Goal: Task Accomplishment & Management: Manage account settings

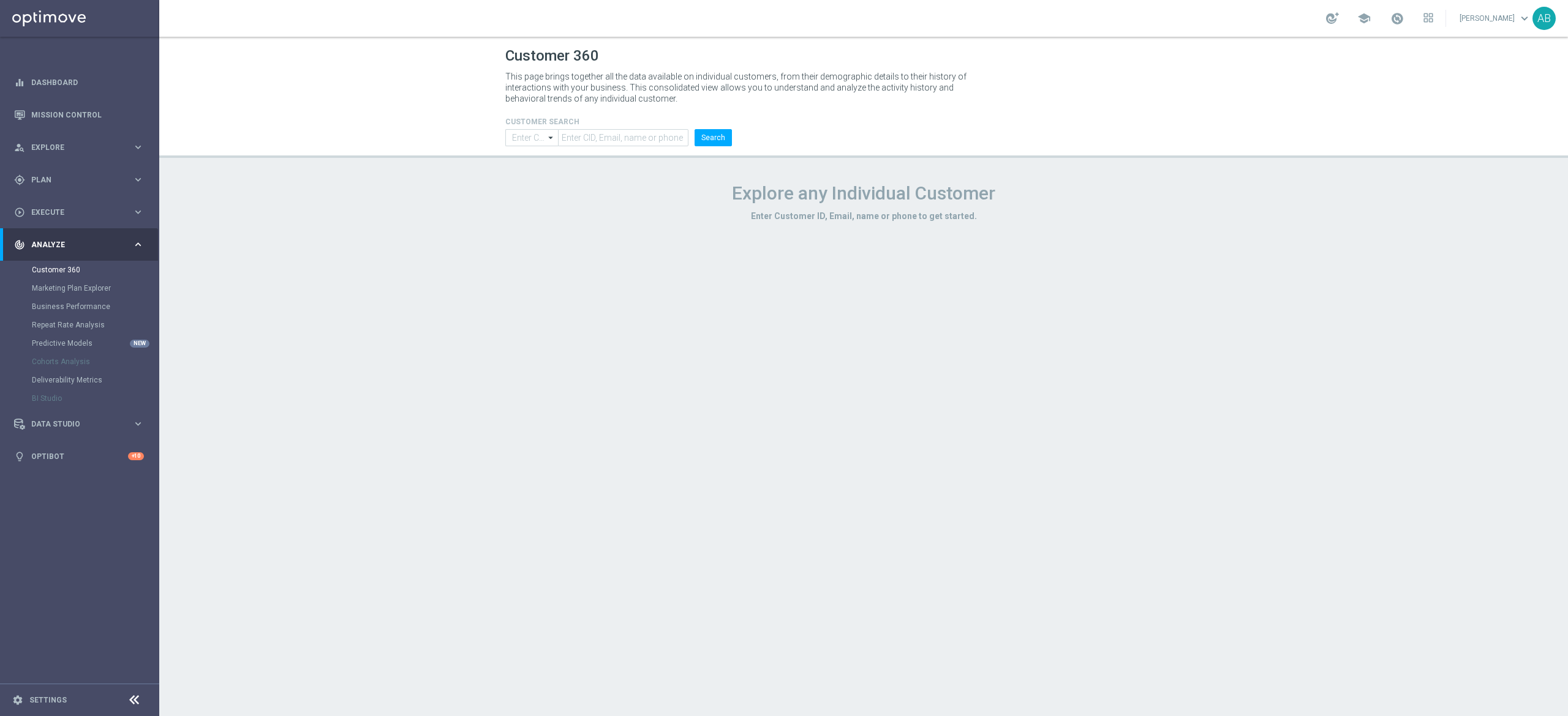
type input "Contains"
click at [66, 180] on span "Plan" at bounding box center [82, 180] width 101 height 8
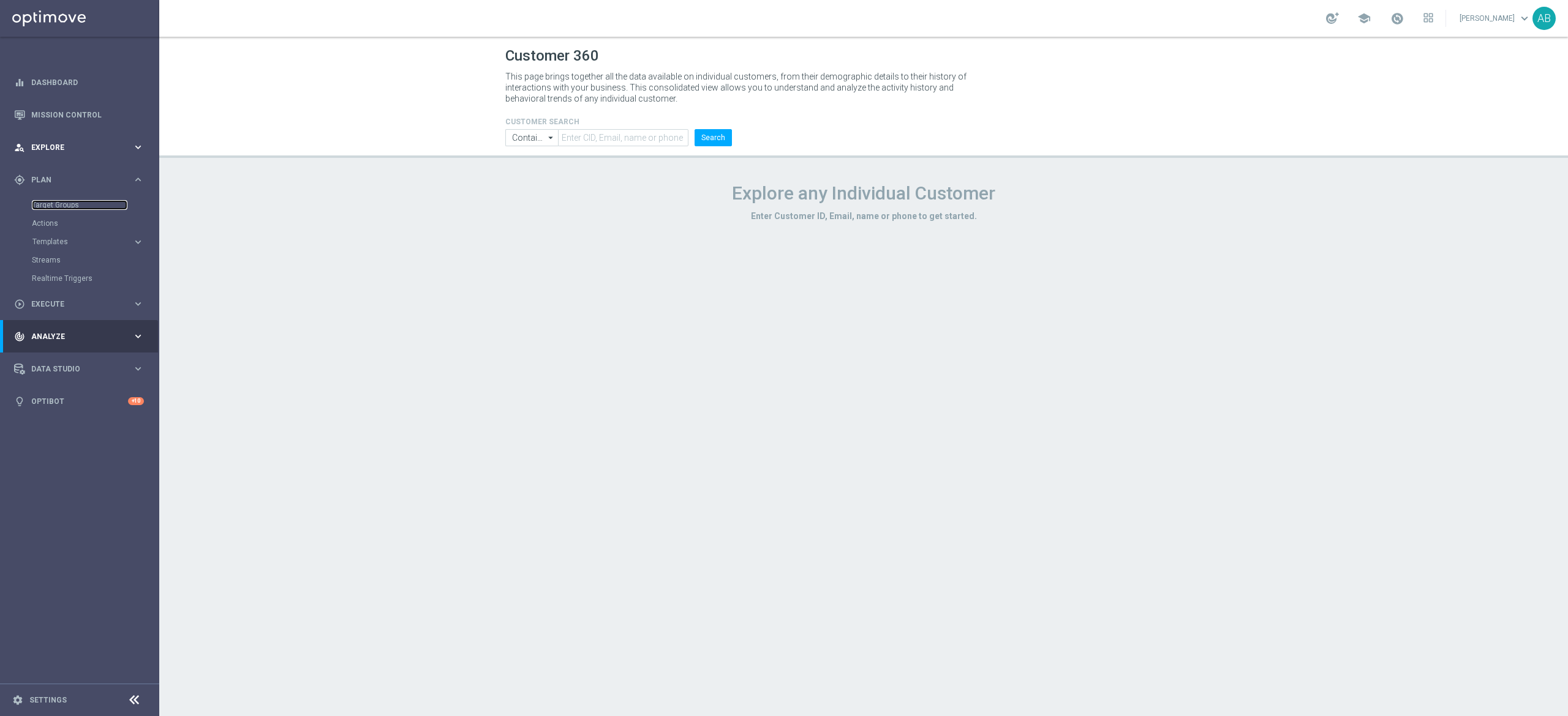
drag, startPoint x: 62, startPoint y: 209, endPoint x: 152, endPoint y: 156, distance: 104.4
click at [62, 208] on link "Target Groups" at bounding box center [80, 205] width 96 height 10
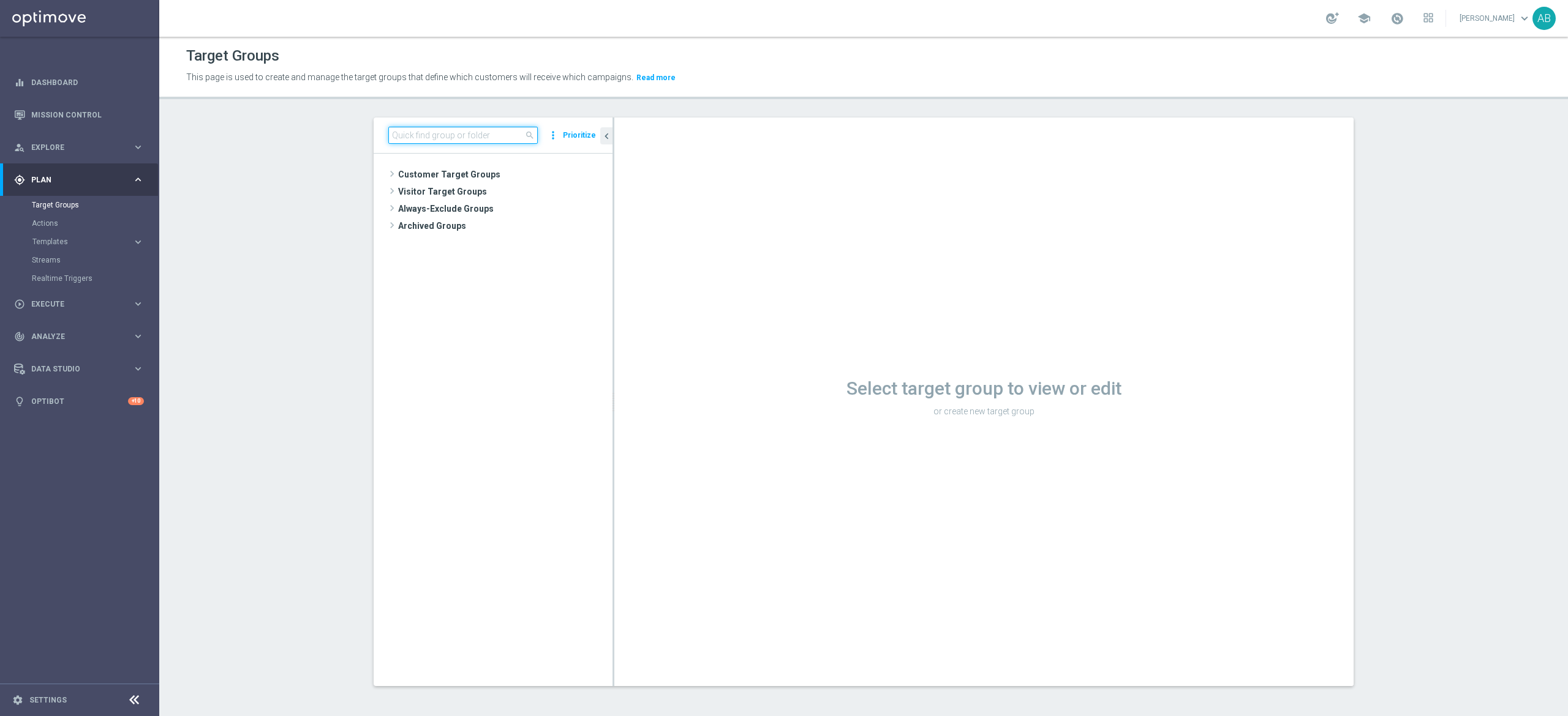
click at [414, 132] on input at bounding box center [463, 135] width 150 height 17
paste input "E_ALL_TARGET_DEPO_3DEPO 200 PLN PREV MONTH_220825"
type input "E_ALL_TARGET_DEPO_3DEPO 200 PLN PREV MONTH_220825"
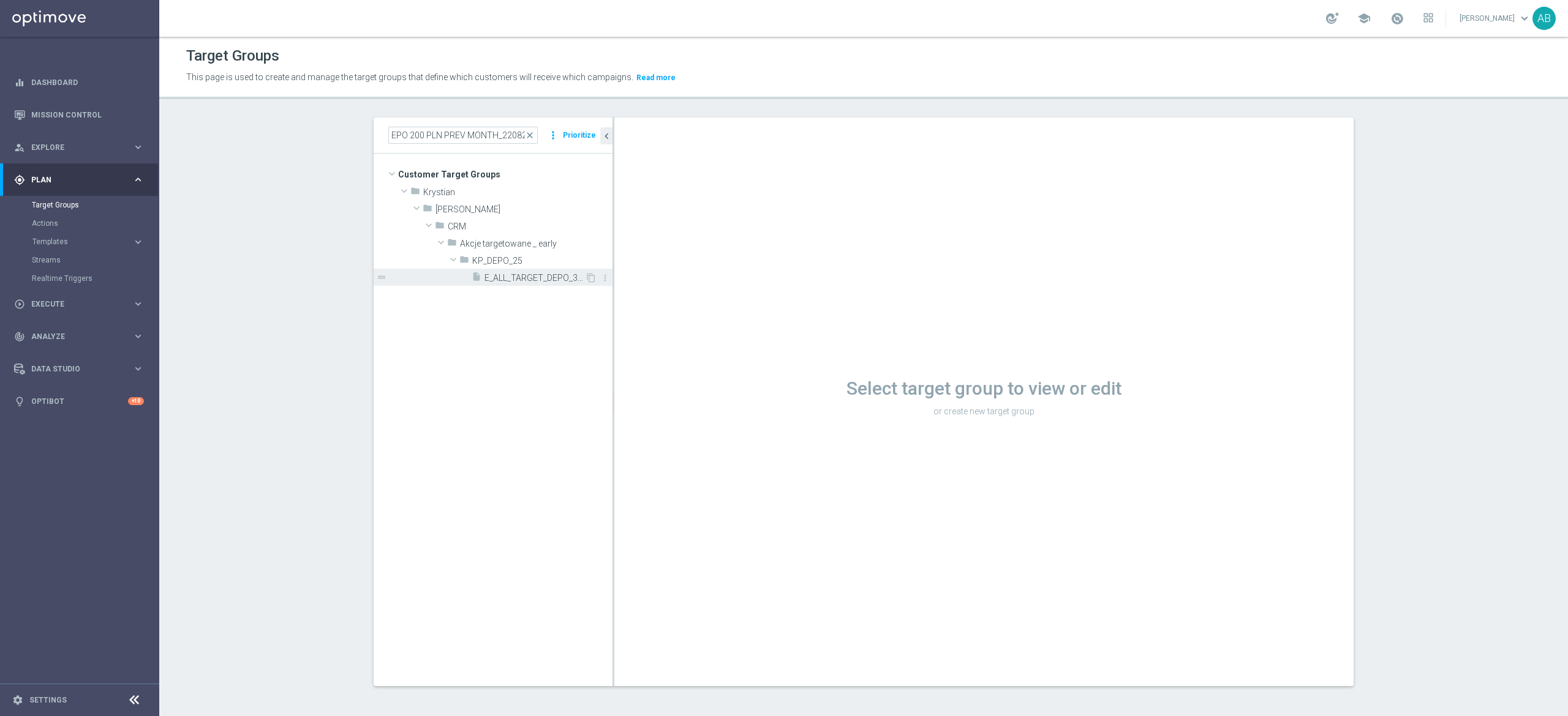
click at [498, 282] on span "E_ALL_TARGET_DEPO_3DEPO 200 PLN PREV MONTH_220825" at bounding box center [535, 278] width 101 height 10
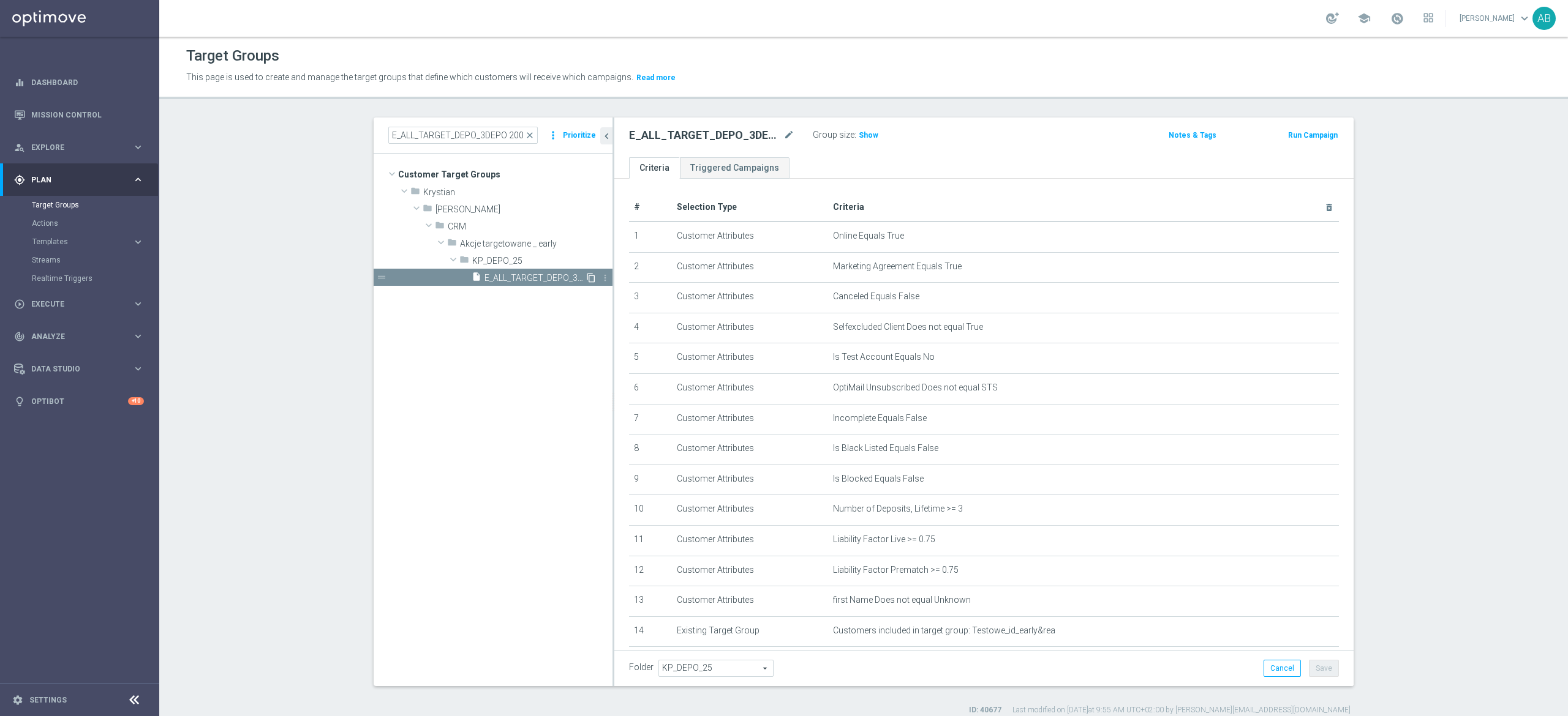
click at [586, 279] on icon "content_copy" at bounding box center [591, 278] width 10 height 10
click at [784, 134] on icon "mode_edit" at bounding box center [789, 135] width 11 height 15
click at [695, 136] on input "Copy of E_ALL_TARGET_DEPO_3DEPO 200 PLN PREV MONTH_220825" at bounding box center [712, 136] width 165 height 17
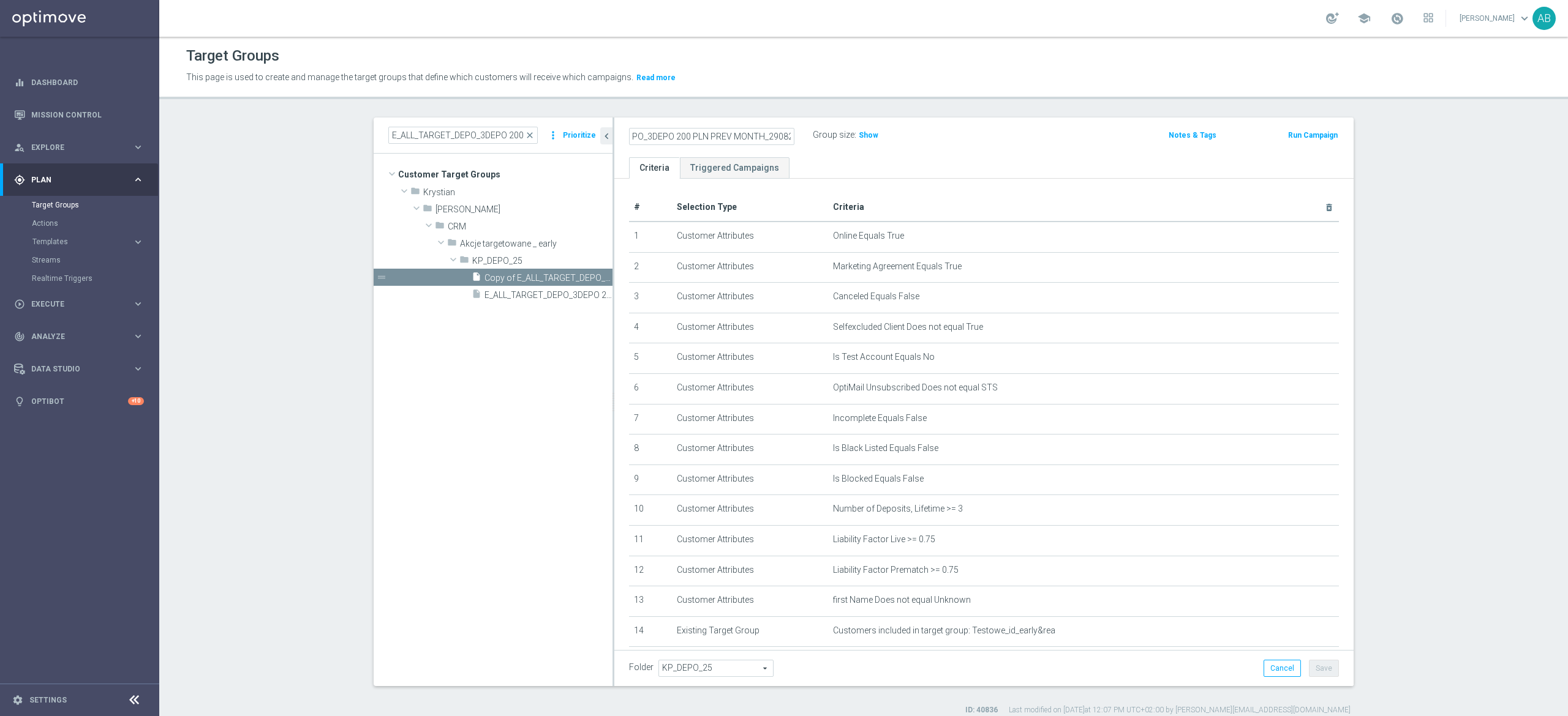
type input "E_ALL_TARGET_DEPO_3DEPO 200 PLN PREV MONTH_290825"
click at [978, 127] on div "E_ALL_TARGET_DEPO_3DEPO 200 PLN PREV MONTH_290825 Group size : Show" at bounding box center [863, 136] width 486 height 18
click at [784, 134] on icon "mode_edit" at bounding box center [789, 135] width 11 height 15
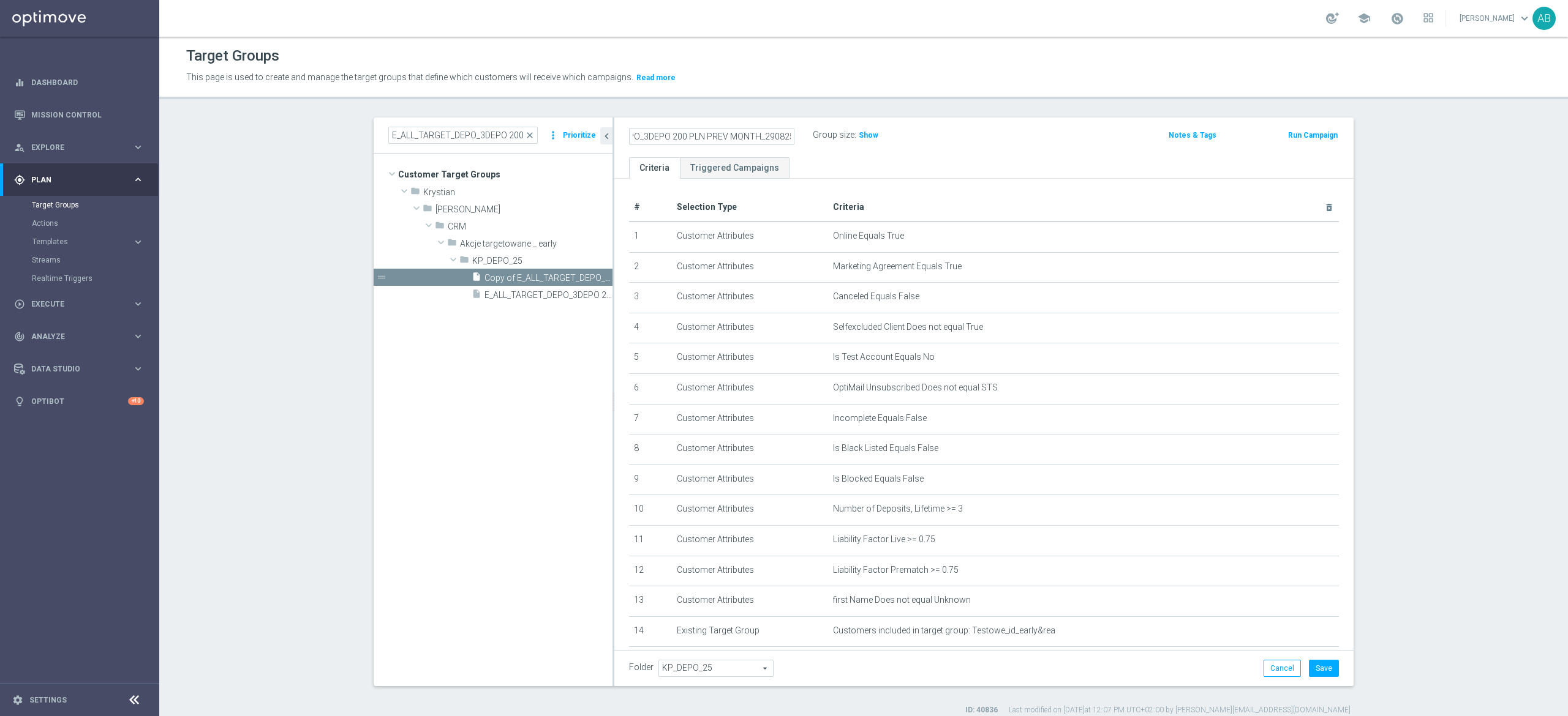
click at [723, 136] on input "E_ALL_TARGET_DEPO_3DEPO 200 PLN PREV MONTH_290825" at bounding box center [712, 136] width 165 height 17
click at [754, 134] on input "E_ALL_TARGET_DEPO_3DEPO 200 PLN PREV MONTH_290825" at bounding box center [712, 136] width 165 height 17
click at [751, 137] on input "E_ALL_TARGET_DEPO_3DEPO 200 PLN PREV MONTH_290825" at bounding box center [712, 136] width 165 height 17
click at [744, 138] on input "E_ALL_TARGET_DEPO_3DEPO 200 PLN PREV MONTH_290825" at bounding box center [712, 136] width 165 height 17
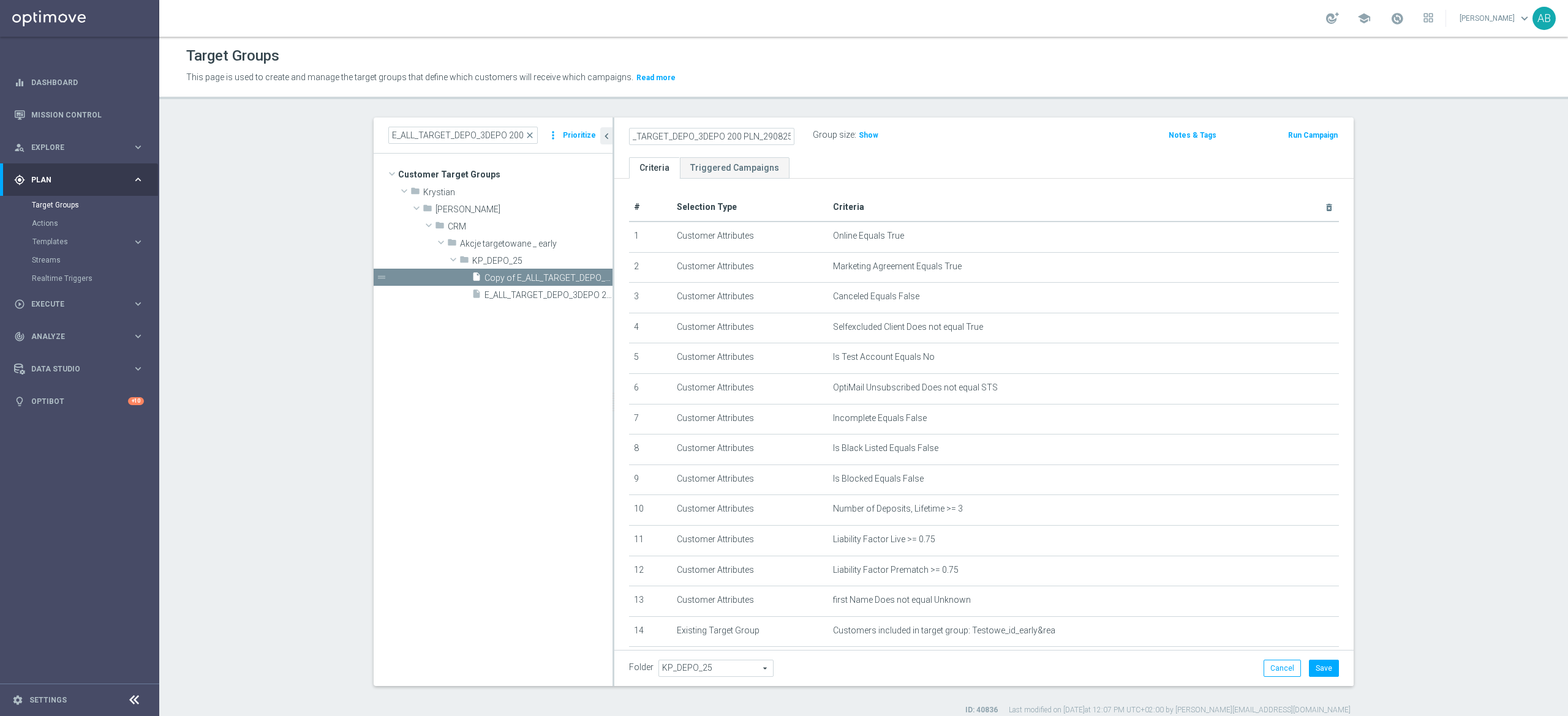
drag, startPoint x: 687, startPoint y: 137, endPoint x: 711, endPoint y: 135, distance: 24.1
click at [711, 135] on input "E_ALL_TARGET_DEPO_3DEPO 200 PLN_290825" at bounding box center [712, 136] width 165 height 17
type input "E_ALL_TARGET_DEPO_BONUS 200 PLN 3DEPO_290825"
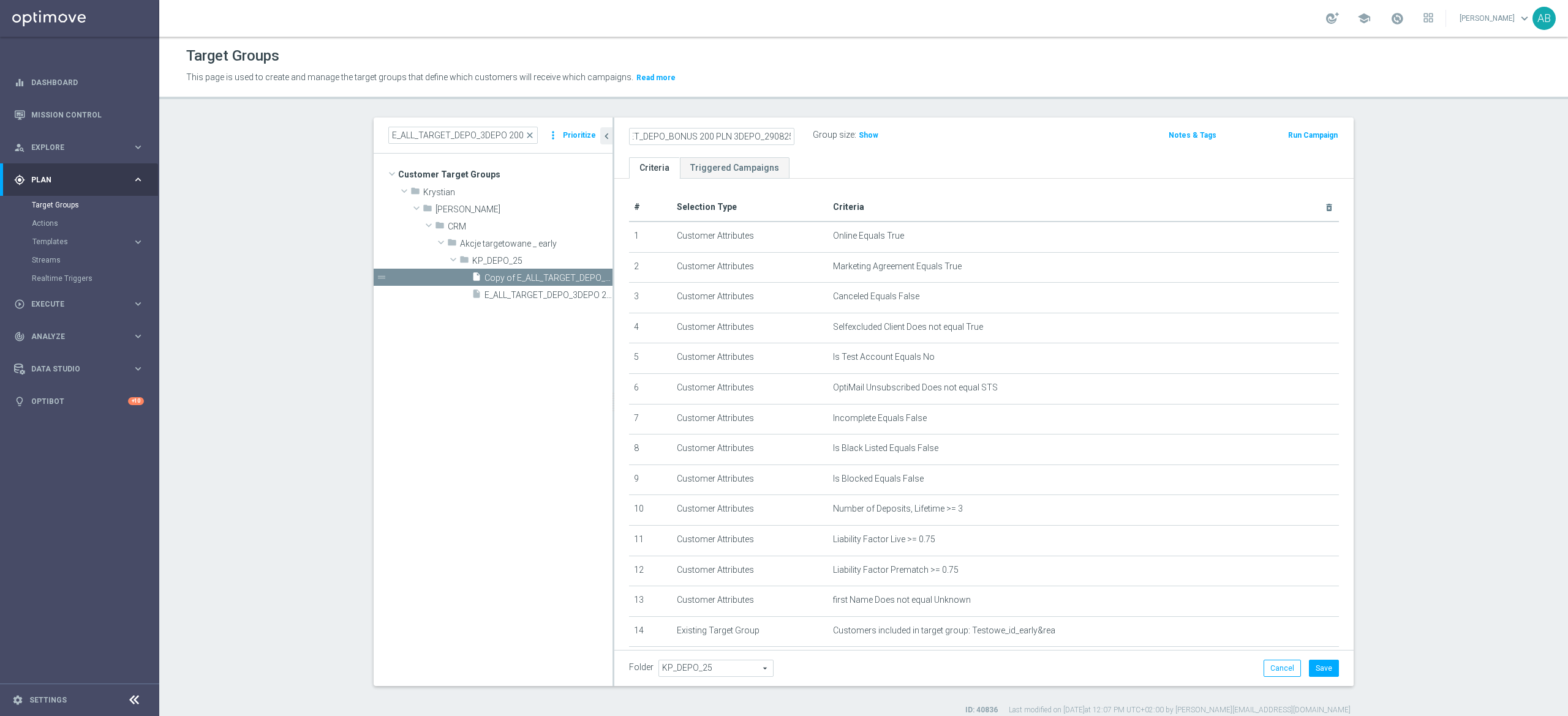
click at [986, 143] on div "E_ALL_TARGET_DEPO_BONUS 200 PLN 3DEPO_290825 Group size : Show" at bounding box center [863, 136] width 486 height 18
click at [1324, 671] on button "Save" at bounding box center [1324, 668] width 30 height 17
click at [735, 673] on span "KP_DEPO_25" at bounding box center [716, 668] width 114 height 16
click at [735, 671] on input "search" at bounding box center [715, 668] width 114 height 17
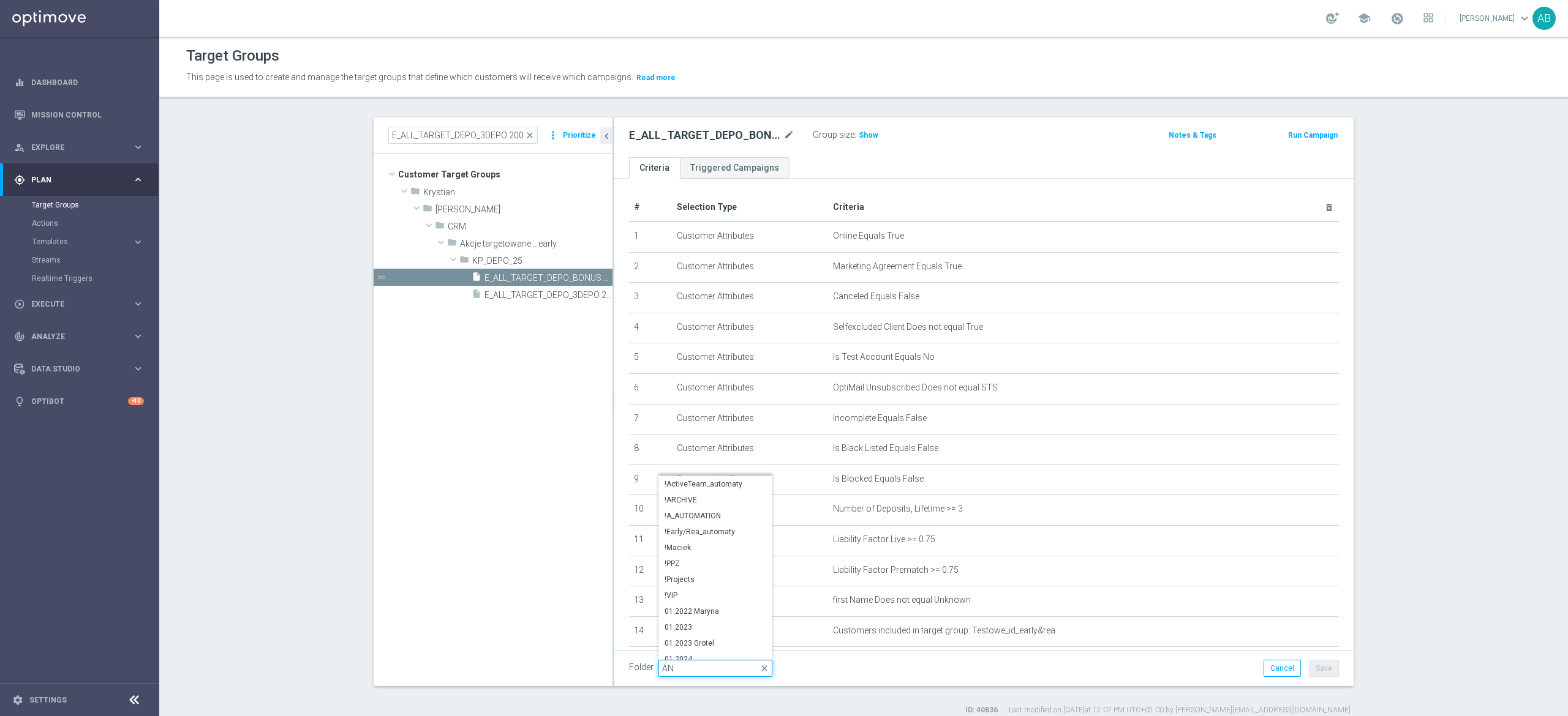
type input "AND"
click at [699, 604] on span "Andżelika B." at bounding box center [715, 604] width 101 height 10
type input "Andżelika B."
click at [1324, 664] on button "Save" at bounding box center [1324, 668] width 30 height 17
click at [735, 141] on h2 "E_ALL_TARGET_DEPO_BONUS 200 PLN 3DEPO_290825" at bounding box center [705, 135] width 152 height 15
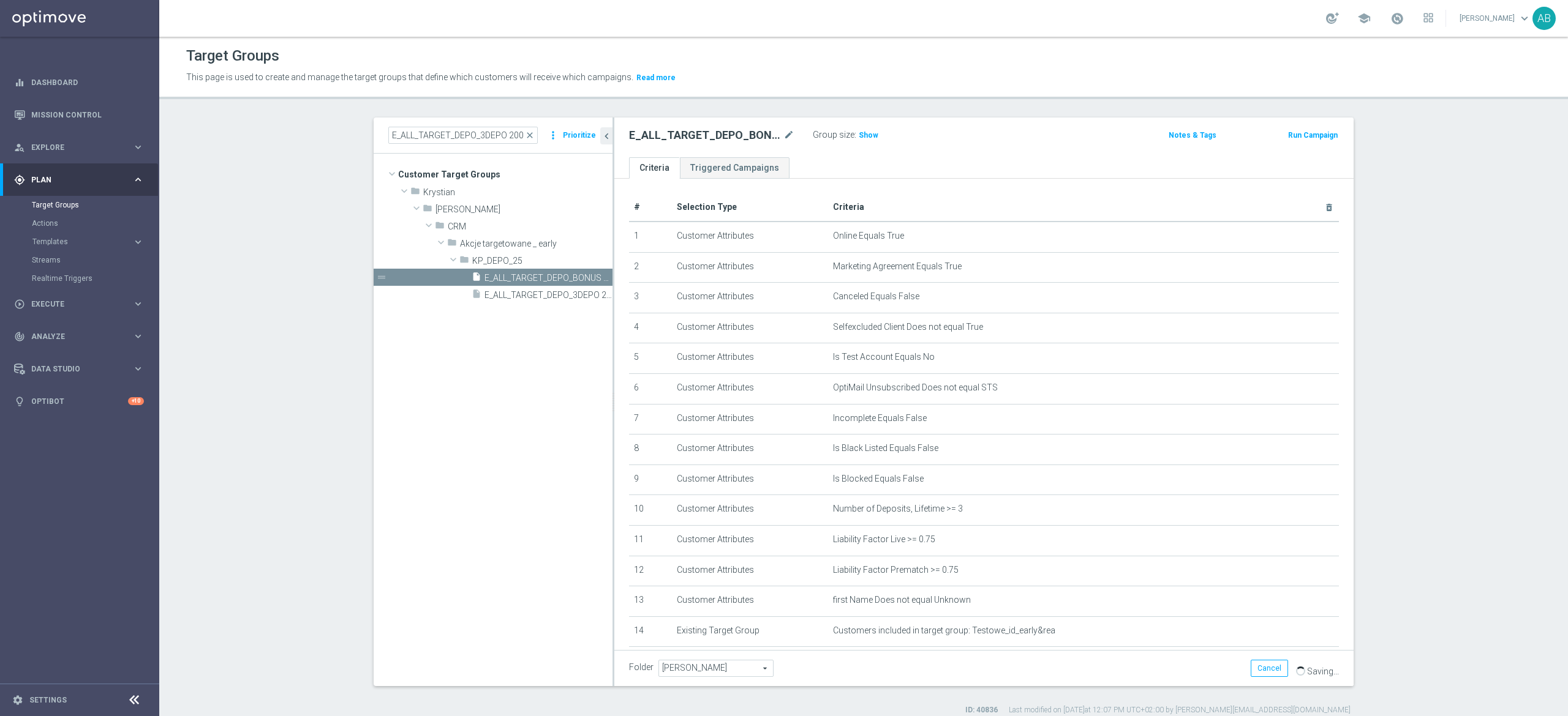
click at [735, 141] on h2 "E_ALL_TARGET_DEPO_BONUS 200 PLN 3DEPO_290825" at bounding box center [705, 135] width 152 height 15
click at [735, 140] on h2 "E_ALL_TARGET_DEPO_BONUS 200 PLN 3DEPO_290825" at bounding box center [705, 135] width 152 height 15
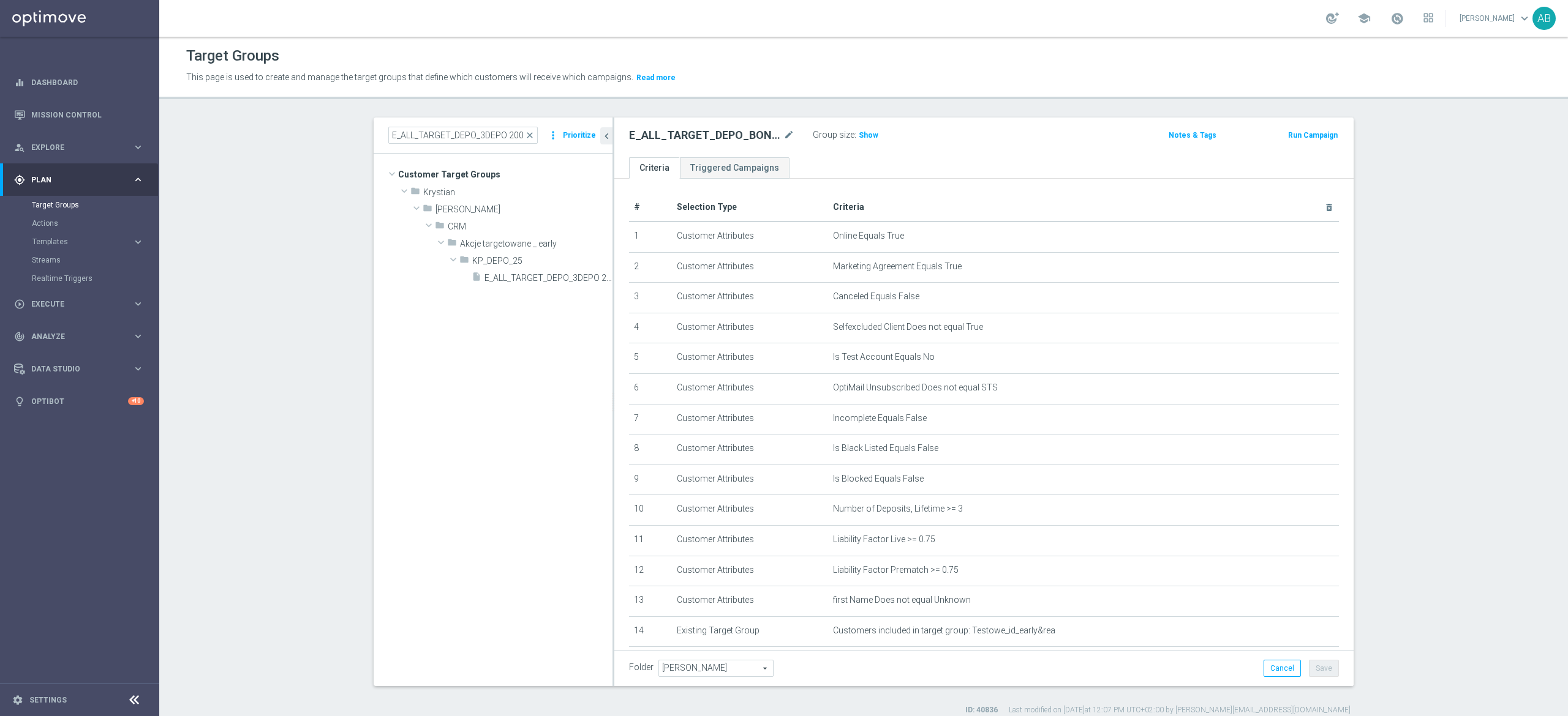
click at [701, 140] on h2 "E_ALL_TARGET_DEPO_BONUS 200 PLN 3DEPO_290825" at bounding box center [705, 135] width 152 height 15
copy div "E_ALL_TARGET_DEPO_BONUS 200 PLN 3DEPO_290825"
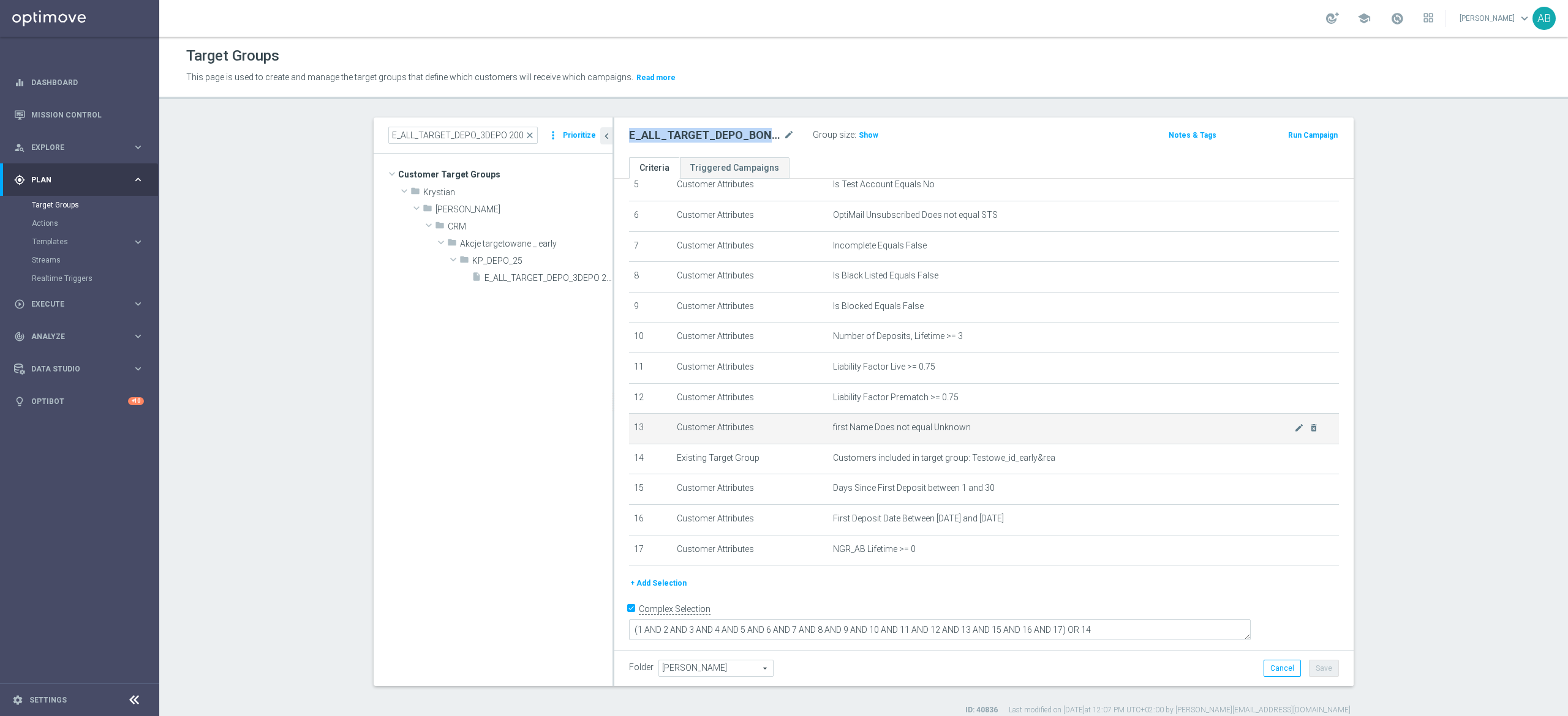
scroll to position [11, 0]
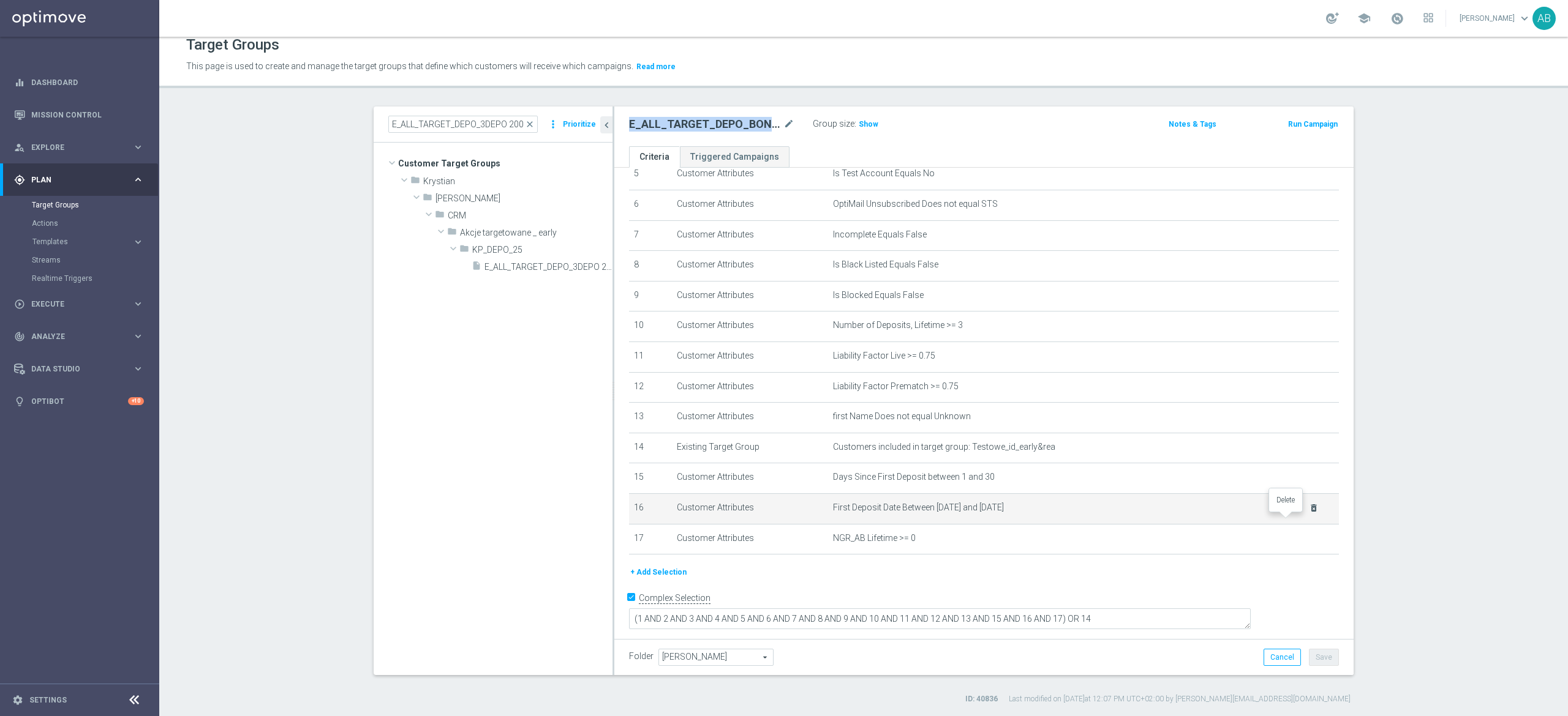
click at [1309, 513] on icon "delete_forever" at bounding box center [1314, 508] width 10 height 10
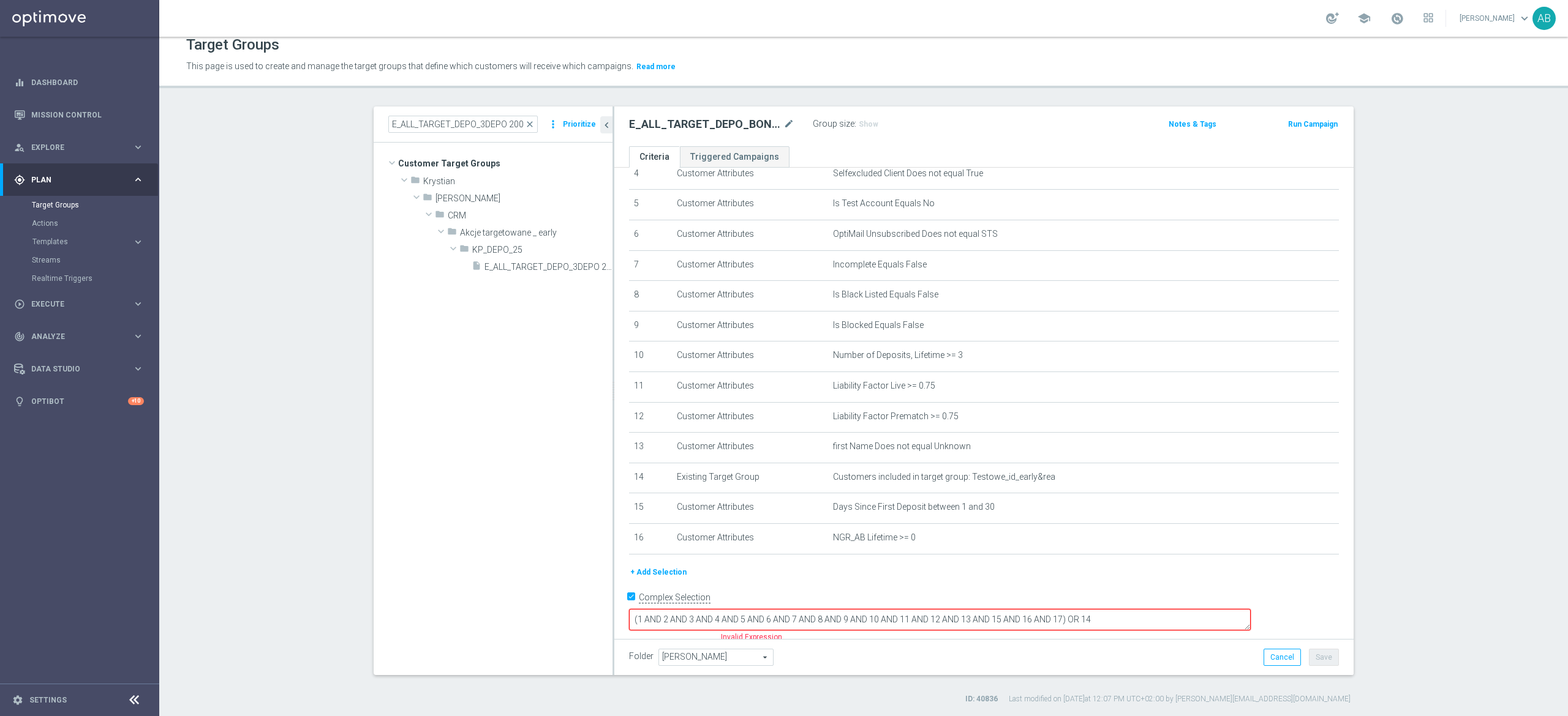
click at [1145, 614] on textarea "(1 AND 2 AND 3 AND 4 AND 5 AND 6 AND 7 AND 8 AND 9 AND 10 AND 11 AND 12 AND 13 …" at bounding box center [940, 620] width 622 height 22
type textarea "(1 AND 2 AND 3 AND 4 AND 5 AND 6 AND 7 AND 8 AND 9 AND 10 AND 11 AND 12 AND 13 …"
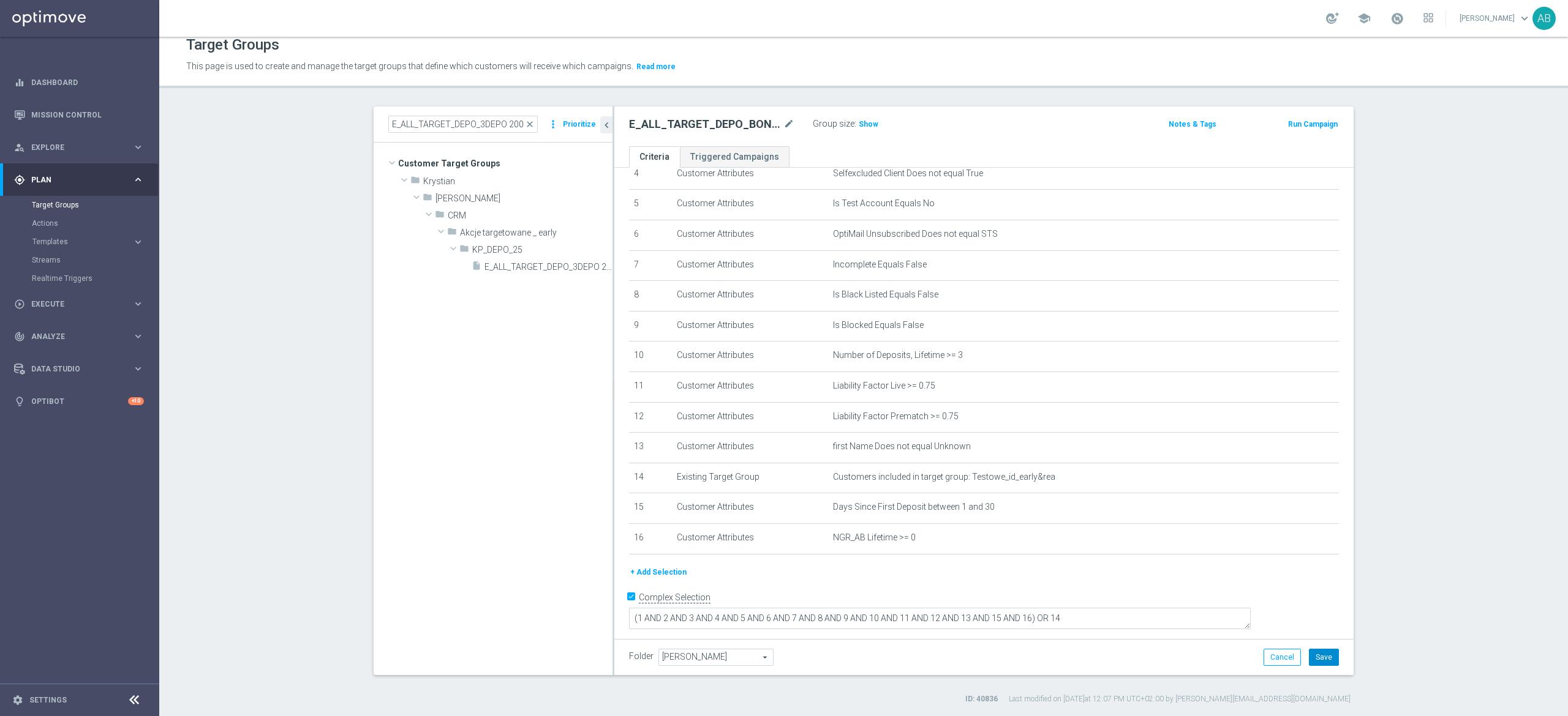
click at [1309, 651] on button "Save" at bounding box center [1324, 657] width 30 height 17
click at [863, 117] on h3 "Show" at bounding box center [869, 124] width 22 height 13
click at [495, 116] on input "E_ALL_TARGET_DEPO_3DEPO 200 PLN PREV MONTH_220825" at bounding box center [463, 124] width 150 height 17
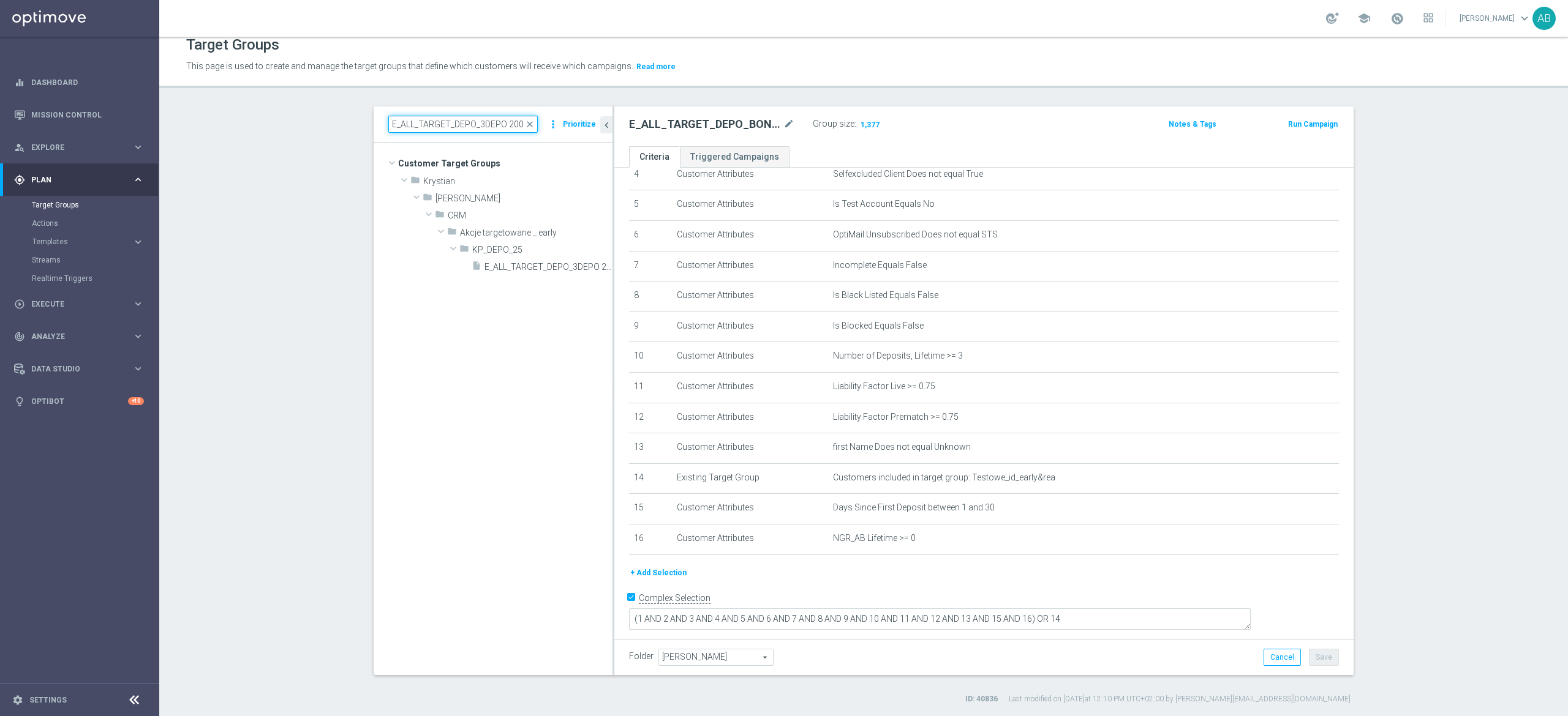
click at [495, 116] on input "E_ALL_TARGET_DEPO_3DEPO 200 PLN PREV MONTH_220825" at bounding box center [463, 124] width 150 height 17
paste input "E_ALL_TARGET_ZBR_1DEPO 200 PLN PREV MONTH_220825"
type input "E_ALL_TARGET_ZBR_1DEPO 200 PLN PREV MONTH_220825"
click at [503, 197] on span "E_ALL_TARGET_ZBR_1DEPO 200 PLN PREV MONTH_220825" at bounding box center [510, 199] width 150 height 10
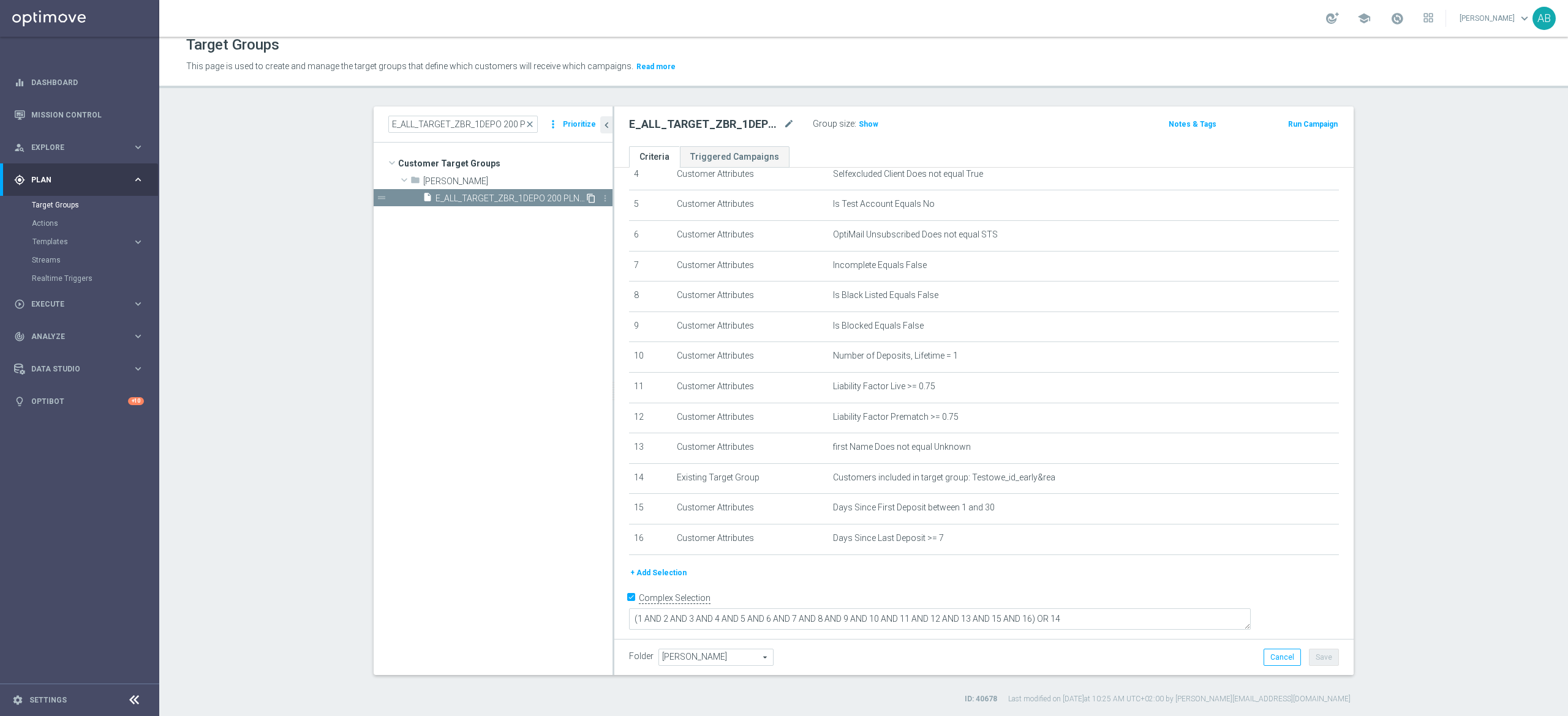
click at [586, 200] on icon "content_copy" at bounding box center [591, 199] width 10 height 10
click at [784, 122] on icon "mode_edit" at bounding box center [789, 124] width 11 height 15
click at [667, 124] on input "Copy of E_ALL_TARGET_ZBR_1DEPO 200 PLN PREV MONTH_220825" at bounding box center [712, 125] width 165 height 17
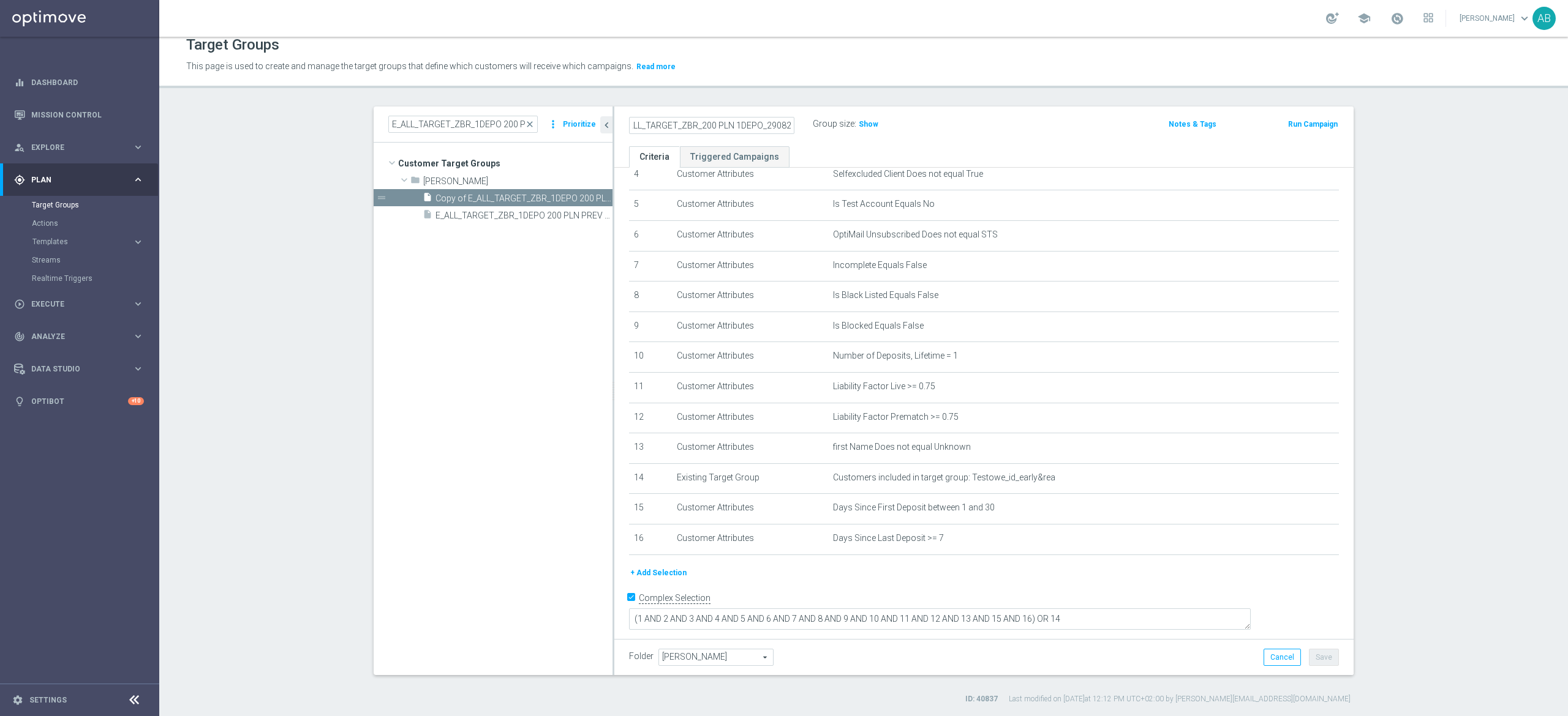
type input "E_ALL_TARGET_ZBR_200 PLN 1DEPO_290825"
click at [946, 127] on div "E_ALL_TARGET_ZBR_200 PLN 1DEPO_290825 Group size : Show" at bounding box center [863, 124] width 486 height 18
click at [1325, 662] on button "Save" at bounding box center [1324, 657] width 30 height 17
click at [685, 121] on h2 "E_ALL_TARGET_ZBR_200 PLN 1DEPO_290825" at bounding box center [705, 124] width 152 height 15
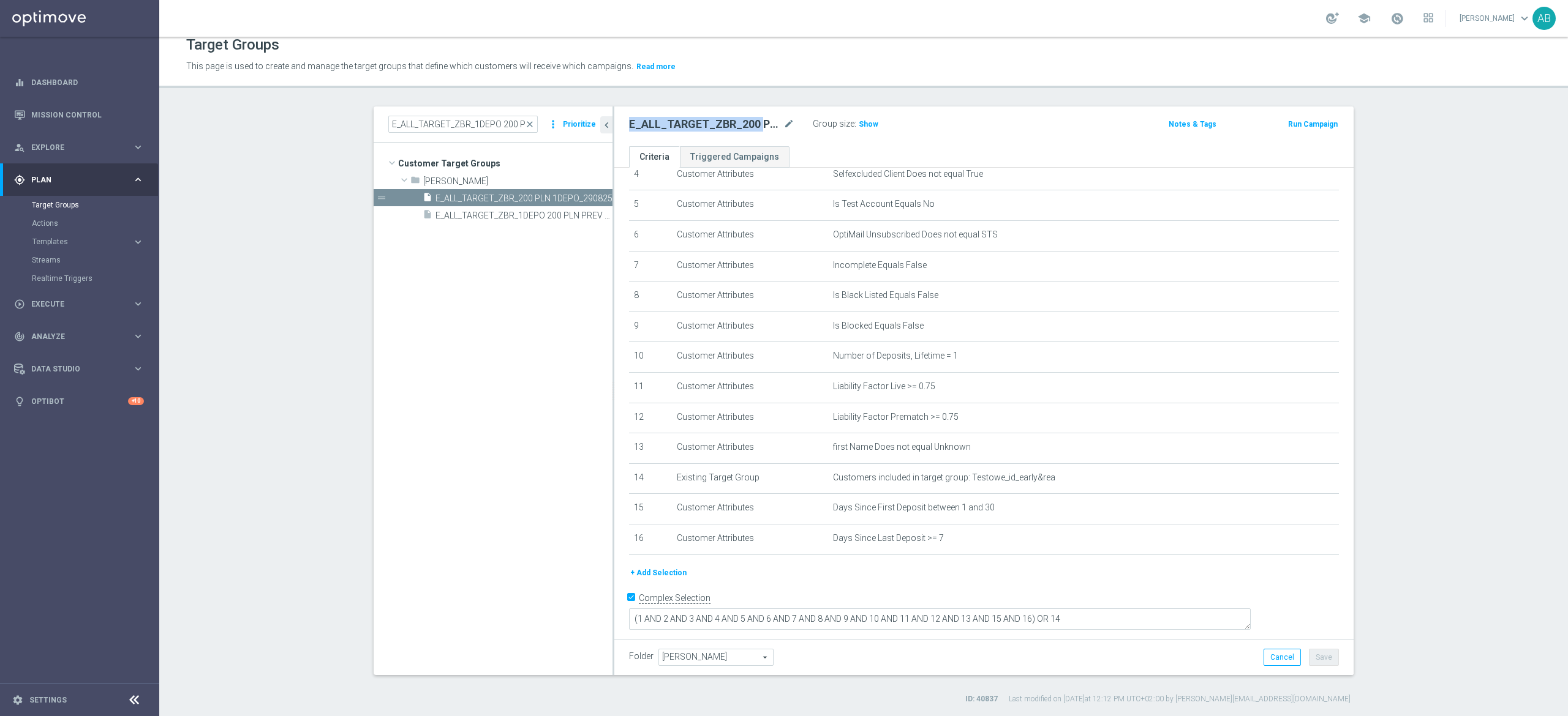
click at [685, 120] on h2 "E_ALL_TARGET_ZBR_200 PLN 1DEPO_290825" at bounding box center [705, 124] width 152 height 15
copy div "E_ALL_TARGET_ZBR_200 PLN 1DEPO_290825"
click at [866, 122] on h3 "Show" at bounding box center [869, 124] width 22 height 13
click at [702, 126] on h2 "E_ALL_TARGET_ZBR_200 PLN 1DEPO_290825" at bounding box center [705, 124] width 152 height 15
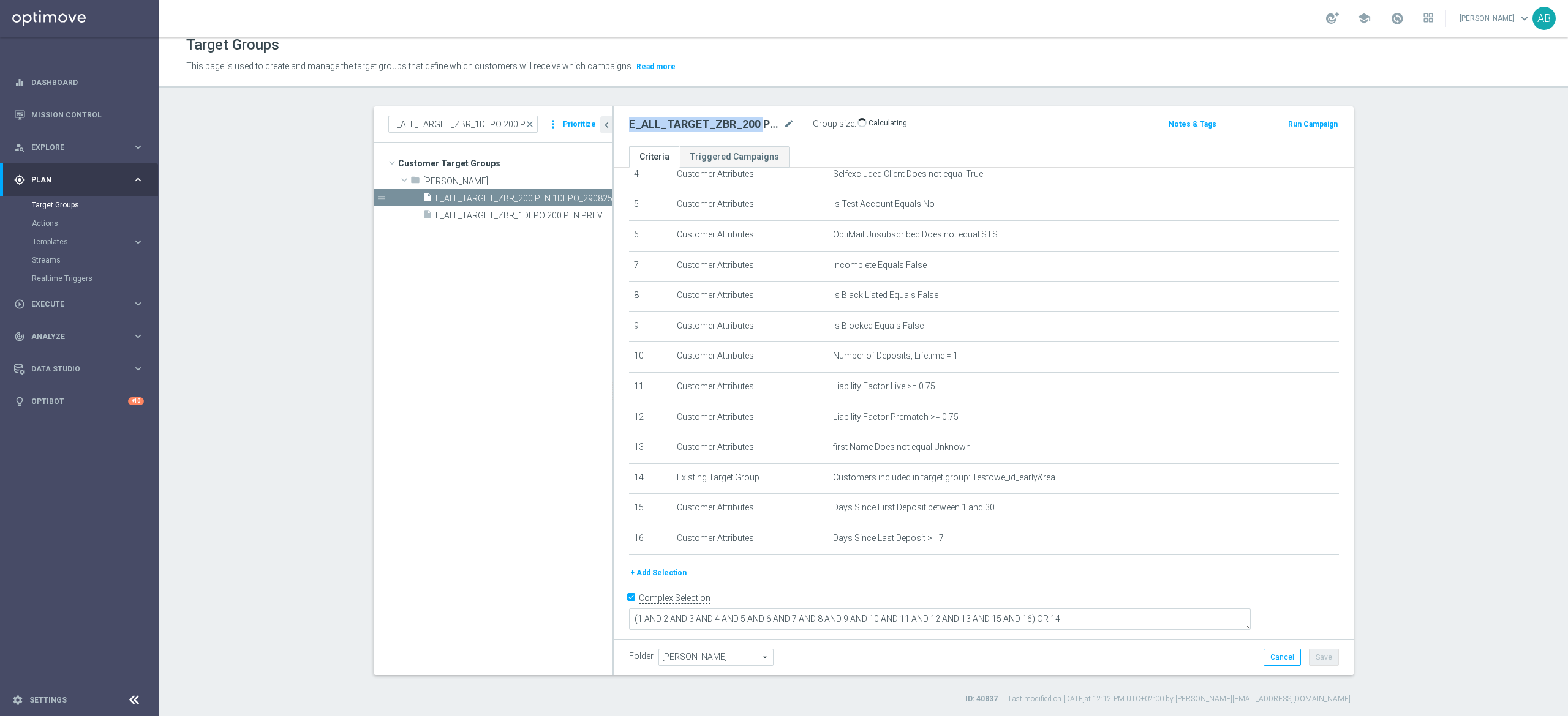
click at [702, 126] on h2 "E_ALL_TARGET_ZBR_200 PLN 1DEPO_290825" at bounding box center [705, 124] width 152 height 15
click at [525, 122] on span "close" at bounding box center [530, 124] width 10 height 10
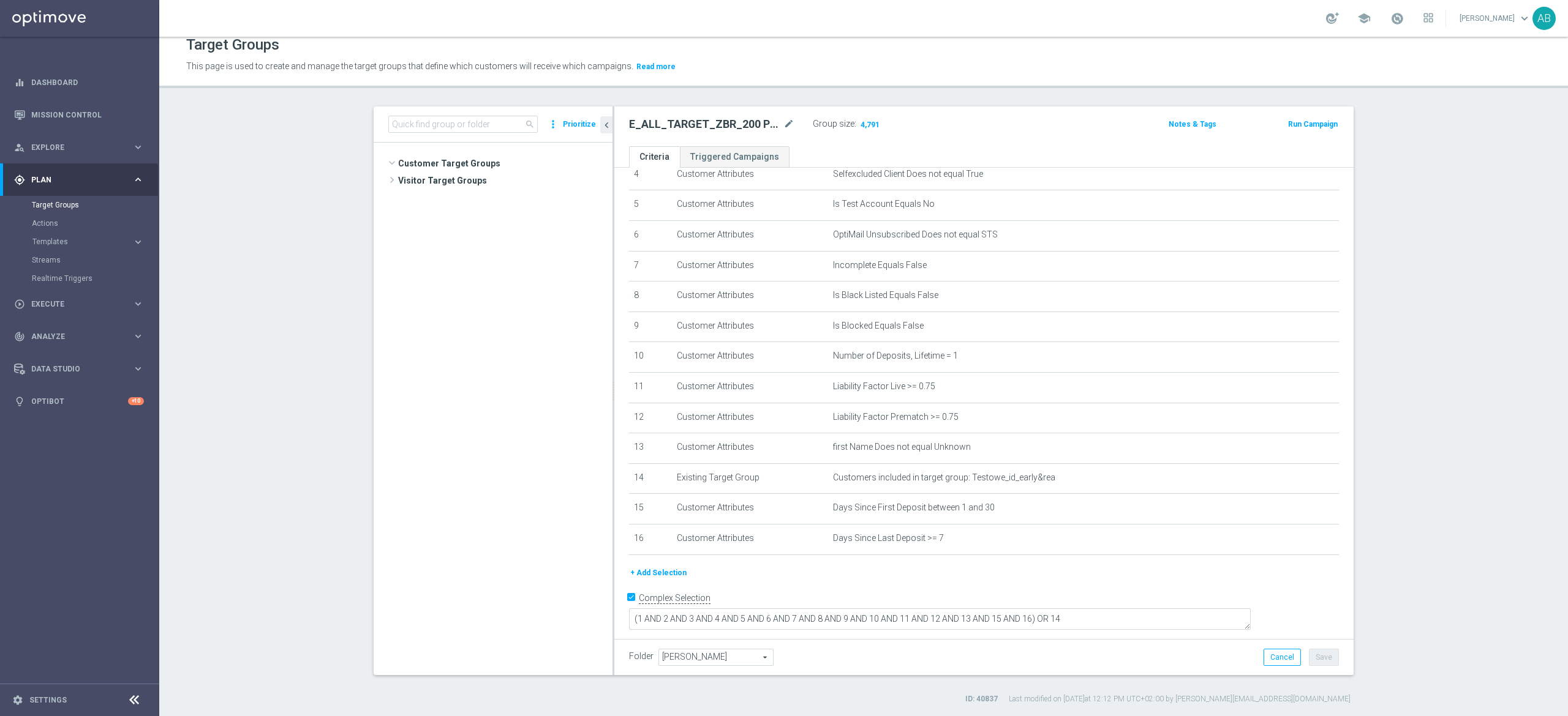
scroll to position [608, 0]
click at [493, 124] on input at bounding box center [463, 124] width 150 height 17
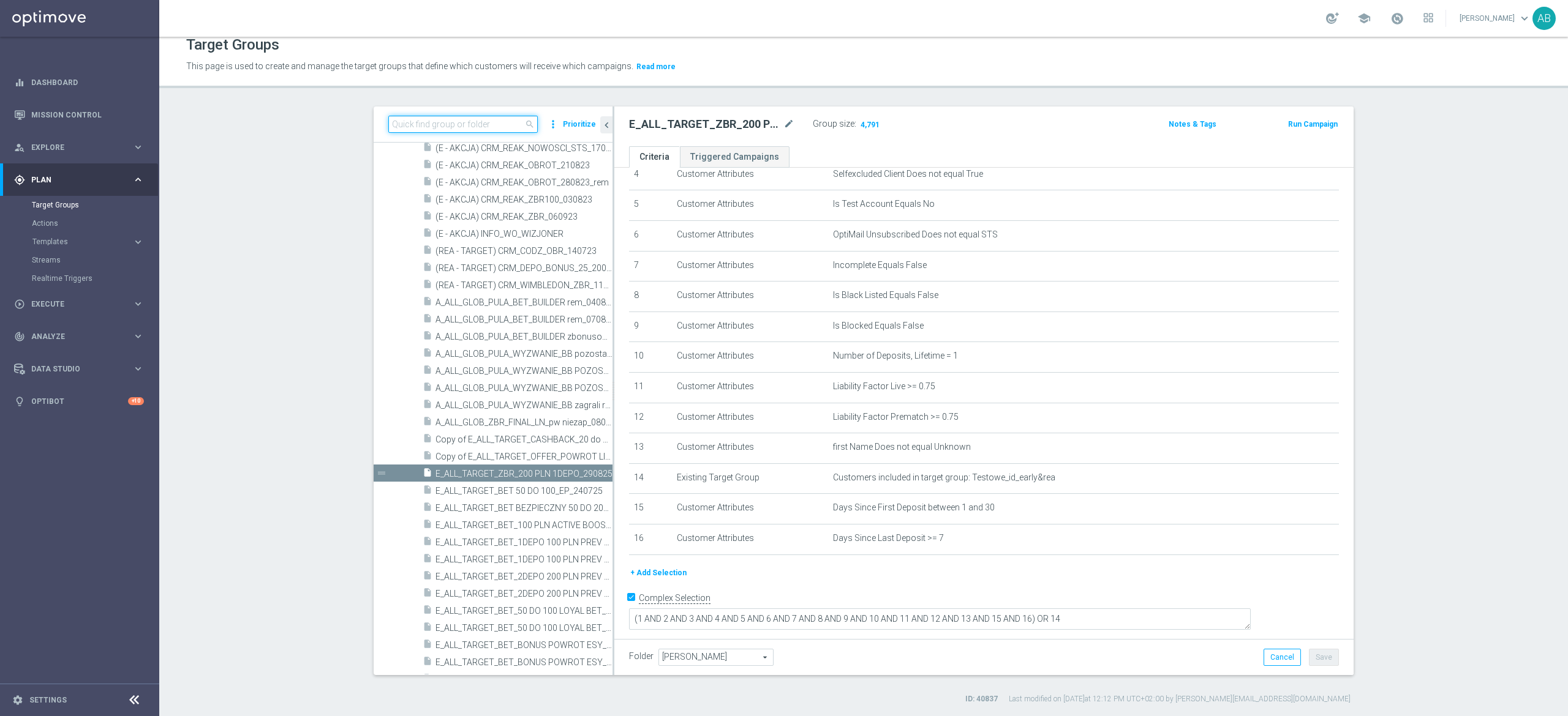
paste input "E_ALL_TARGET_ZBR_200 PLN 1DEPO_290825"
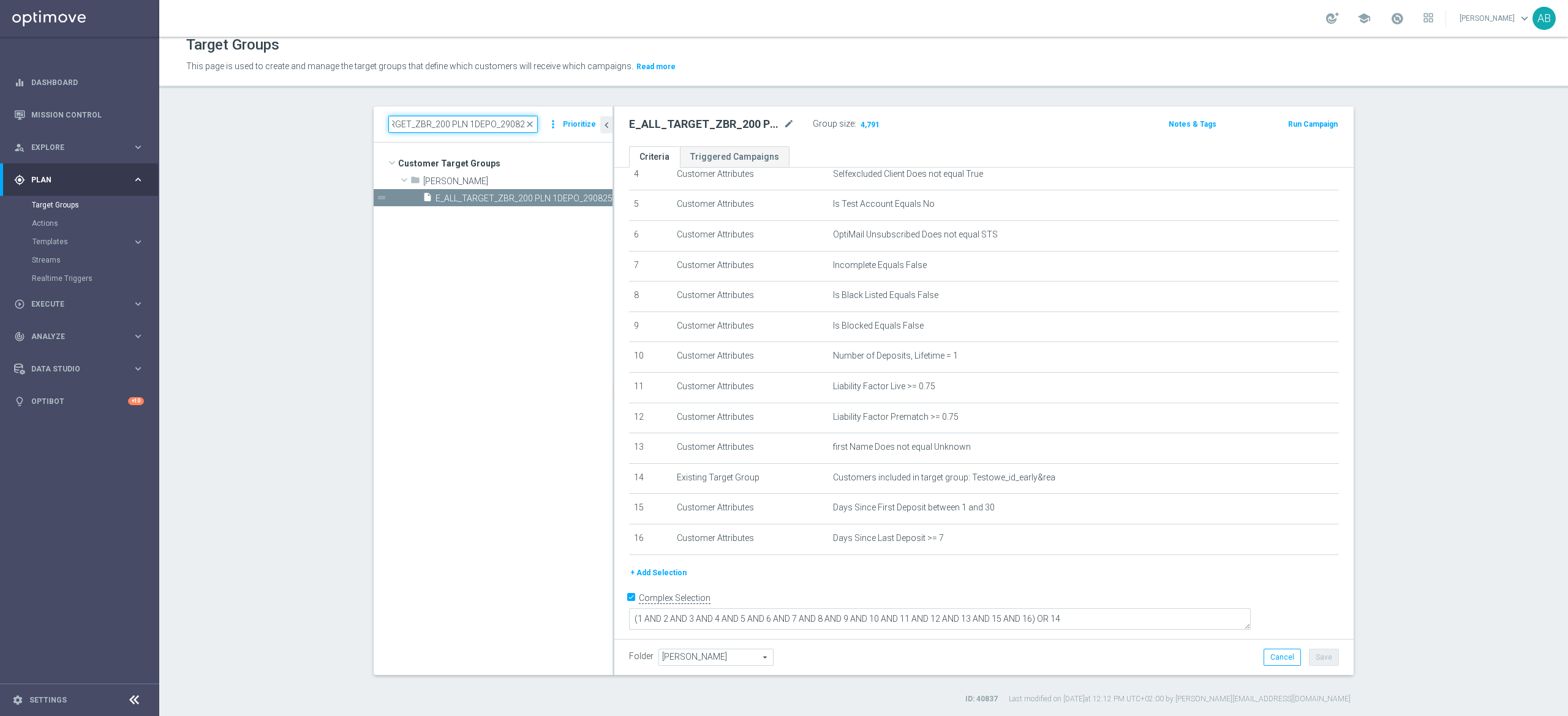
scroll to position [0, 0]
type input "E_ALL_TARGET_ZBR_200 PLN 1DEPO_290825"
click at [586, 198] on icon "content_copy" at bounding box center [591, 199] width 10 height 10
click at [784, 127] on icon "mode_edit" at bounding box center [789, 124] width 11 height 15
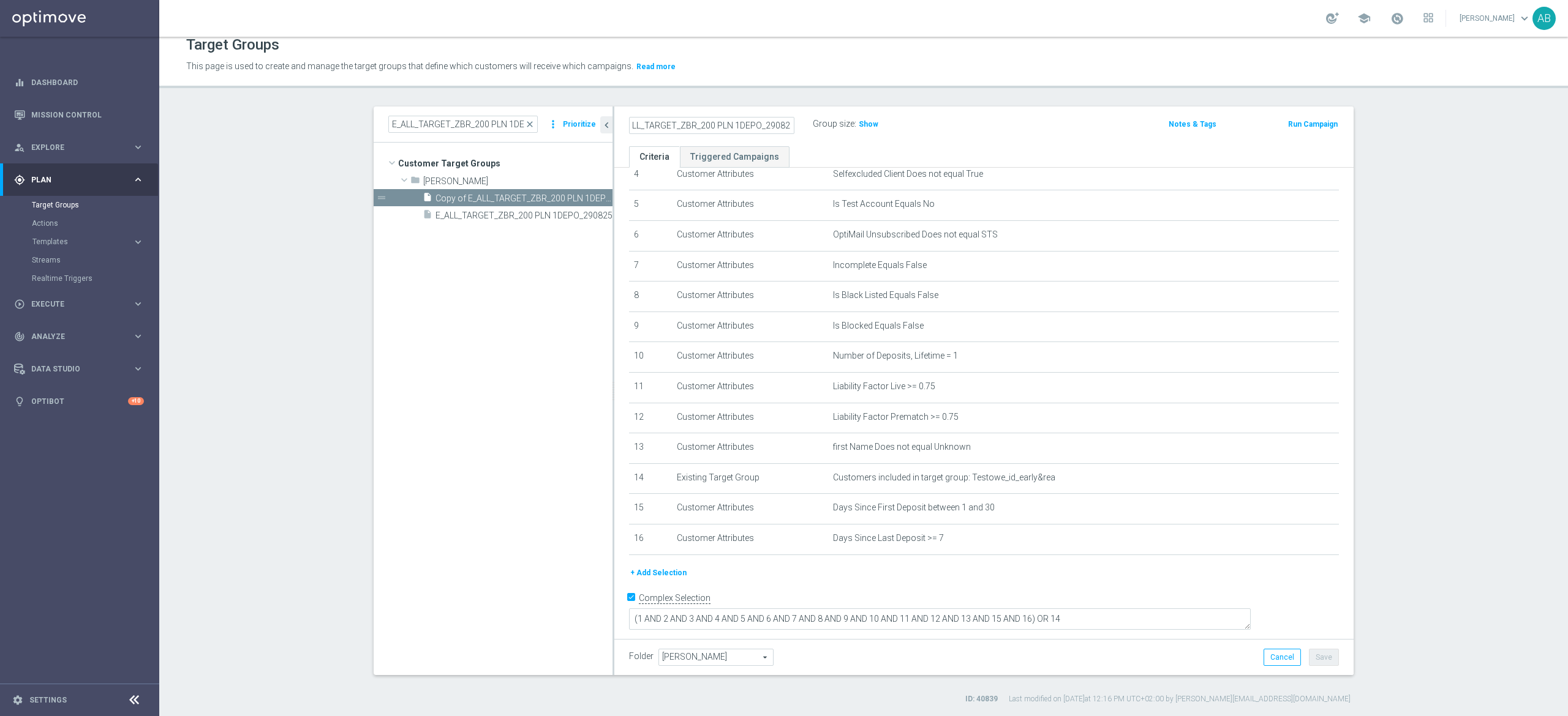
click at [674, 129] on input "Copy of E_ALL_TARGET_ZBR_200 PLN 1DEPO_290825" at bounding box center [712, 125] width 165 height 17
type input "E_ALL_TARGET_ZBR_200 PLN 2DEPO_290825"
click at [1054, 145] on div "E_ALL_TARGET_ZBR_200 PLN 2DEPO_290825 Group size : Show Notes & Tags Run Campai…" at bounding box center [984, 126] width 740 height 40
click at [1311, 660] on button "Save" at bounding box center [1324, 657] width 30 height 17
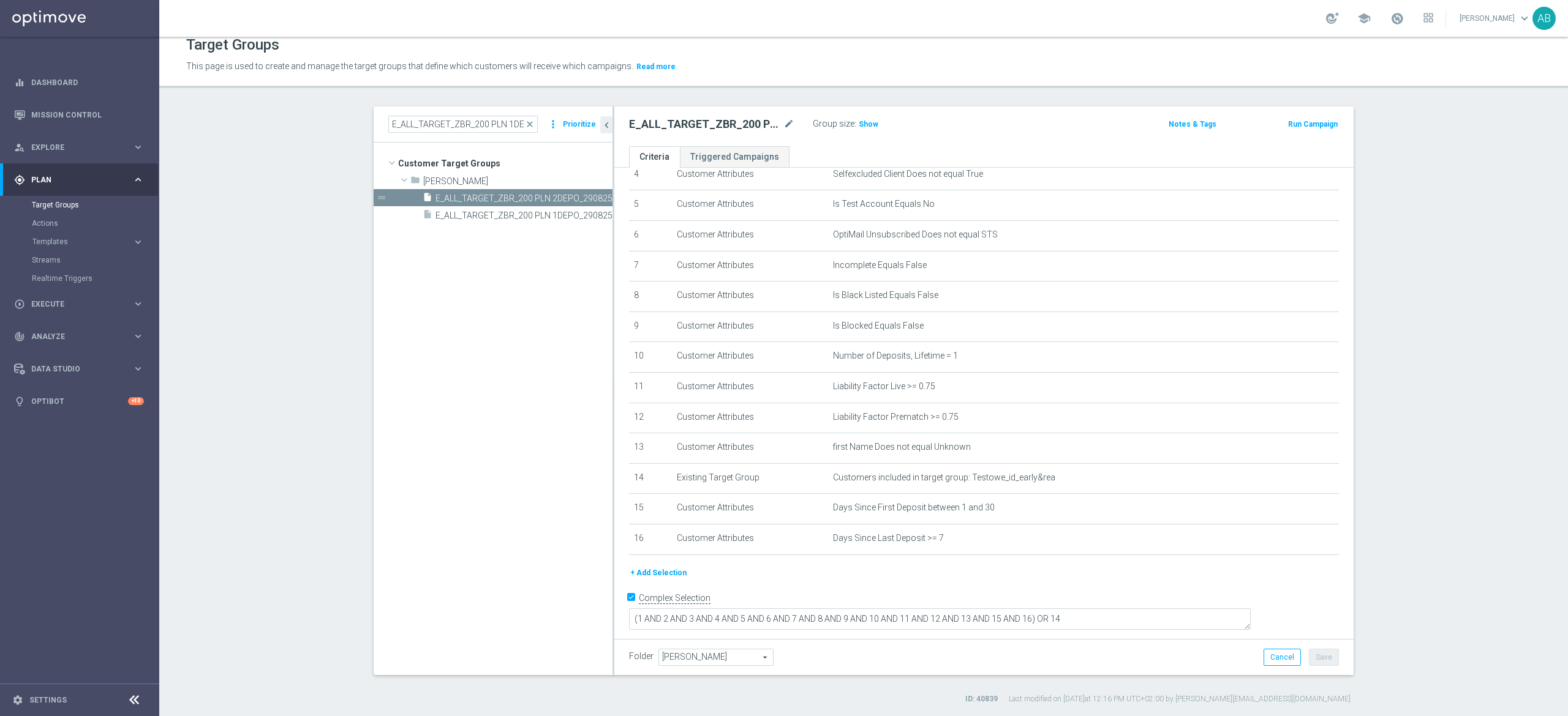
click at [735, 126] on h2 "E_ALL_TARGET_ZBR_200 PLN 2DEPO_290825" at bounding box center [705, 124] width 152 height 15
copy div "E_ALL_TARGET_ZBR_200 PLN 2DEPO_290825"
click at [1294, 361] on icon "mode_edit" at bounding box center [1299, 356] width 10 height 10
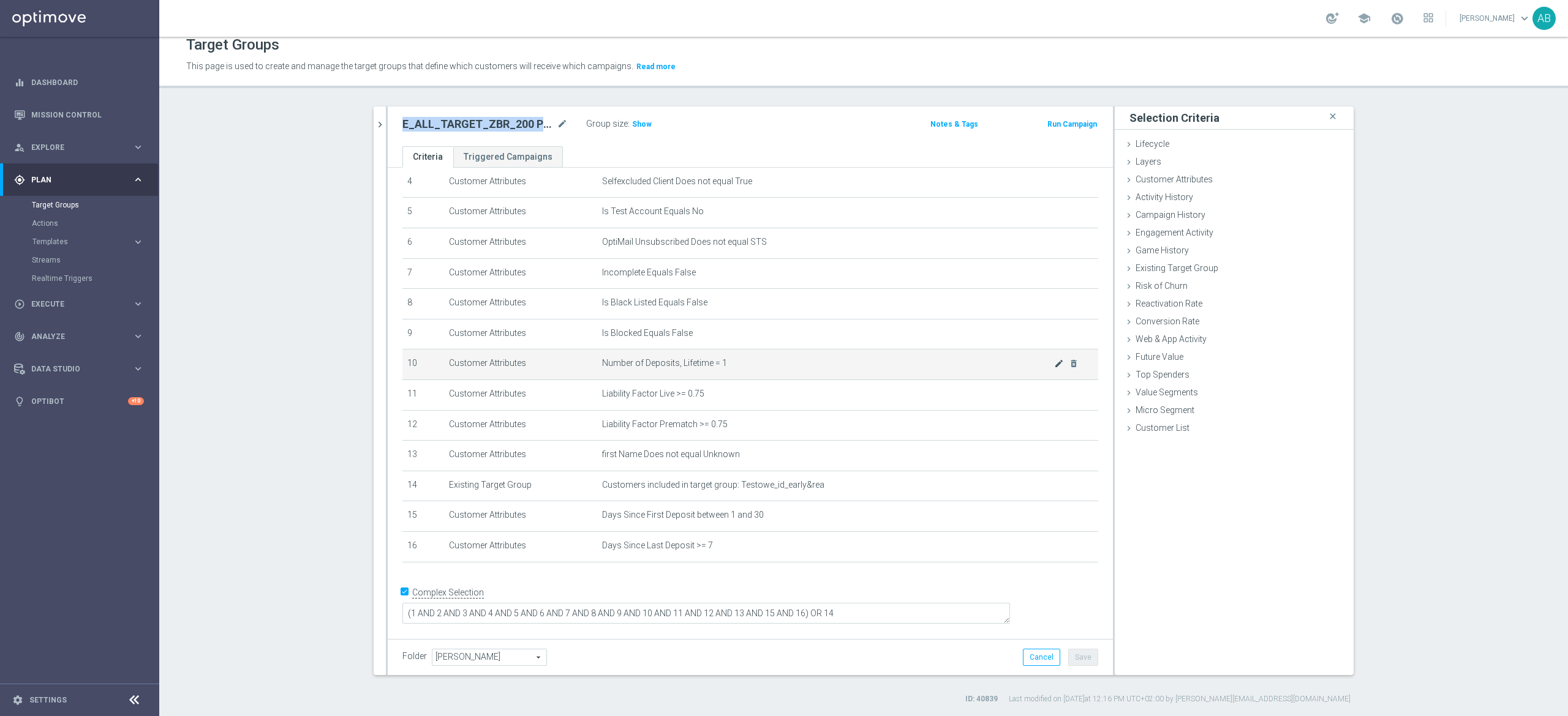
scroll to position [128, 0]
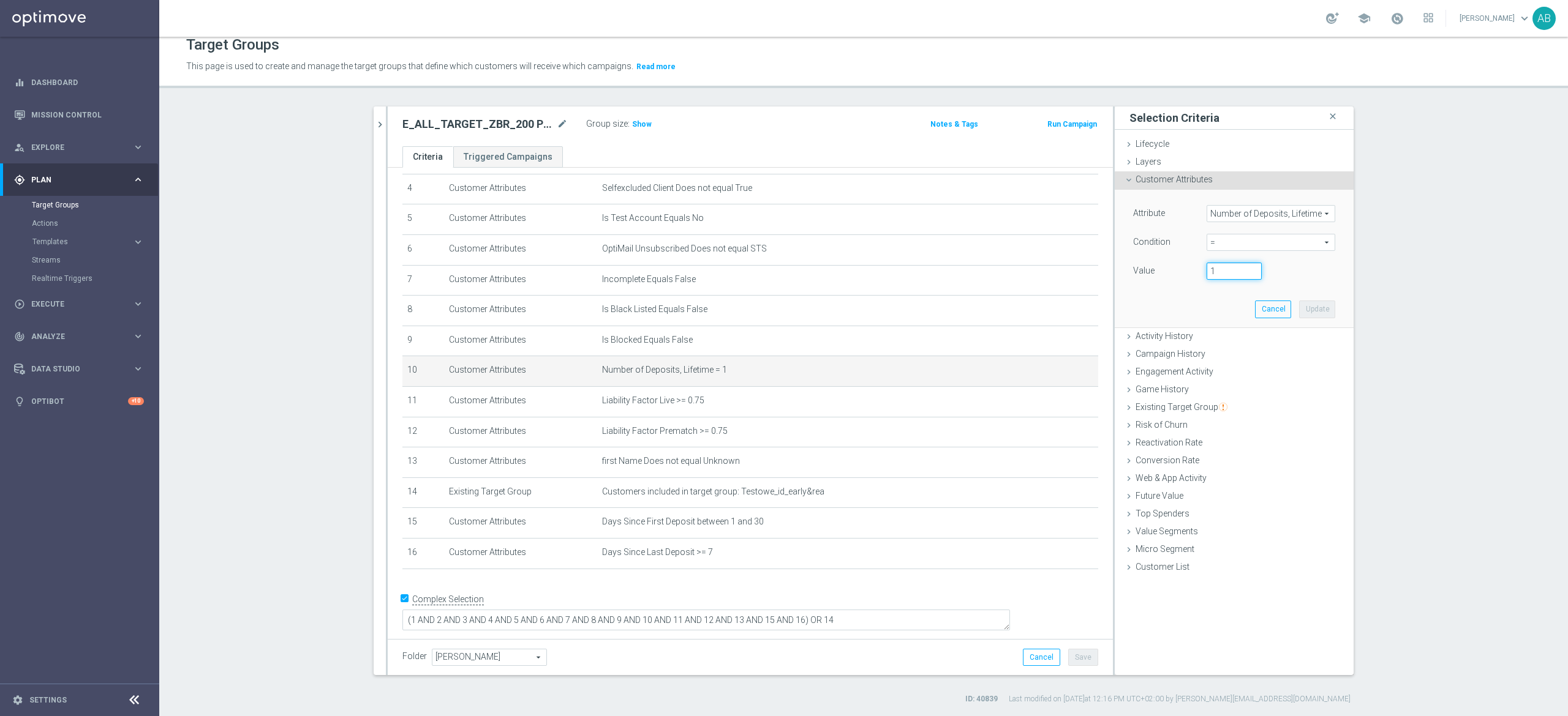
drag, startPoint x: 1207, startPoint y: 271, endPoint x: 1179, endPoint y: 279, distance: 29.1
click at [1197, 277] on div "1" at bounding box center [1234, 271] width 73 height 17
type input "2"
click at [1306, 306] on button "Update" at bounding box center [1318, 309] width 36 height 17
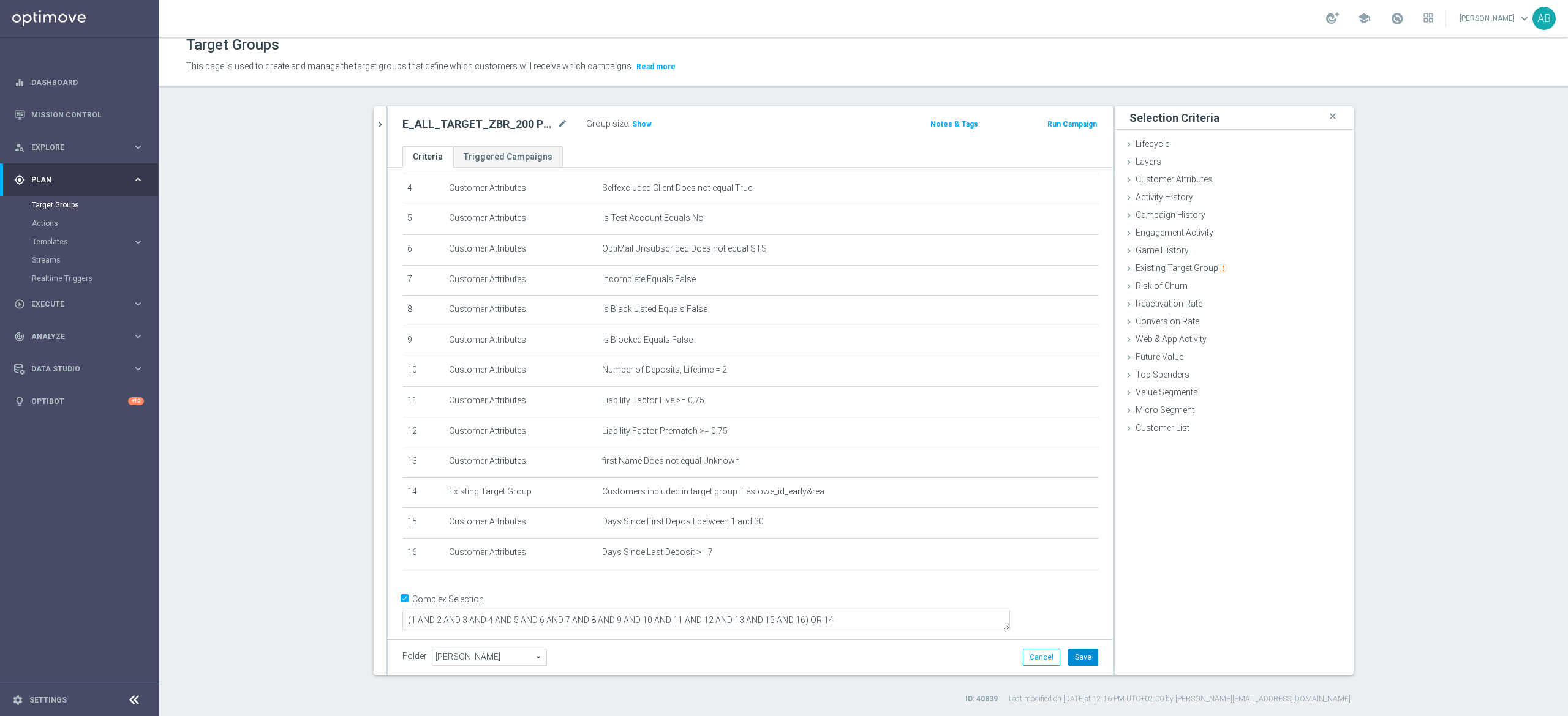
click at [1080, 661] on button "Save" at bounding box center [1083, 657] width 30 height 17
click at [376, 121] on icon "chevron_right" at bounding box center [380, 124] width 12 height 12
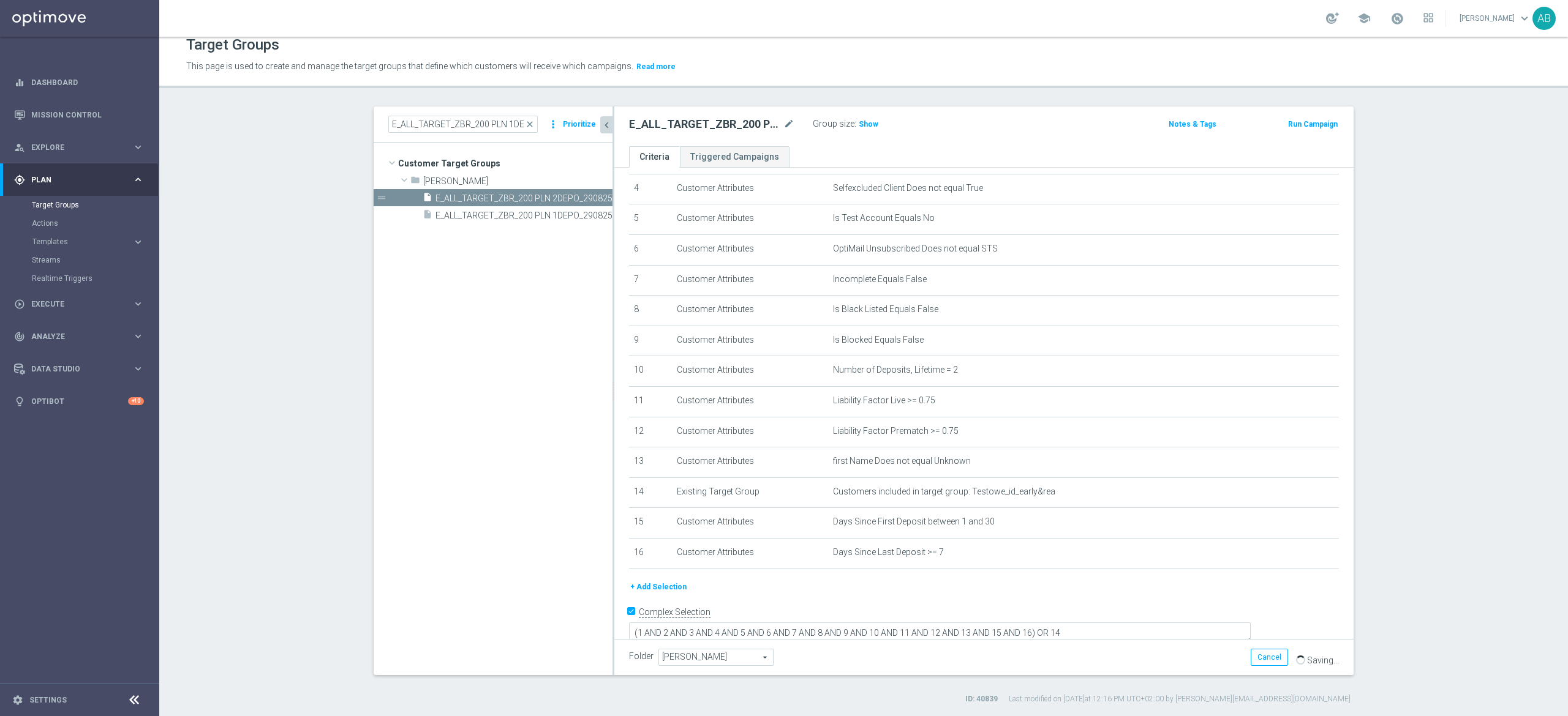
scroll to position [142, 0]
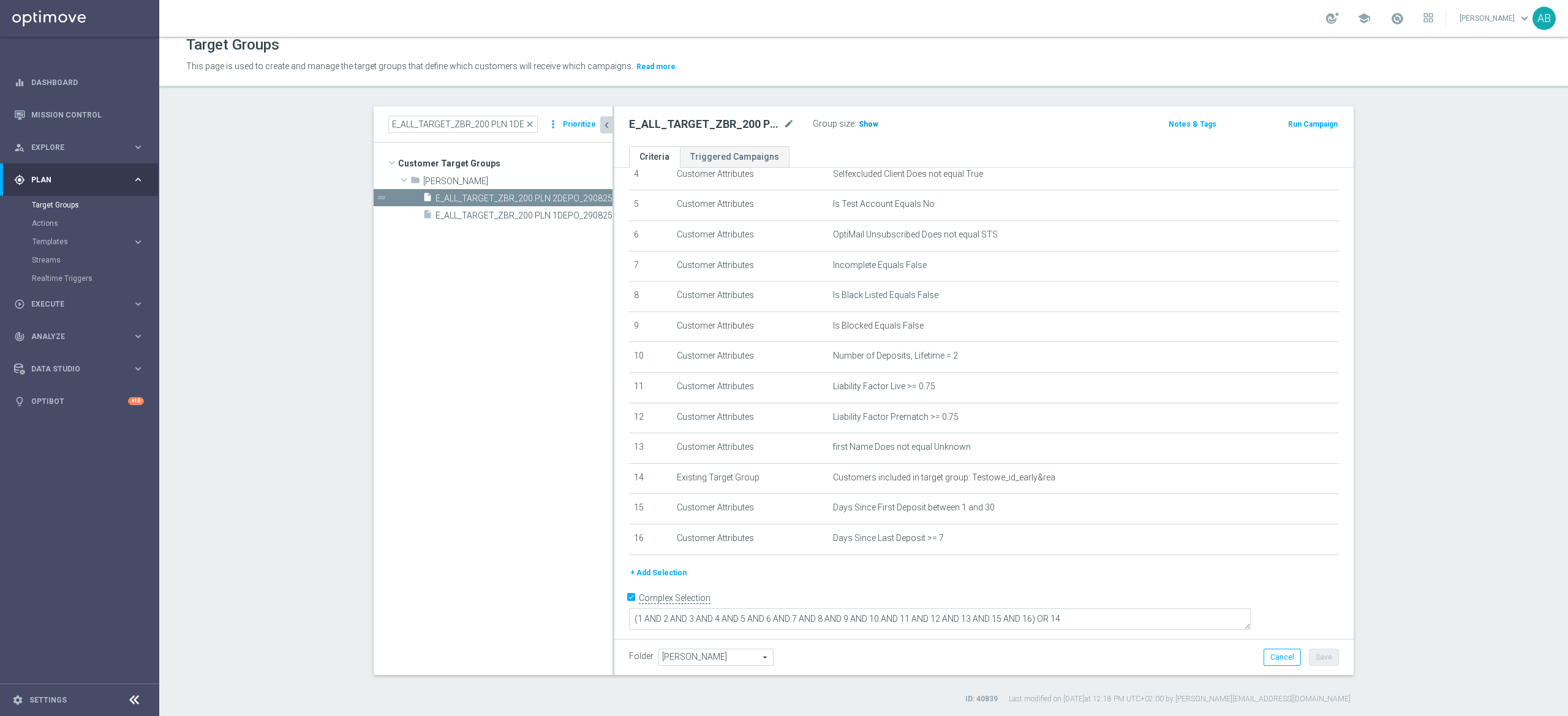
click at [859, 121] on span "Show" at bounding box center [868, 124] width 20 height 8
click at [676, 119] on h2 "E_ALL_TARGET_ZBR_200 PLN 2DEPO_290825" at bounding box center [705, 124] width 152 height 15
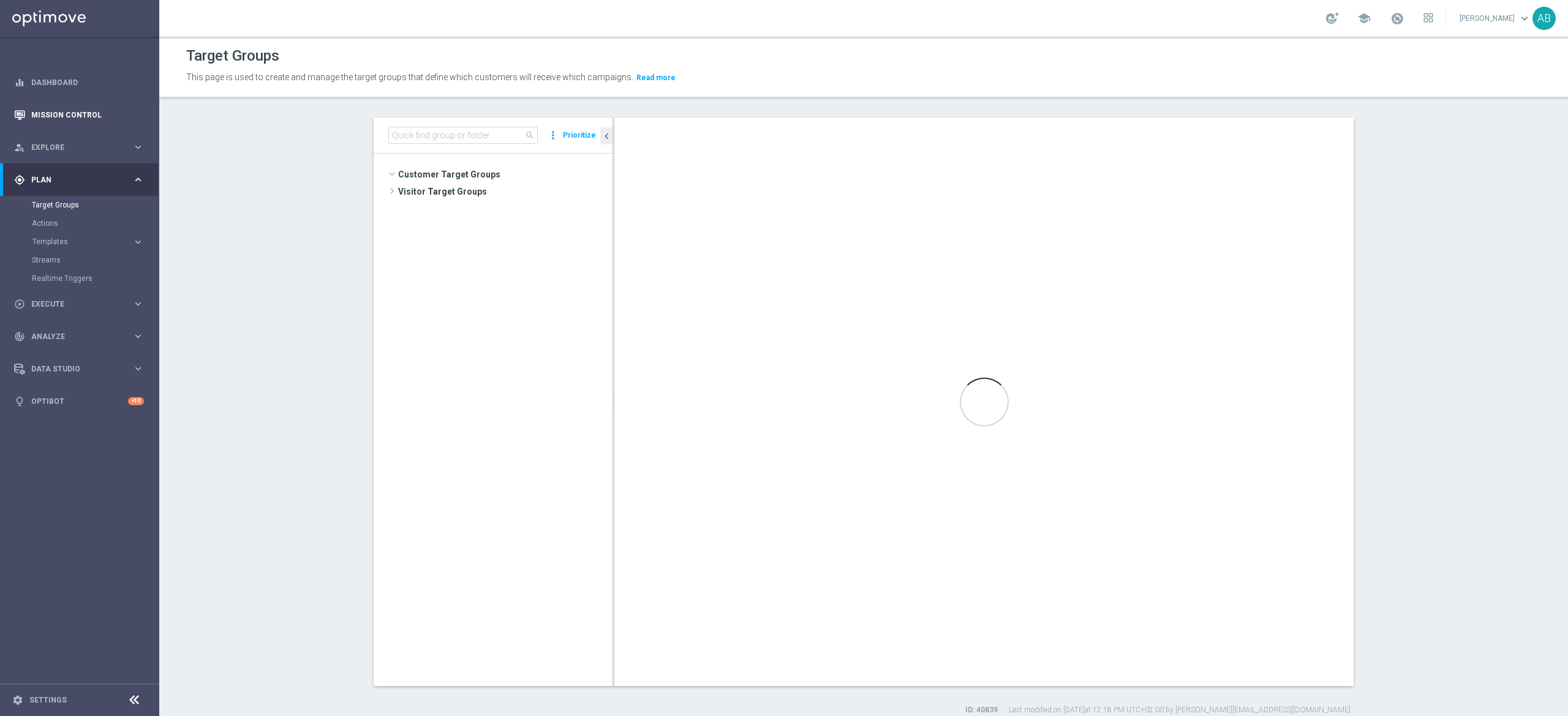
scroll to position [1803, 0]
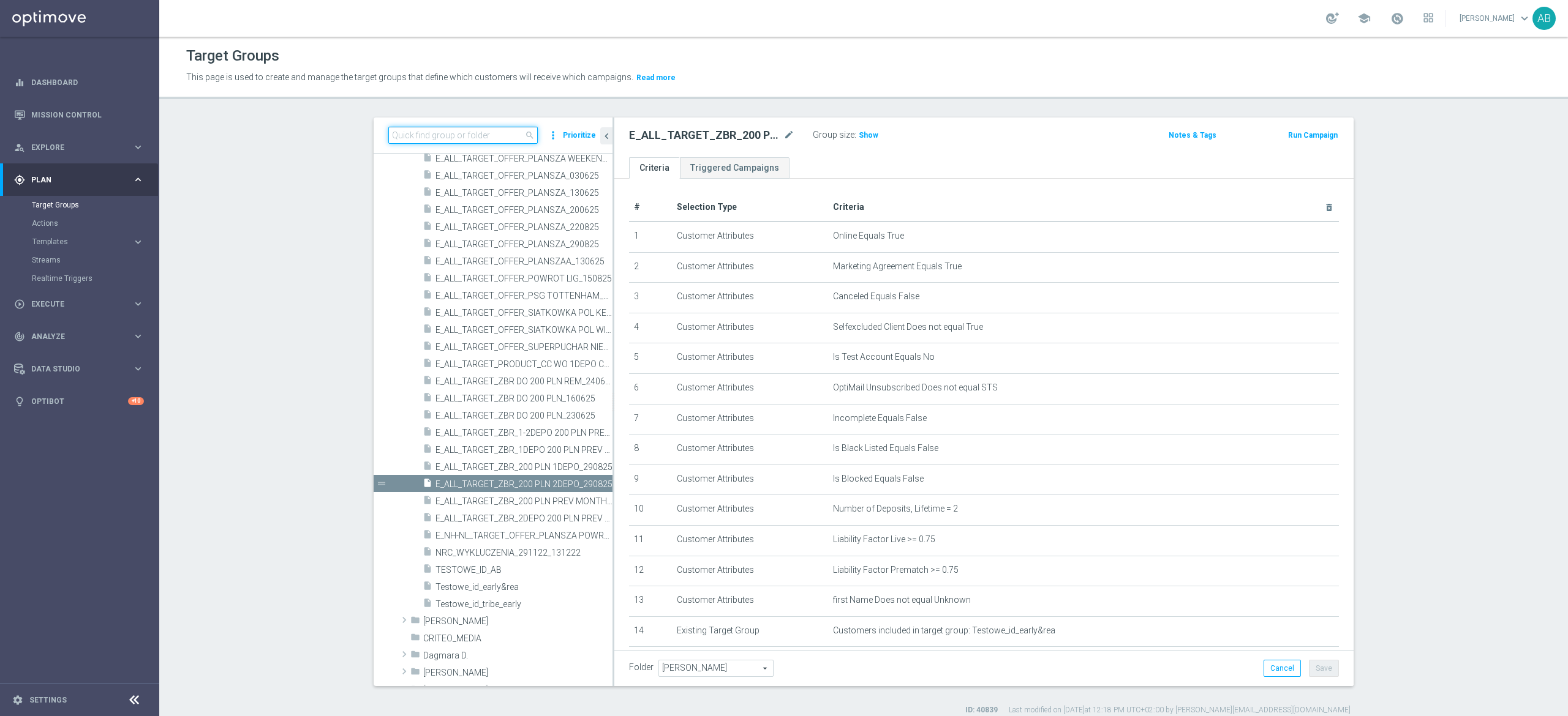
click at [510, 137] on input at bounding box center [463, 135] width 150 height 17
paste input "E_ALL_TARGET_DEPO_BONUS 200 PLN 3DEPO_290825"
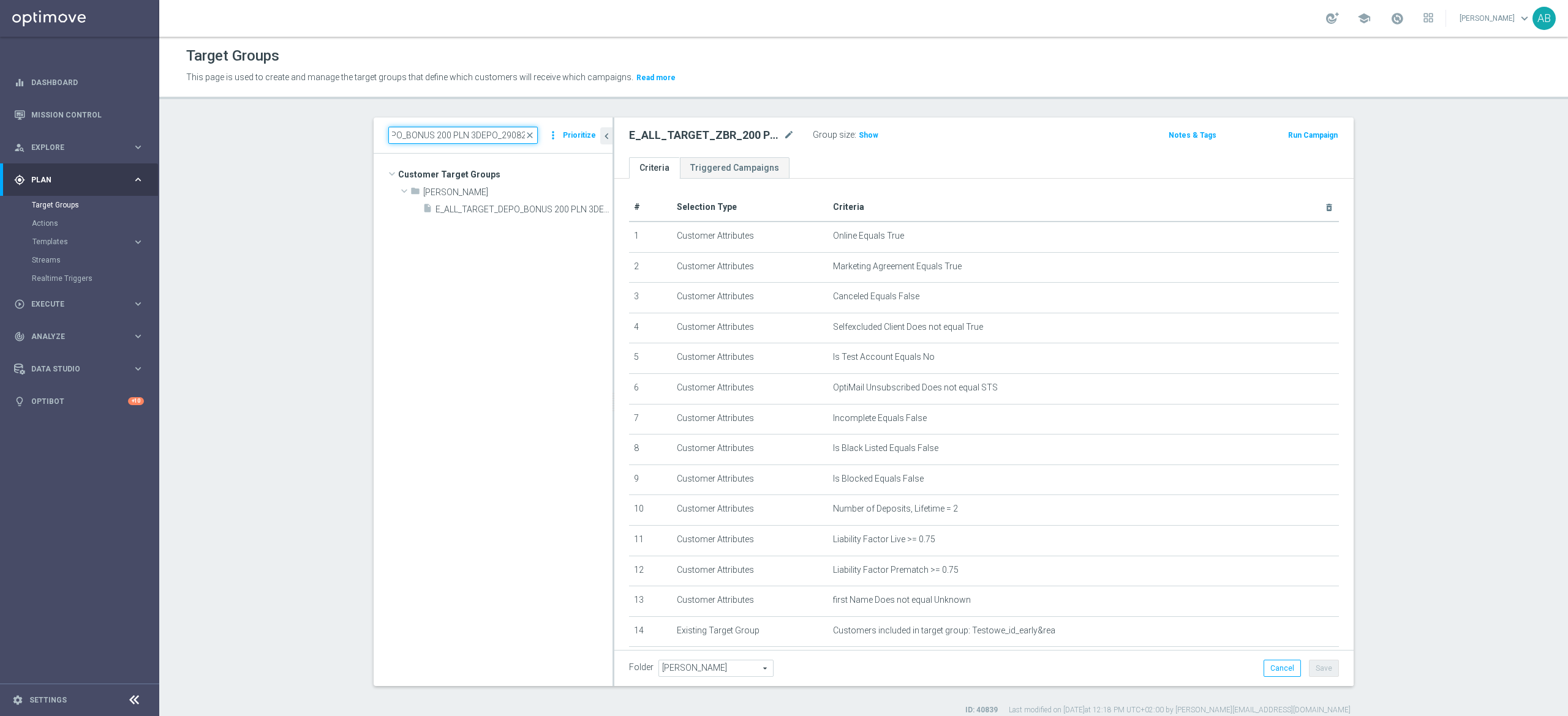
scroll to position [0, 0]
type input "E_ALL_TARGET_DEPO_BONUS 200 PLN 3DEPO_290825"
click at [483, 199] on div "folder Andżelika B." at bounding box center [483, 192] width 145 height 17
click at [483, 189] on span "Andżelika B." at bounding box center [489, 192] width 132 height 10
drag, startPoint x: 483, startPoint y: 190, endPoint x: 459, endPoint y: 214, distance: 33.9
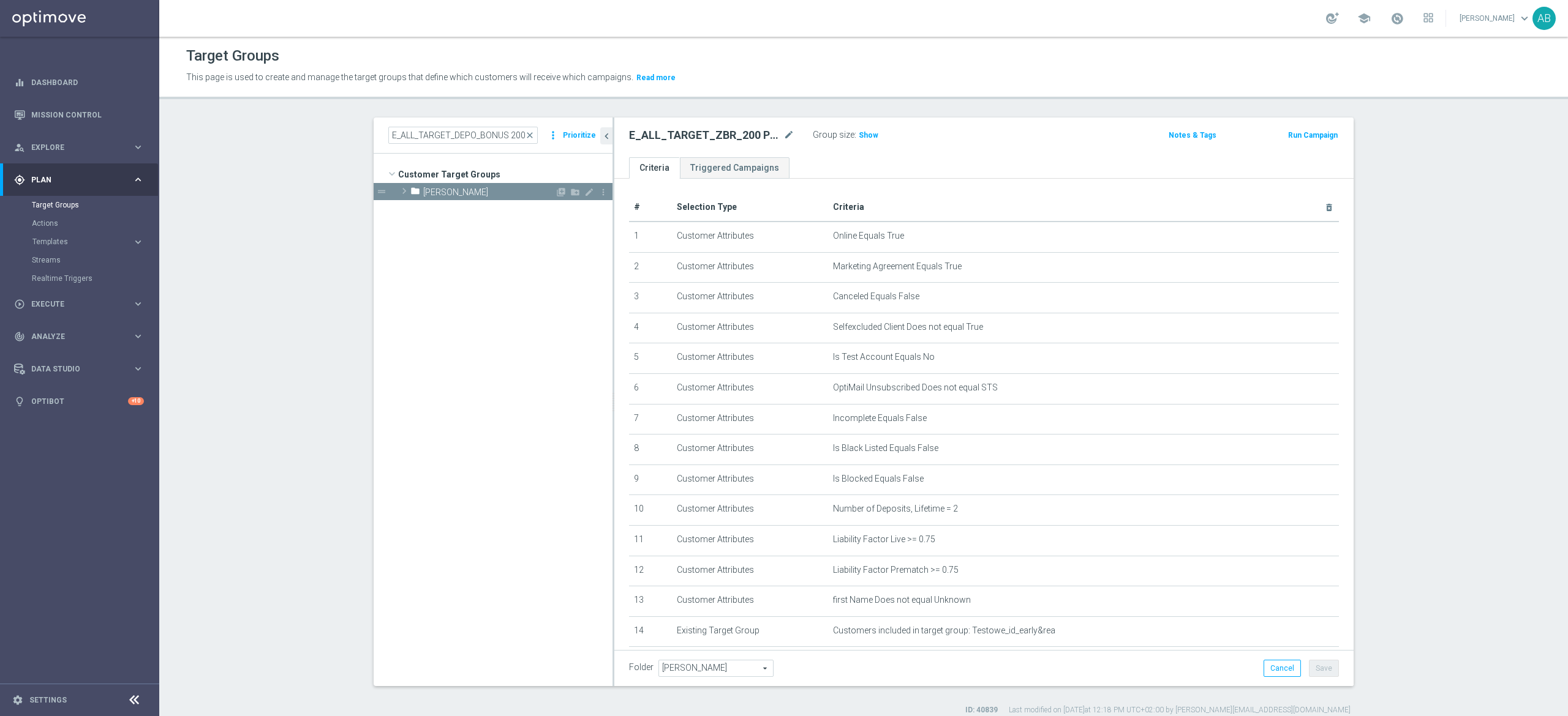
click at [481, 189] on span "Andżelika B." at bounding box center [489, 192] width 132 height 10
click at [459, 215] on span "E_ALL_TARGET_DEPO_BONUS 200 PLN 3DEPO_290825" at bounding box center [523, 209] width 177 height 10
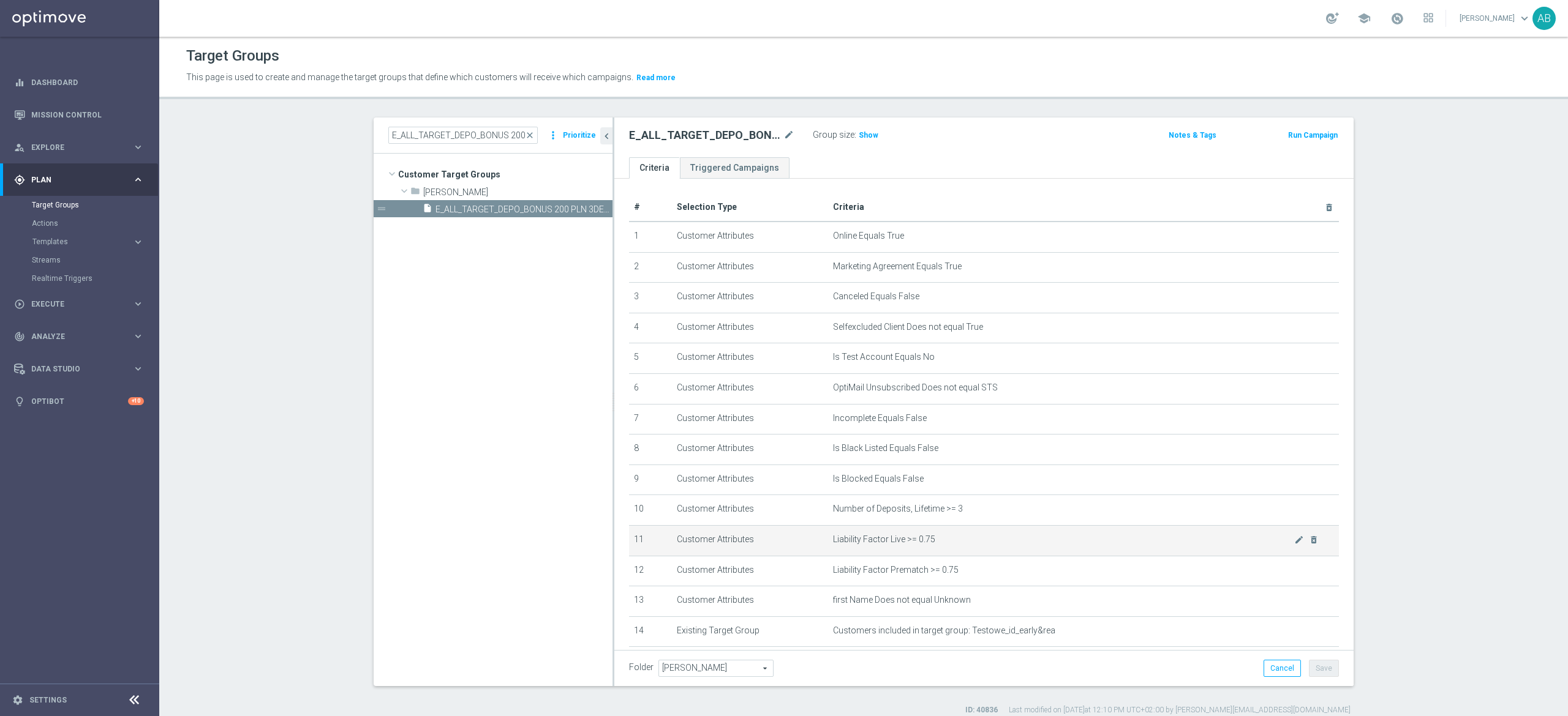
scroll to position [142, 0]
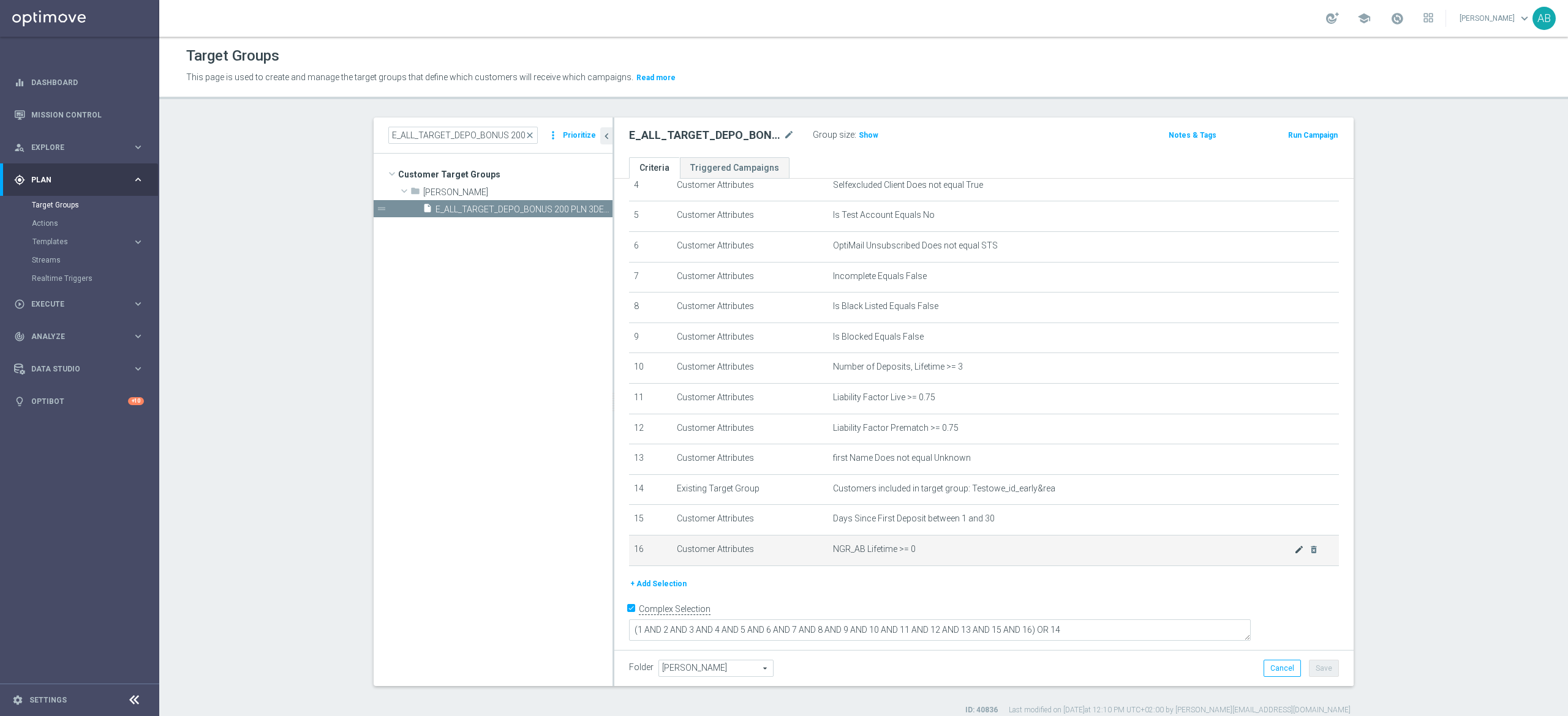
click at [1294, 554] on icon "mode_edit" at bounding box center [1299, 550] width 10 height 10
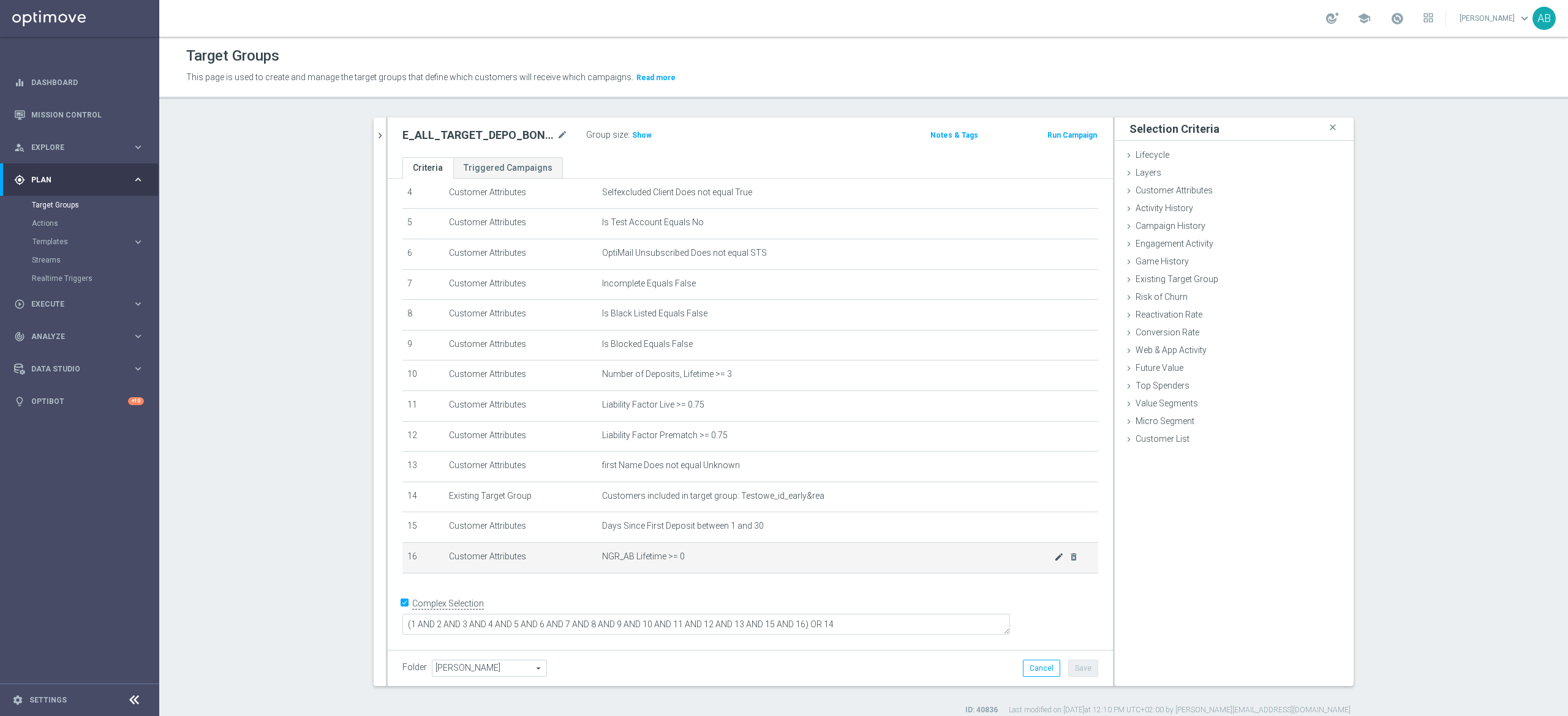
scroll to position [128, 0]
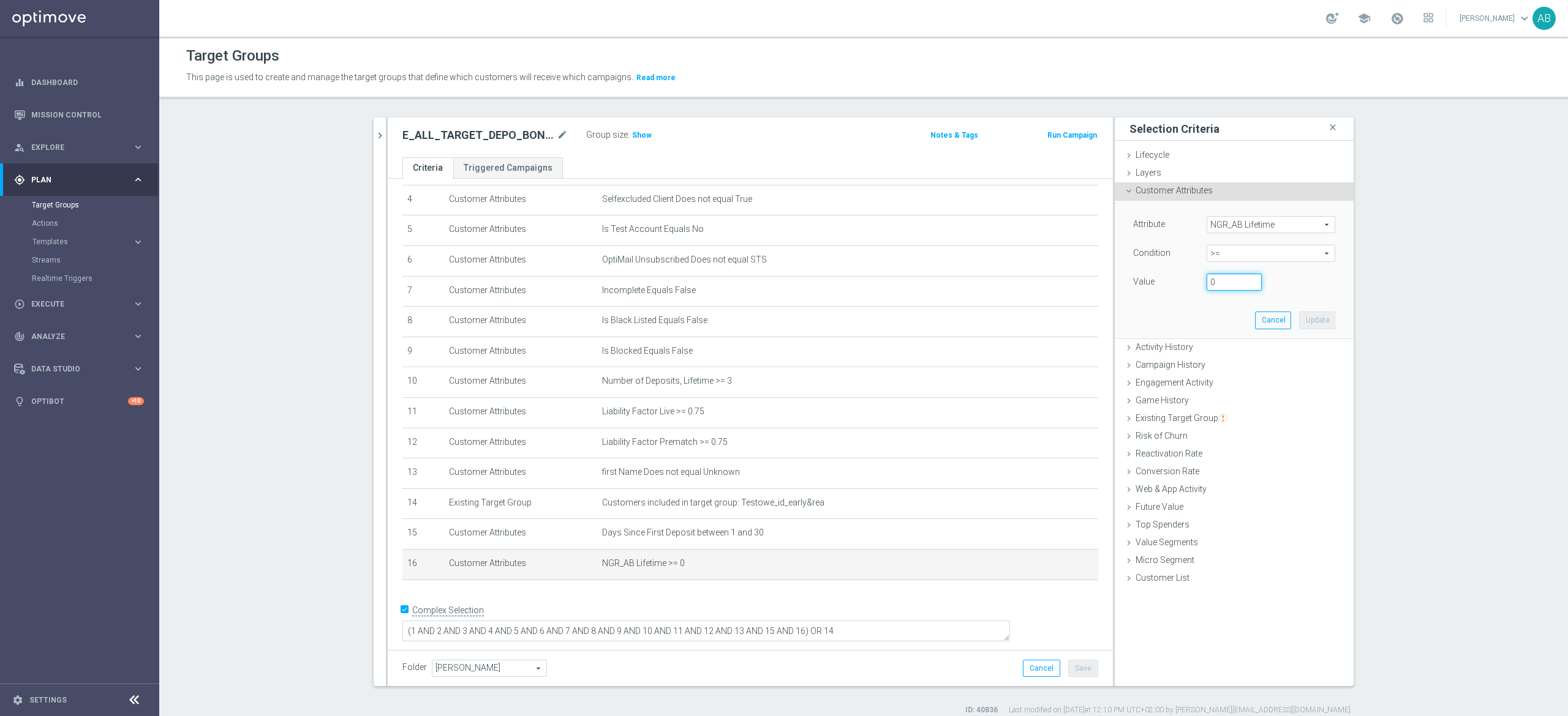
drag, startPoint x: 1194, startPoint y: 287, endPoint x: 1188, endPoint y: 292, distance: 7.8
click at [1197, 291] on div "0" at bounding box center [1234, 282] width 73 height 17
type input "100"
click at [1316, 322] on button "Update" at bounding box center [1318, 320] width 36 height 17
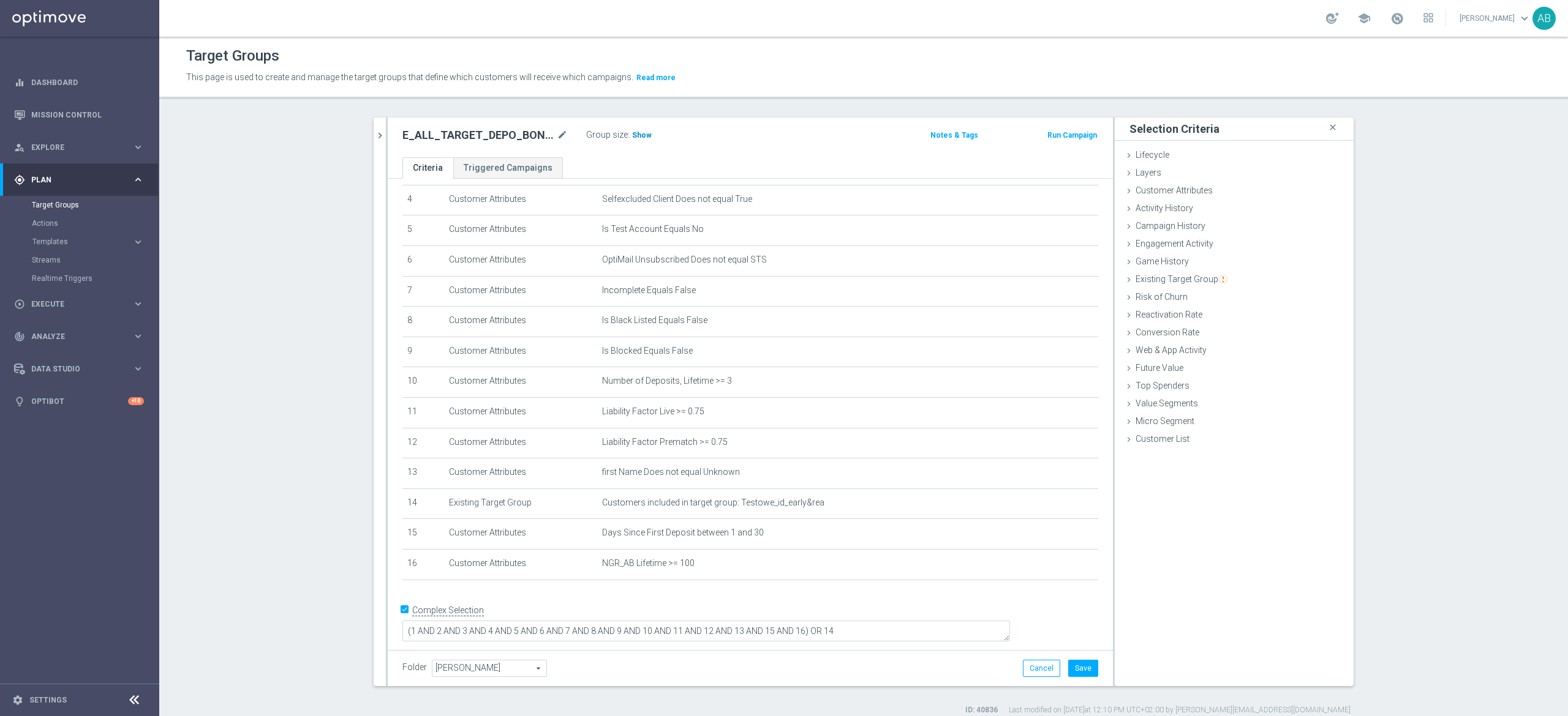
click at [632, 131] on span "Show" at bounding box center [642, 135] width 20 height 8
click at [1079, 671] on button "Save" at bounding box center [1083, 668] width 30 height 17
click at [388, 127] on div "E_ALL_TARGET_DEPO_BONUS 200 PLN 3DEPO_290825 mode_edit Group size : 622 Notes &…" at bounding box center [750, 137] width 725 height 40
click at [374, 143] on button "chevron_right" at bounding box center [380, 136] width 13 height 36
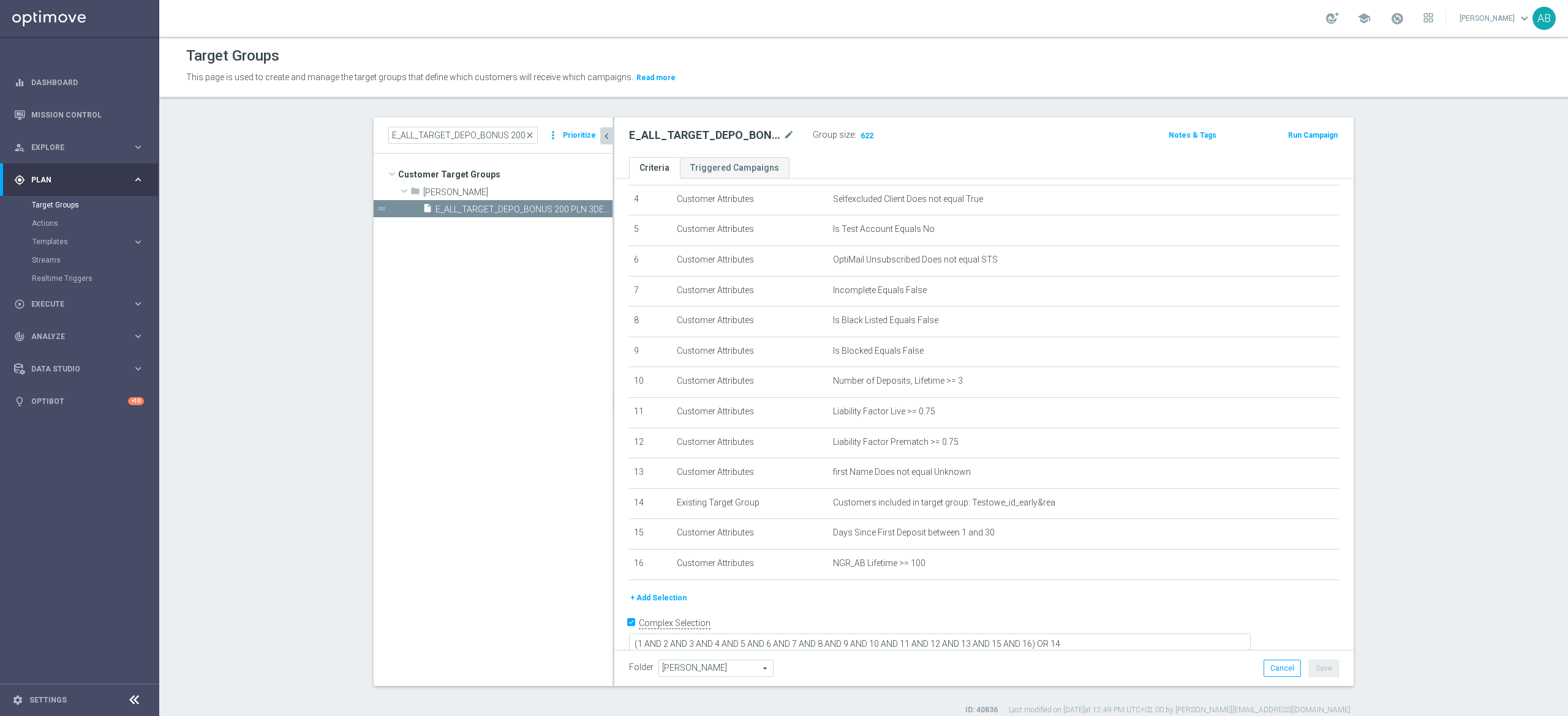
scroll to position [142, 0]
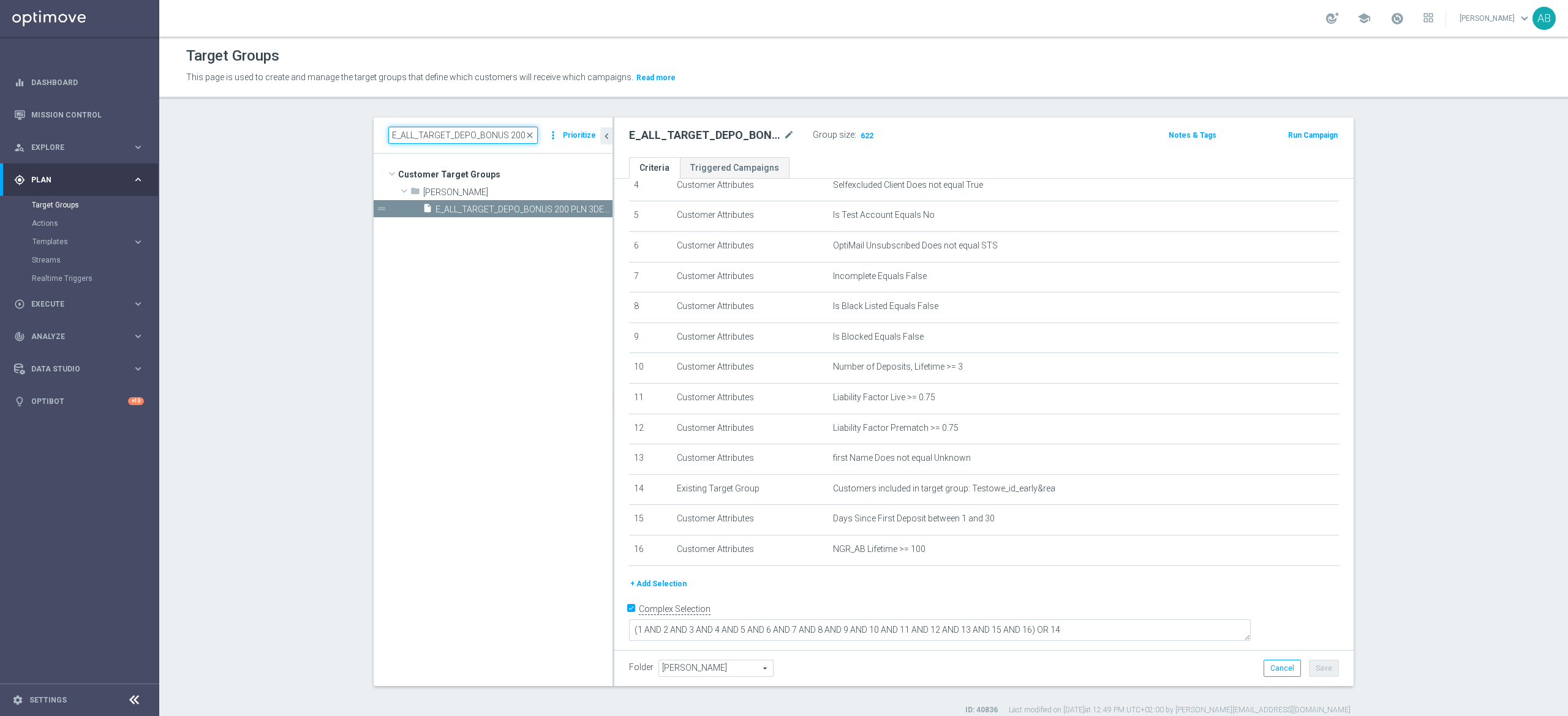
click at [408, 134] on input "E_ALL_TARGET_DEPO_BONUS 200 PLN 3DEPO_290825" at bounding box center [463, 135] width 150 height 17
click at [409, 134] on input "E_ALL_TARGET_DEPO_BONUS 200 PLN 3DEPO_290825" at bounding box center [463, 135] width 150 height 17
paste input "ZBR_200 PLN 1"
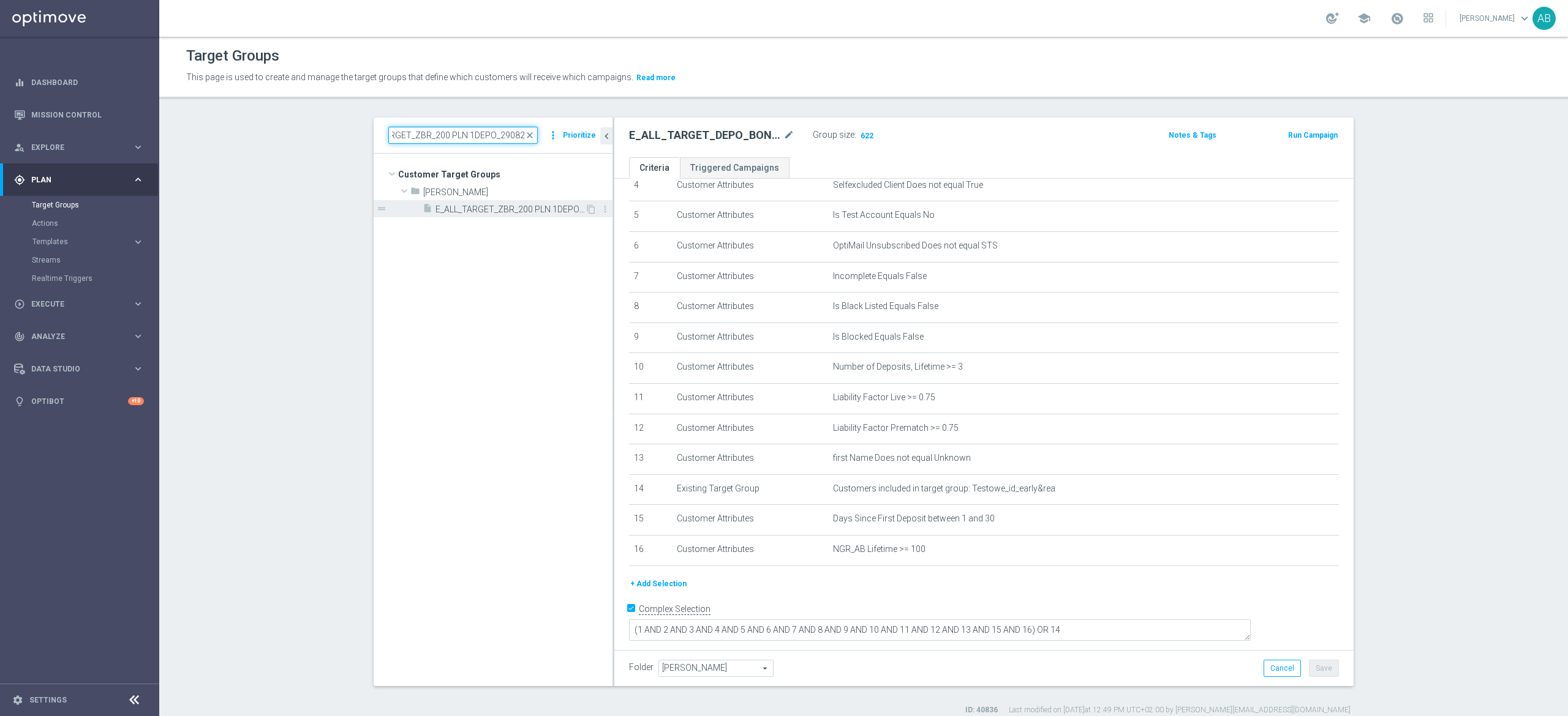
type input "E_ALL_TARGET_ZBR_200 PLN 1DEPO_290825"
click at [479, 210] on span "E_ALL_TARGET_ZBR_200 PLN 1DEPO_290825" at bounding box center [510, 209] width 150 height 10
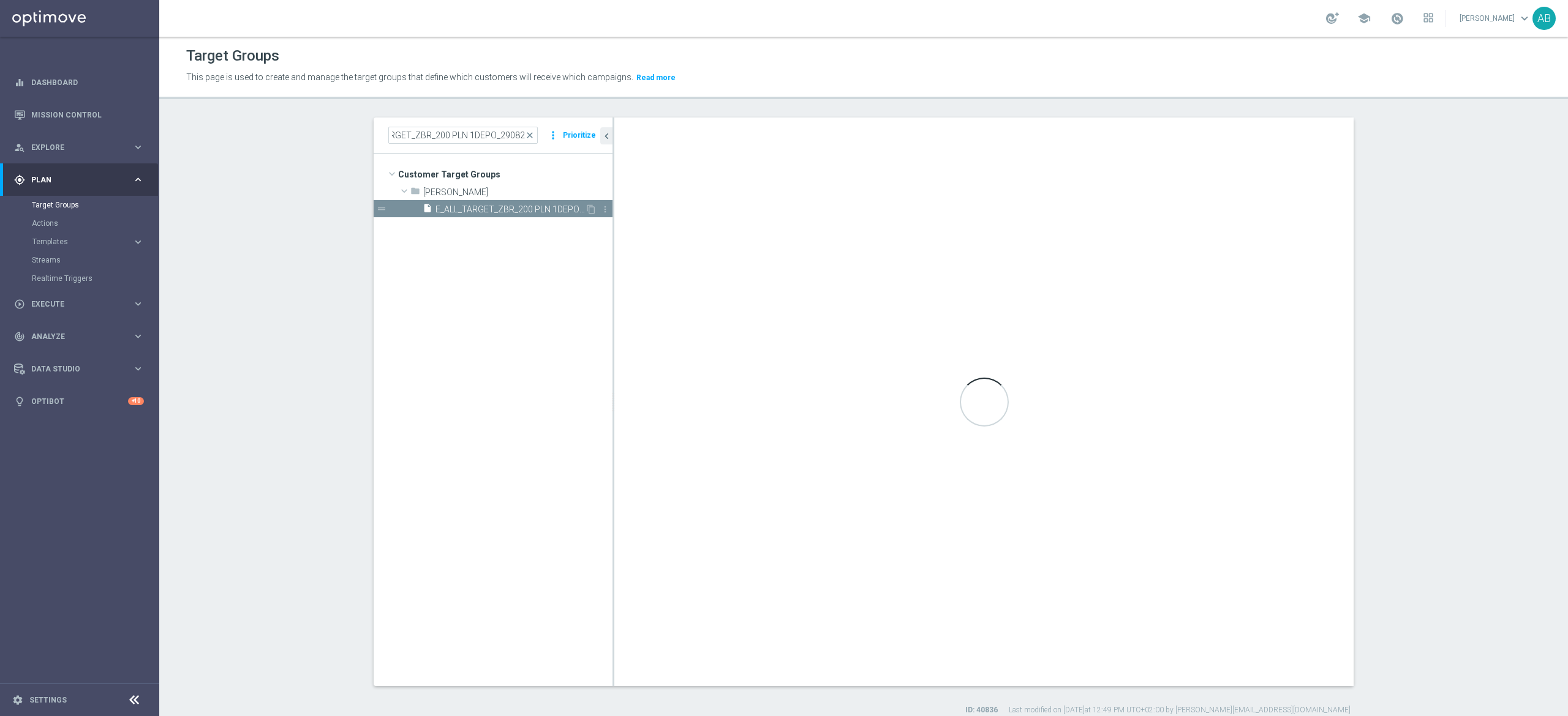
scroll to position [0, 0]
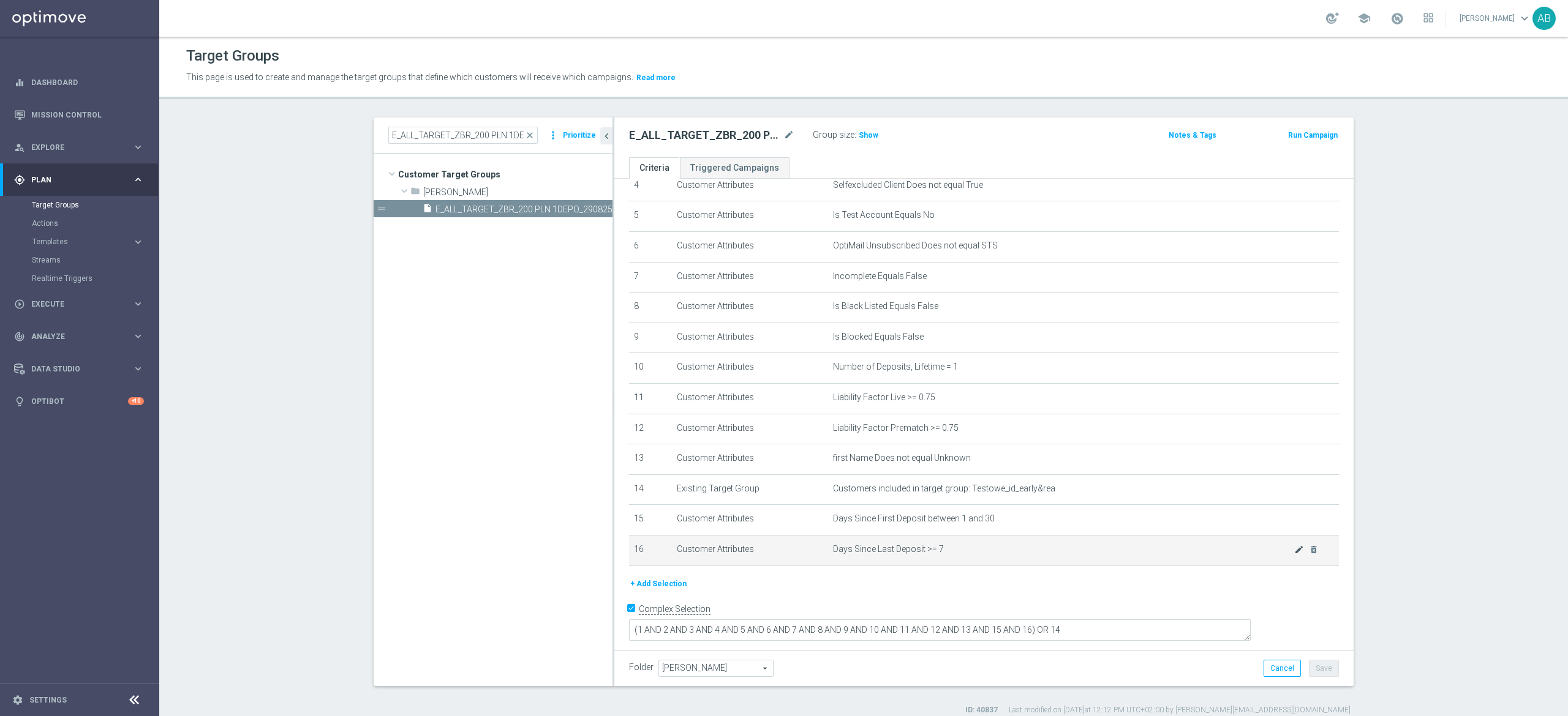
click at [1294, 554] on icon "mode_edit" at bounding box center [1299, 550] width 10 height 10
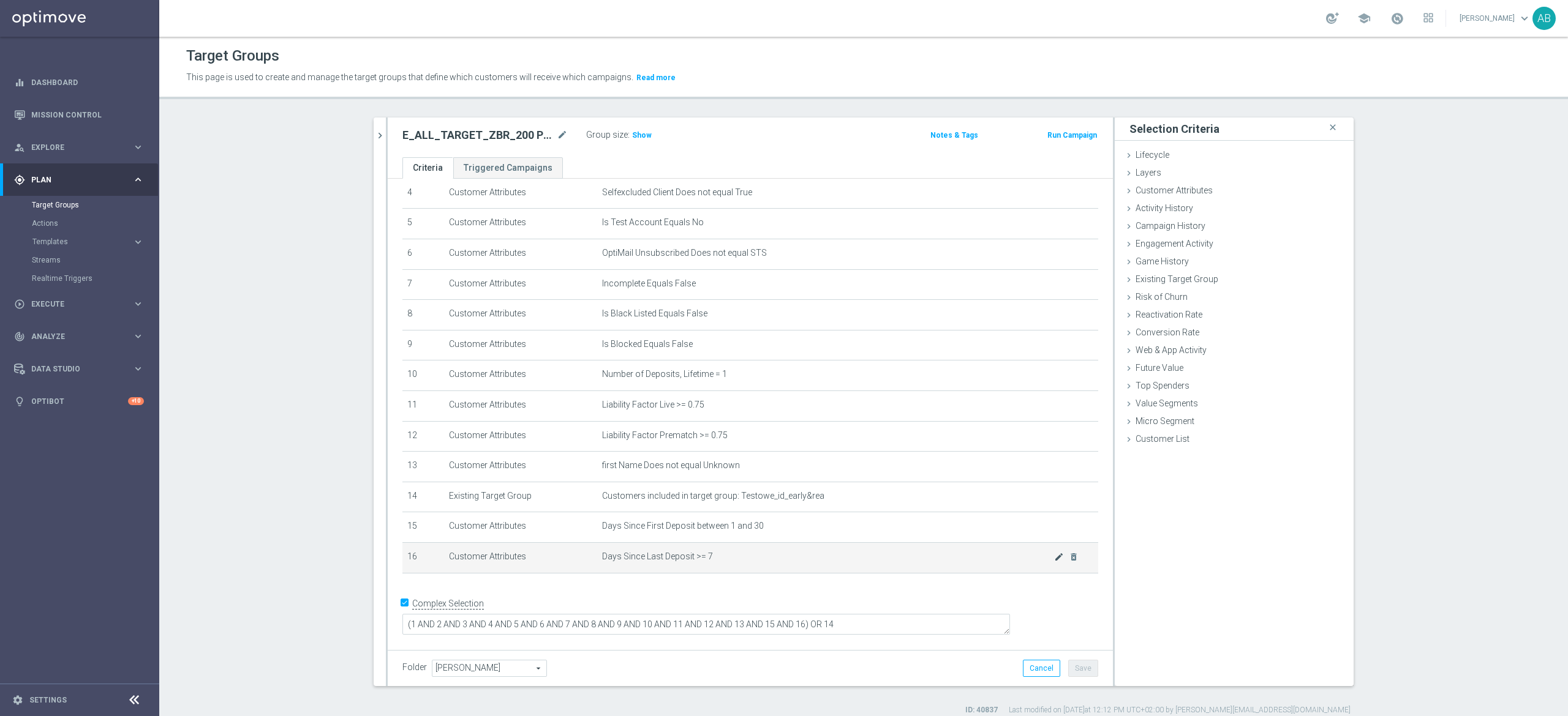
scroll to position [128, 0]
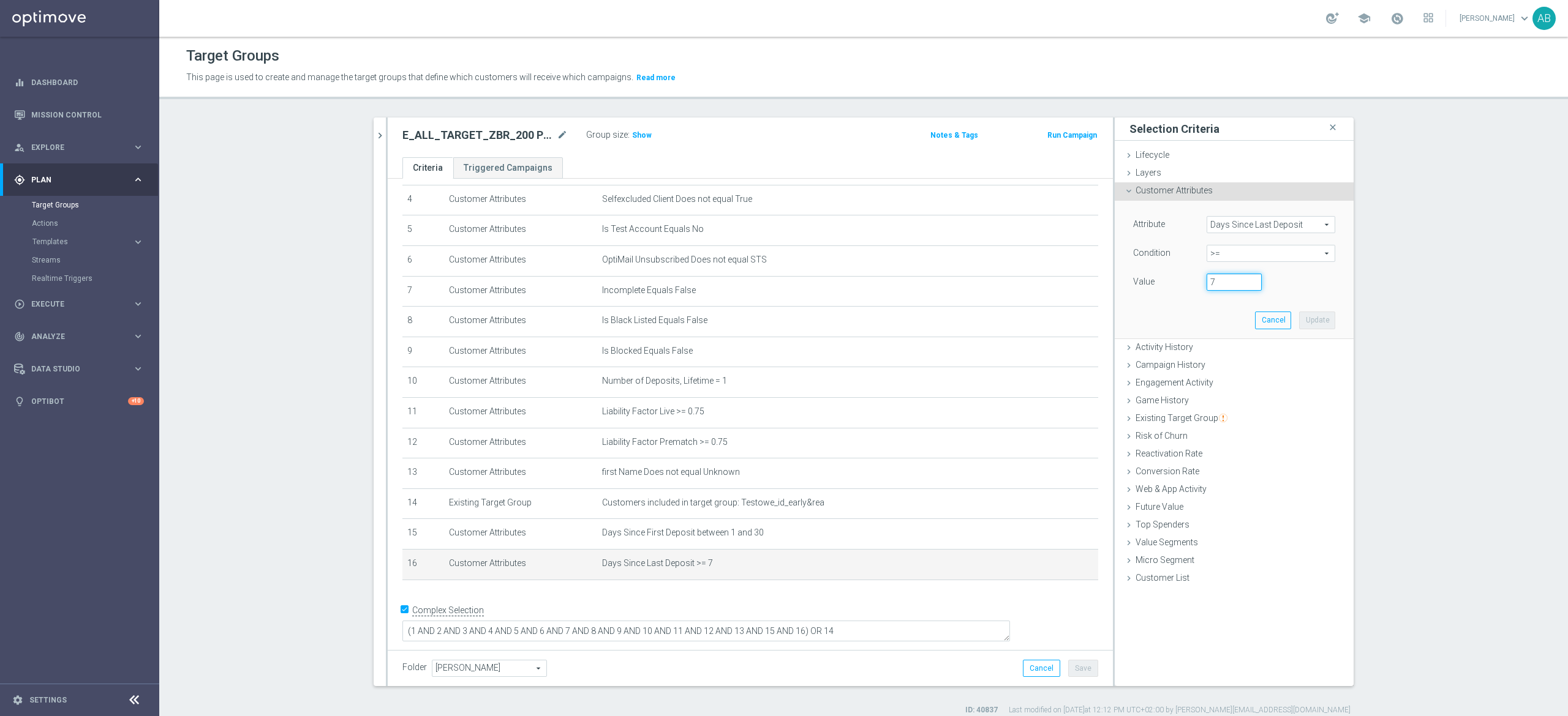
drag, startPoint x: 1214, startPoint y: 277, endPoint x: 1194, endPoint y: 289, distance: 23.3
click at [1197, 289] on div "7" at bounding box center [1234, 282] width 73 height 17
type input "5"
click at [1306, 320] on button "Update" at bounding box center [1318, 320] width 36 height 17
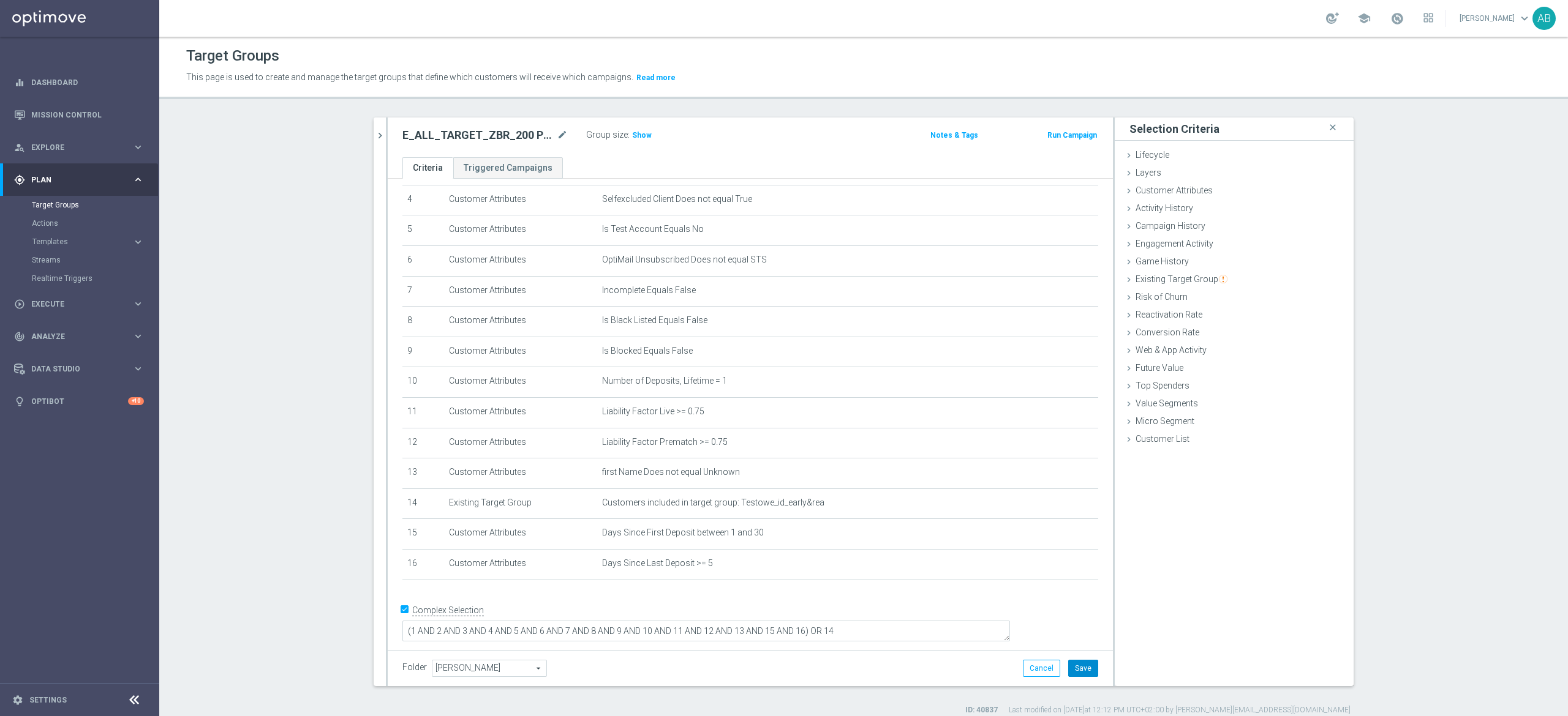
click at [1069, 668] on button "Save" at bounding box center [1083, 668] width 30 height 17
click at [632, 134] on span "Show" at bounding box center [642, 135] width 20 height 8
click at [374, 137] on icon "chevron_right" at bounding box center [380, 136] width 12 height 12
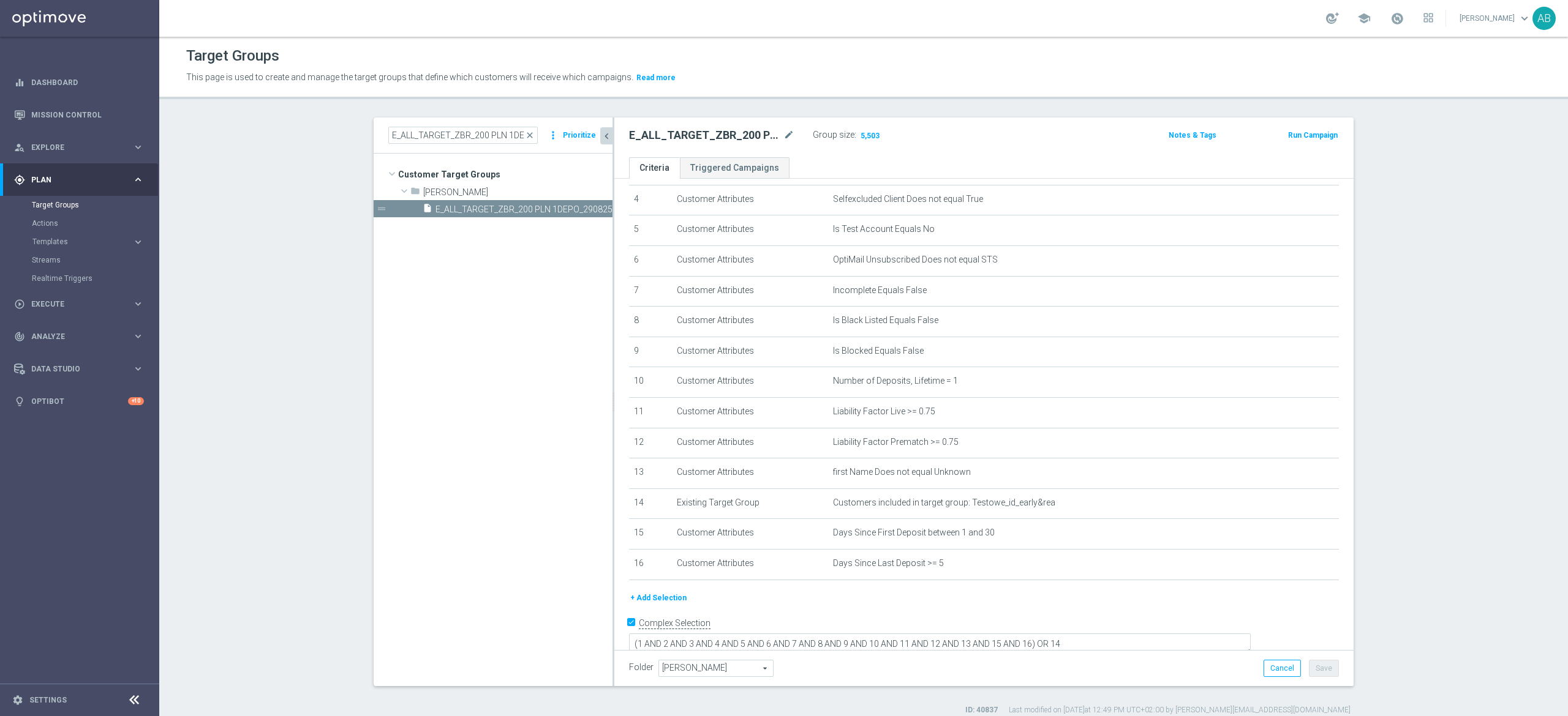
scroll to position [142, 0]
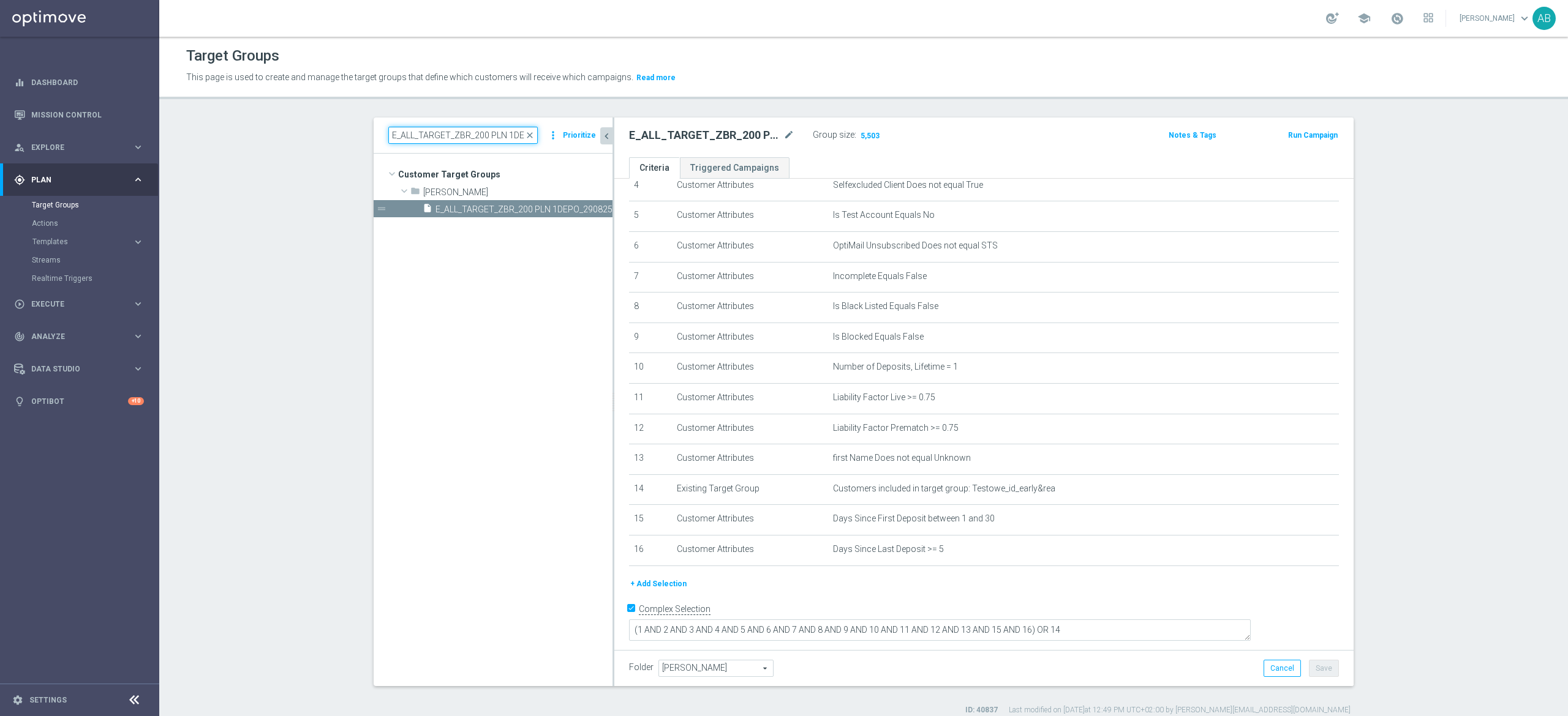
click at [455, 141] on input "E_ALL_TARGET_ZBR_200 PLN 1DEPO_290825" at bounding box center [463, 135] width 150 height 17
paste input "2"
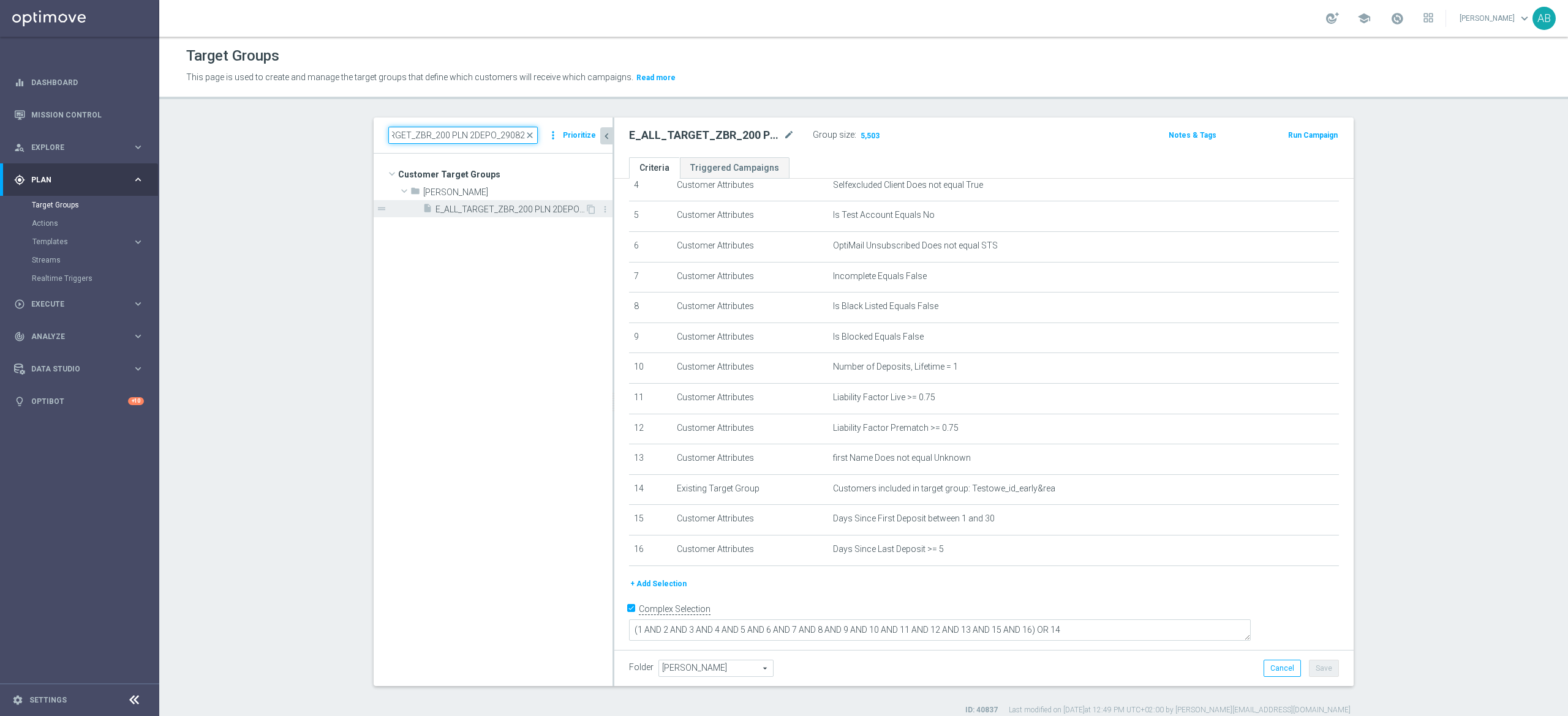
type input "E_ALL_TARGET_ZBR_200 PLN 2DEPO_290825"
click at [466, 213] on span "E_ALL_TARGET_ZBR_200 PLN 2DEPO_290825" at bounding box center [510, 209] width 150 height 10
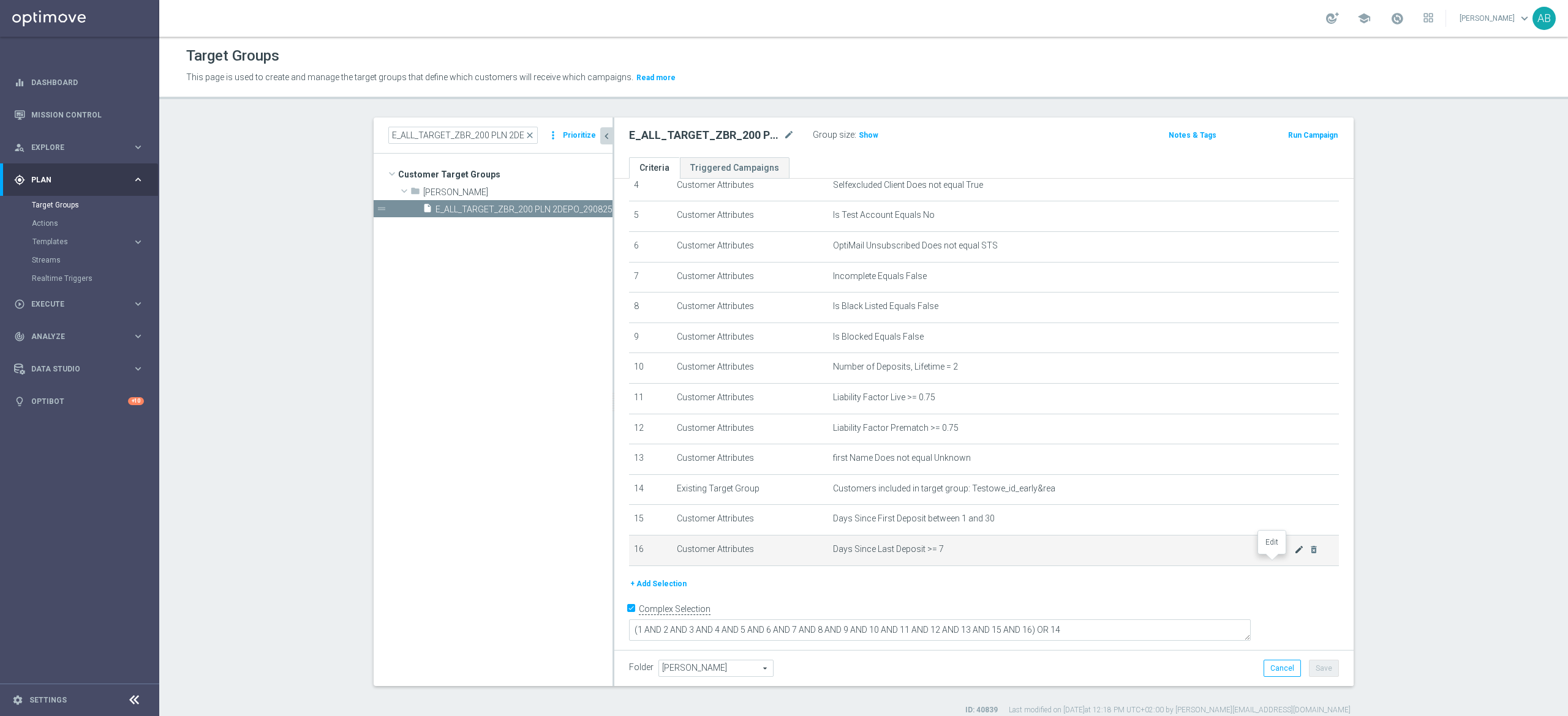
click at [1294, 554] on icon "mode_edit" at bounding box center [1299, 550] width 10 height 10
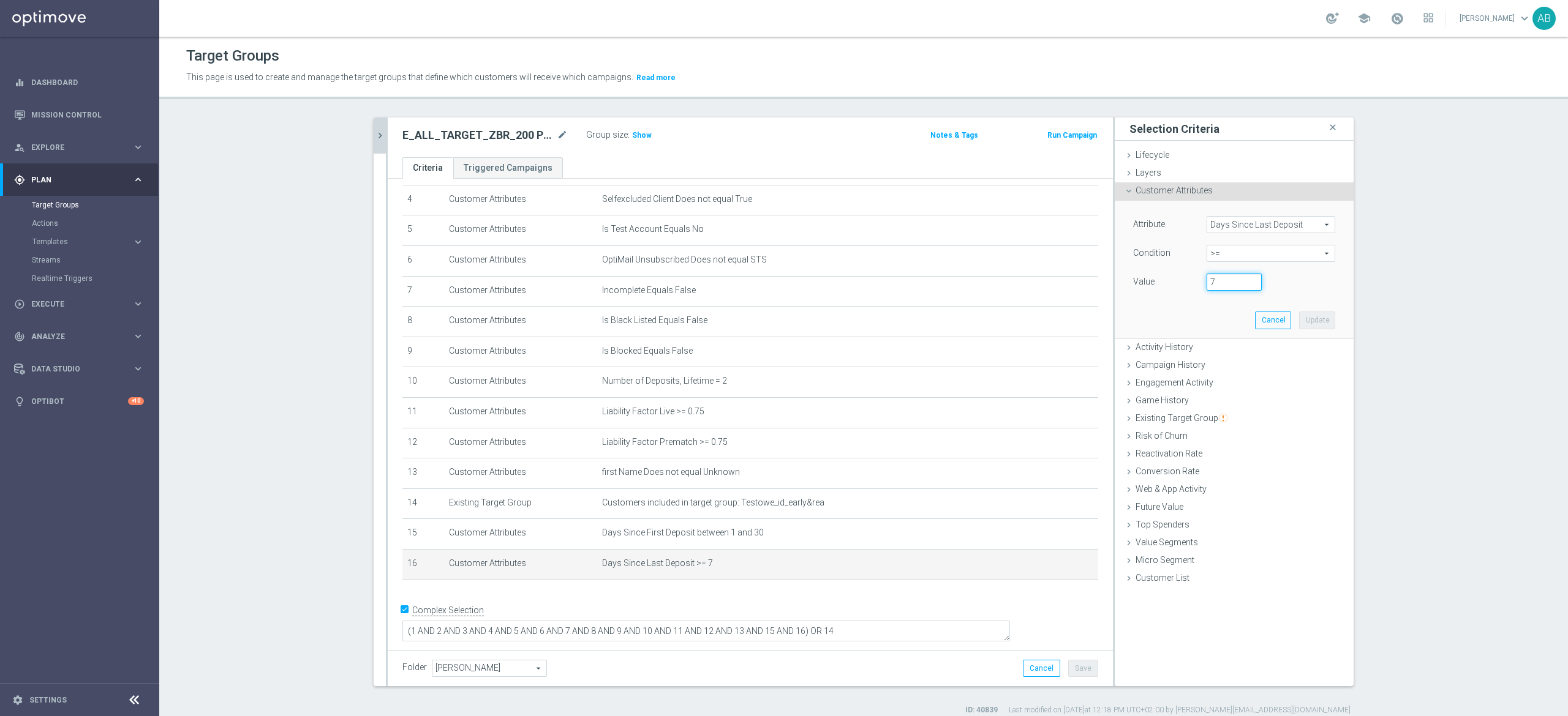
drag, startPoint x: 1193, startPoint y: 282, endPoint x: 1183, endPoint y: 282, distance: 10.0
click at [1183, 282] on div "Value 7" at bounding box center [1234, 283] width 220 height 20
type input "5"
click at [1324, 322] on button "Update" at bounding box center [1318, 320] width 36 height 17
click at [1320, 322] on ul "Lifecycle done Cancel Update Layers done Cancel Update Customer Attributes" at bounding box center [1234, 367] width 239 height 441
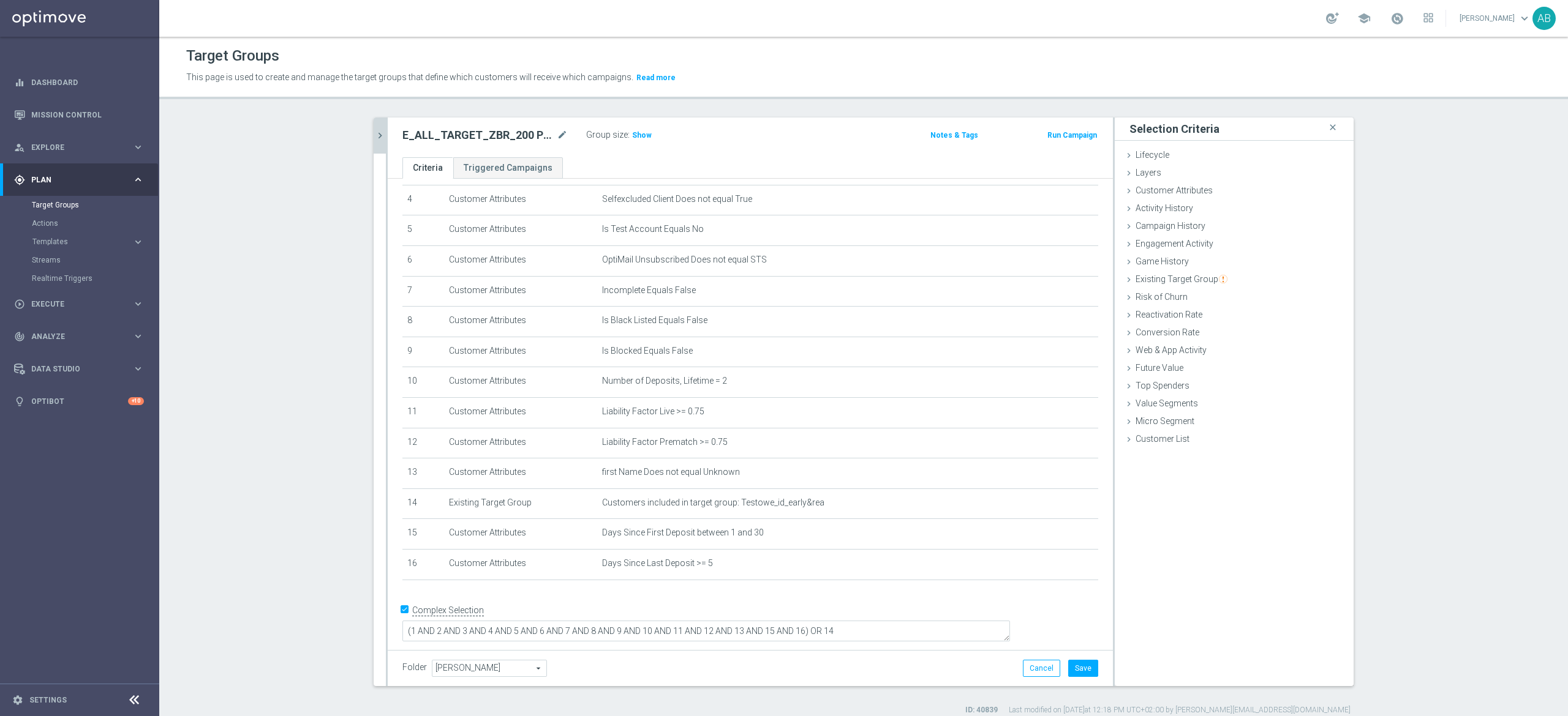
drag, startPoint x: 1078, startPoint y: 658, endPoint x: 1043, endPoint y: 611, distance: 58.6
click at [1078, 659] on div "Folder Andżelika B. Andżelika B. arrow_drop_down search Cancel Save Saving..." at bounding box center [750, 668] width 725 height 36
click at [1072, 673] on button "Save" at bounding box center [1083, 668] width 30 height 17
click at [632, 134] on span "Show" at bounding box center [642, 135] width 20 height 8
click at [52, 237] on button "Templates keyboard_arrow_right" at bounding box center [88, 242] width 113 height 10
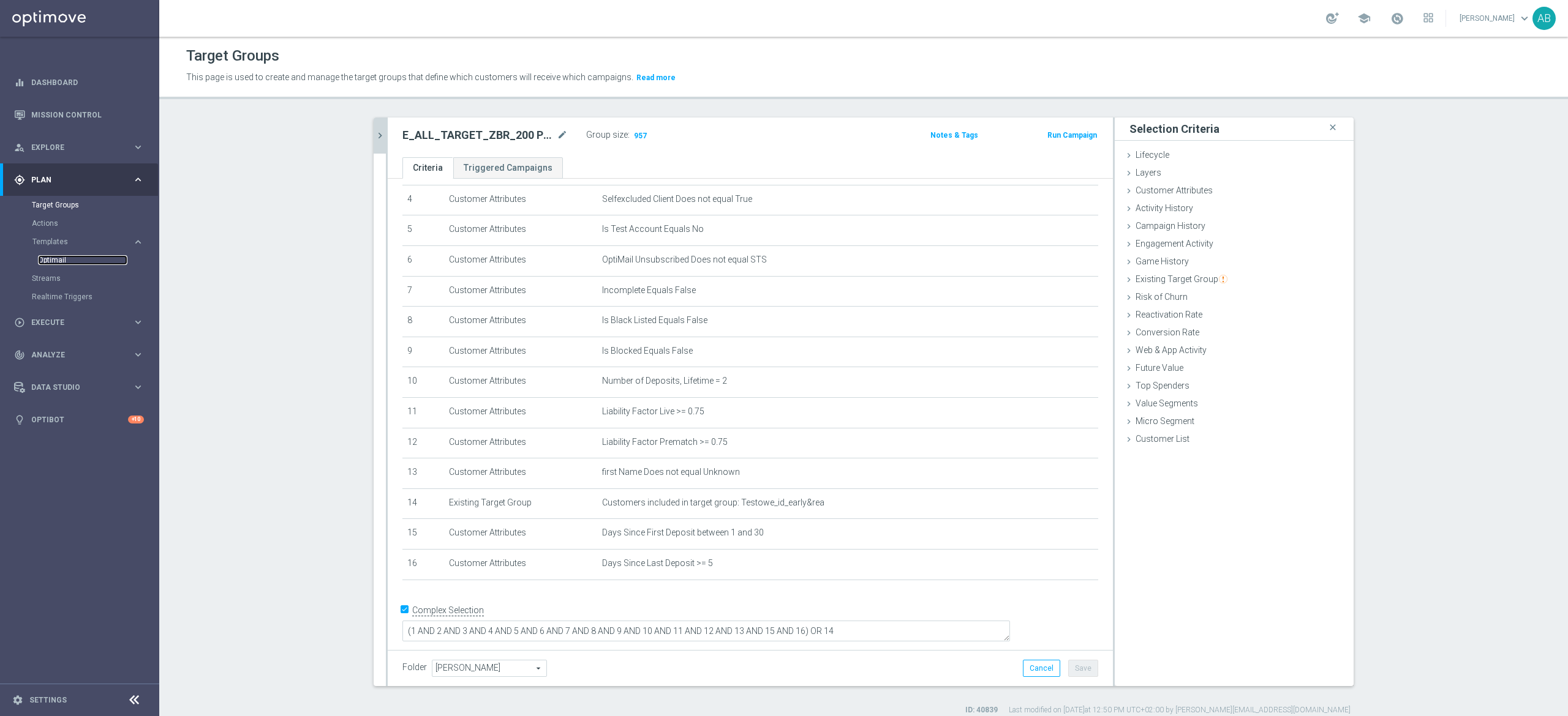
click at [57, 259] on link "Optimail" at bounding box center [83, 260] width 90 height 10
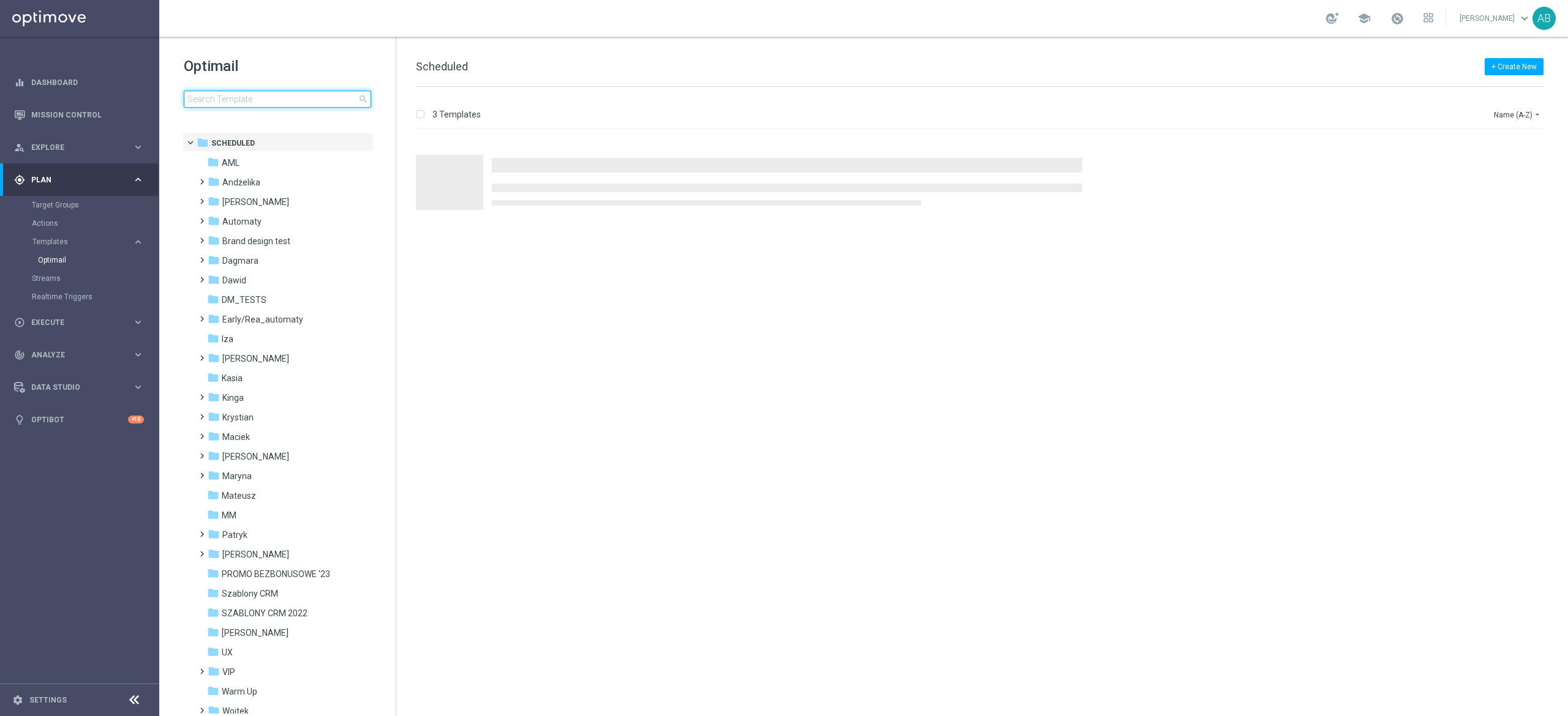
click at [199, 103] on input at bounding box center [278, 99] width 188 height 17
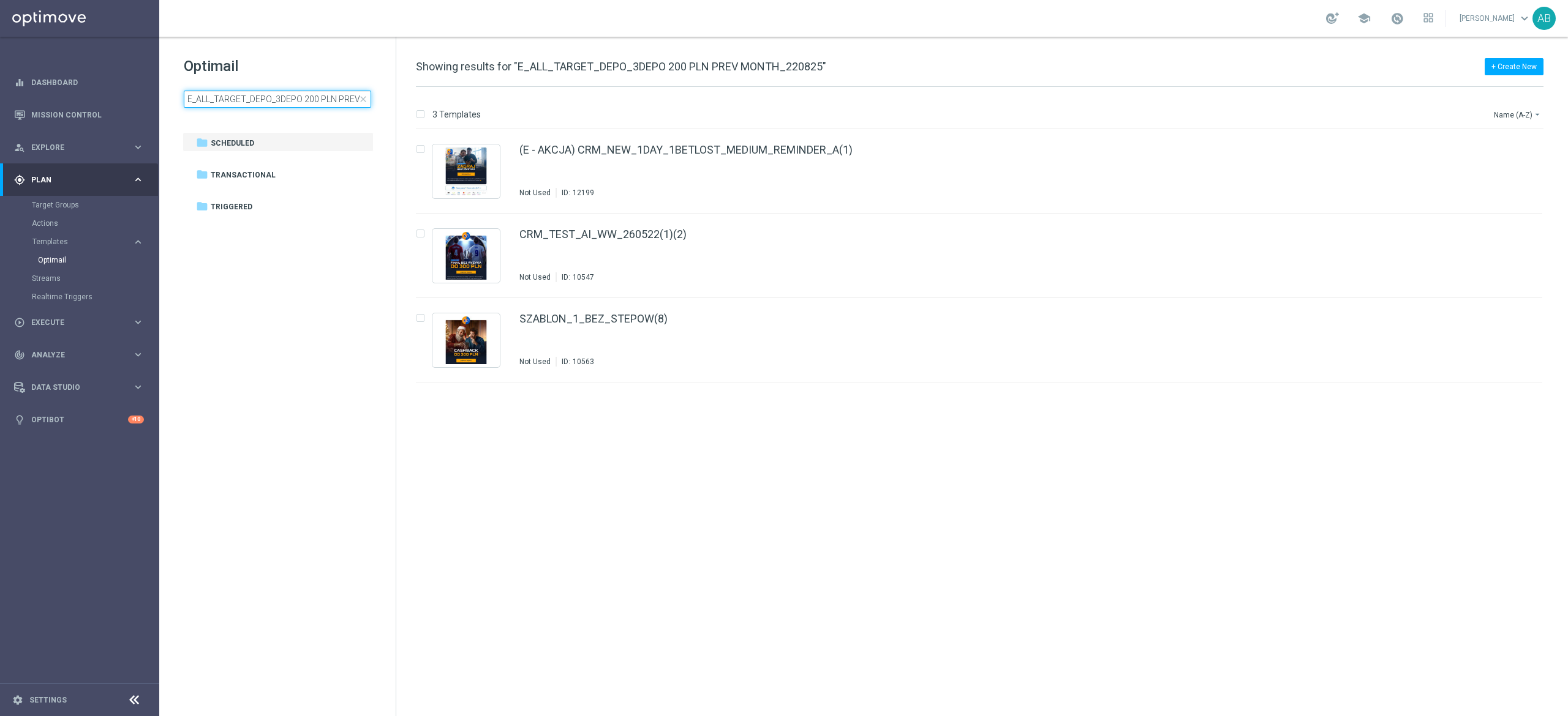
scroll to position [0, 62]
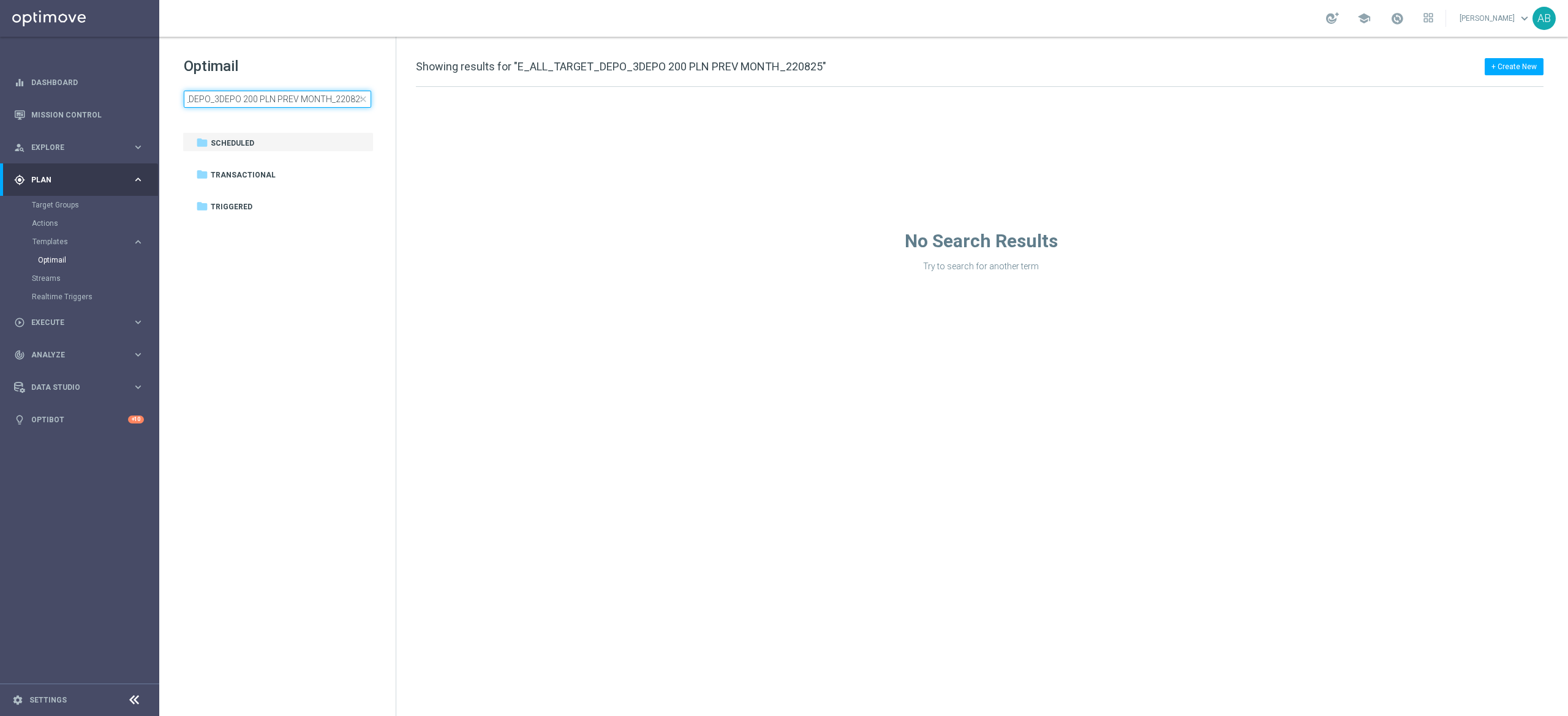
type input "E_ALL_TARGET_DEPO_3DEPO 200 PLN PREV MONTH_220825"
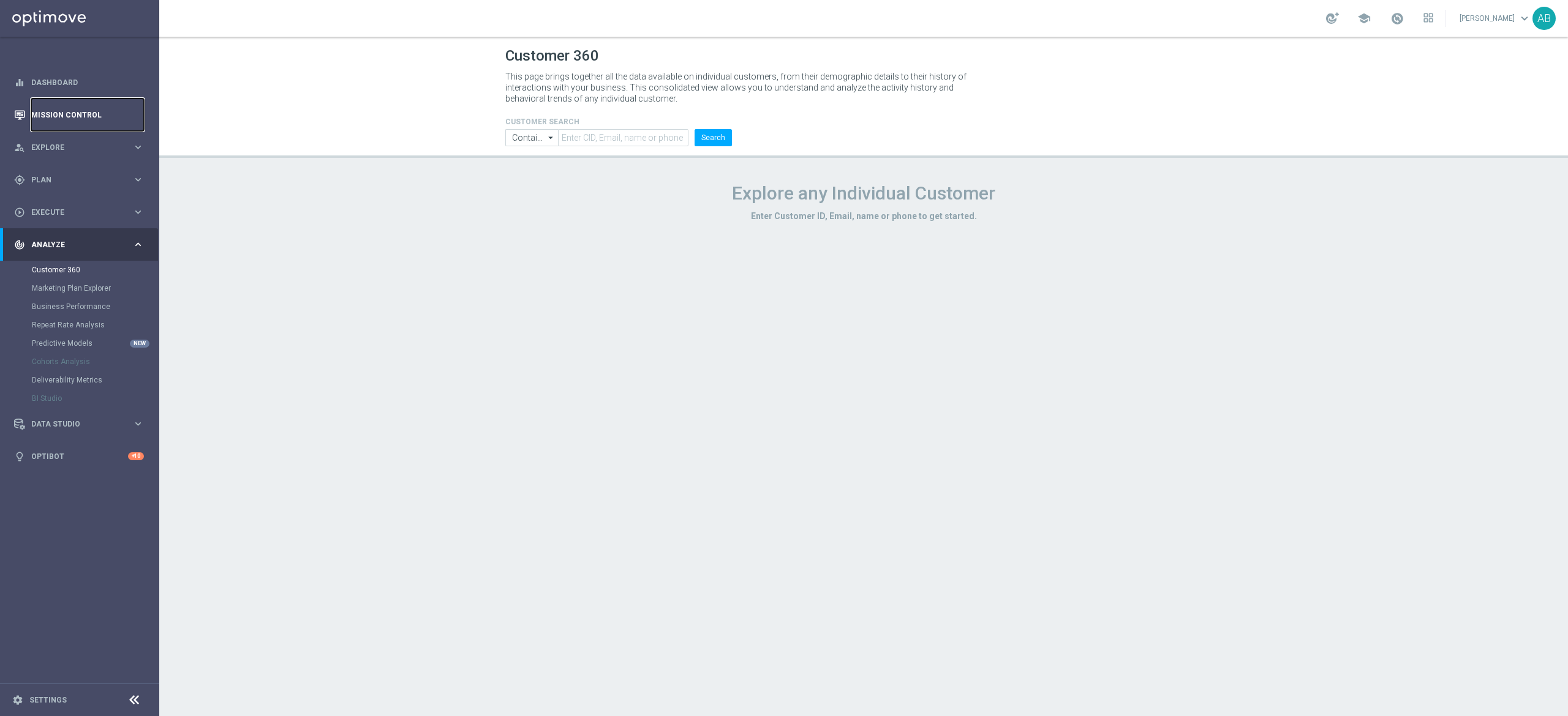
click at [111, 117] on link "Mission Control" at bounding box center [87, 115] width 113 height 32
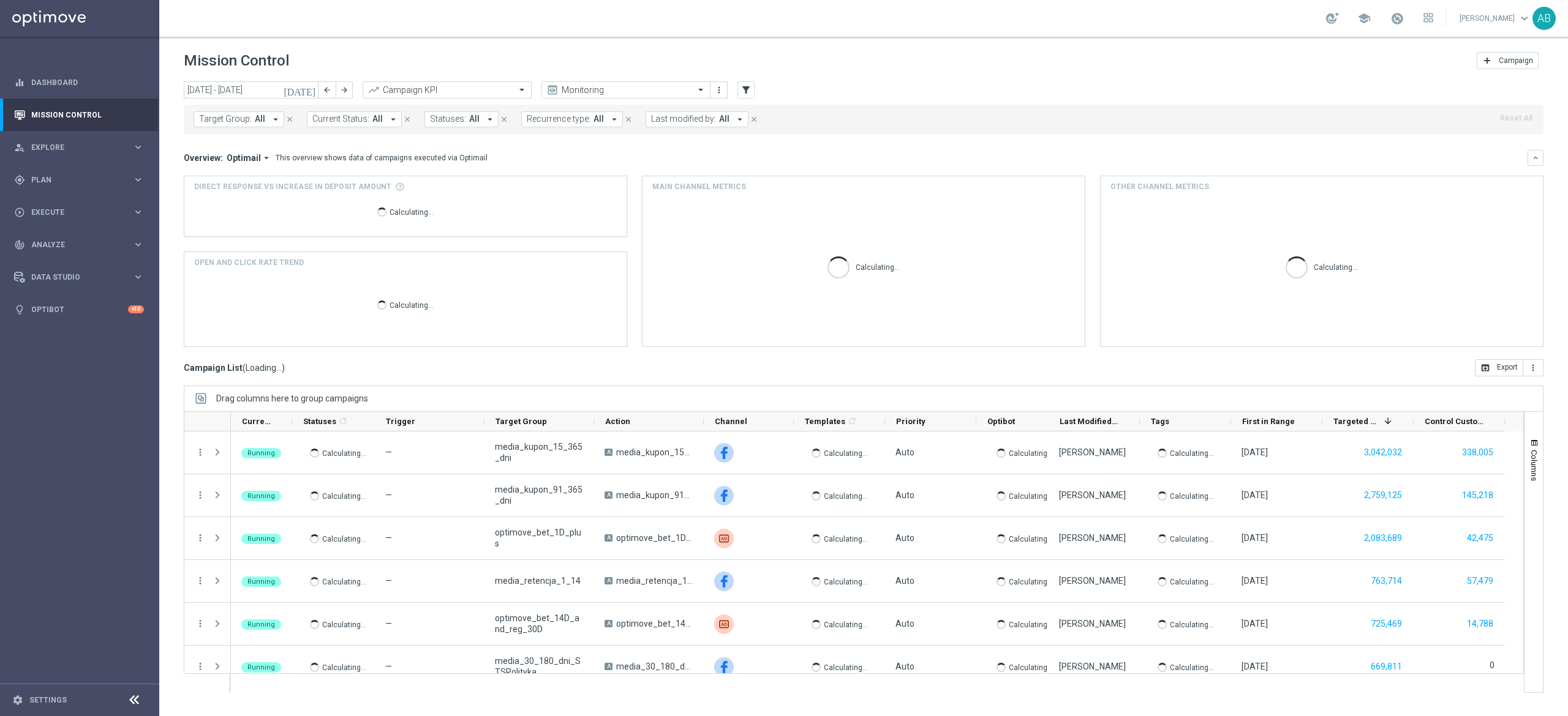
click at [260, 122] on span "All" at bounding box center [260, 119] width 10 height 10
click at [271, 121] on icon "arrow_drop_down" at bounding box center [276, 120] width 11 height 11
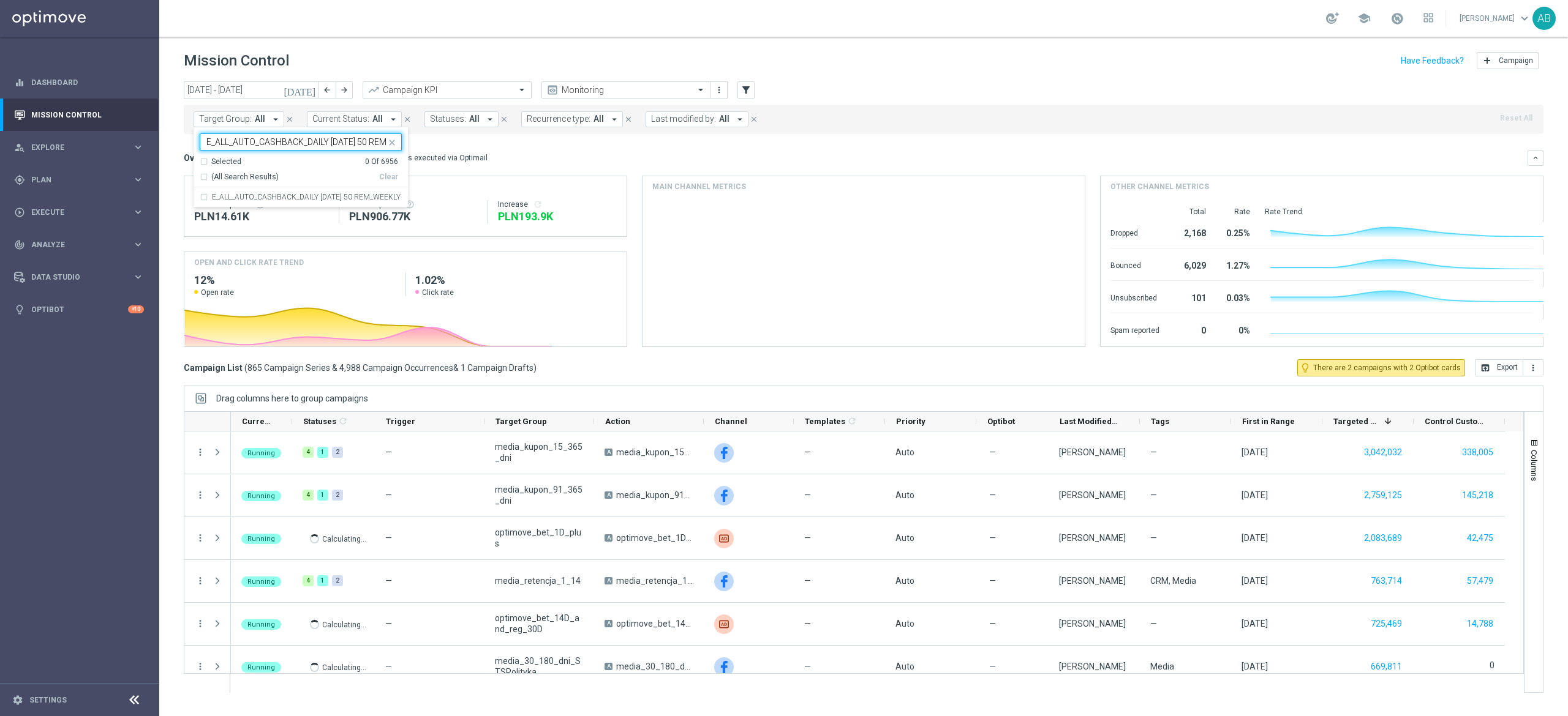
click at [275, 187] on div "Selected 0 Of 6956 (All Search Results) Clear" at bounding box center [301, 172] width 214 height 31
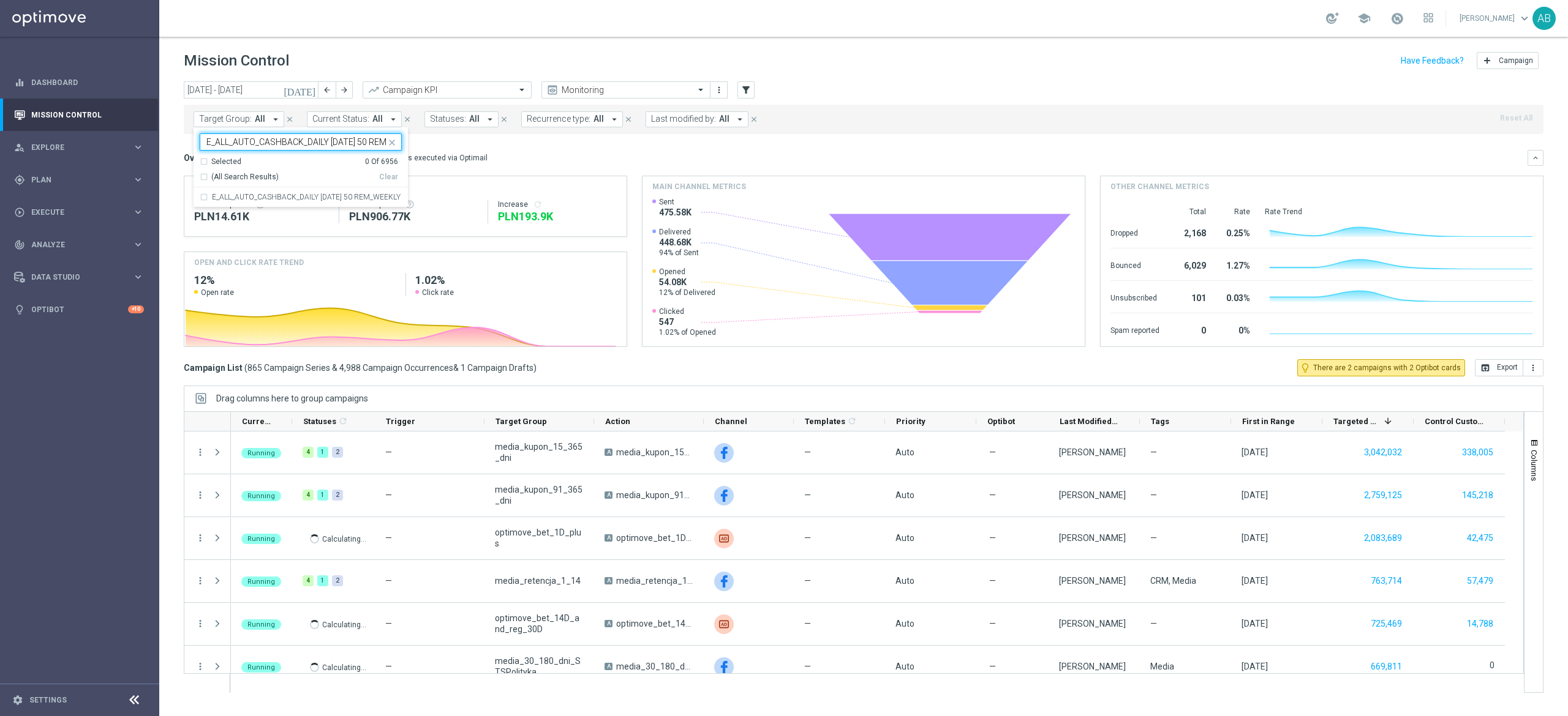
scroll to position [0, 43]
click at [275, 191] on div "E_ALL_AUTO_CASHBACK_DAILY [DATE] 50 REM_WEEKLY" at bounding box center [300, 197] width 202 height 20
type input "E_ALL_AUTO_CASHBACK_DAILY [DATE] 50 REM_WEEKLY"
click at [597, 166] on div "Overview: Optimail arrow_drop_down This overview shows data of campaigns execut…" at bounding box center [863, 248] width 1359 height 197
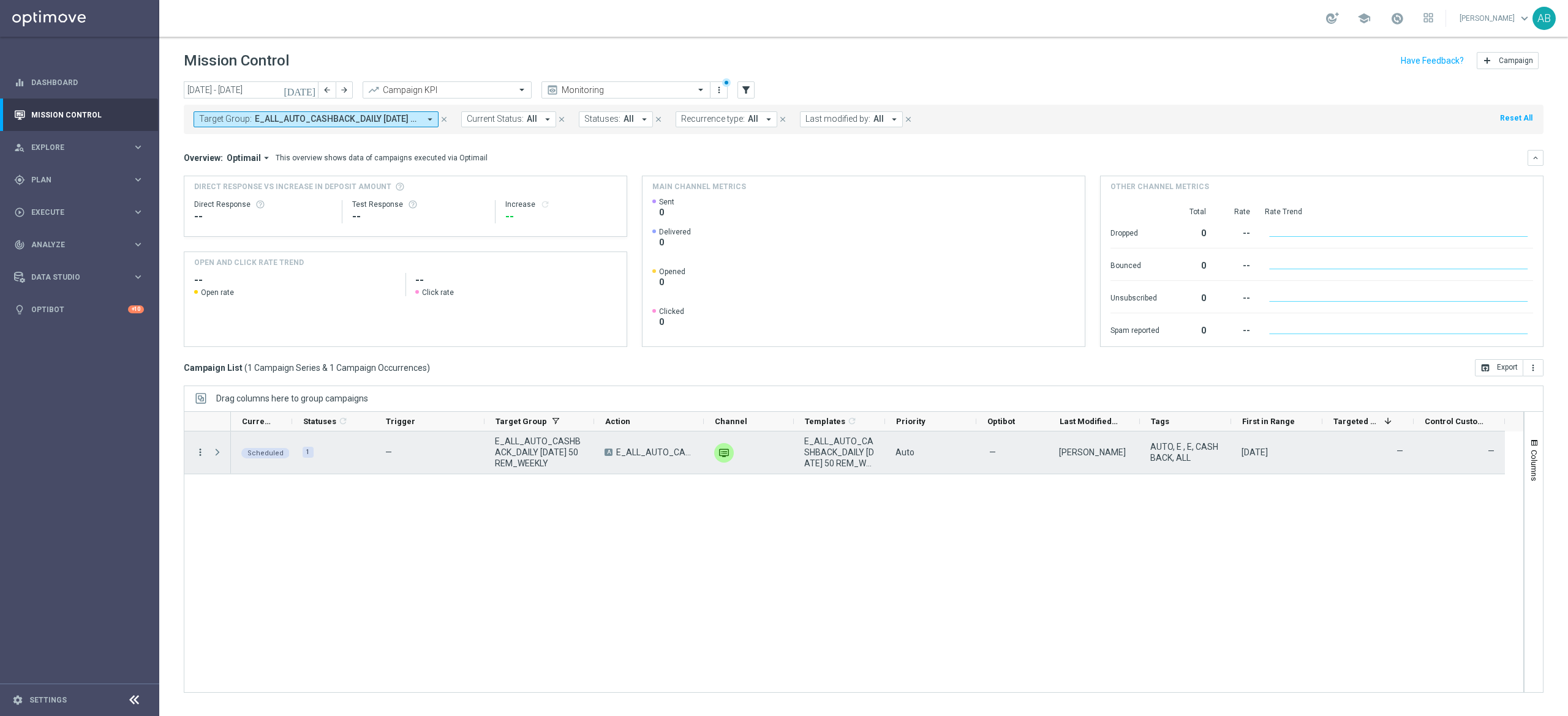
click at [204, 452] on icon "more_vert" at bounding box center [200, 452] width 11 height 11
click at [277, 465] on div "list Campaign Details" at bounding box center [275, 461] width 138 height 17
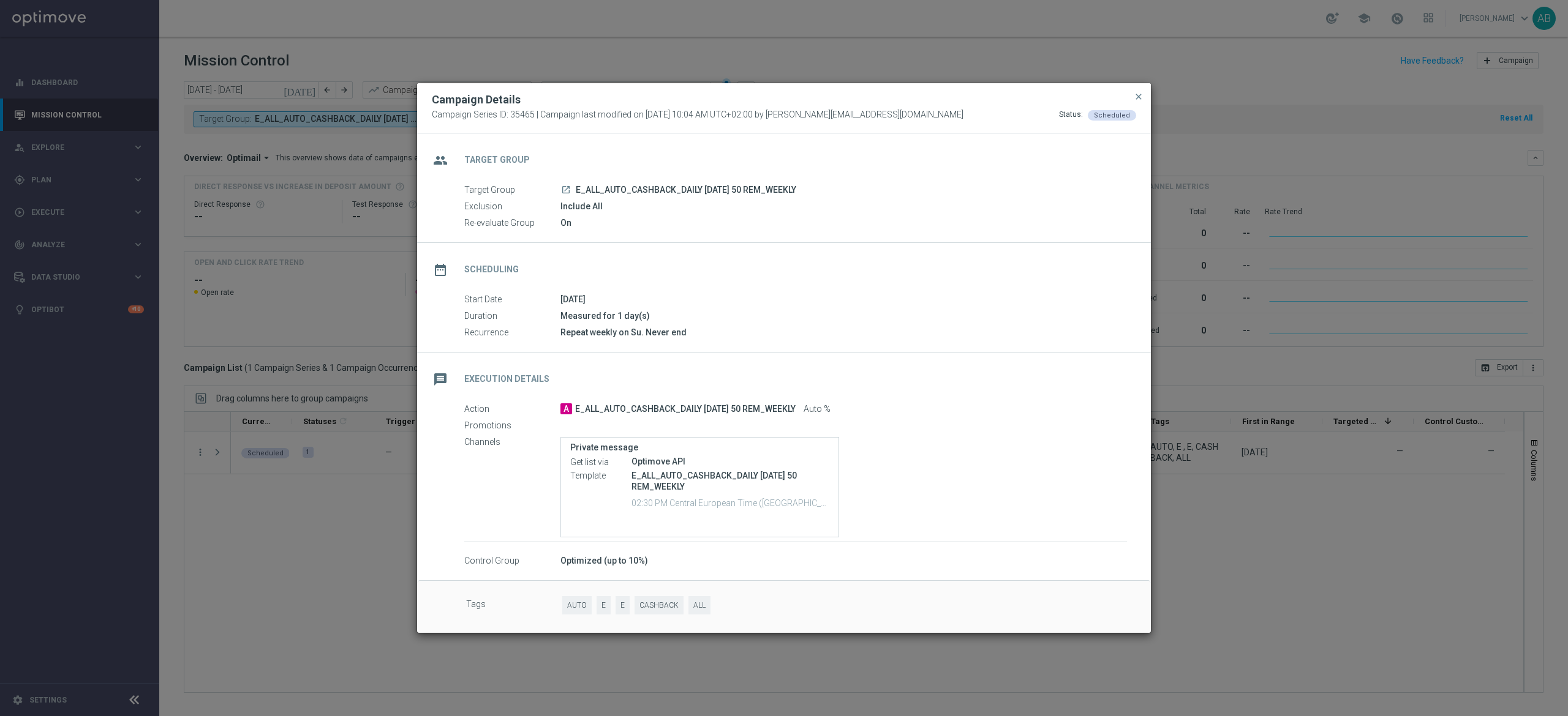
click at [255, 546] on modal-container "Campaign Details Campaign Series ID: 35465 | Campaign last modified on [DATE] 1…" at bounding box center [784, 358] width 1568 height 716
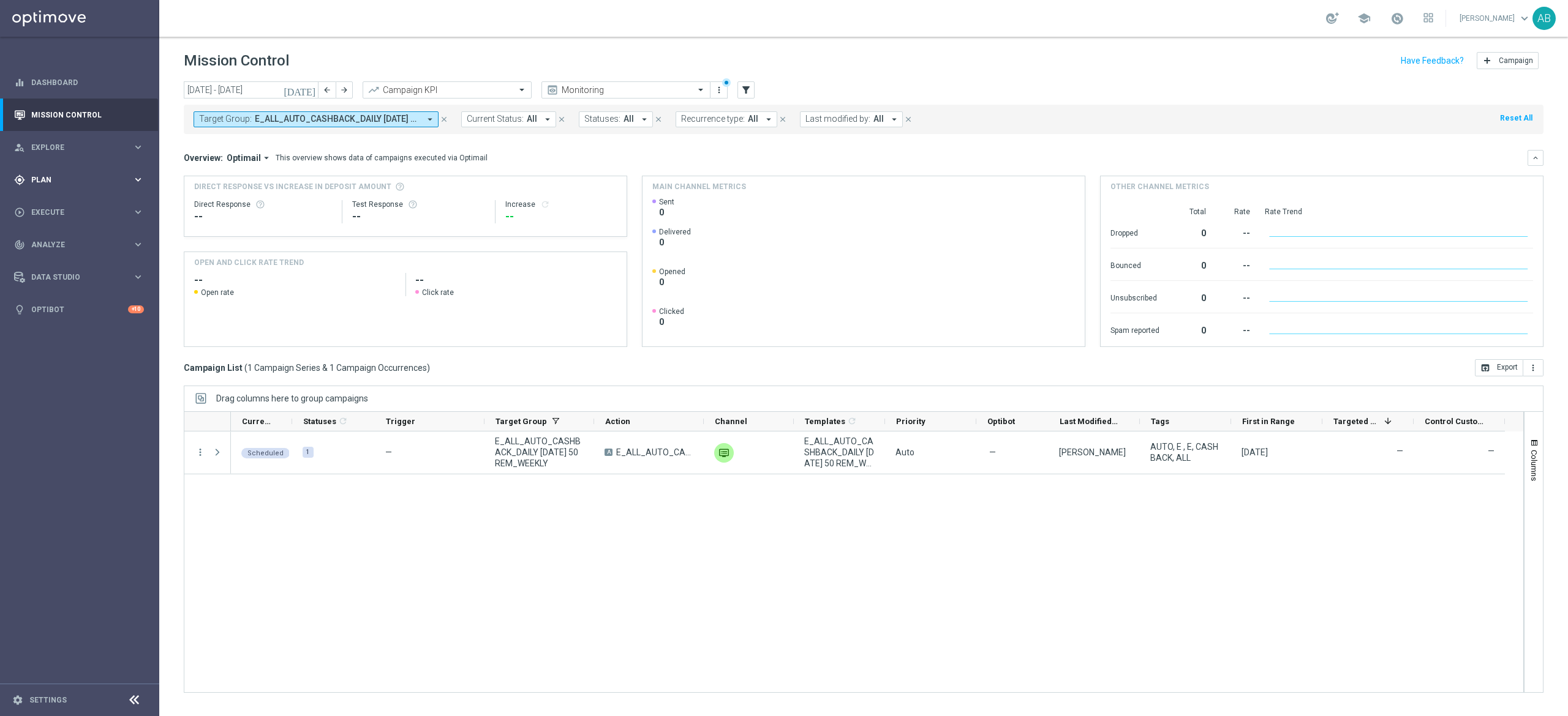
click at [52, 171] on div "gps_fixed Plan keyboard_arrow_right" at bounding box center [79, 180] width 158 height 32
click at [50, 227] on link "Actions" at bounding box center [80, 224] width 96 height 10
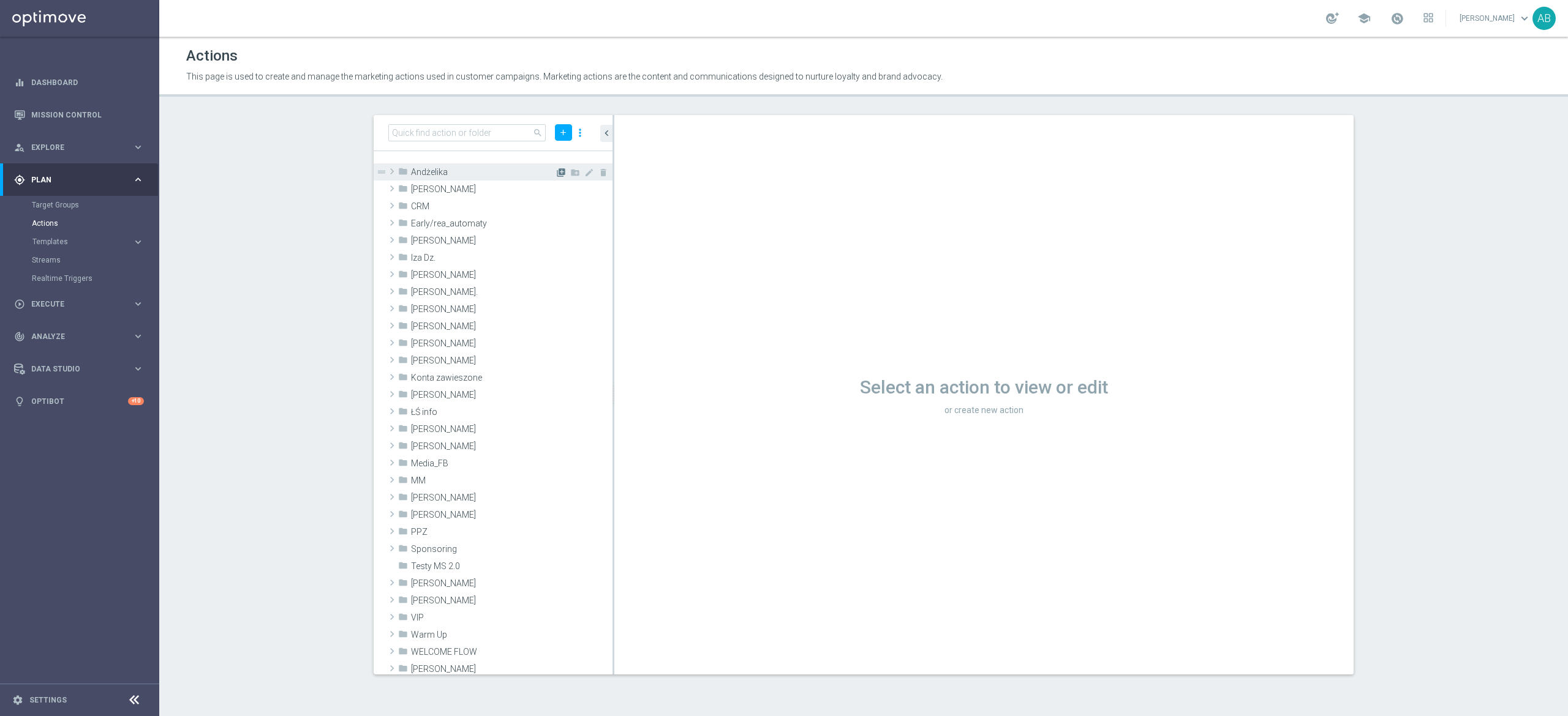
click at [556, 169] on icon "library_add" at bounding box center [561, 173] width 10 height 10
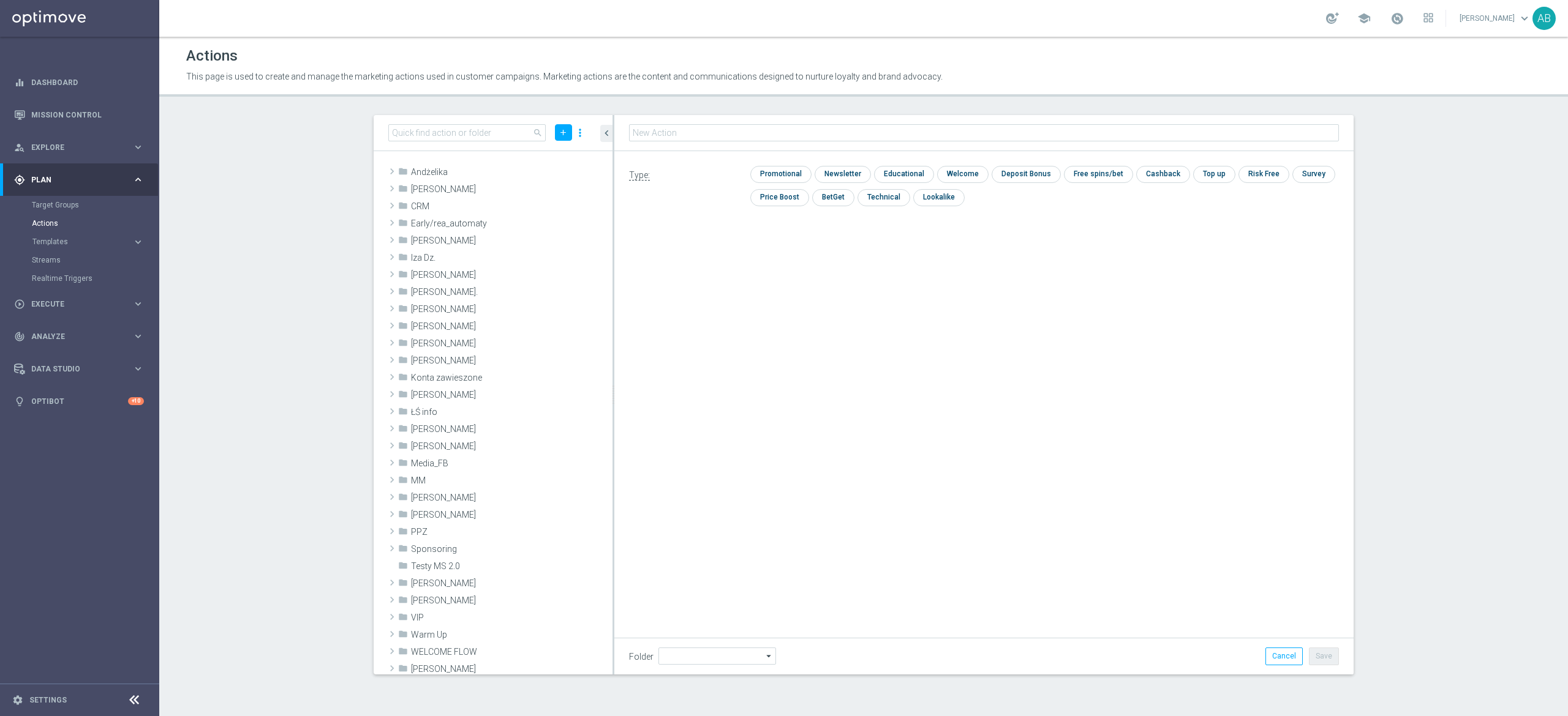
type input "Andżelika"
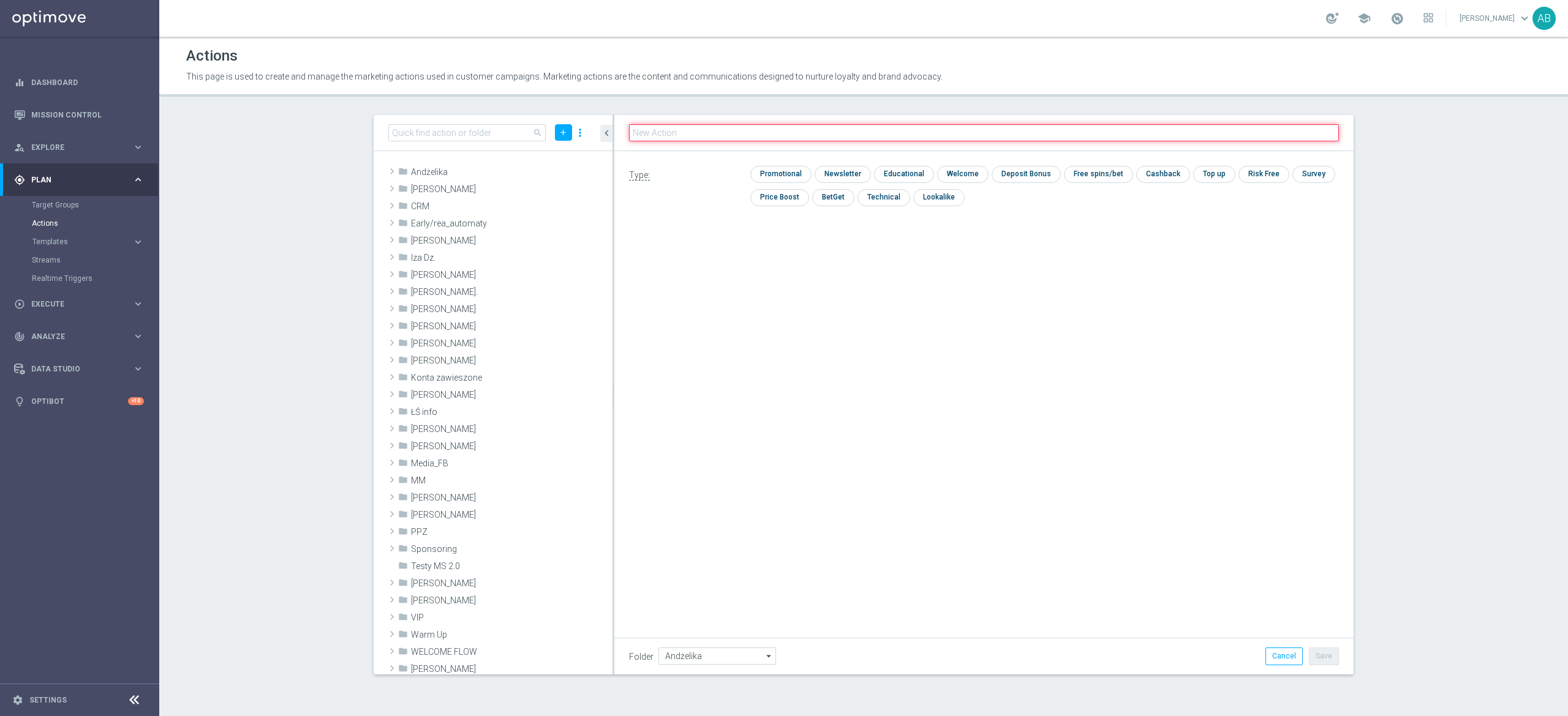
click at [691, 136] on input "text" at bounding box center [984, 133] width 710 height 17
paste input "E_ALL_TARGET_DEPO_BONUS 200 PLN 3DEPO_290825"
type input "E_ALL_TARGET_DEPO_BONUS 200 PLN 3DEPO_290825"
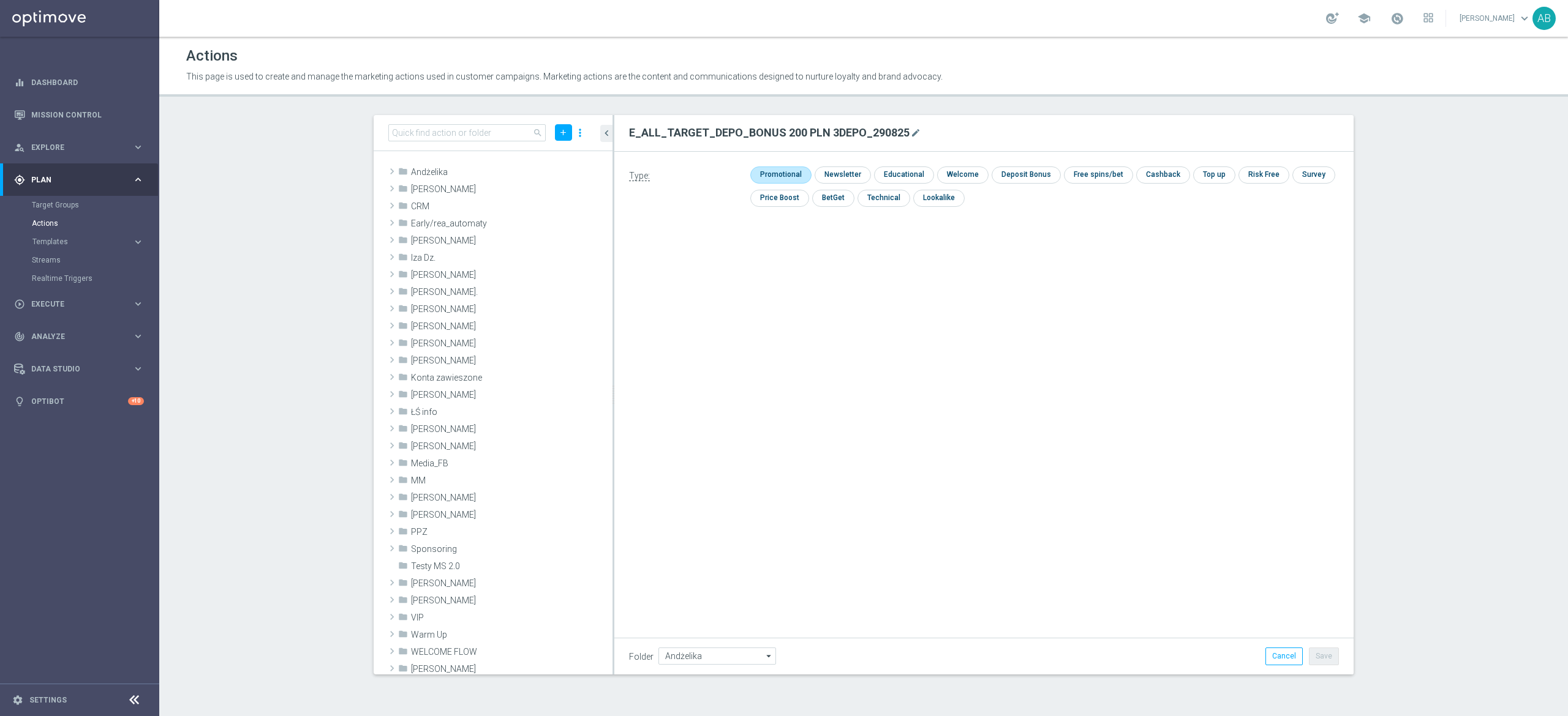
click at [769, 169] on input "checkbox" at bounding box center [779, 175] width 58 height 17
checkbox input "true"
click at [1321, 655] on button "Save" at bounding box center [1324, 656] width 30 height 17
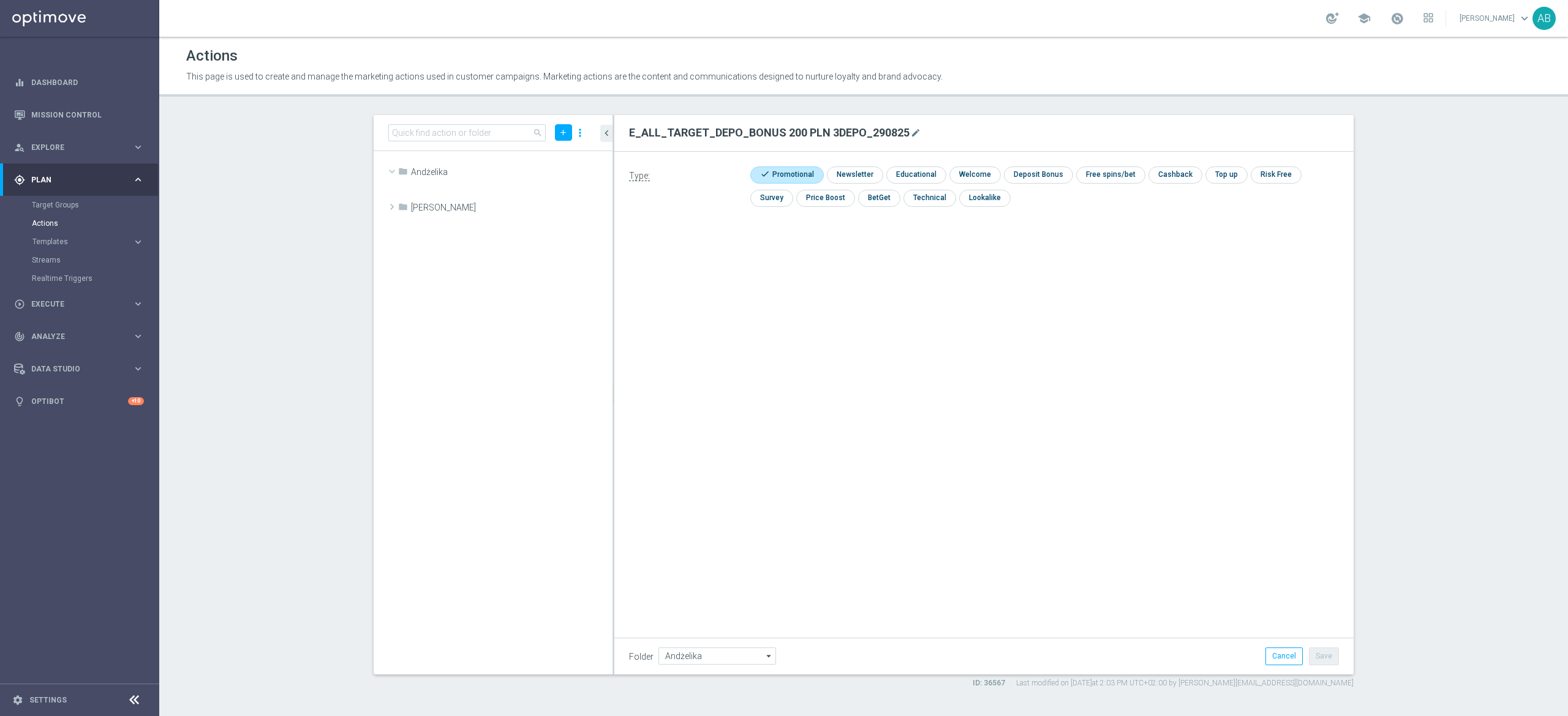
scroll to position [18883, 0]
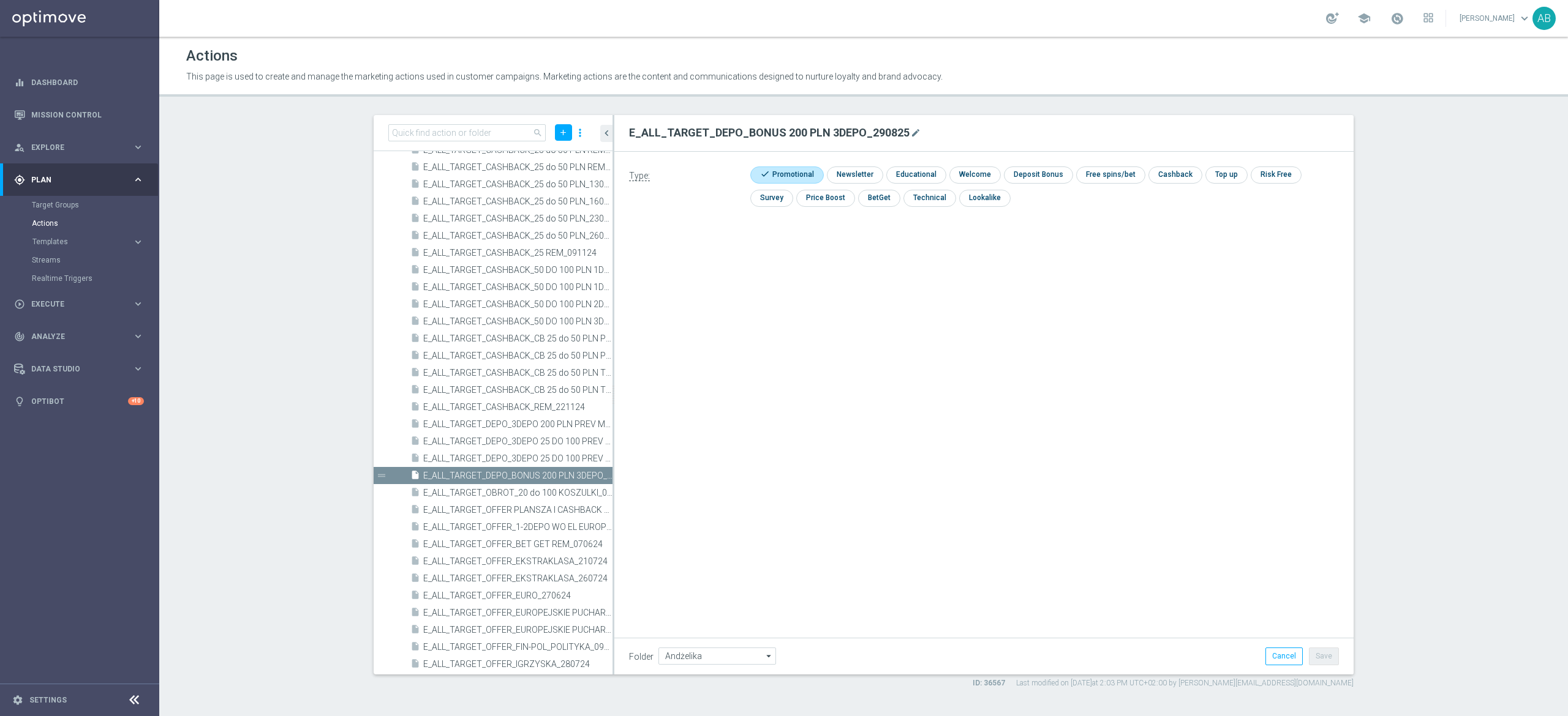
click at [228, 356] on section "search add more_vert folder Andżelika library_add create_new_folder mode_edit d…" at bounding box center [863, 402] width 1408 height 573
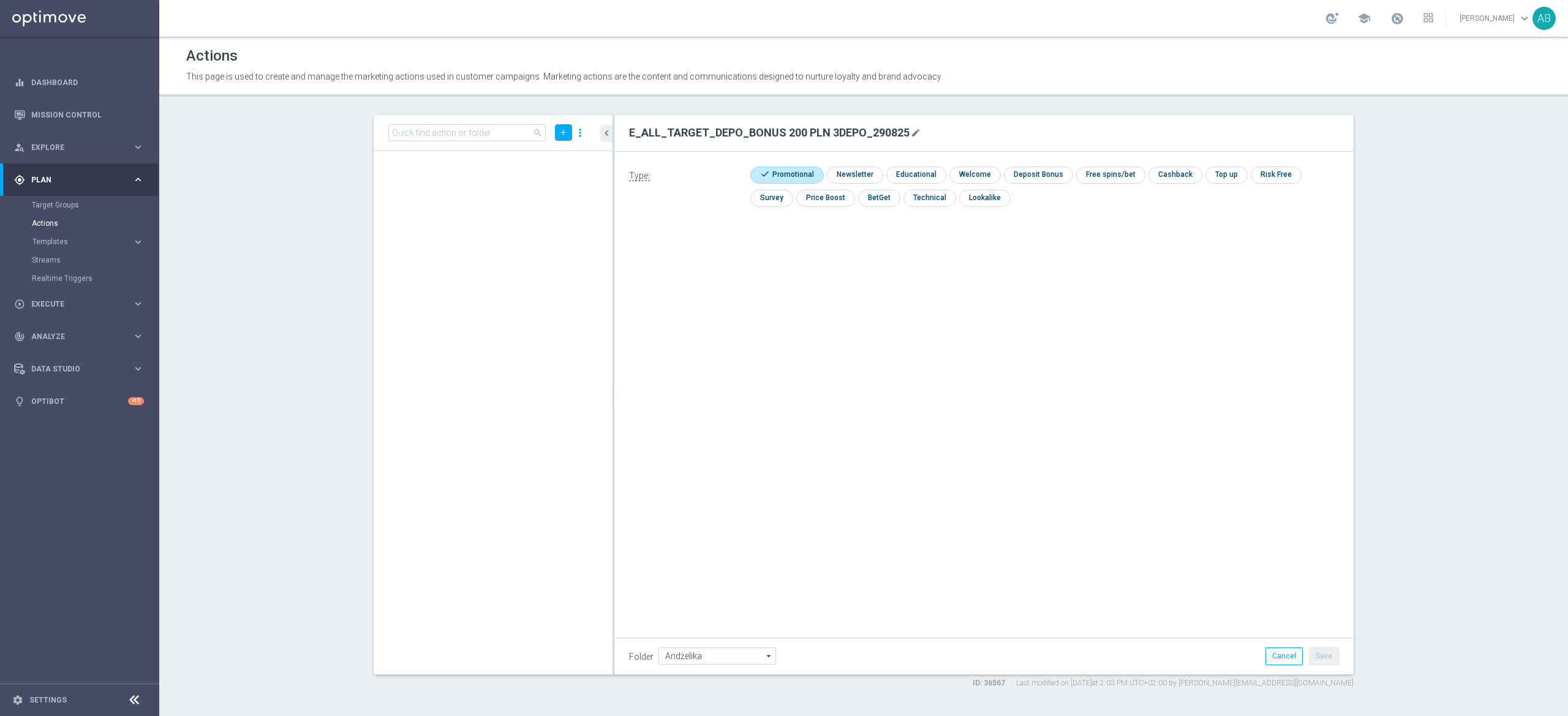
scroll to position [0, 0]
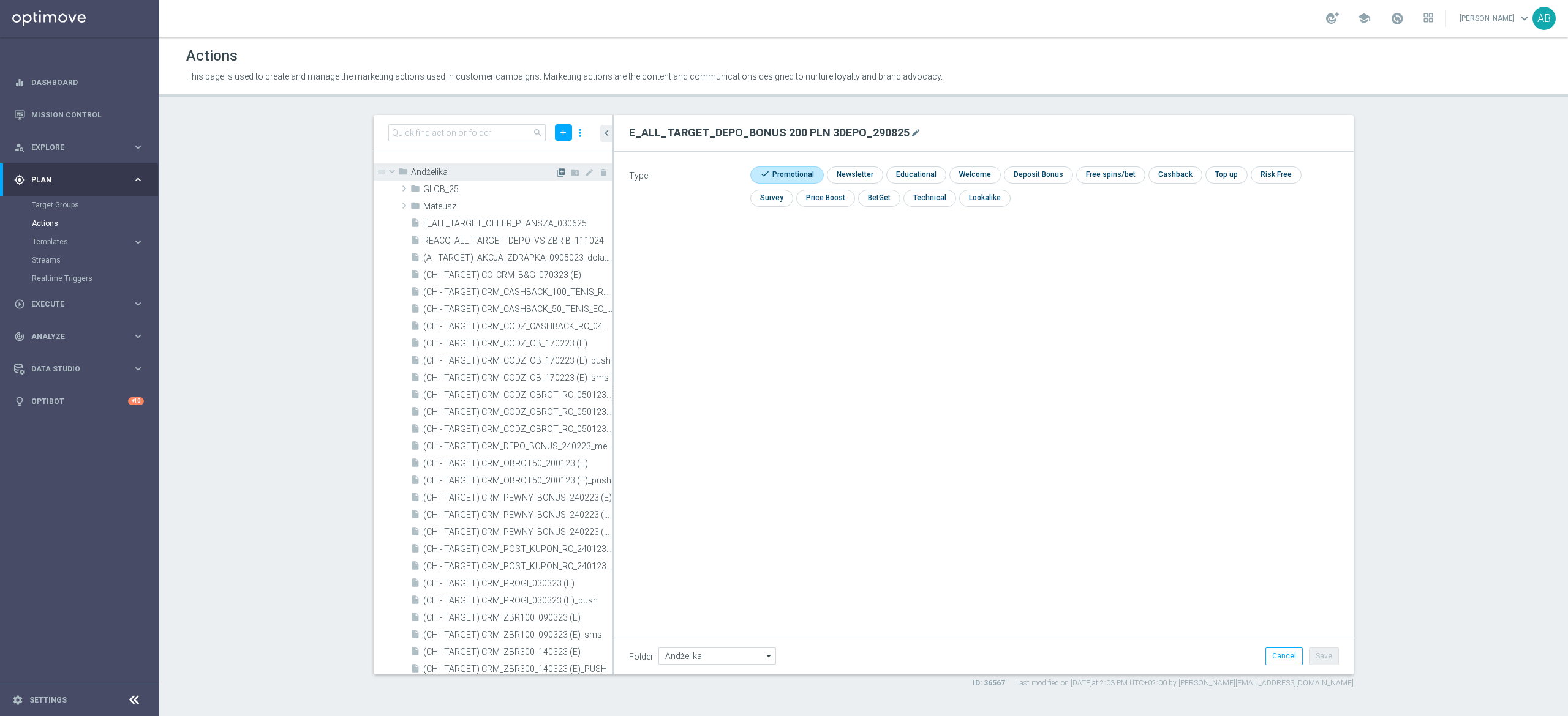
click at [556, 171] on icon "library_add" at bounding box center [561, 173] width 10 height 10
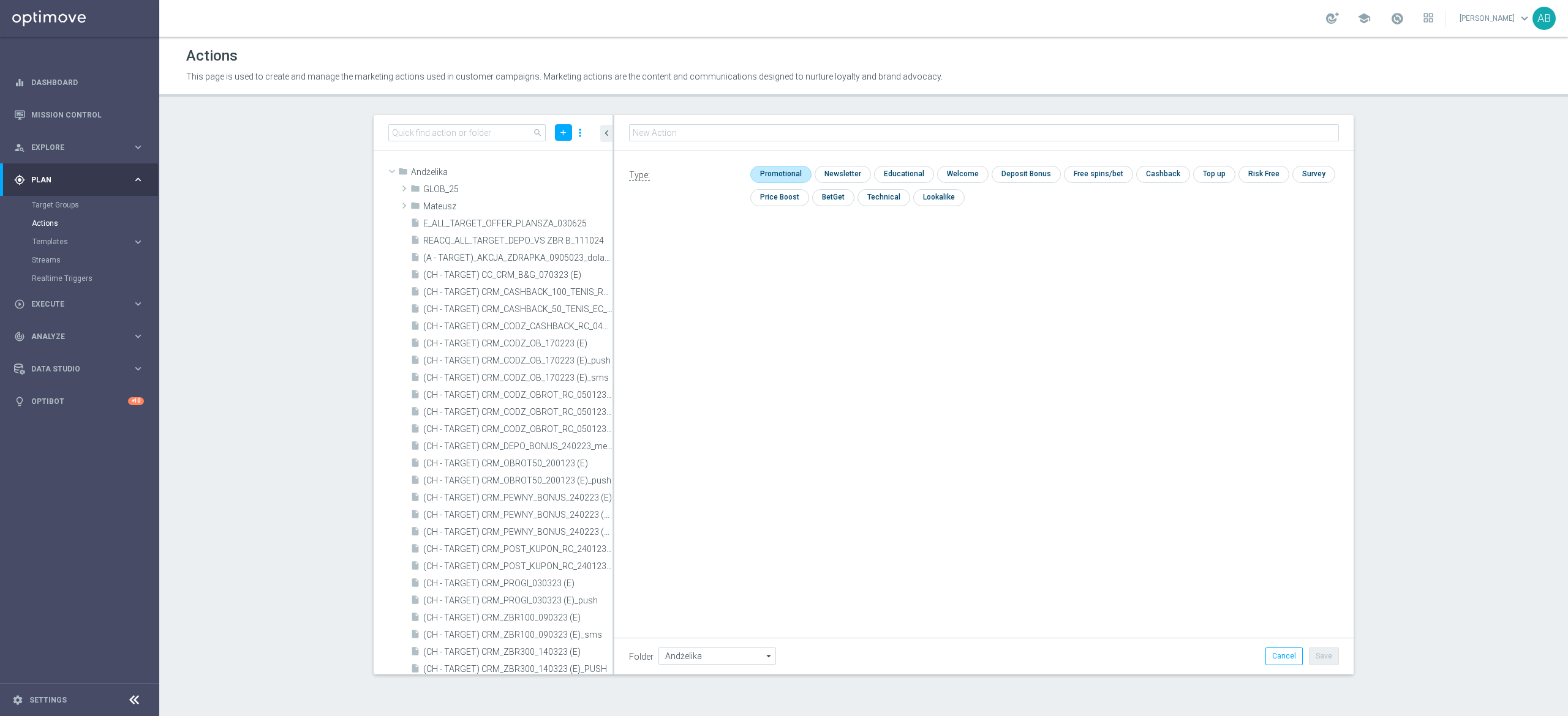
type input "E_ALL_TARGET_ZBR_200 PLN 1DEPO_290825"
click at [789, 169] on input "checkbox" at bounding box center [779, 174] width 58 height 17
checkbox input "true"
click at [1336, 653] on button "Save" at bounding box center [1324, 656] width 30 height 17
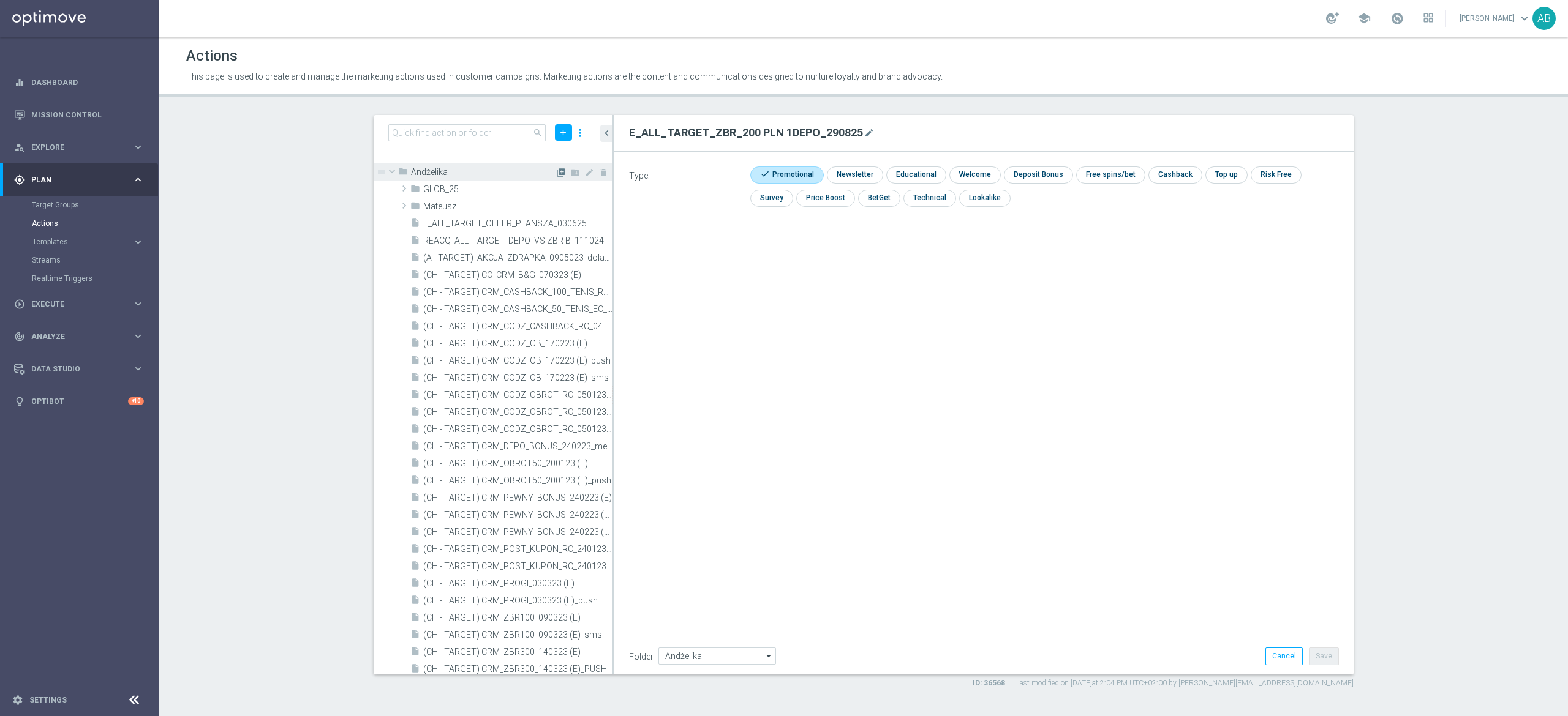
click at [556, 174] on icon "library_add" at bounding box center [561, 173] width 10 height 10
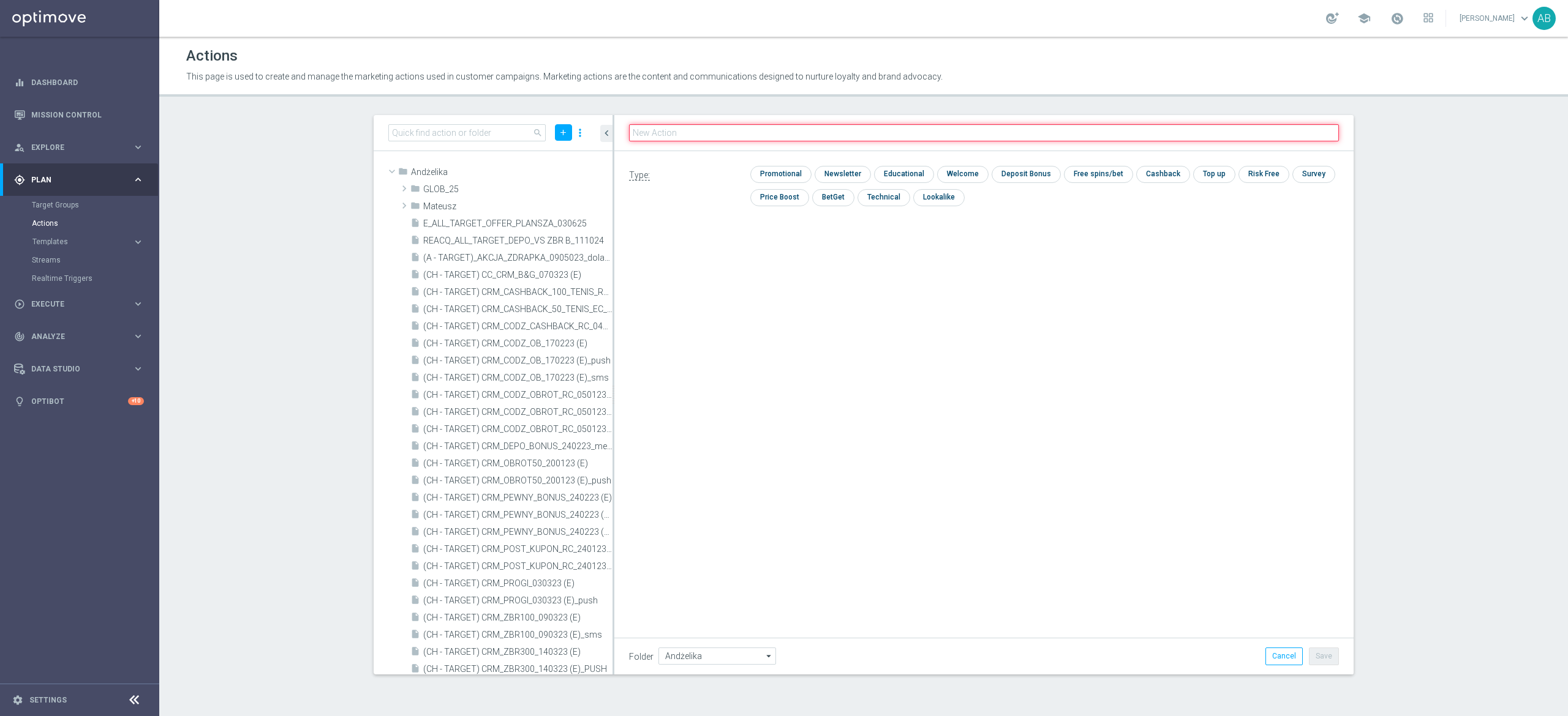
click at [704, 136] on input "text" at bounding box center [984, 133] width 710 height 17
paste input "E_ALL_TARGET_ZBR_200 PLN 2DEPO_290825"
type input "E_ALL_TARGET_ZBR_200 PLN 2DEPO_290825"
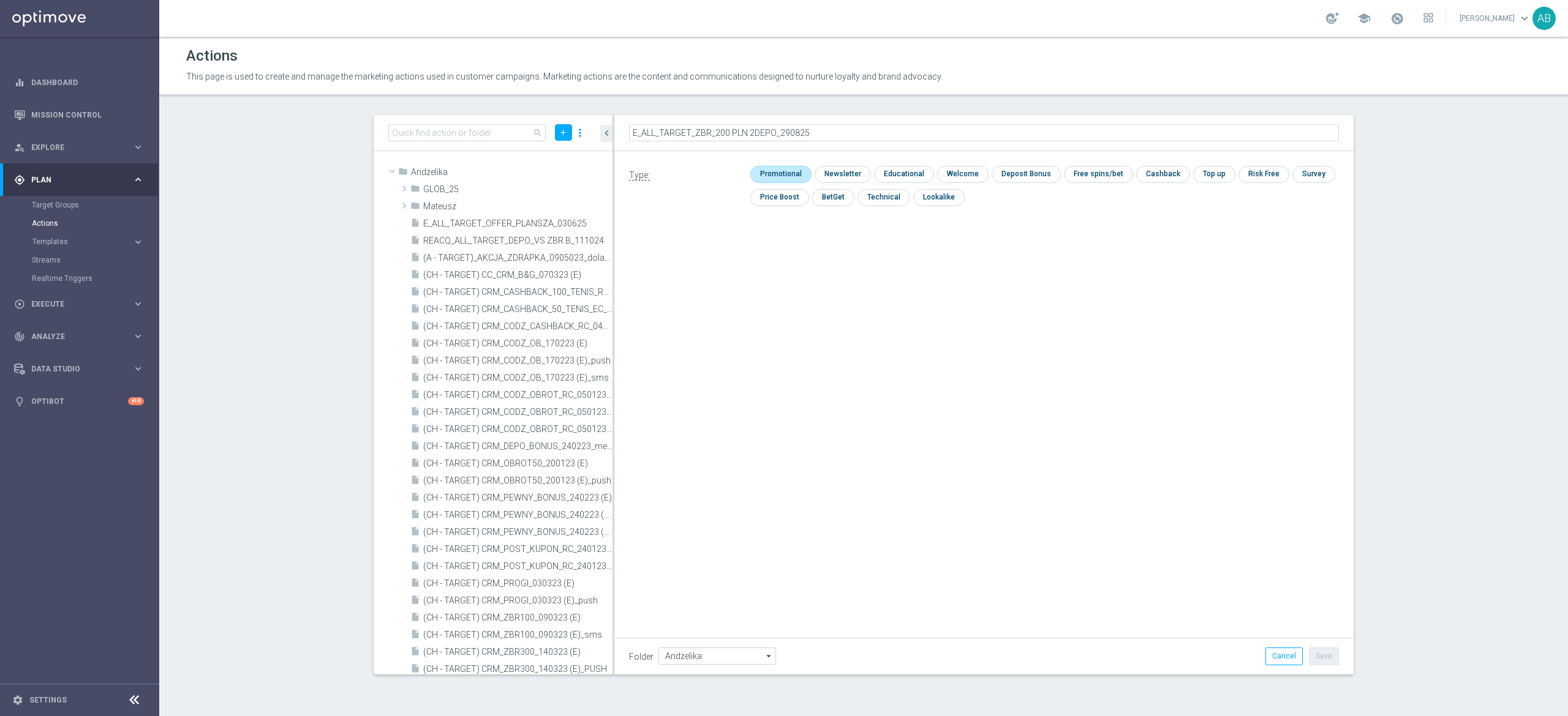
click at [768, 173] on input "checkbox" at bounding box center [779, 174] width 58 height 17
checkbox input "true"
click at [1326, 660] on button "Save" at bounding box center [1324, 656] width 30 height 17
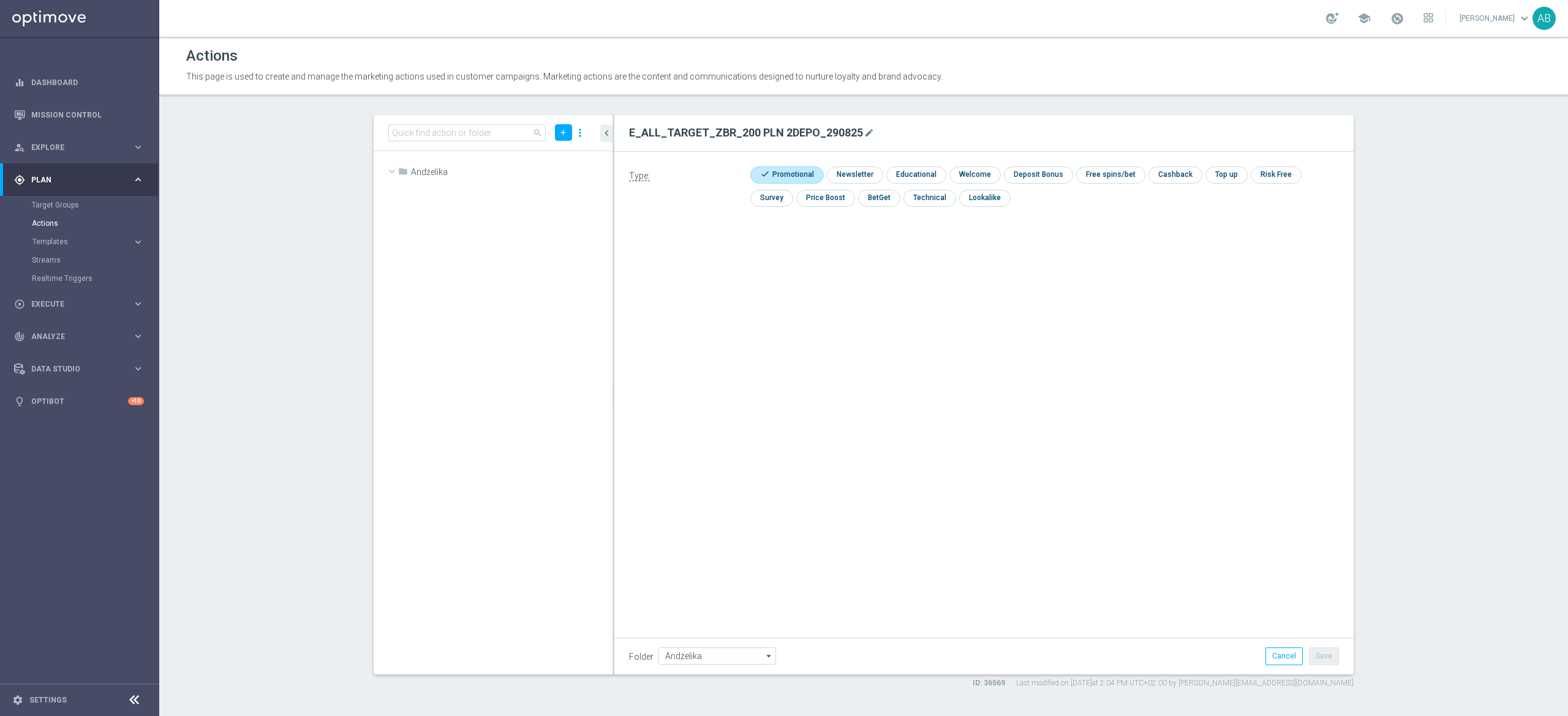
scroll to position [21000, 0]
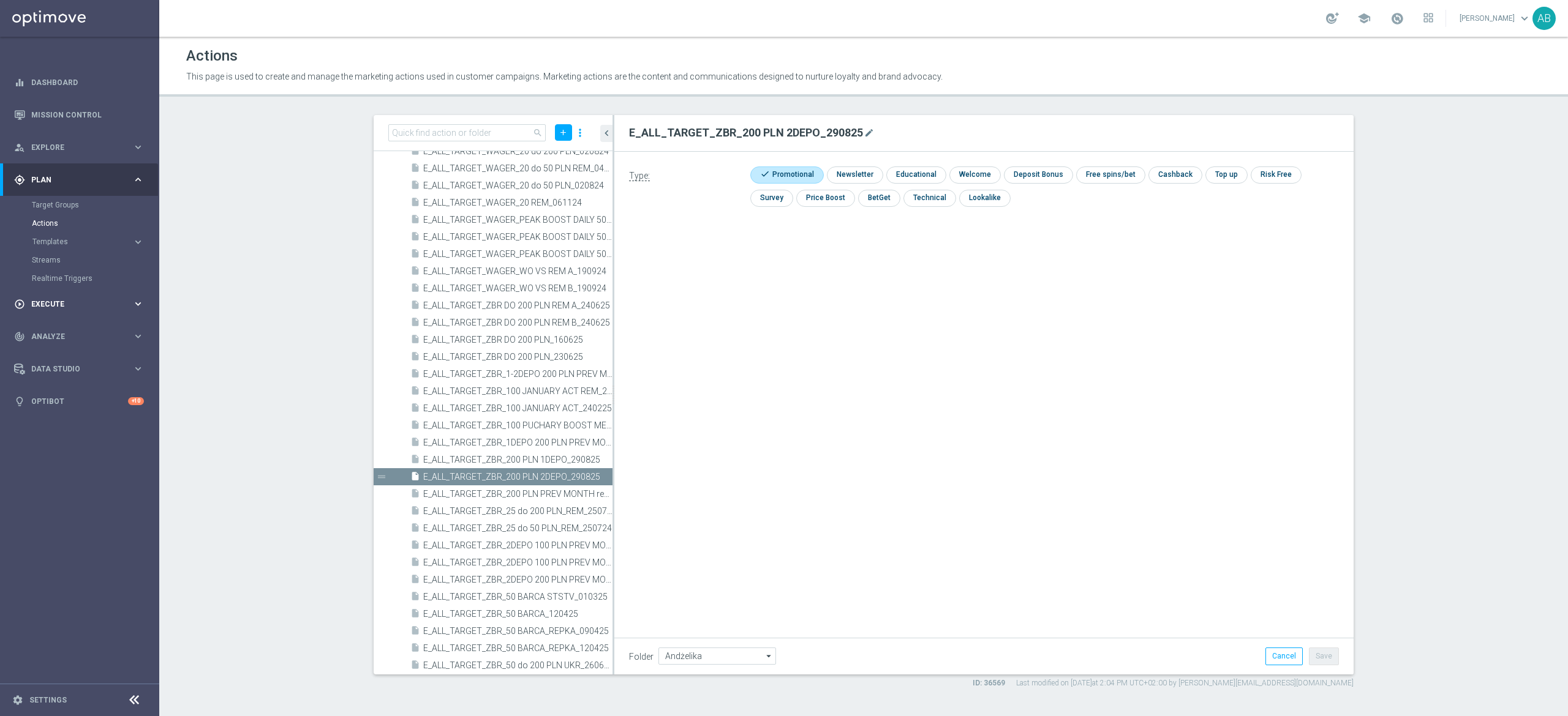
click at [40, 301] on span "Execute" at bounding box center [82, 304] width 101 height 8
click at [55, 239] on link "Campaign Builder" at bounding box center [80, 238] width 96 height 10
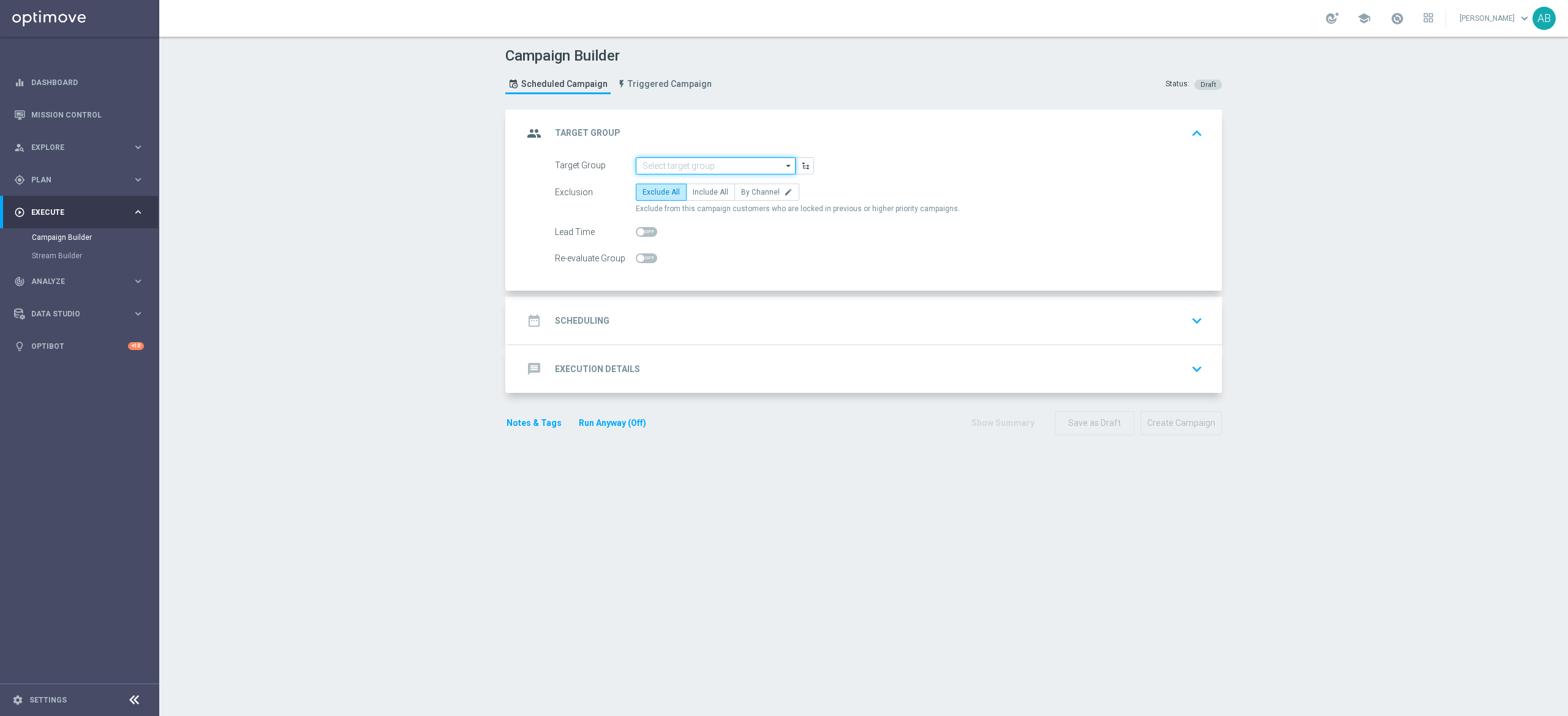
drag, startPoint x: 669, startPoint y: 162, endPoint x: 666, endPoint y: 170, distance: 8.5
click at [669, 163] on input at bounding box center [716, 166] width 160 height 17
paste input "E_ALL_TARGET_DEPO_BONUS 200 PLN 3DEPO_290825"
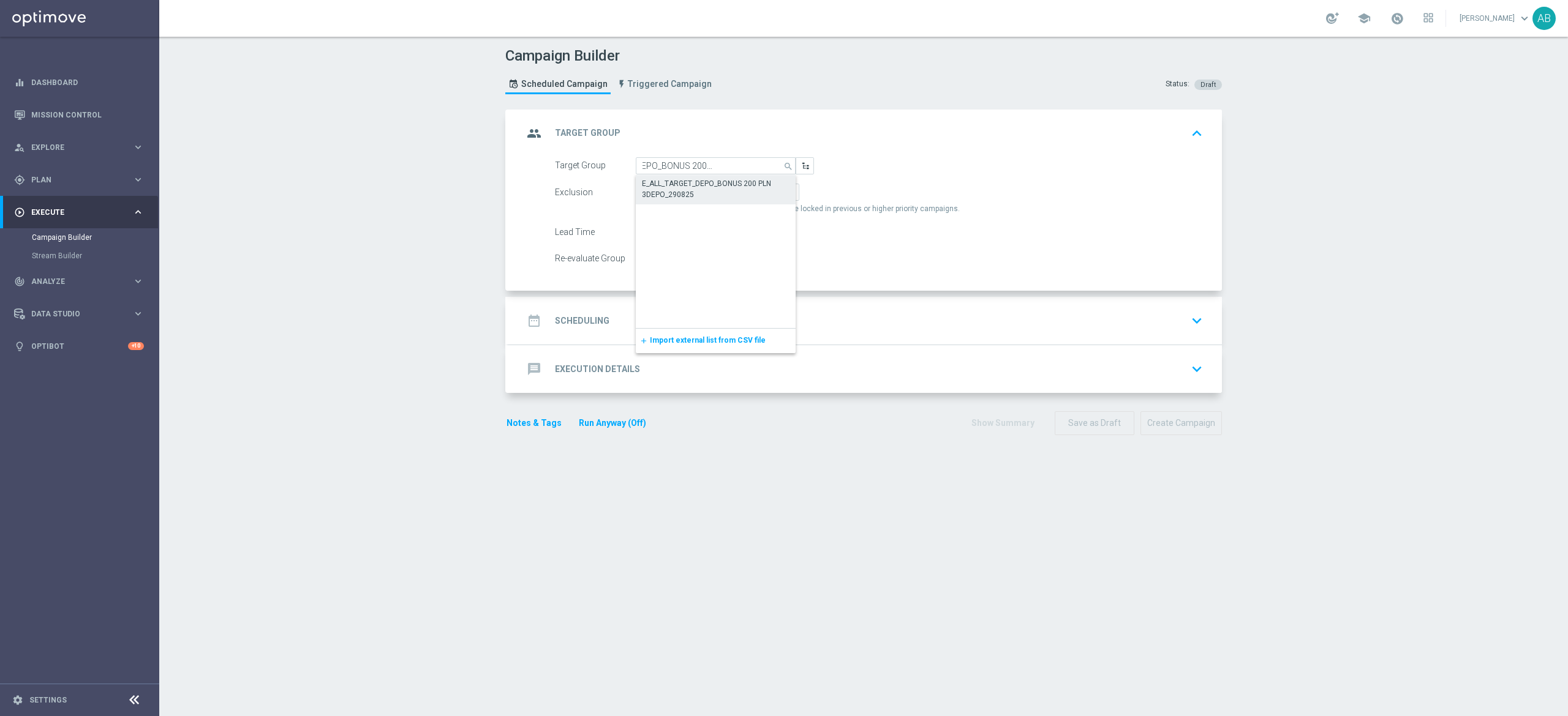
click at [670, 186] on div "E_ALL_TARGET_DEPO_BONUS 200 PLN 3DEPO_290825" at bounding box center [716, 189] width 148 height 22
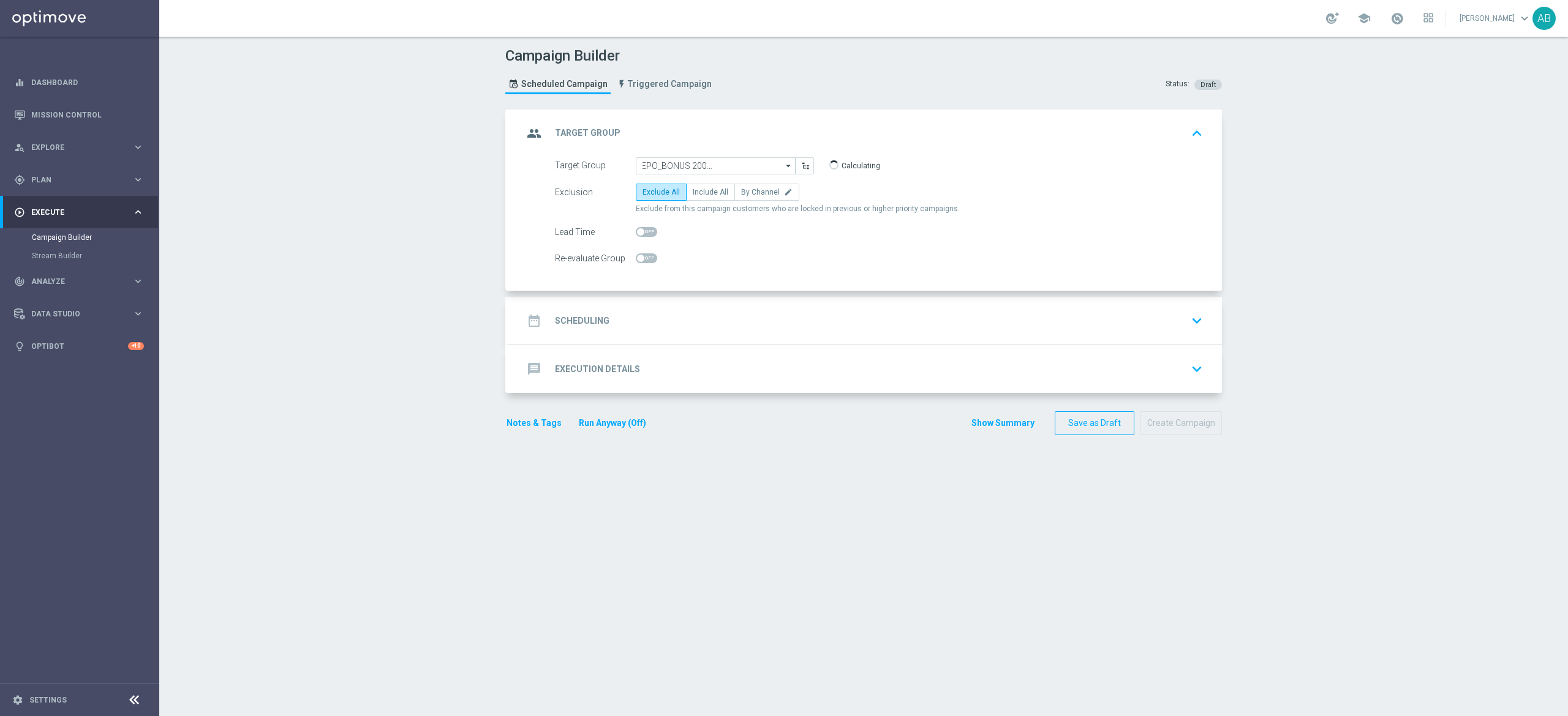
type input "E_ALL_TARGET_DEPO_BONUS 200 PLN 3DEPO_290825"
click at [784, 192] on icon "edit" at bounding box center [788, 192] width 8 height 8
click at [749, 192] on input "By Channel edit" at bounding box center [744, 194] width 8 height 8
radio input "true"
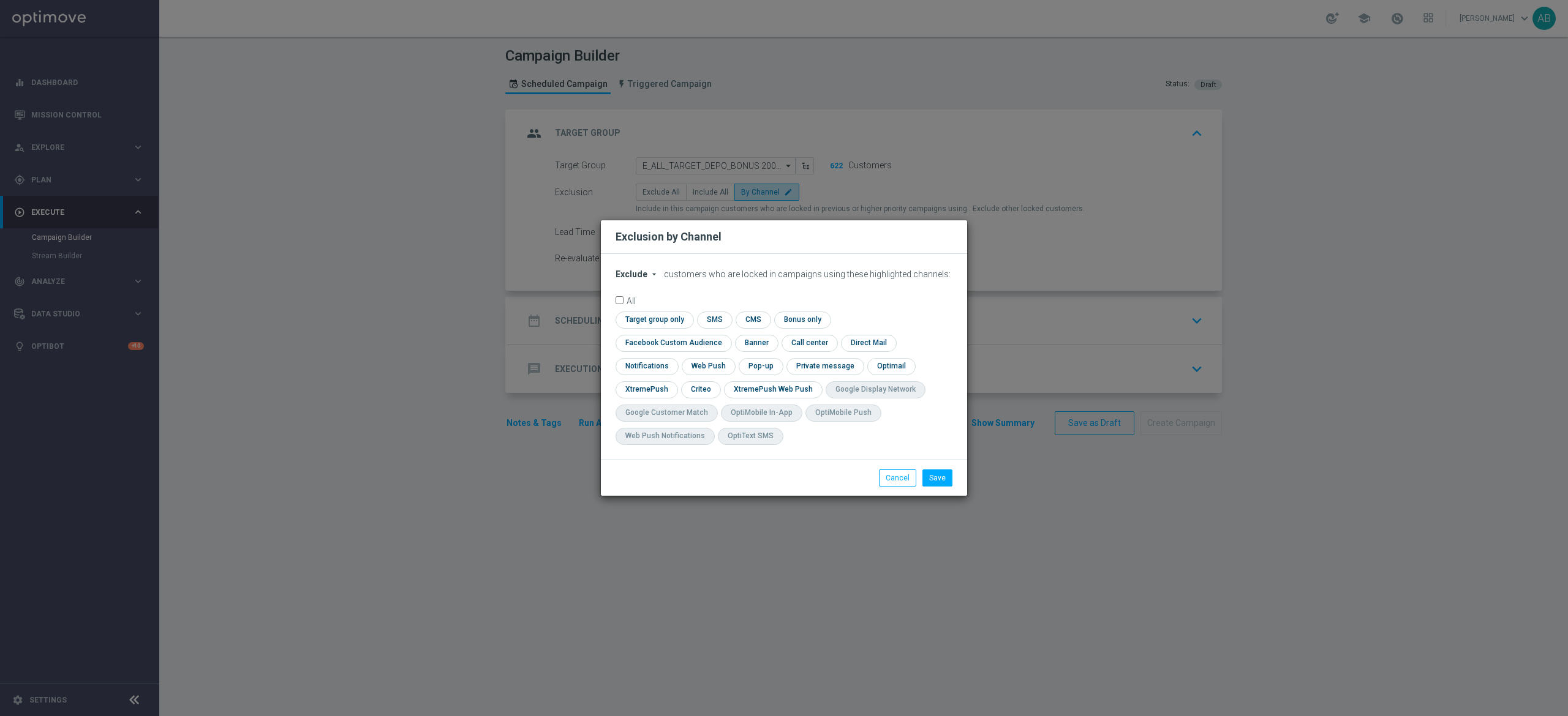
click at [640, 279] on span "Exclude" at bounding box center [632, 274] width 32 height 10
click at [649, 310] on div "Include" at bounding box center [639, 302] width 45 height 15
click at [726, 335] on input "checkbox" at bounding box center [671, 343] width 111 height 17
checkbox input "true"
click at [686, 385] on input "checkbox" at bounding box center [700, 389] width 38 height 17
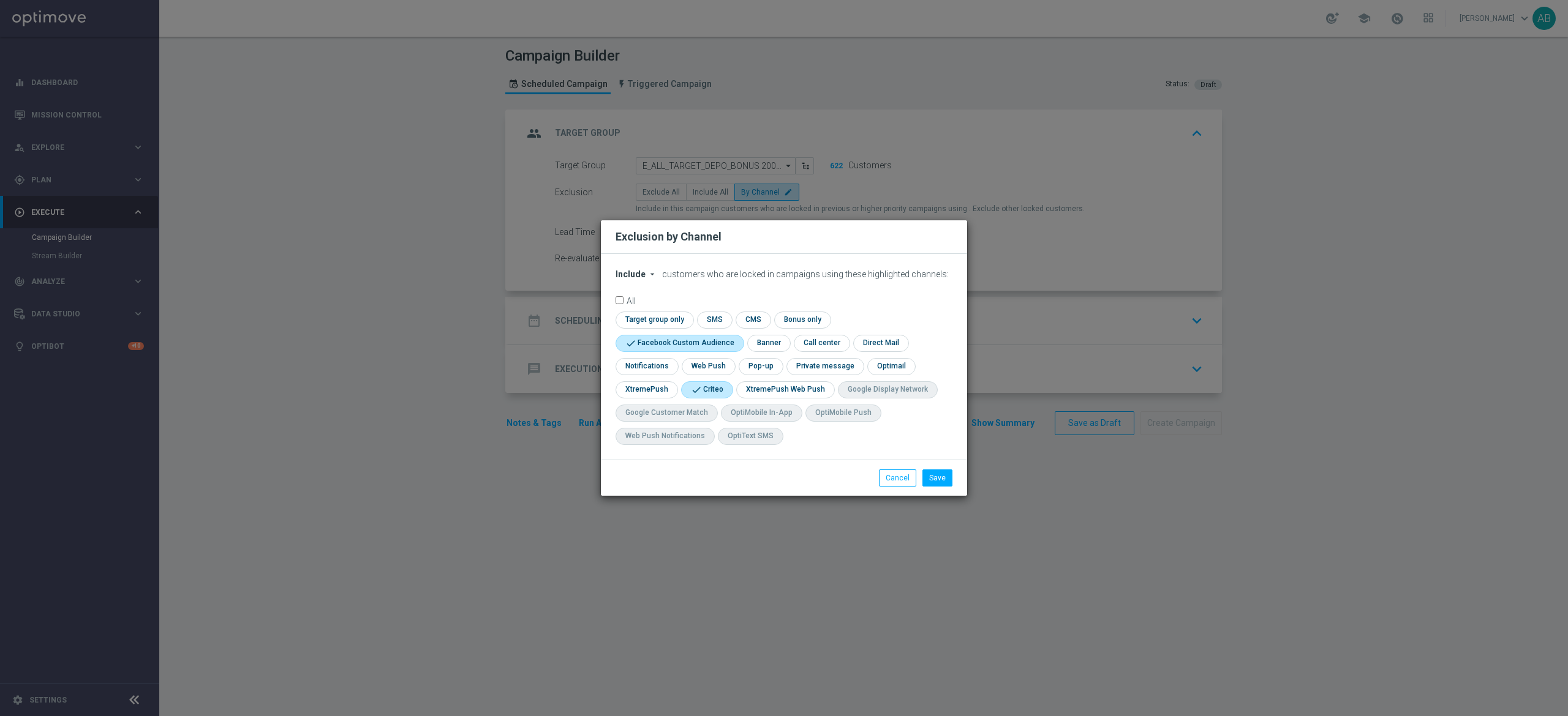
click at [686, 385] on input "checkbox" at bounding box center [705, 389] width 50 height 17
checkbox input "false"
click at [762, 362] on input "checkbox" at bounding box center [760, 366] width 42 height 17
checkbox input "true"
click at [700, 394] on input "checkbox" at bounding box center [700, 389] width 38 height 17
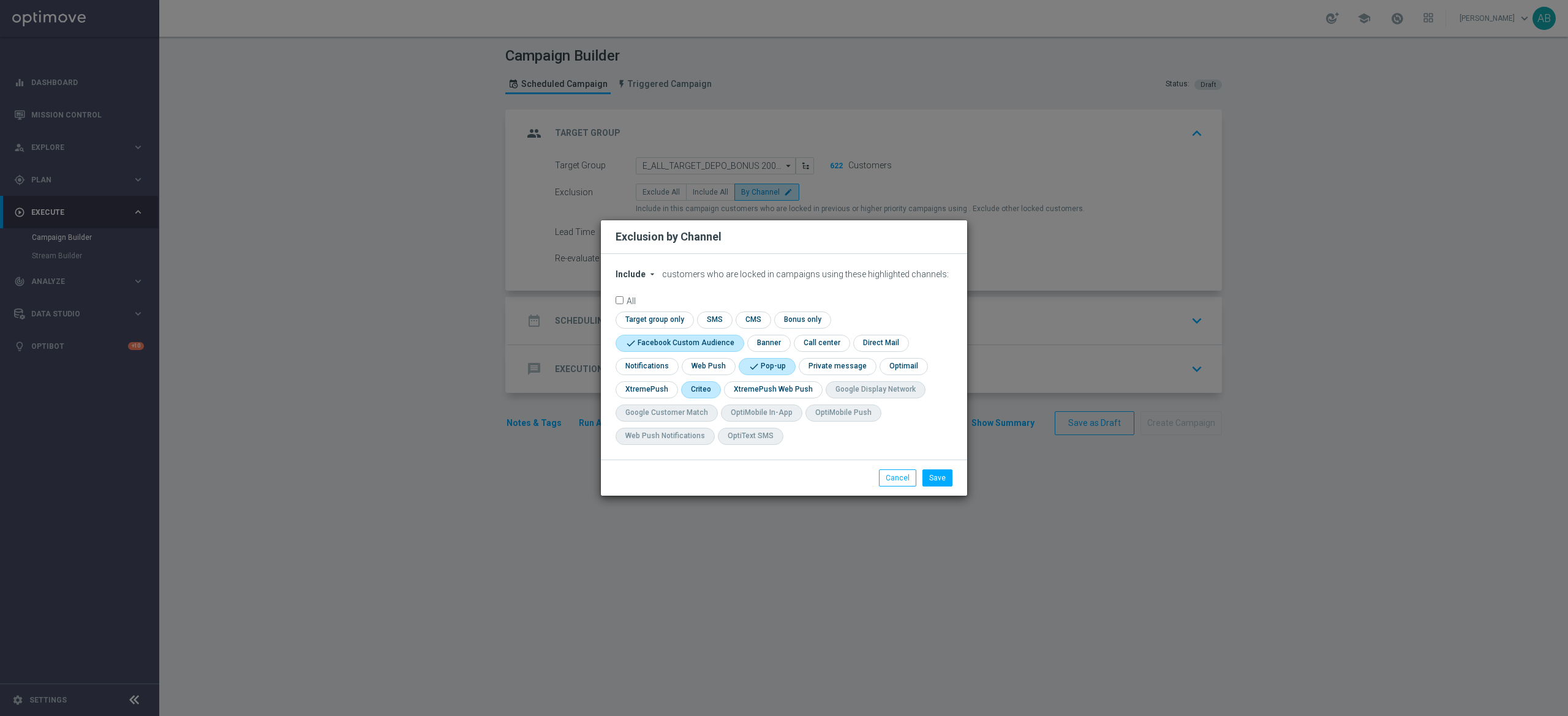
checkbox input "true"
click at [946, 485] on button "Save" at bounding box center [937, 478] width 30 height 17
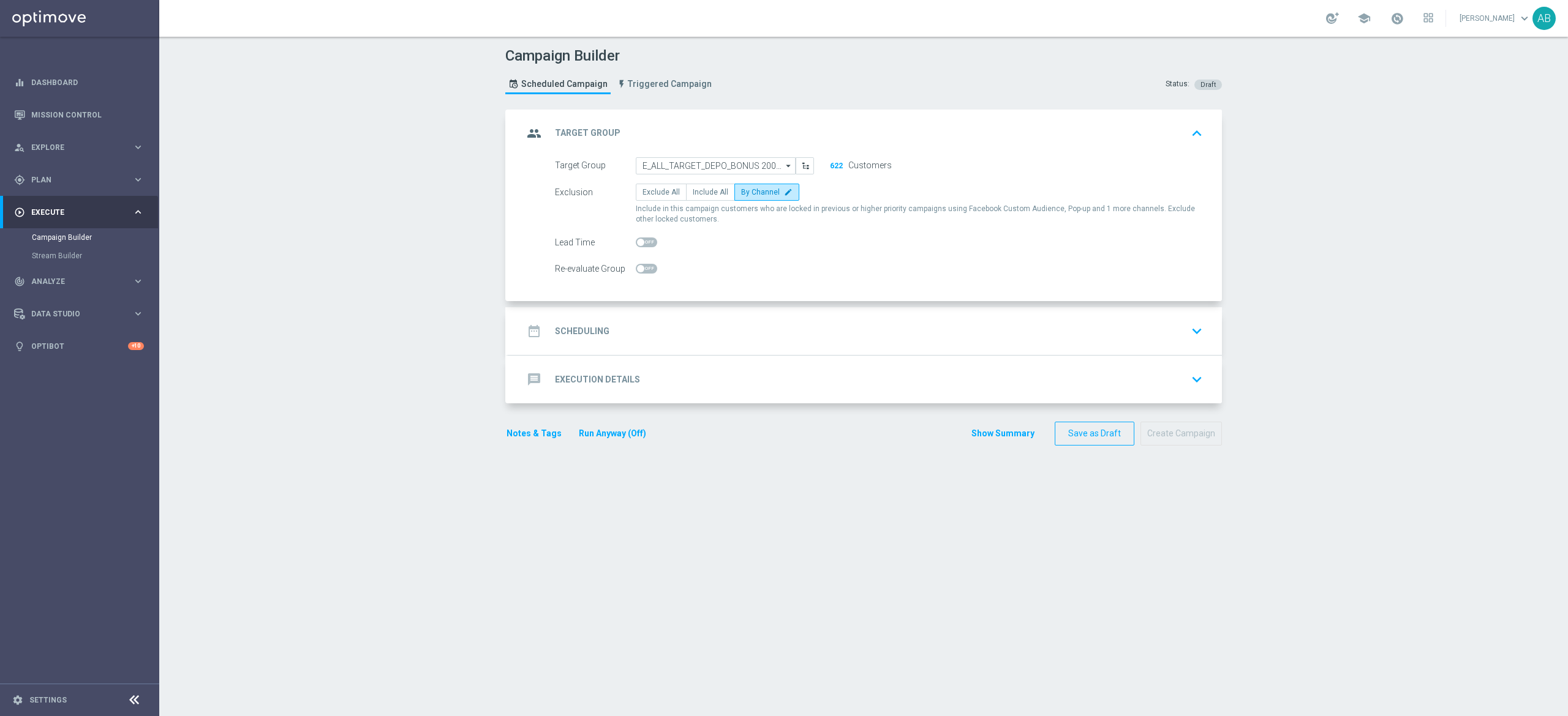
click at [652, 336] on div "date_range Scheduling keyboard_arrow_down" at bounding box center [866, 331] width 684 height 23
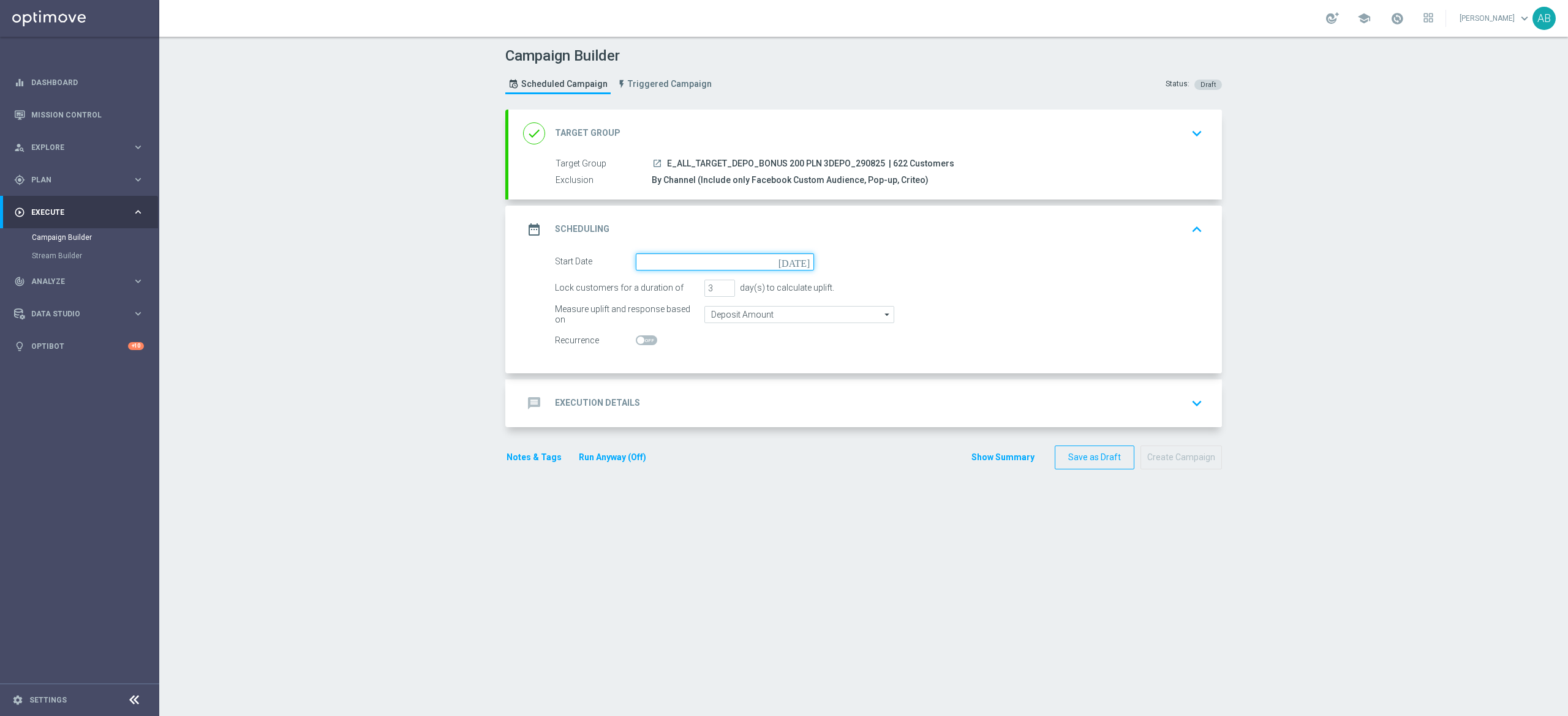
click at [669, 268] on input at bounding box center [725, 262] width 178 height 17
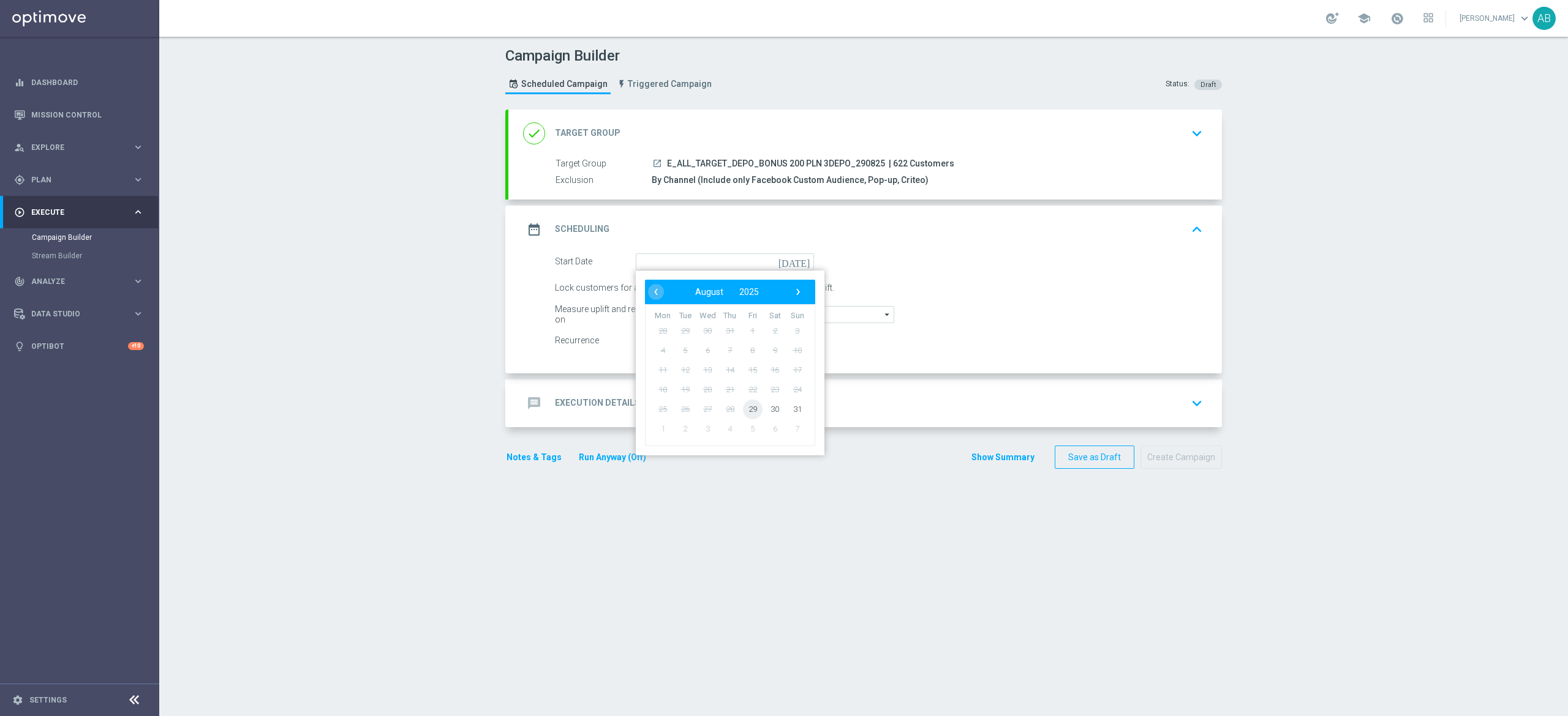
click at [743, 410] on span "29" at bounding box center [753, 409] width 20 height 20
type input "[DATE]"
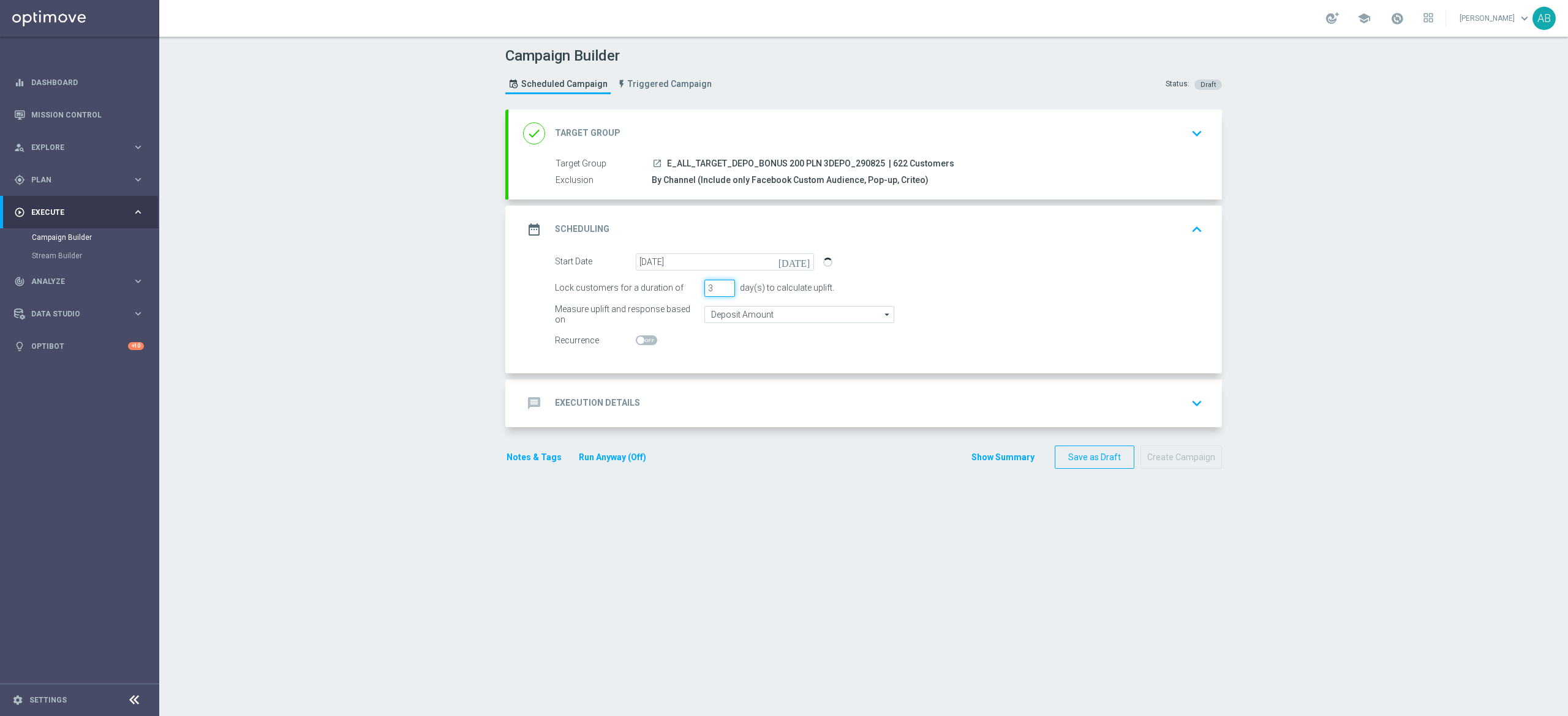
drag, startPoint x: 703, startPoint y: 289, endPoint x: 672, endPoint y: 310, distance: 37.4
click at [693, 300] on form "Start Date [DATE] [DATE] Lock customers for a duration of 3 day(s) to calculate…" at bounding box center [879, 301] width 648 height 96
type input "1"
click at [677, 403] on div "message Execution Details keyboard_arrow_down" at bounding box center [866, 403] width 684 height 23
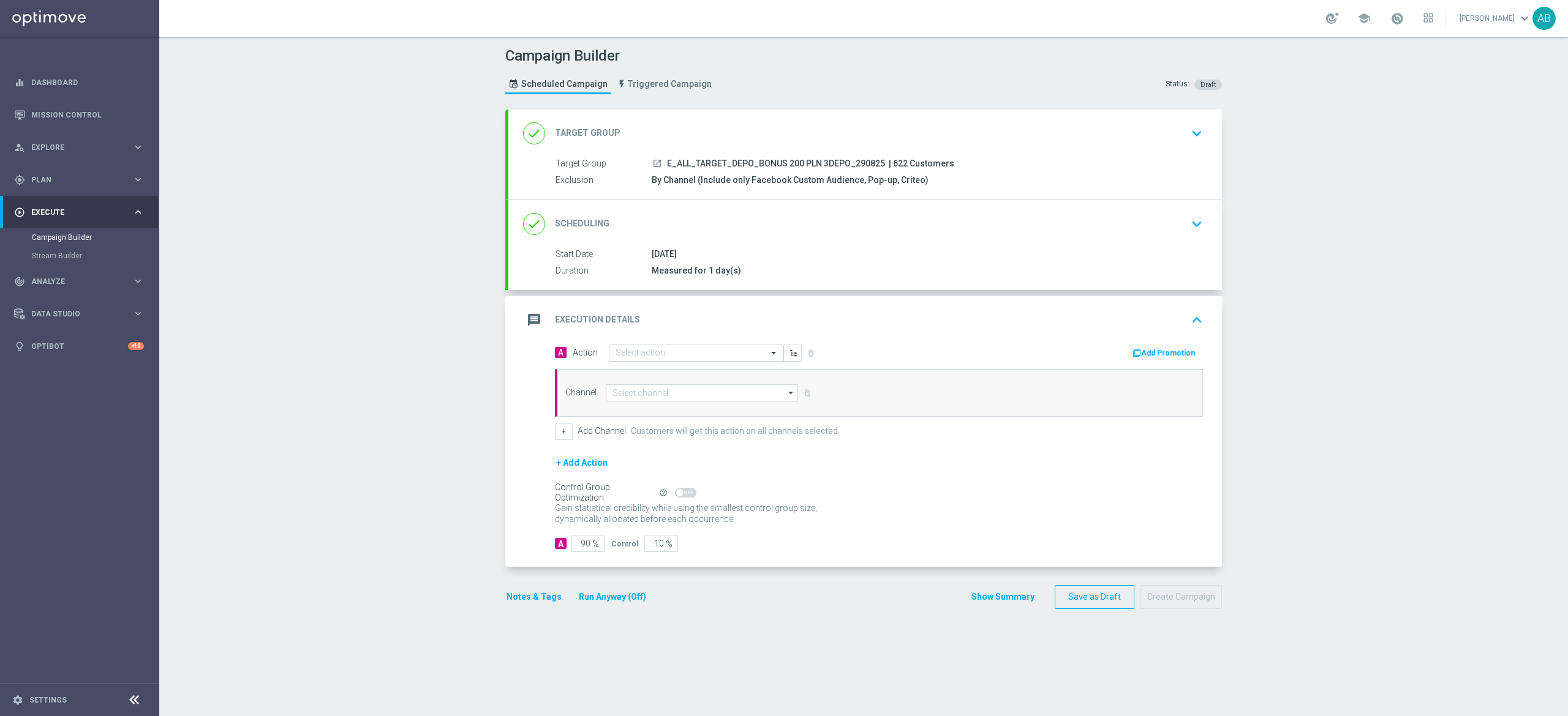
click at [662, 355] on input "text" at bounding box center [684, 353] width 136 height 10
paste input "E_ALL_TARGET_DEPO_BONUS 200 PLN 3DEPO_290825"
type input "E_ALL_TARGET_DEPO_BONUS 200 PLN 3DEPO_290825"
drag, startPoint x: 672, startPoint y: 376, endPoint x: 670, endPoint y: 398, distance: 22.1
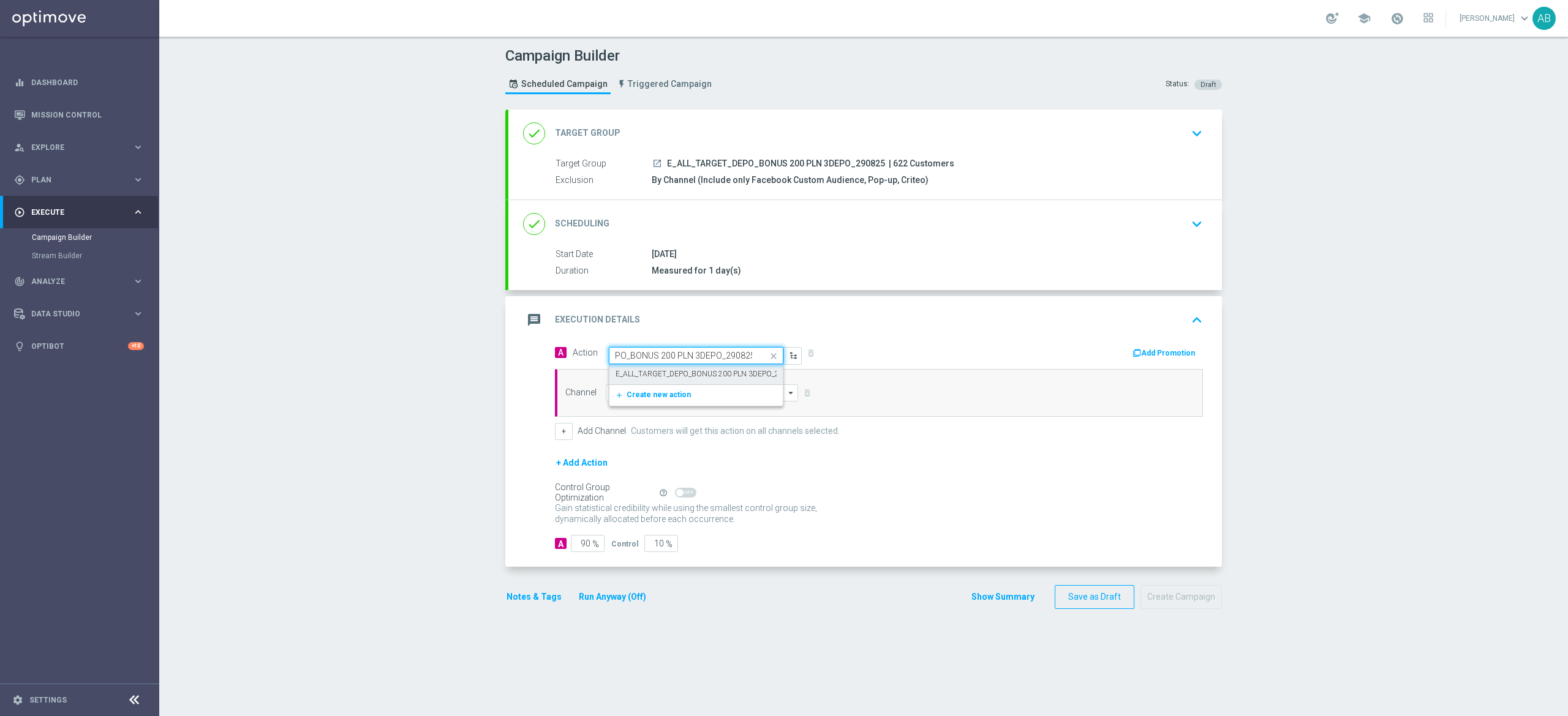
click at [672, 376] on label "E_ALL_TARGET_DEPO_BONUS 200 PLN 3DEPO_290825" at bounding box center [708, 374] width 185 height 10
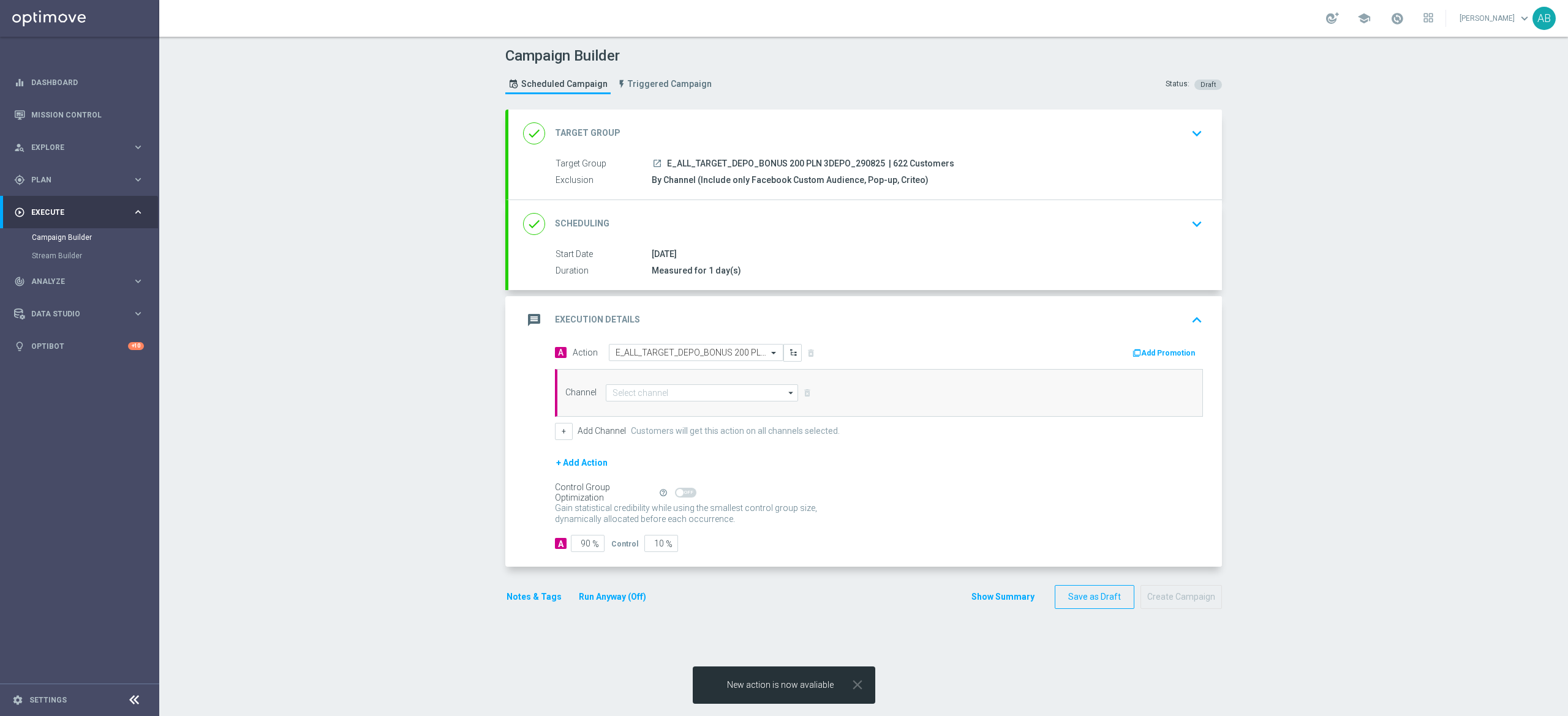
scroll to position [0, 0]
click at [668, 394] on input at bounding box center [702, 393] width 192 height 17
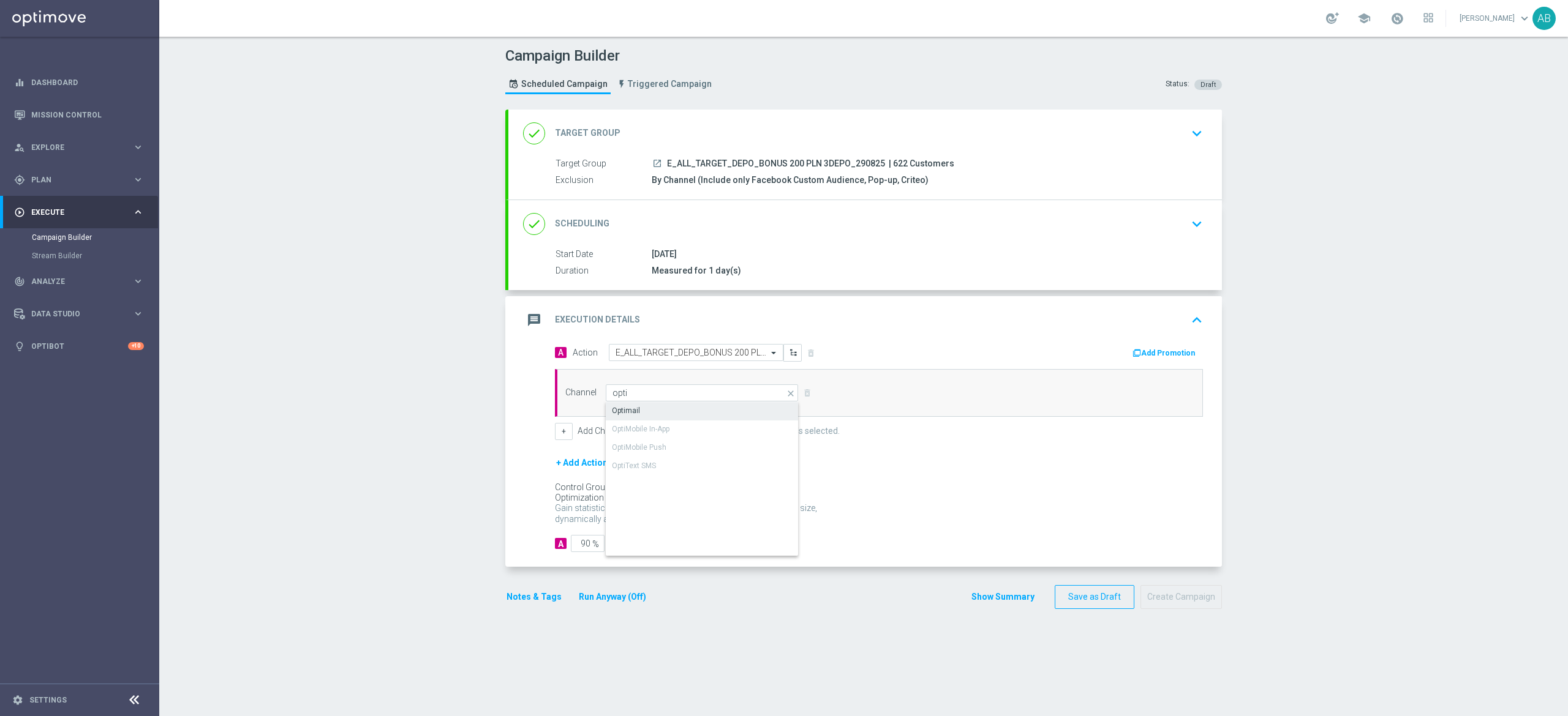
click at [755, 413] on div "Optimail" at bounding box center [702, 410] width 192 height 17
type input "Optimail"
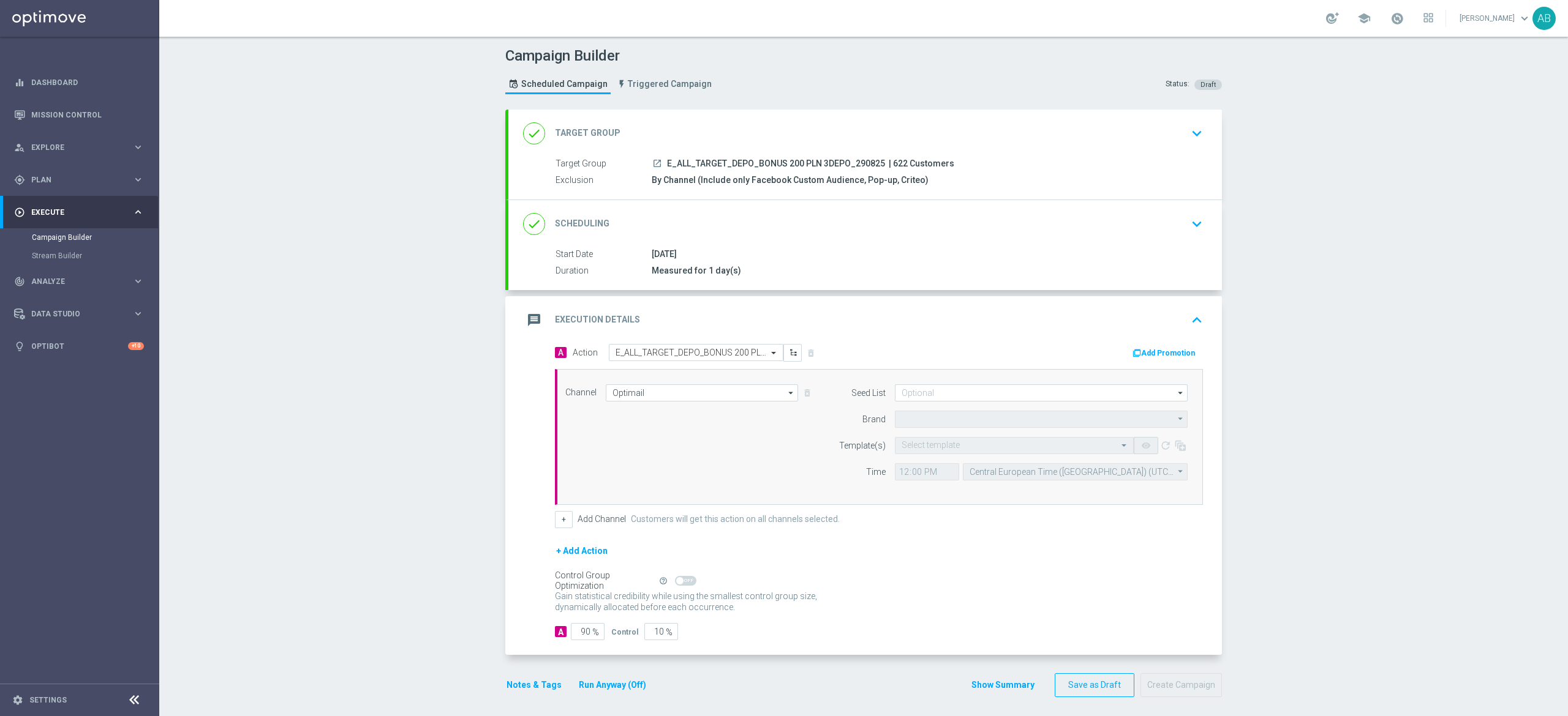
type input "STS"
click at [565, 548] on button "+ Add Action" at bounding box center [581, 551] width 54 height 15
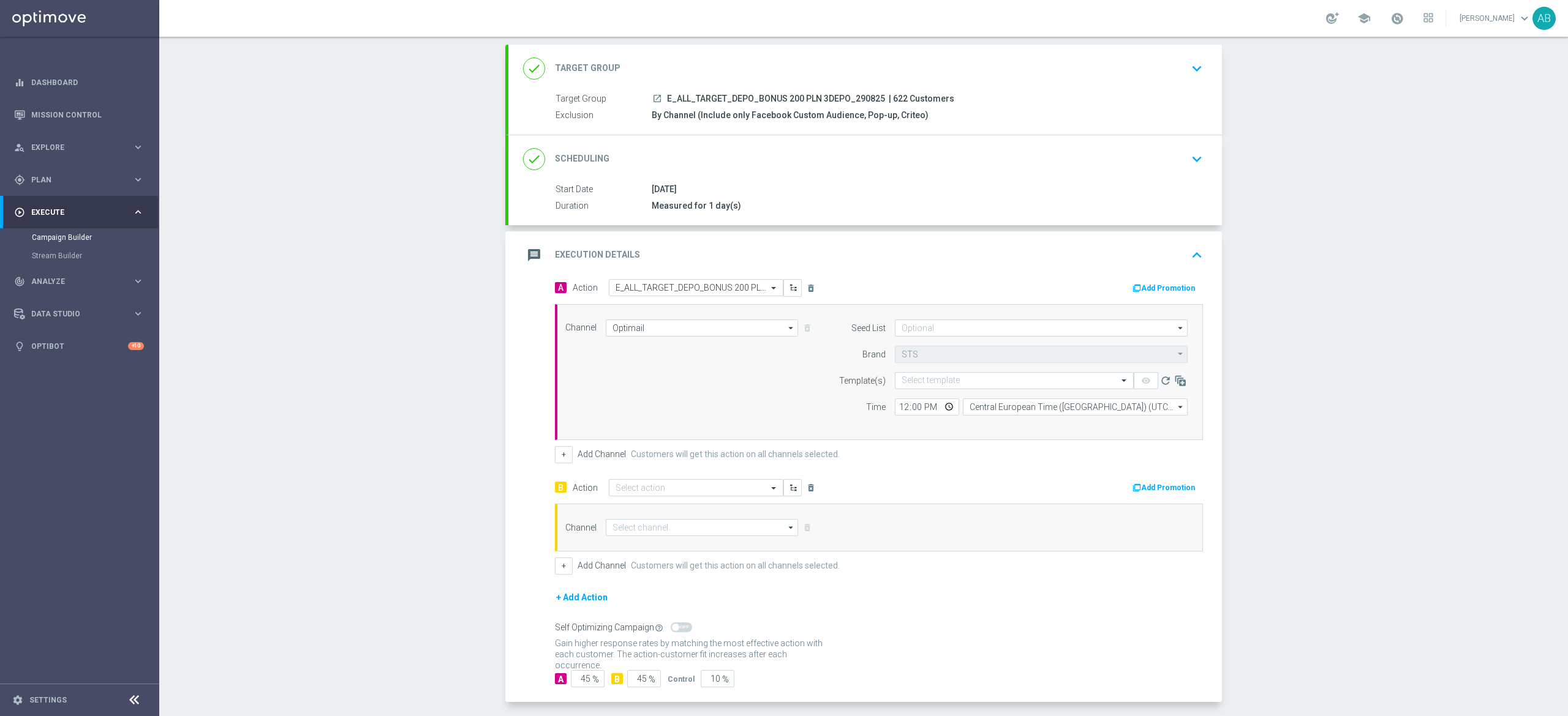
scroll to position [120, 0]
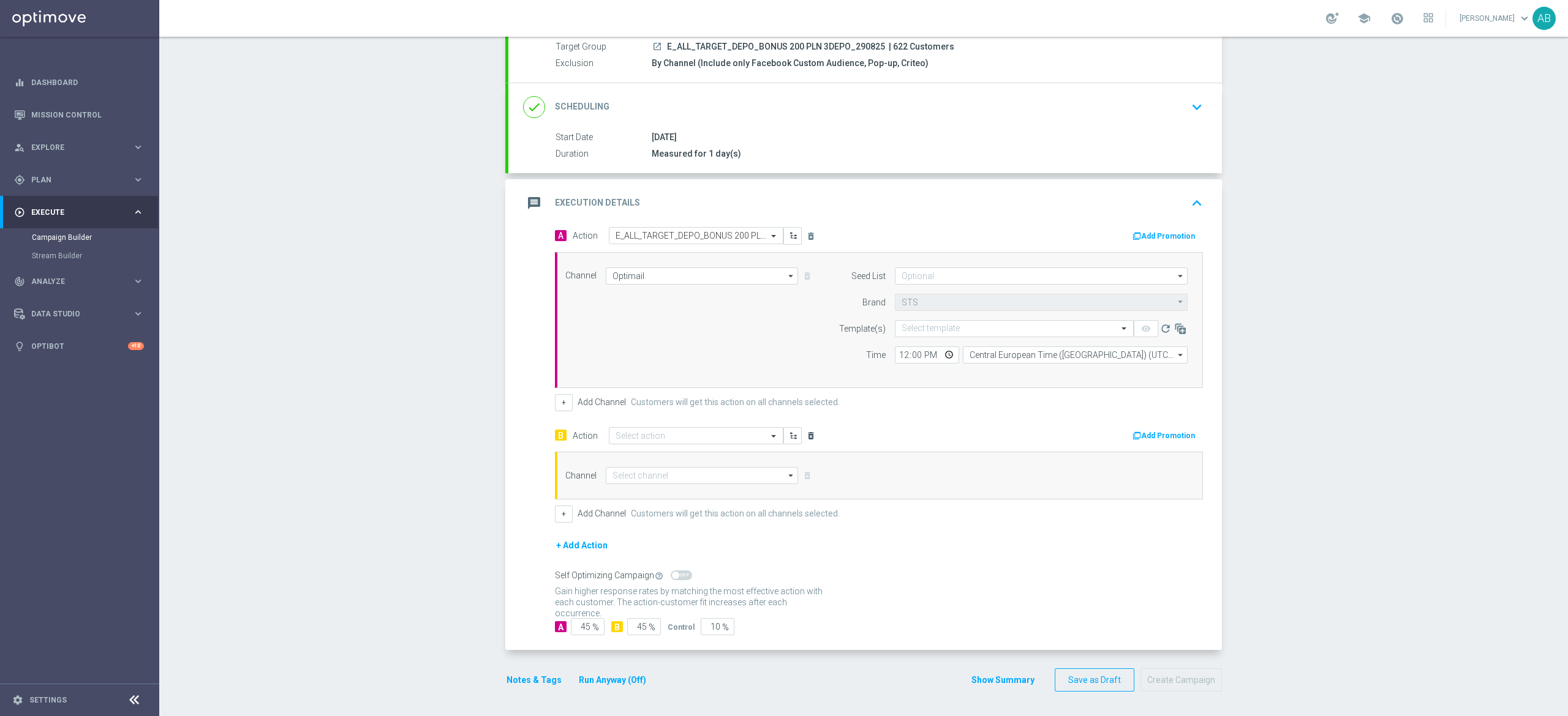
click at [806, 436] on icon "delete_forever" at bounding box center [811, 436] width 10 height 10
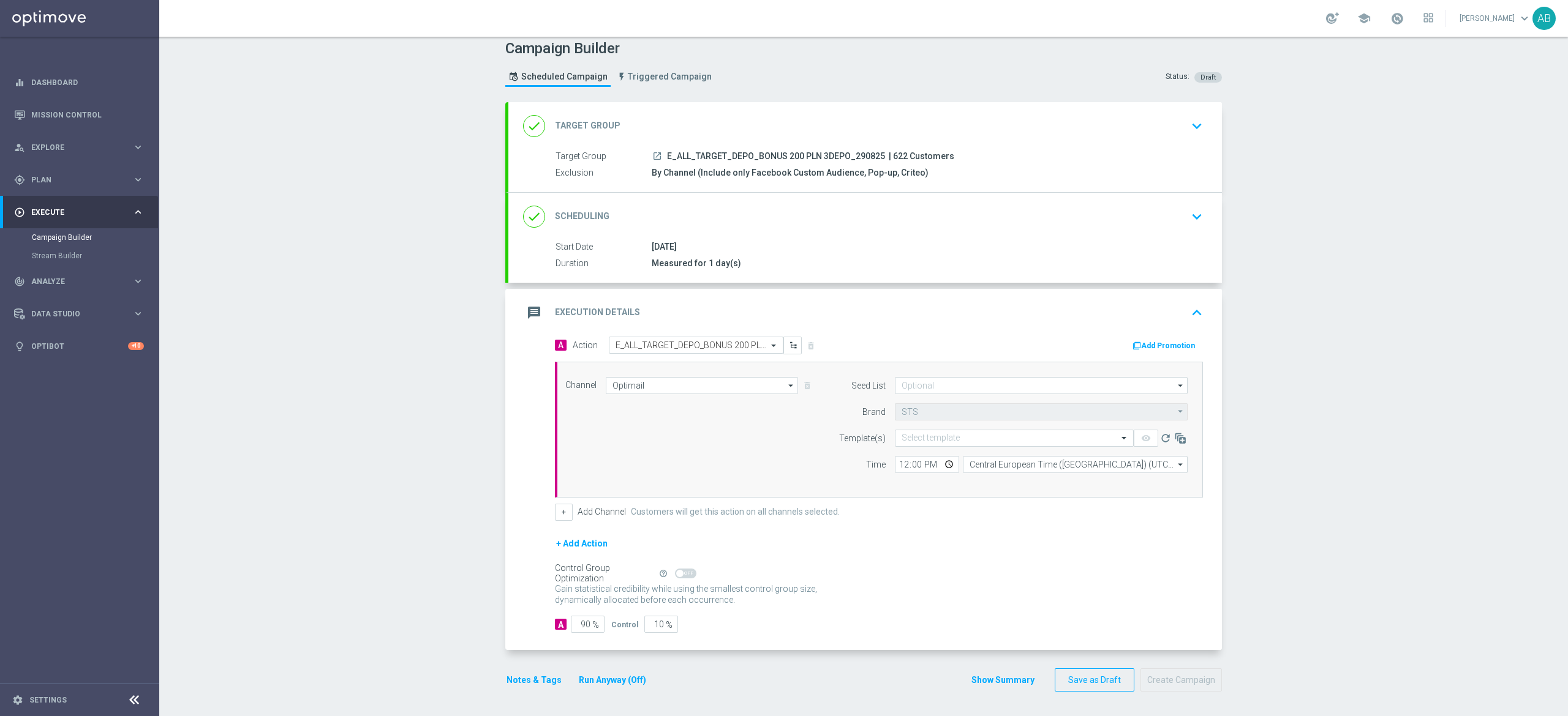
scroll to position [8, 0]
click at [555, 506] on button "+" at bounding box center [563, 514] width 17 height 17
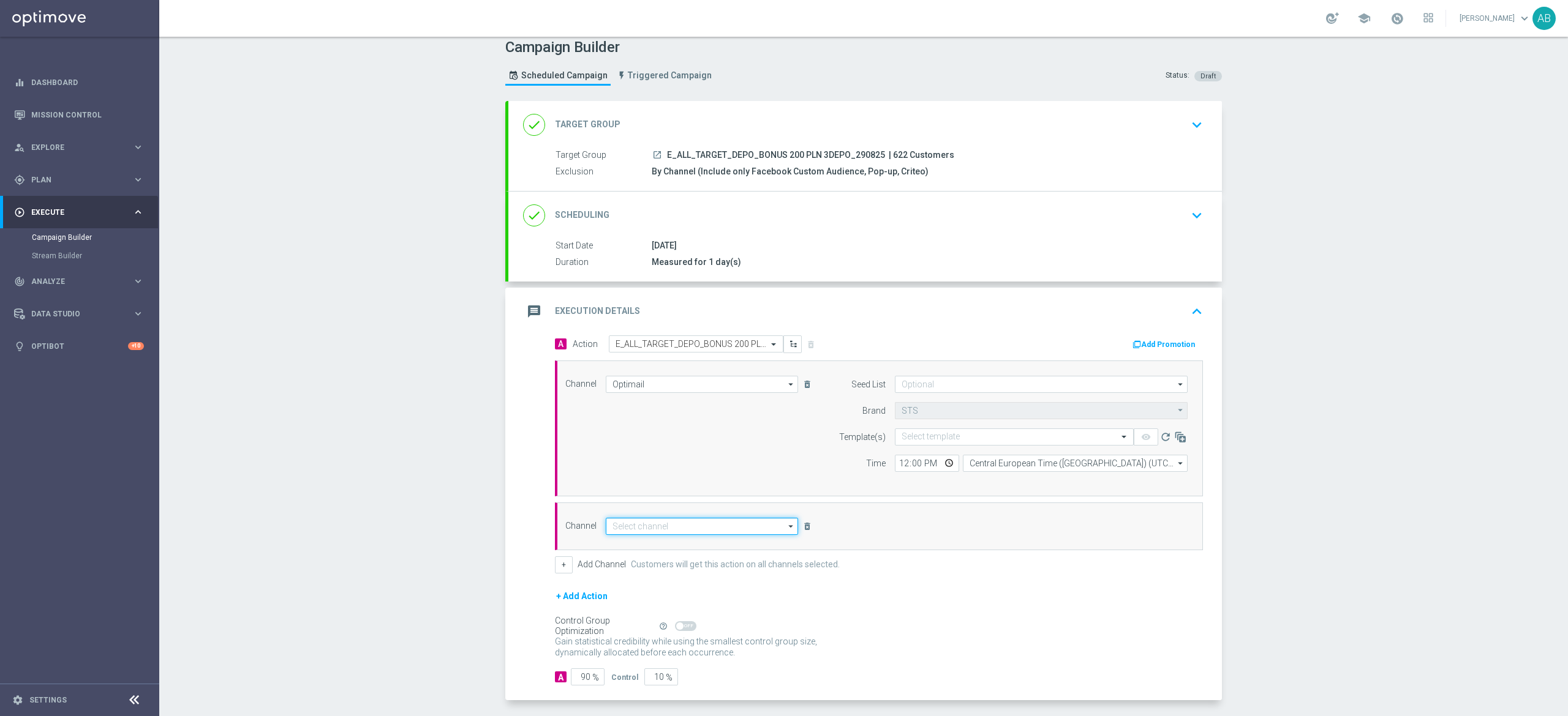
click at [653, 530] on input at bounding box center [702, 527] width 192 height 17
click at [665, 536] on div "Private message" at bounding box center [702, 544] width 192 height 17
type input "Private message"
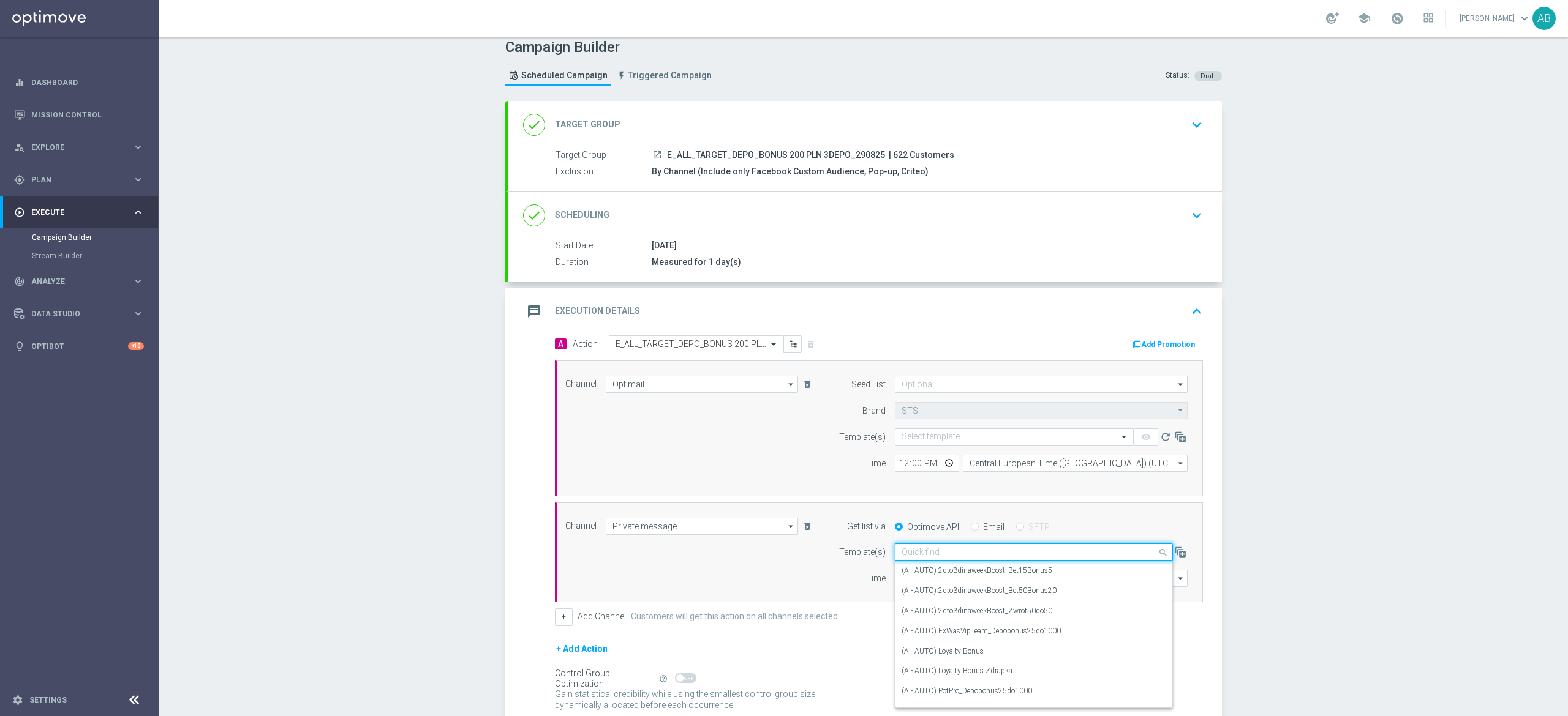
click at [938, 557] on input "text" at bounding box center [1022, 552] width 240 height 10
paste input "E_ALL_TARGET_DEPO_BONUS 200 PLN 3DEPO_290825"
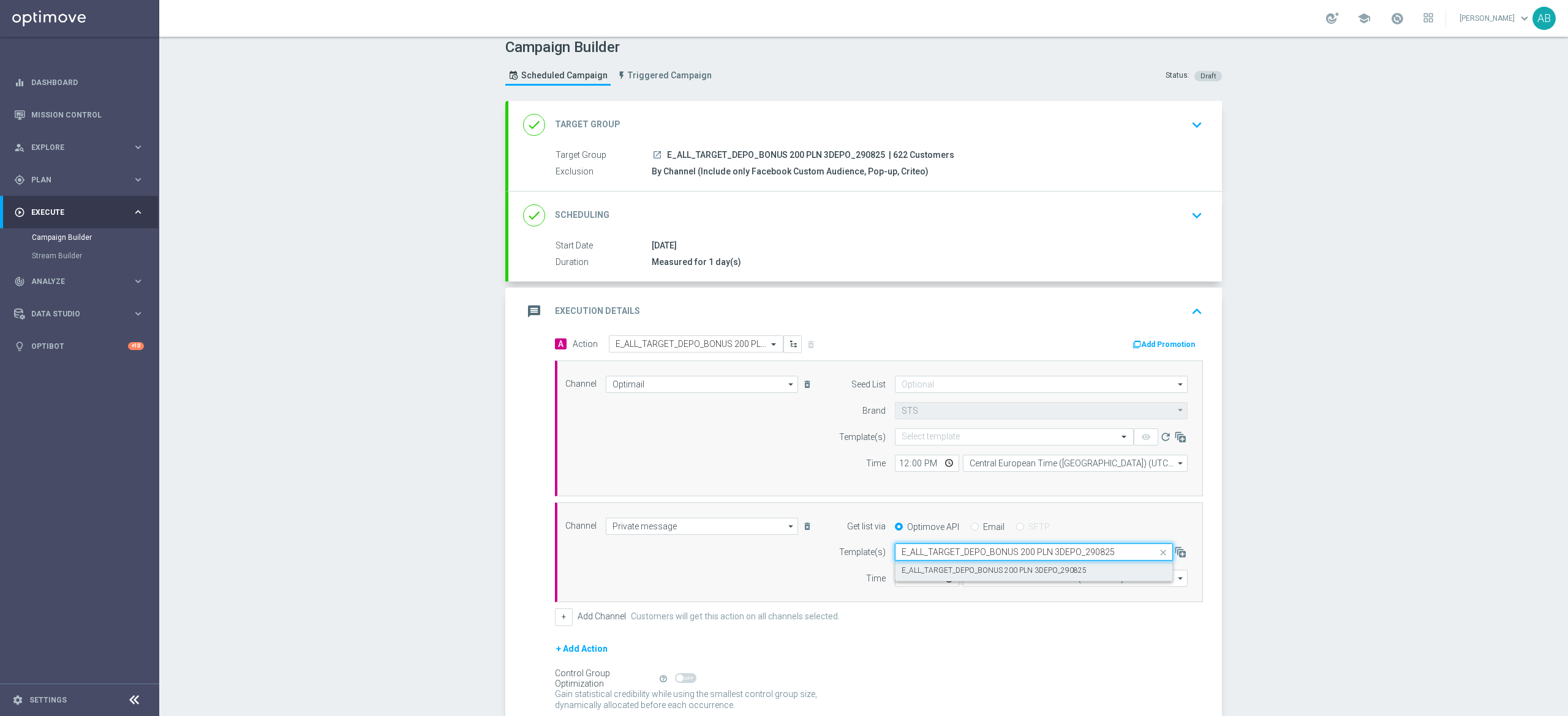
click at [928, 568] on label "E_ALL_TARGET_DEPO_BONUS 200 PLN 3DEPO_290825" at bounding box center [994, 571] width 185 height 10
type input "E_ALL_TARGET_DEPO_BONUS 200 PLN 3DEPO_290825"
click at [895, 582] on input "12:00" at bounding box center [927, 578] width 64 height 17
type input "16:01"
click at [1025, 580] on input "Coordinated Universal Time (UTC 00:00)" at bounding box center [1075, 578] width 225 height 17
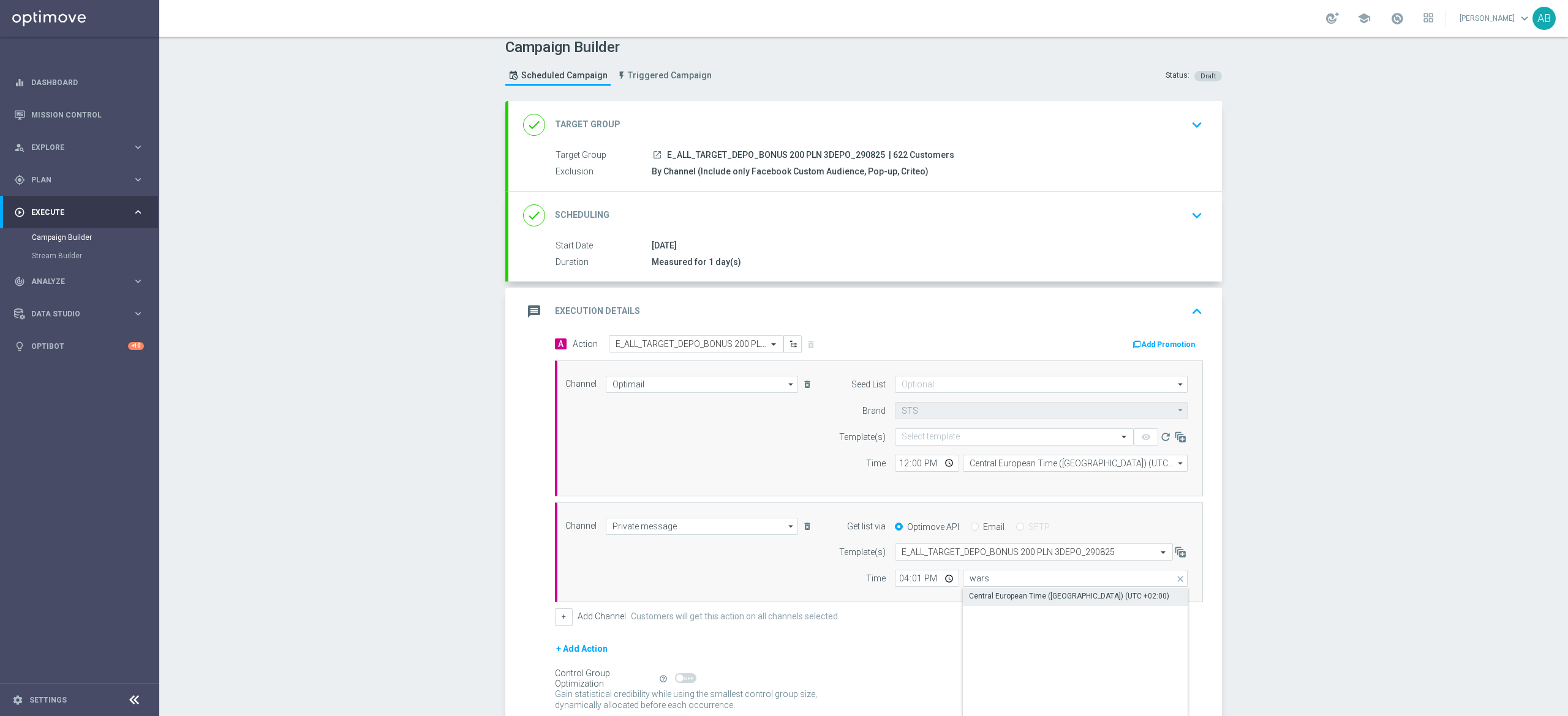
click at [991, 592] on div "Central European Time ([GEOGRAPHIC_DATA]) (UTC +02:00)" at bounding box center [1075, 596] width 225 height 17
type input "Central European Time ([GEOGRAPHIC_DATA]) (UTC +02:00)"
click at [986, 434] on input "text" at bounding box center [1002, 437] width 201 height 10
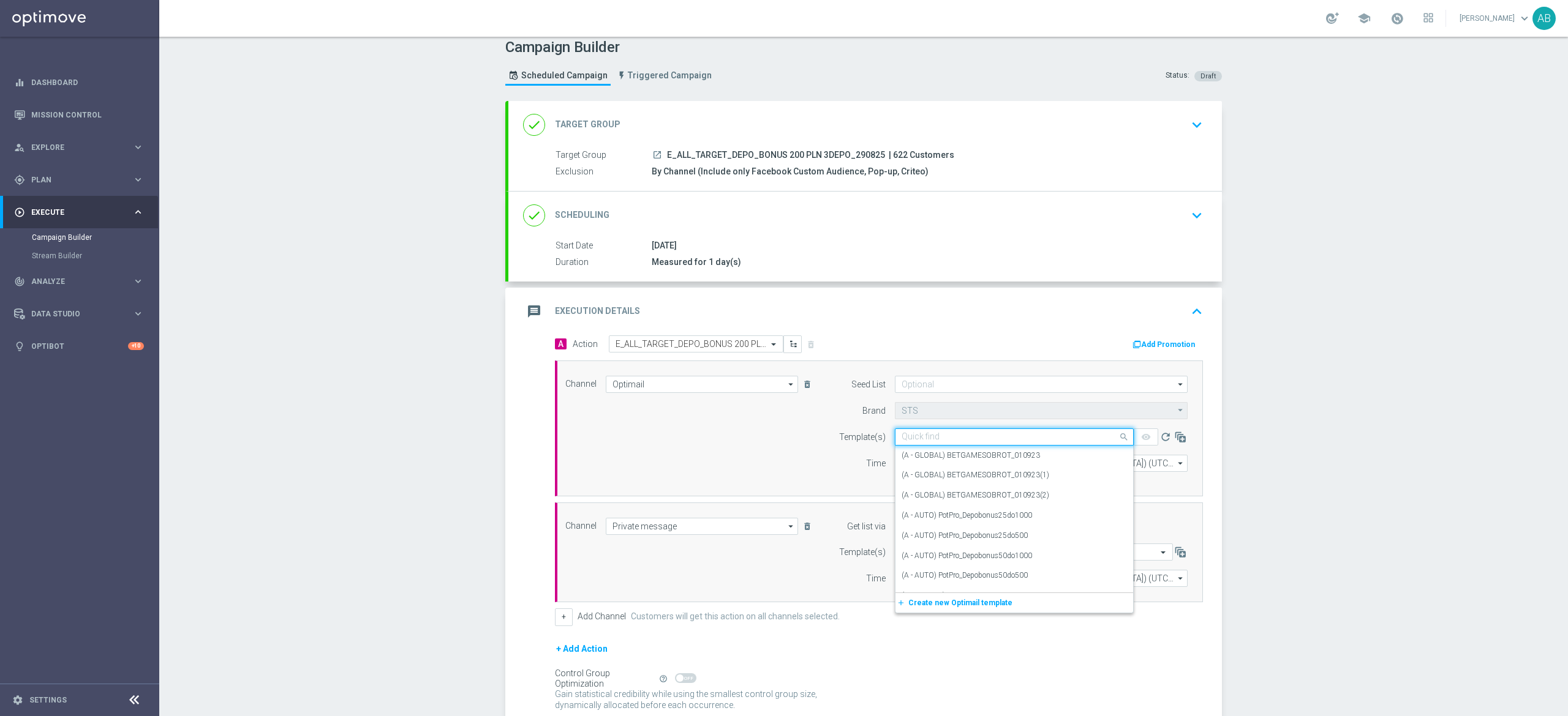
paste input "E_ALL_TARGET_OFFER_PLANSZA_290825"
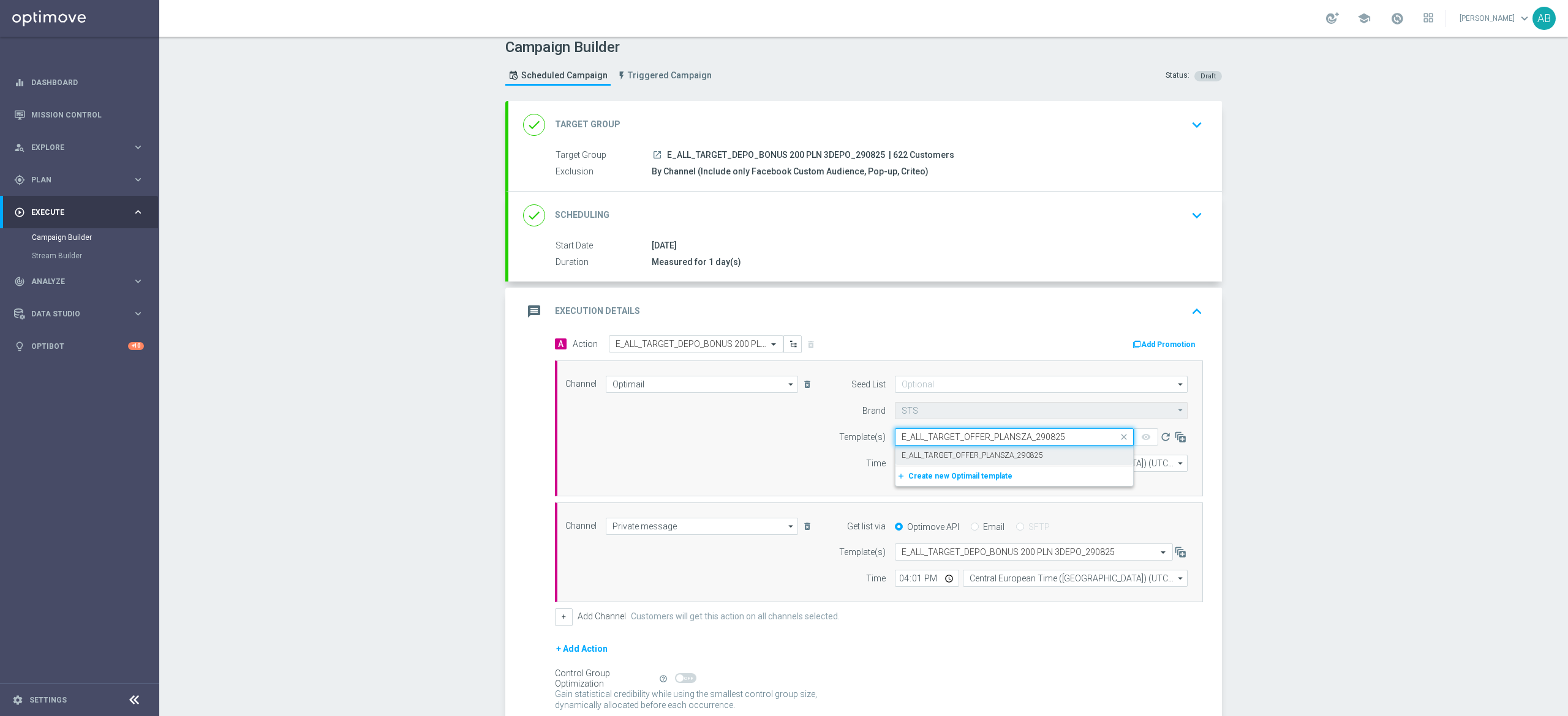
click at [966, 458] on label "E_ALL_TARGET_OFFER_PLANSZA_290825" at bounding box center [973, 455] width 141 height 10
type input "E_ALL_TARGET_OFFER_PLANSZA_290825"
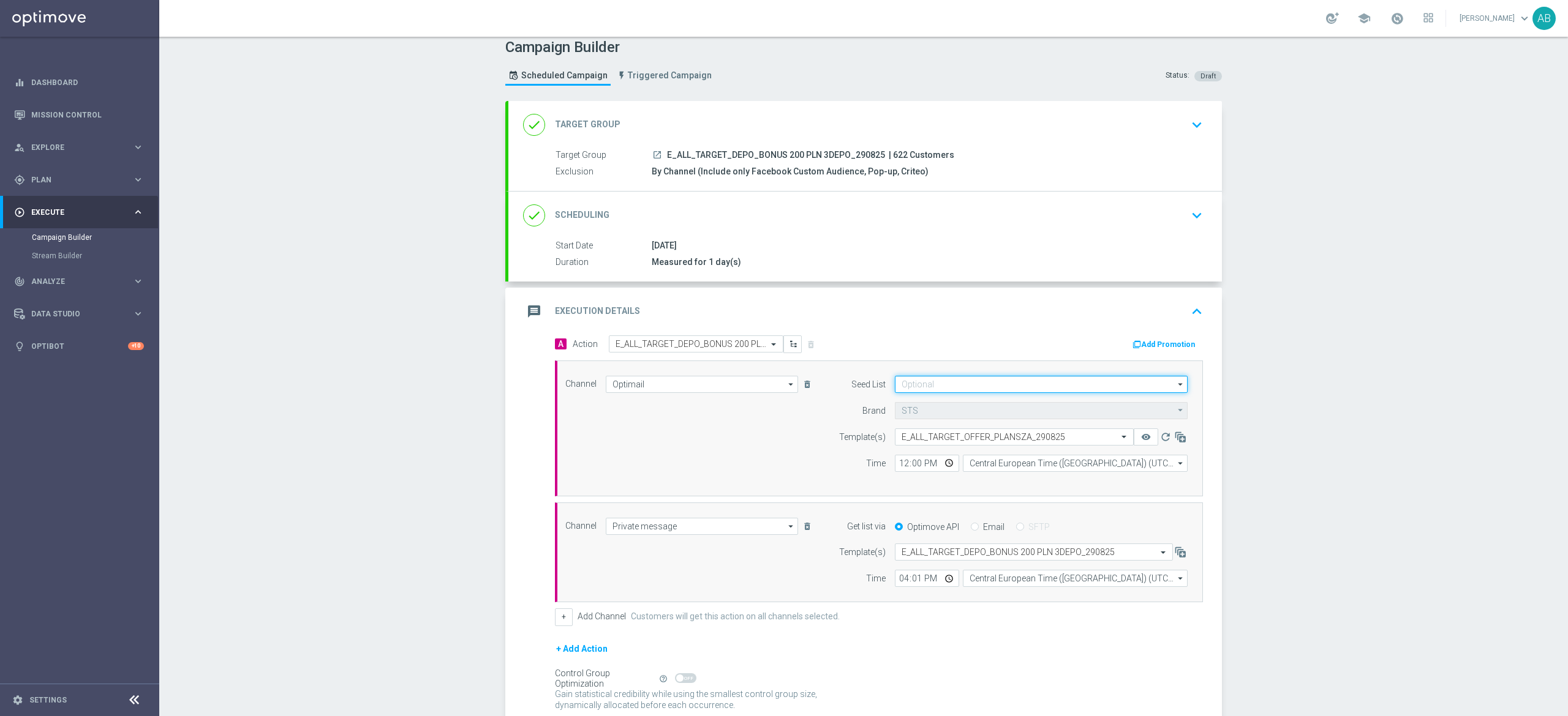
click at [948, 385] on input at bounding box center [1041, 384] width 292 height 17
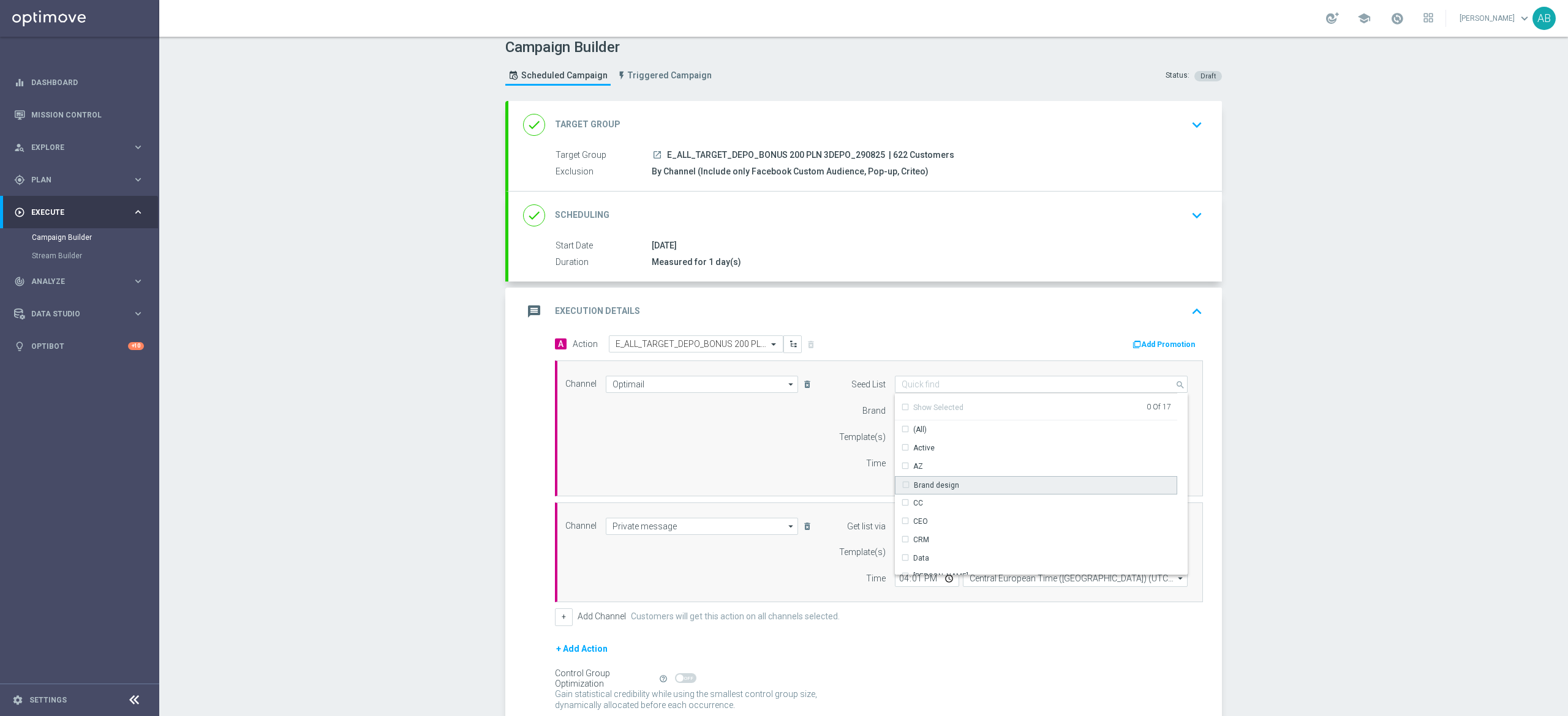
click at [939, 484] on div "Brand design" at bounding box center [936, 485] width 45 height 11
click at [947, 479] on div "Reactivation" at bounding box center [1036, 473] width 283 height 18
click at [782, 459] on div "Channel Optimail Optimail arrow_drop_down Drag here to set row groups Drag here…" at bounding box center [877, 428] width 641 height 106
type input "Selected 2 of 17"
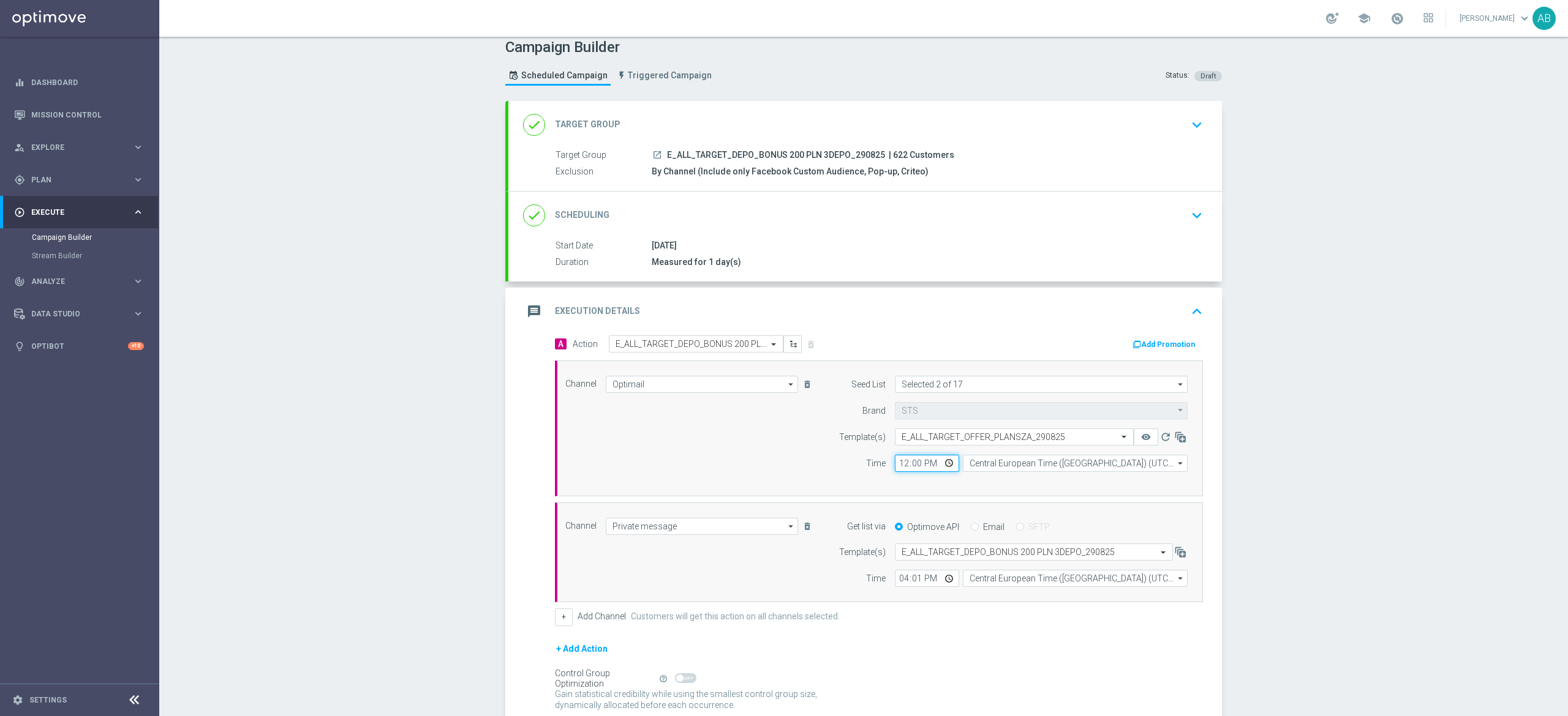
click at [895, 463] on input "12:00" at bounding box center [927, 463] width 64 height 17
type input "16:01"
click at [1315, 492] on div "Campaign Builder Scheduled Campaign Triggered Campaign Status: Draft done Targe…" at bounding box center [863, 377] width 1408 height 680
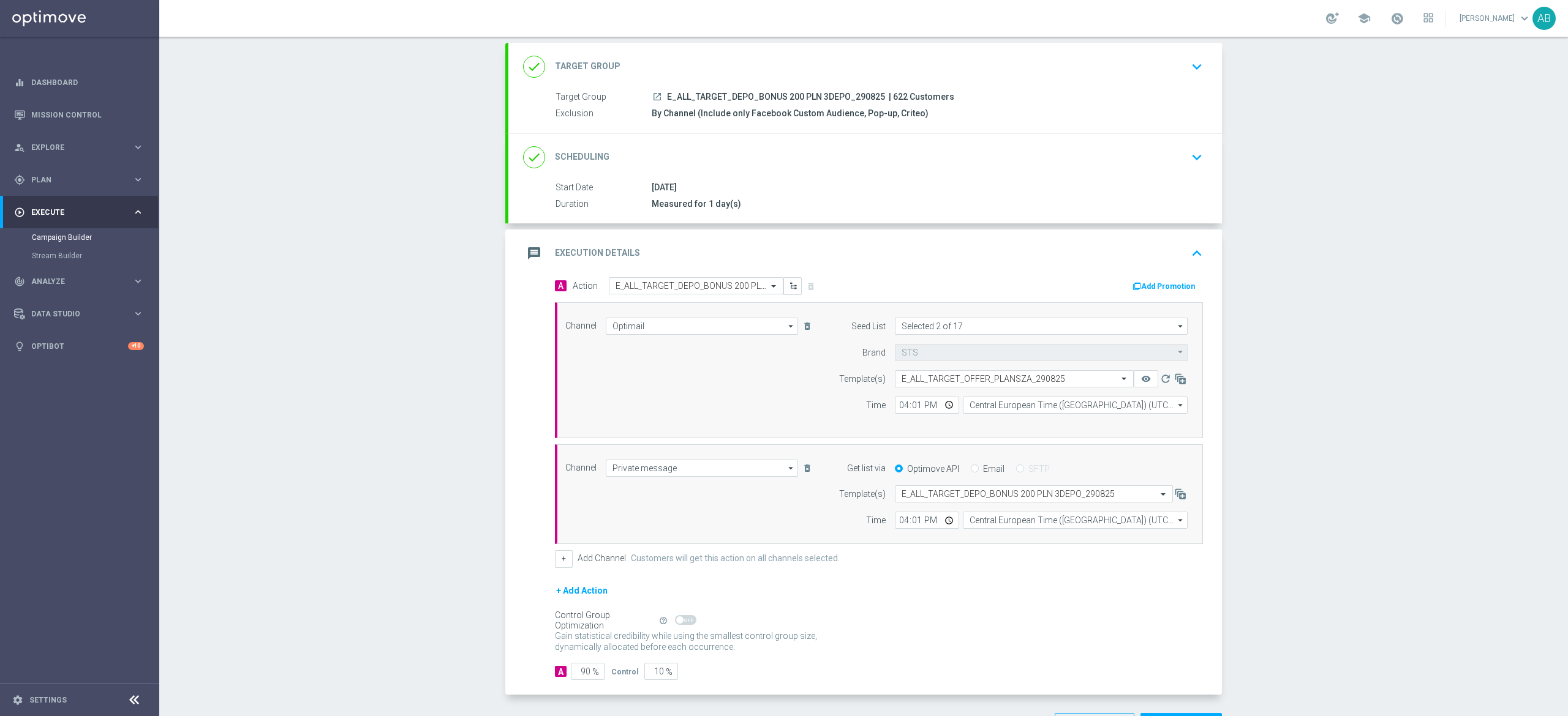
scroll to position [115, 0]
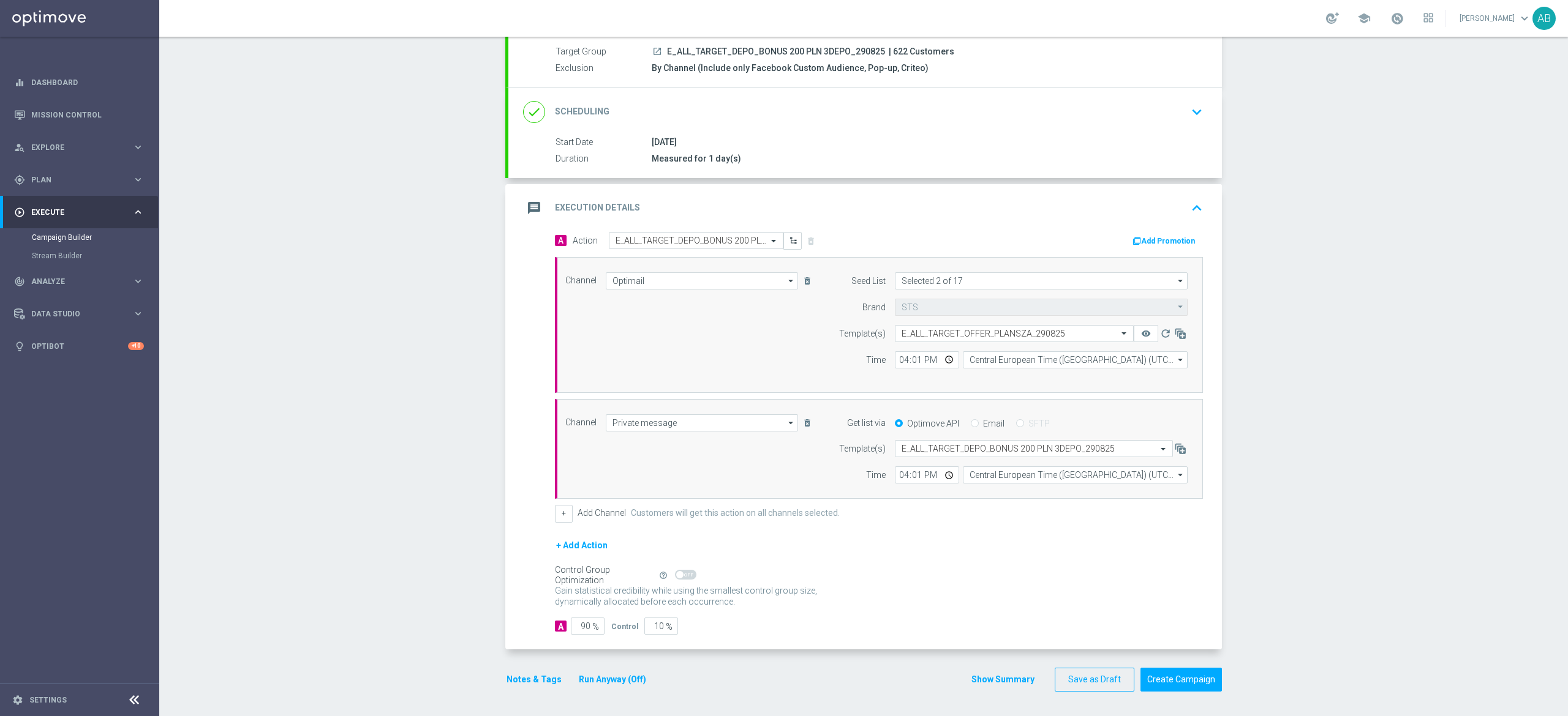
click at [521, 680] on button "Notes & Tags" at bounding box center [534, 680] width 57 height 15
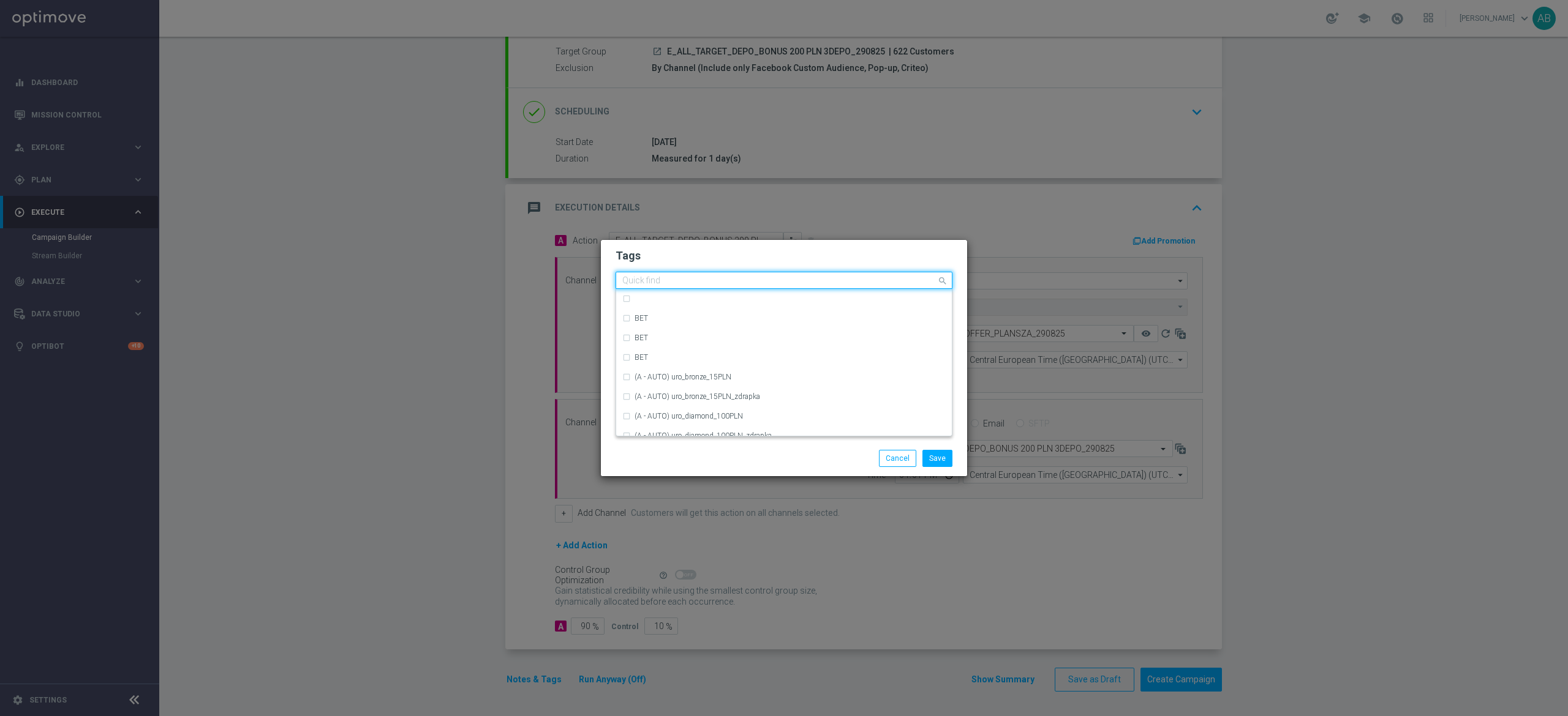
click at [680, 281] on input "text" at bounding box center [779, 281] width 314 height 10
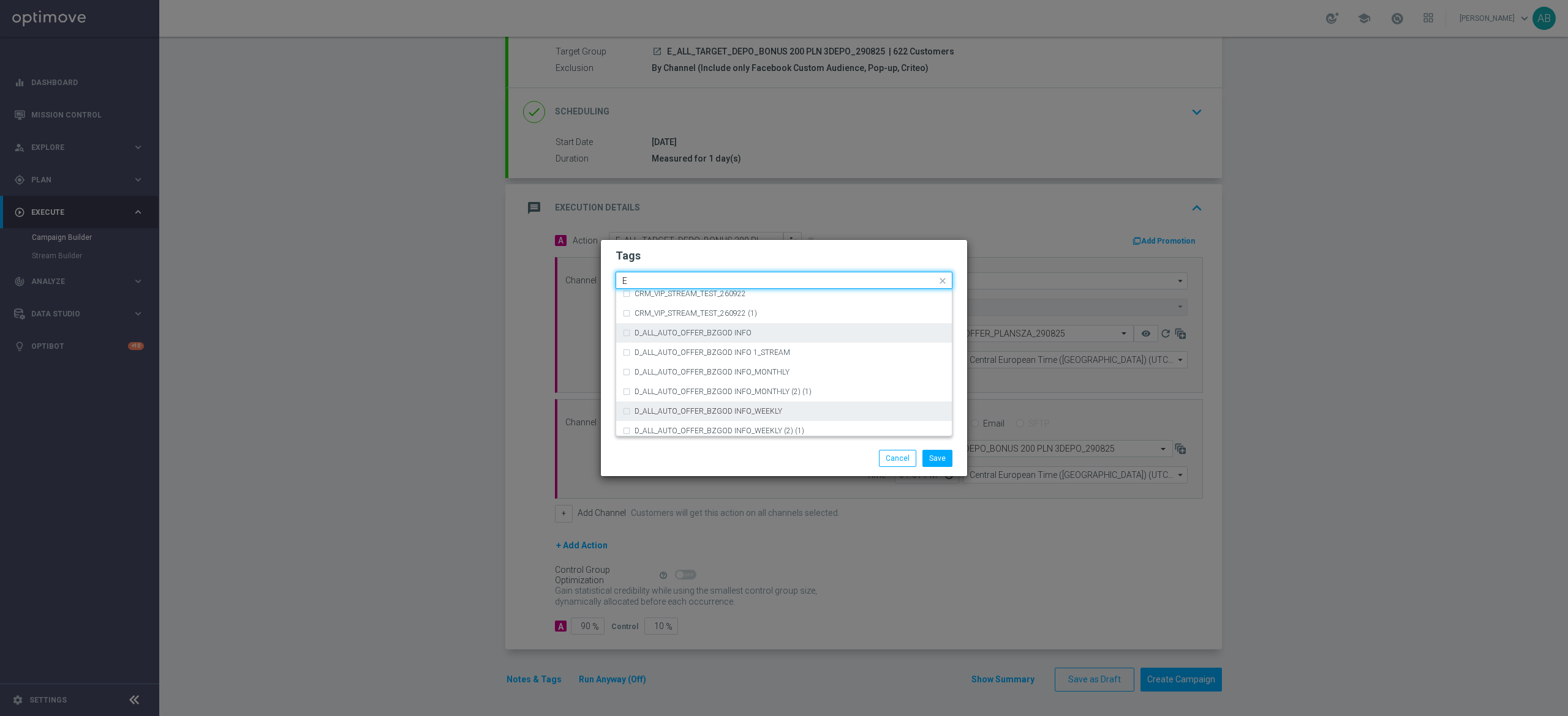
scroll to position [1714, 0]
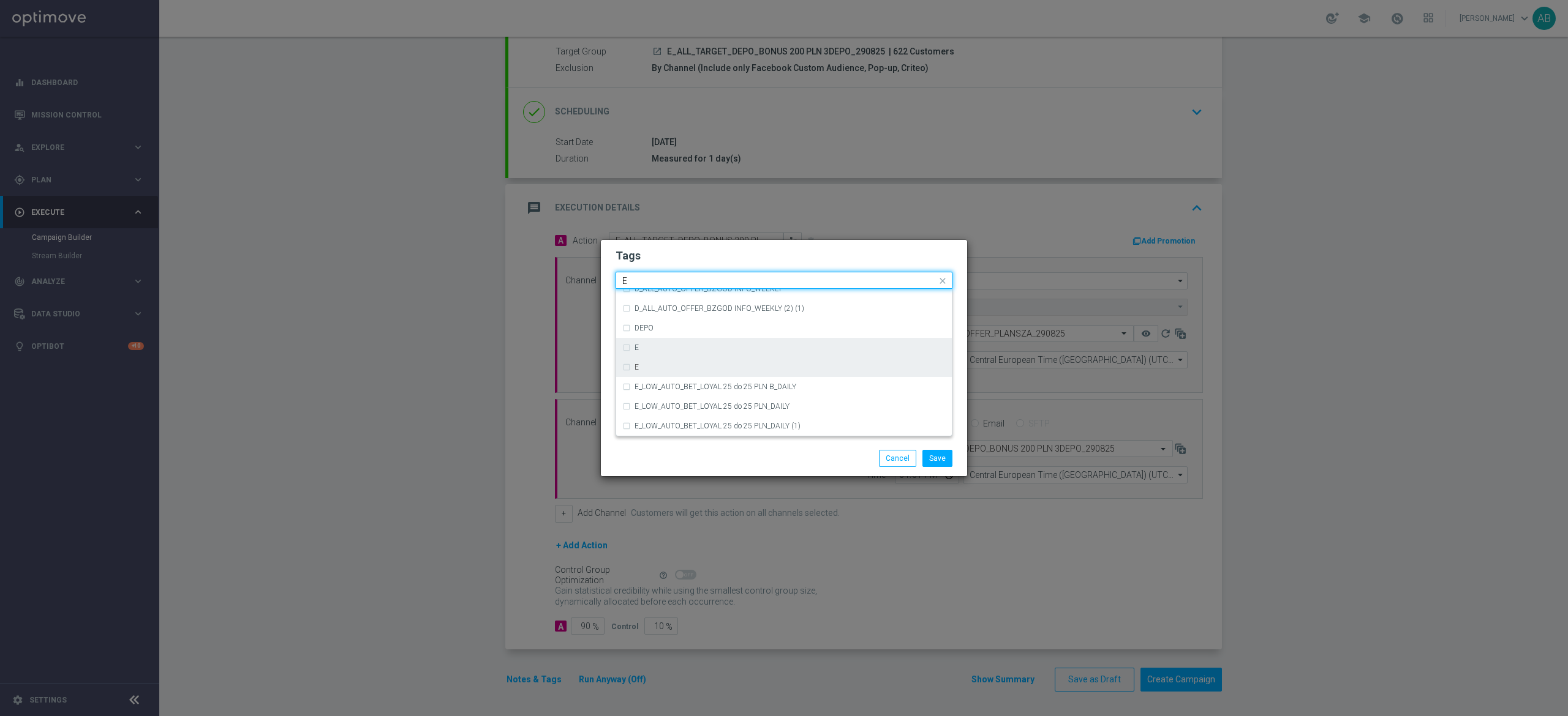
click at [642, 345] on div "E" at bounding box center [790, 348] width 311 height 8
click at [656, 282] on input "E" at bounding box center [779, 281] width 314 height 10
click at [655, 282] on input "E" at bounding box center [779, 281] width 314 height 10
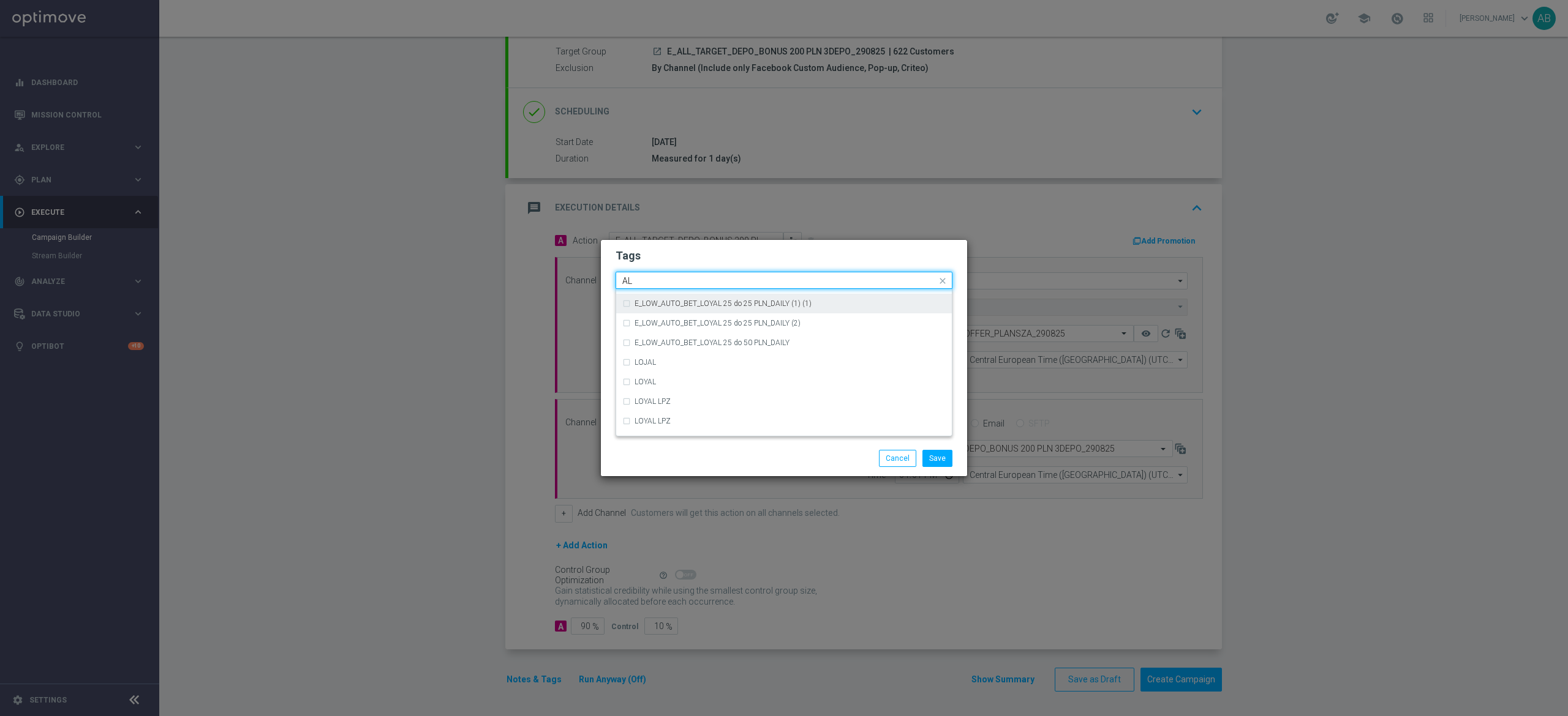
scroll to position [0, 0]
click at [680, 307] on div "ALL" at bounding box center [784, 299] width 323 height 20
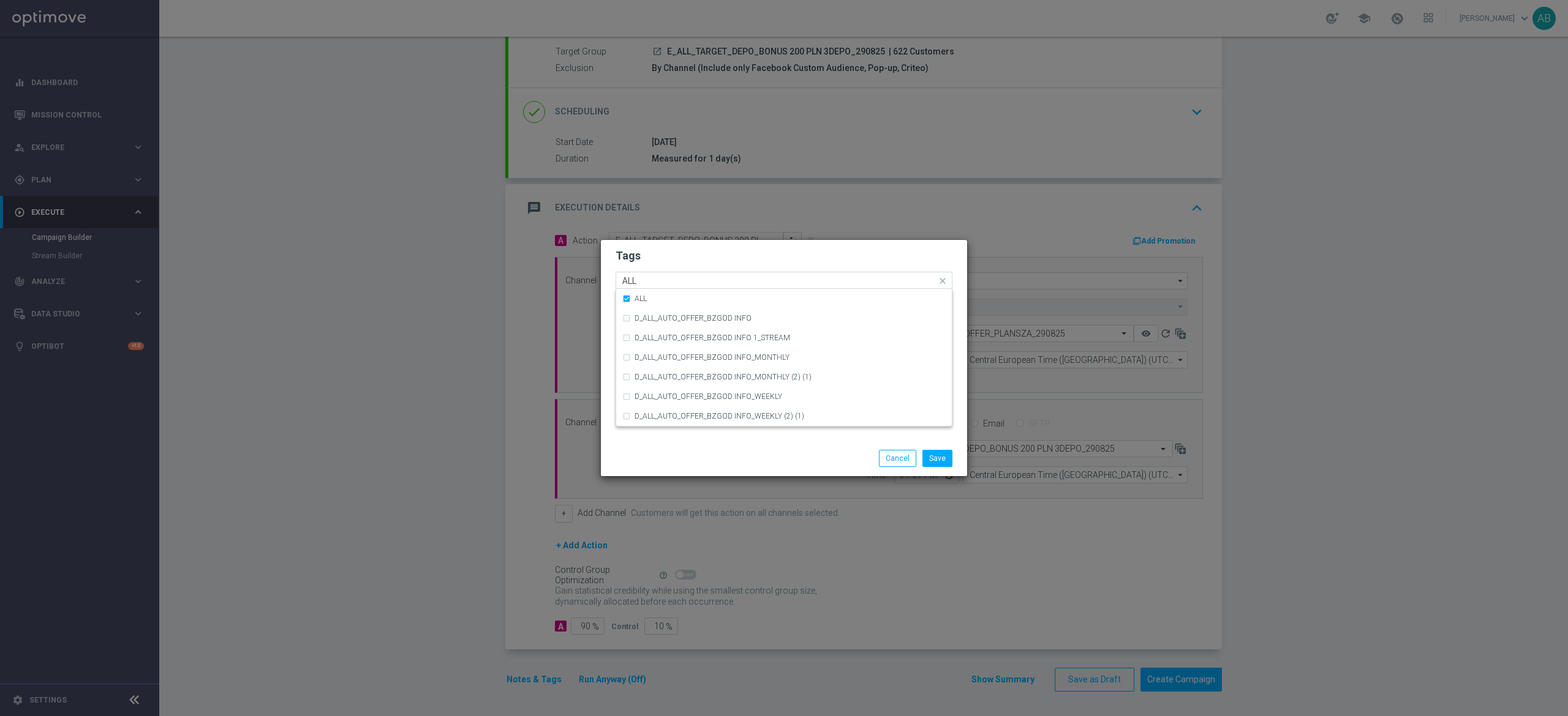
click at [679, 273] on div "Quick find × E × ALL ALL" at bounding box center [777, 280] width 320 height 15
type input "A"
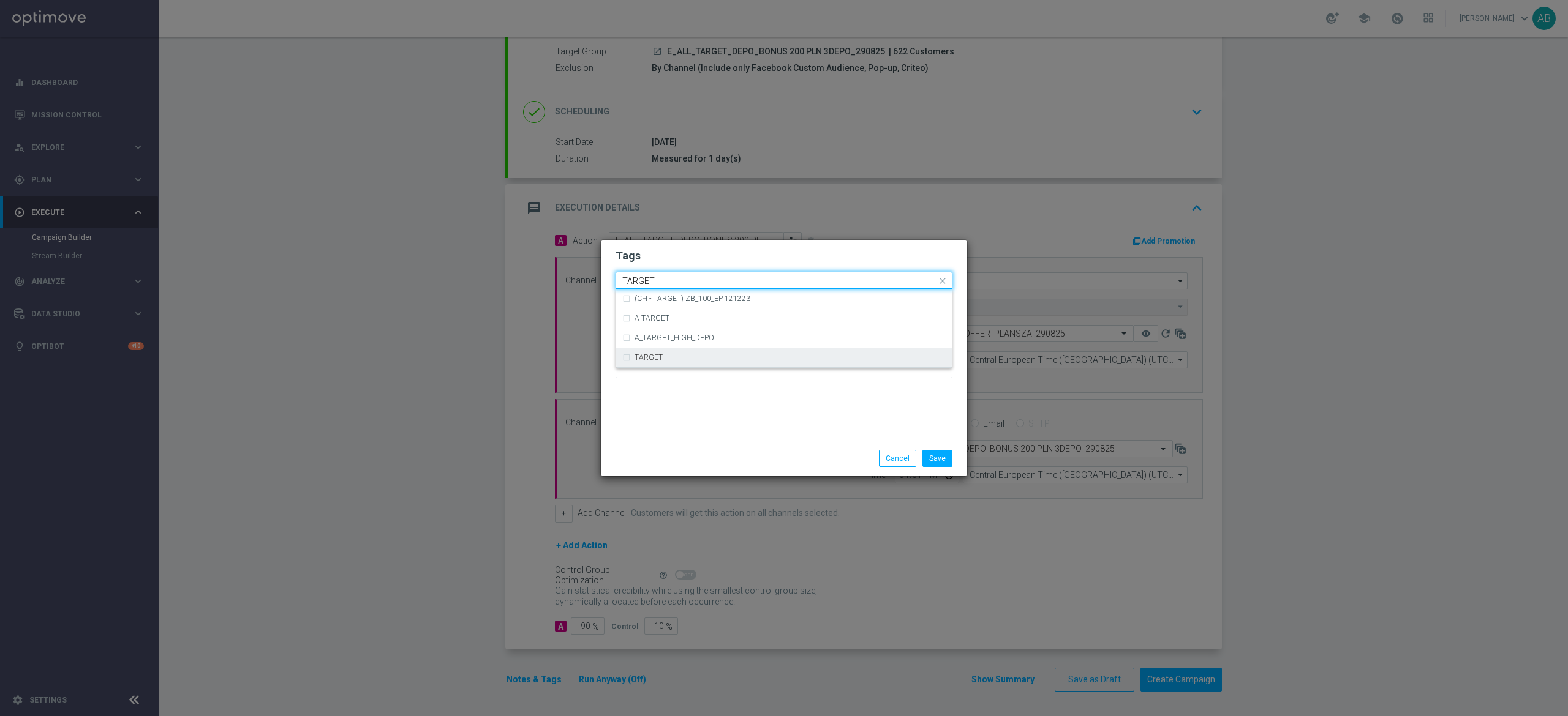
click at [660, 356] on label "TARGET" at bounding box center [649, 357] width 28 height 8
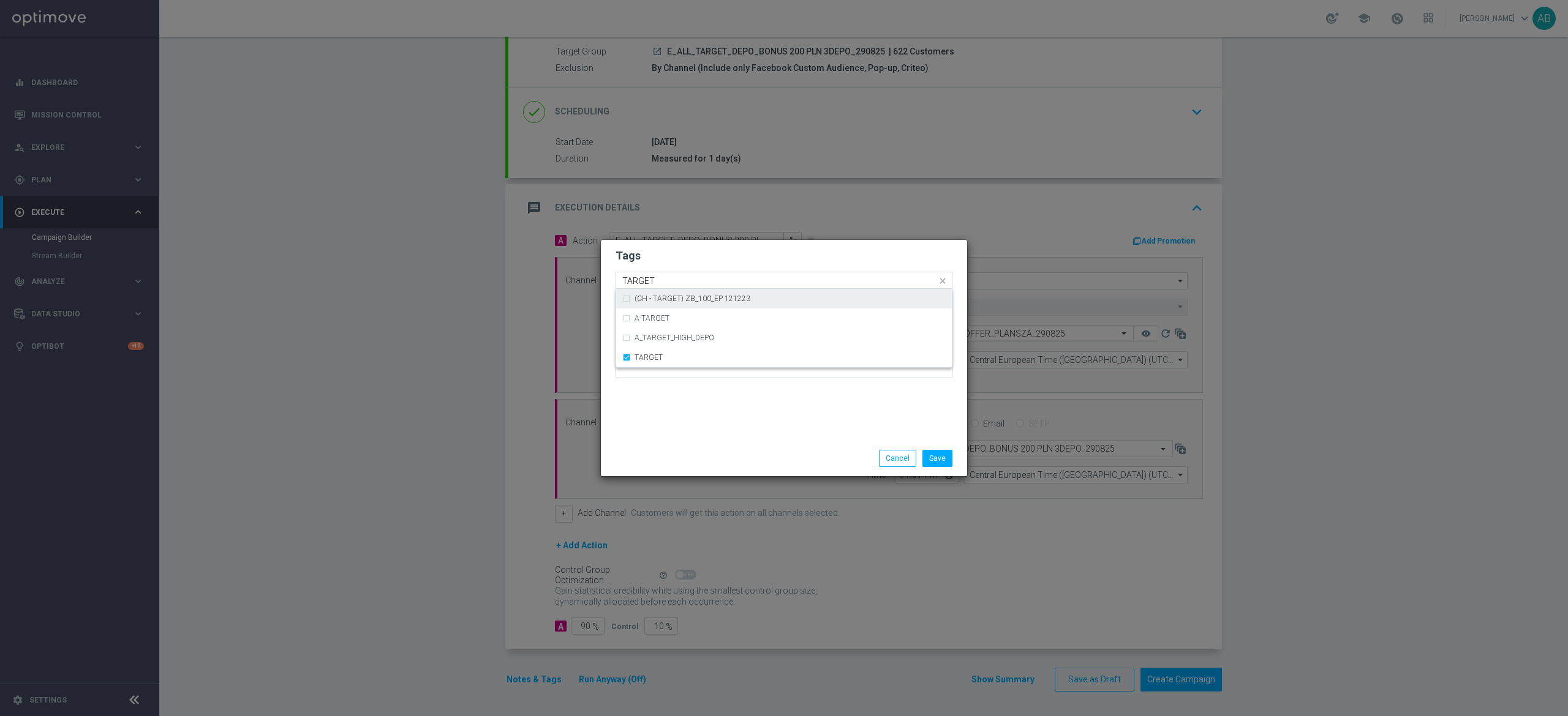
click at [661, 273] on div "Quick find × E × ALL × TARGET TARGET" at bounding box center [777, 280] width 320 height 15
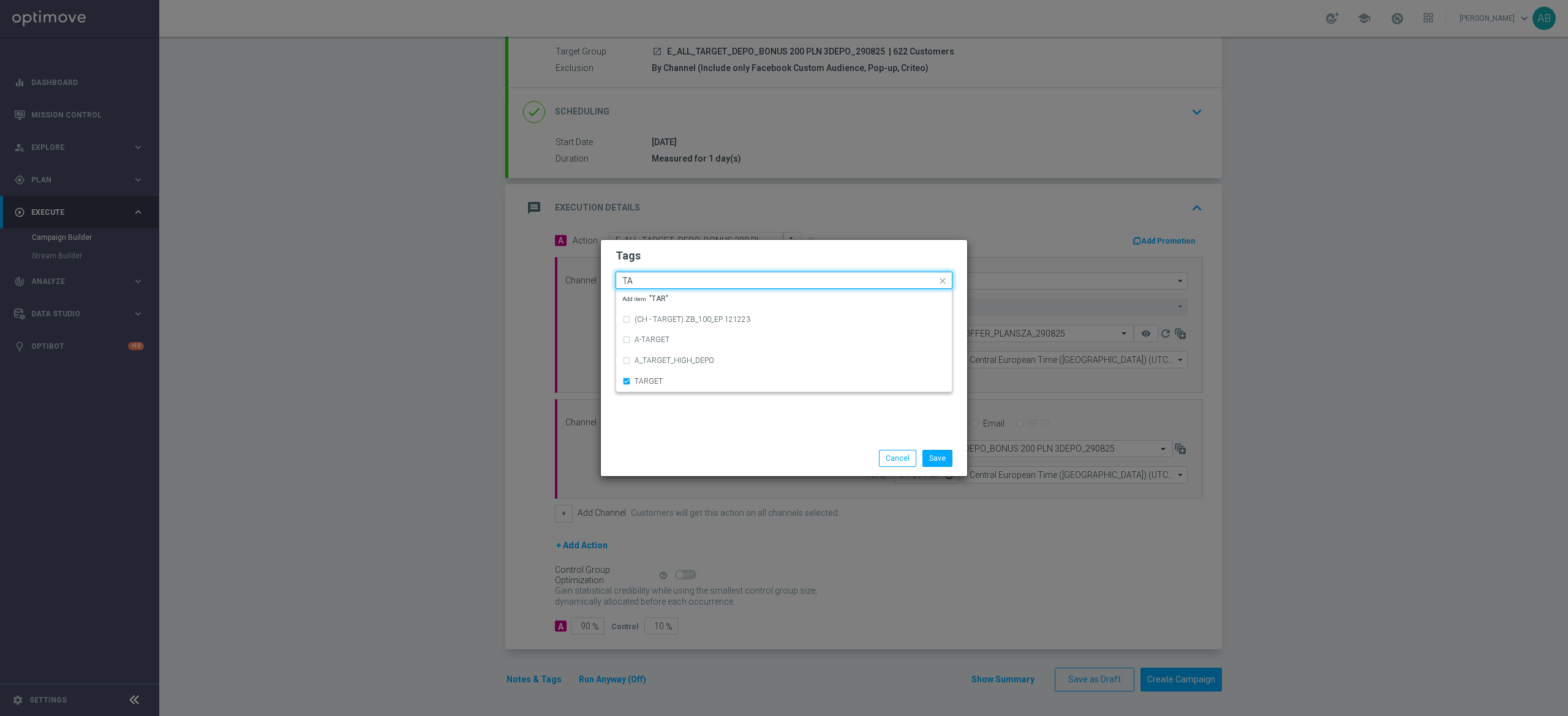
type input "T"
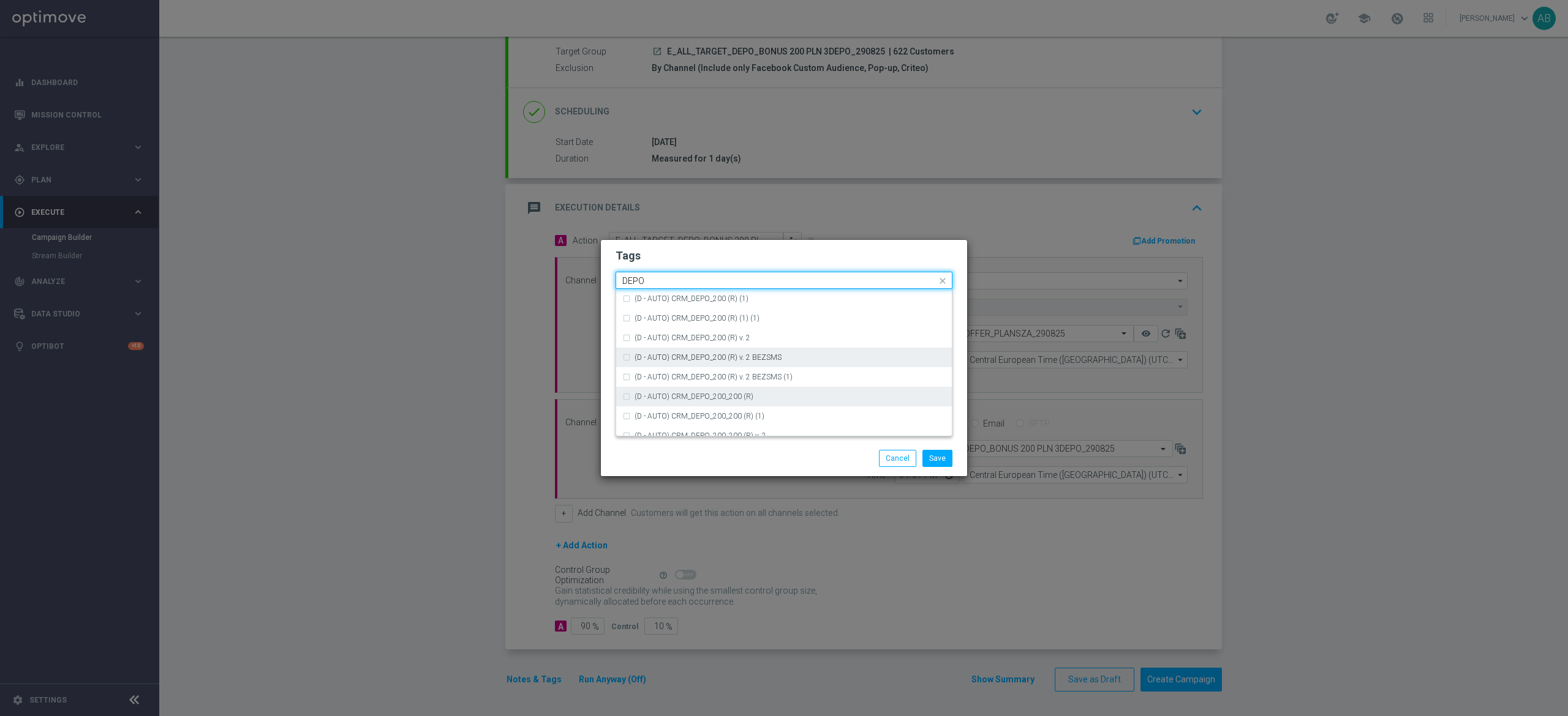
scroll to position [489, 0]
drag, startPoint x: 691, startPoint y: 362, endPoint x: 692, endPoint y: 356, distance: 6.1
click at [691, 362] on div "DEPO" at bounding box center [784, 357] width 323 height 20
type input "DEPO"
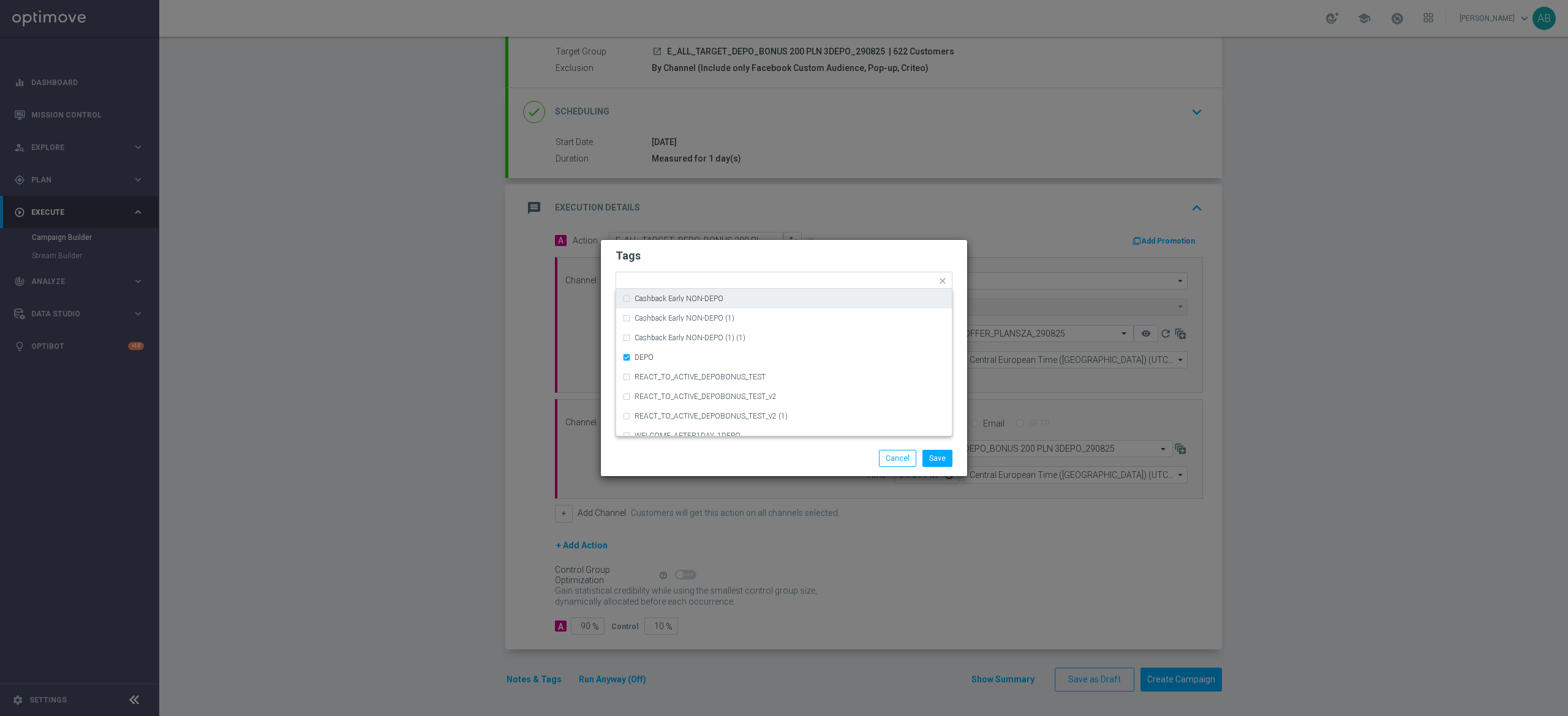
click at [711, 251] on h2 "Tags" at bounding box center [784, 255] width 337 height 15
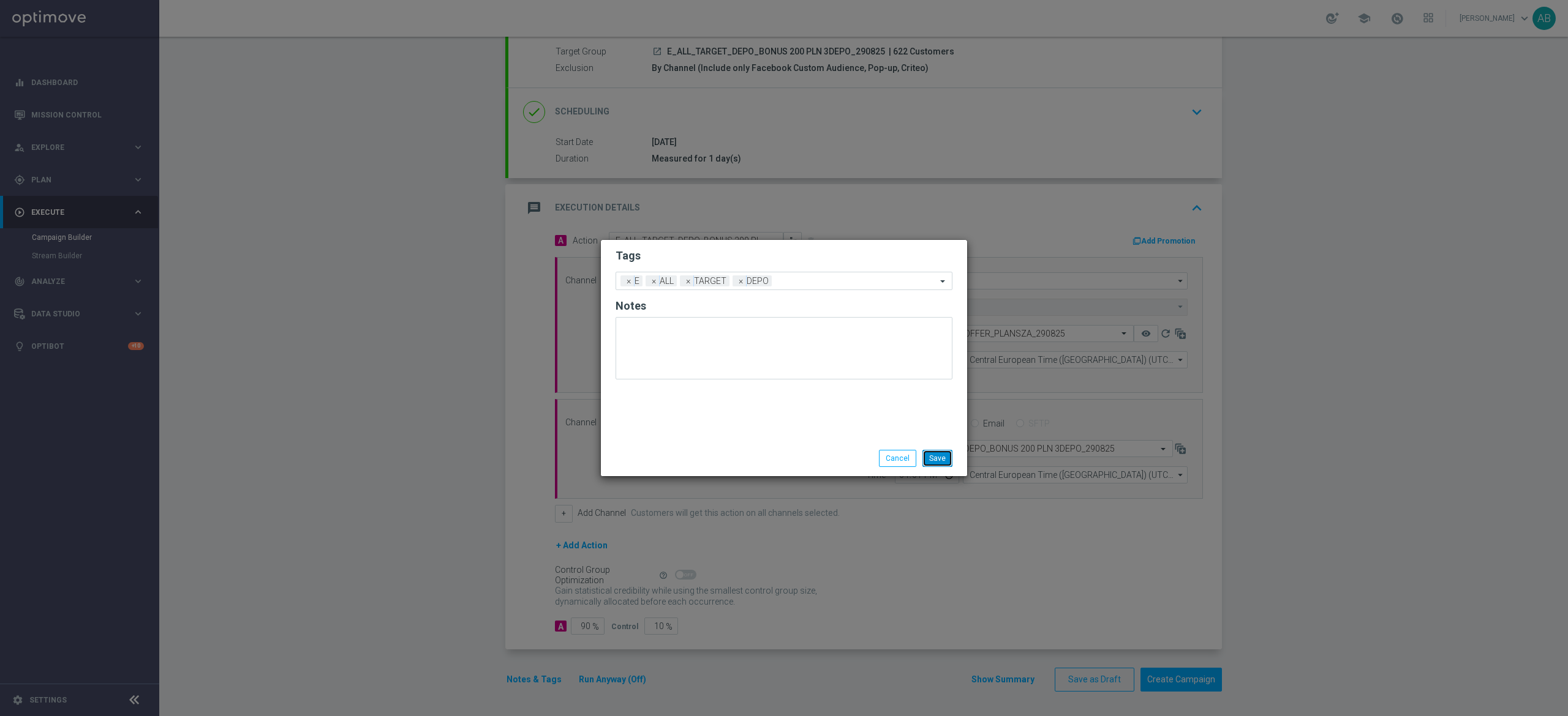
click at [942, 458] on button "Save" at bounding box center [937, 458] width 30 height 17
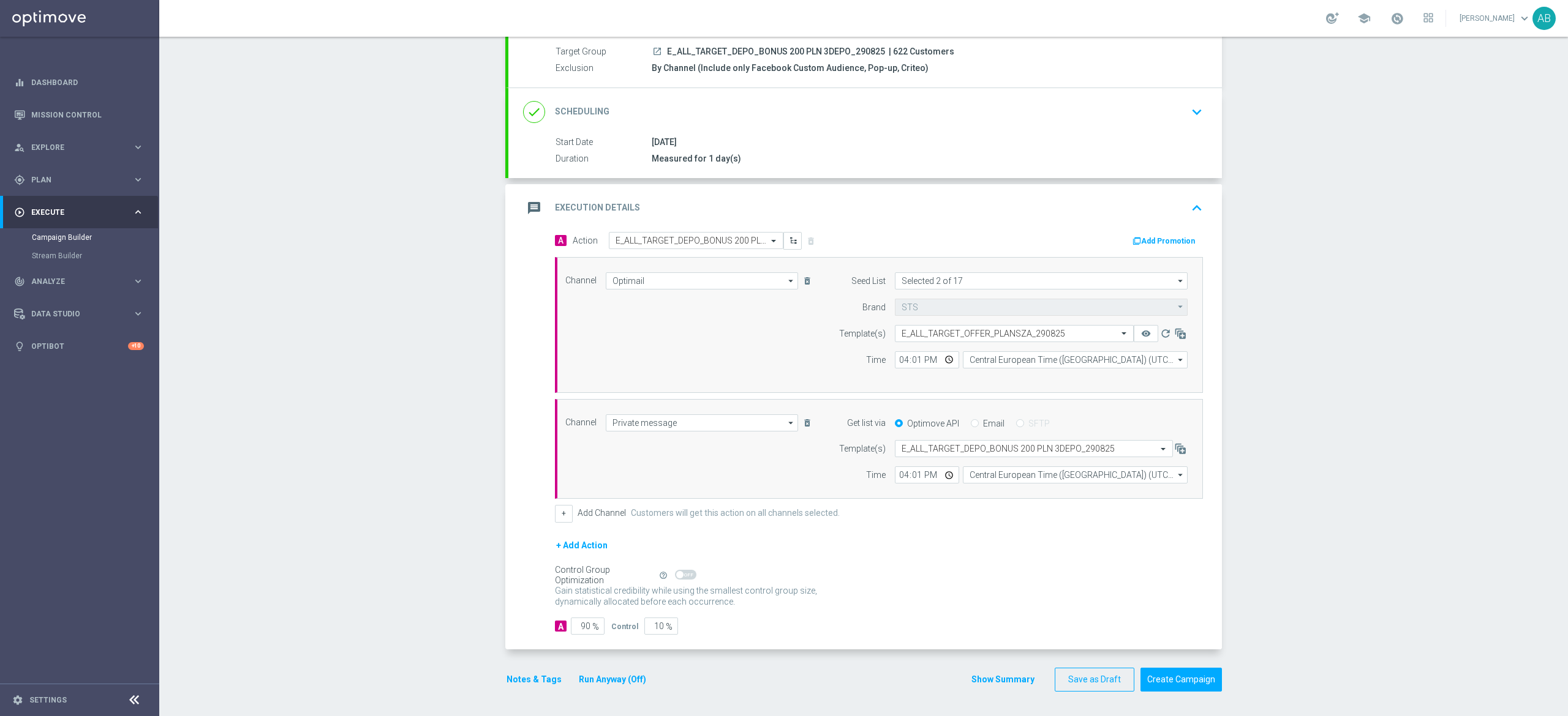
click at [525, 677] on button "Notes & Tags" at bounding box center [534, 680] width 57 height 15
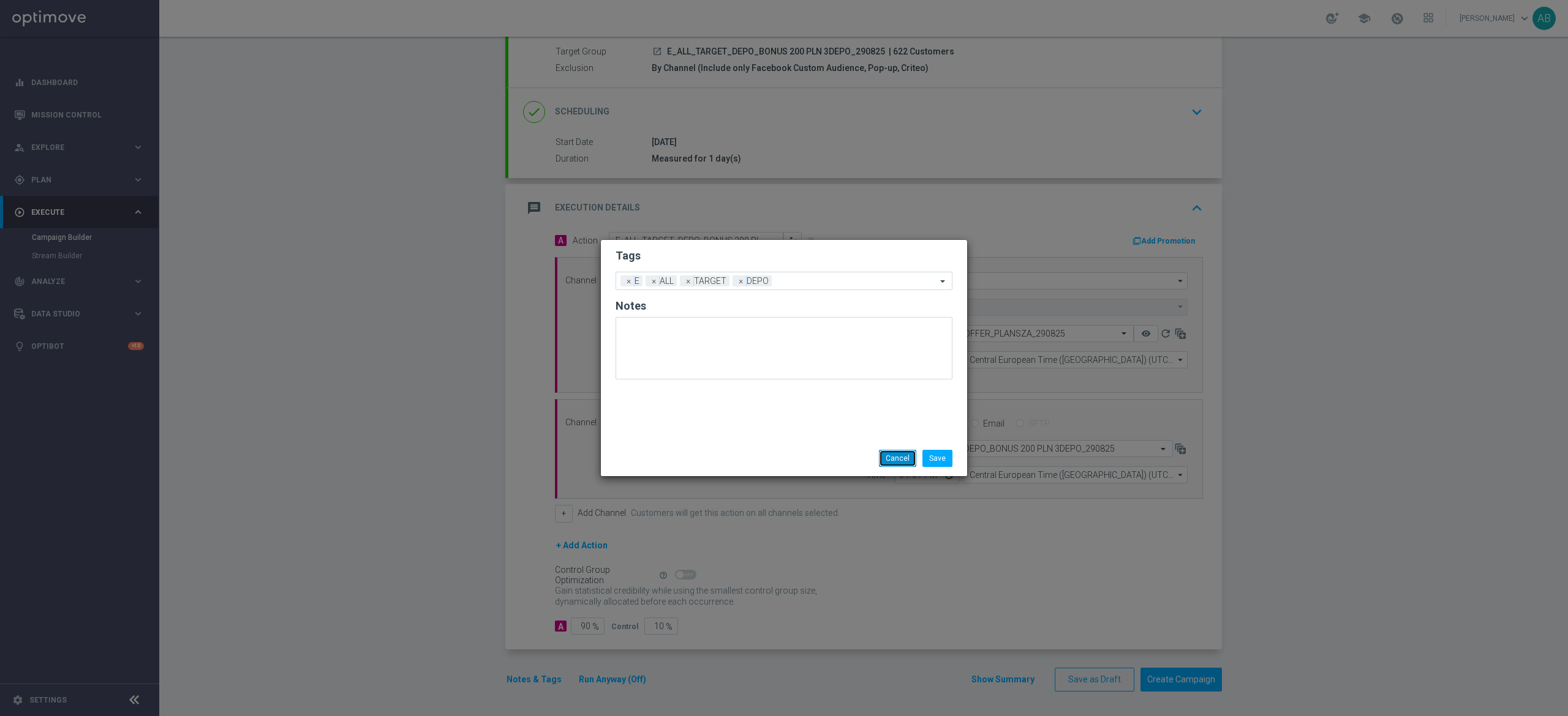
click at [887, 457] on button "Cancel" at bounding box center [897, 458] width 37 height 17
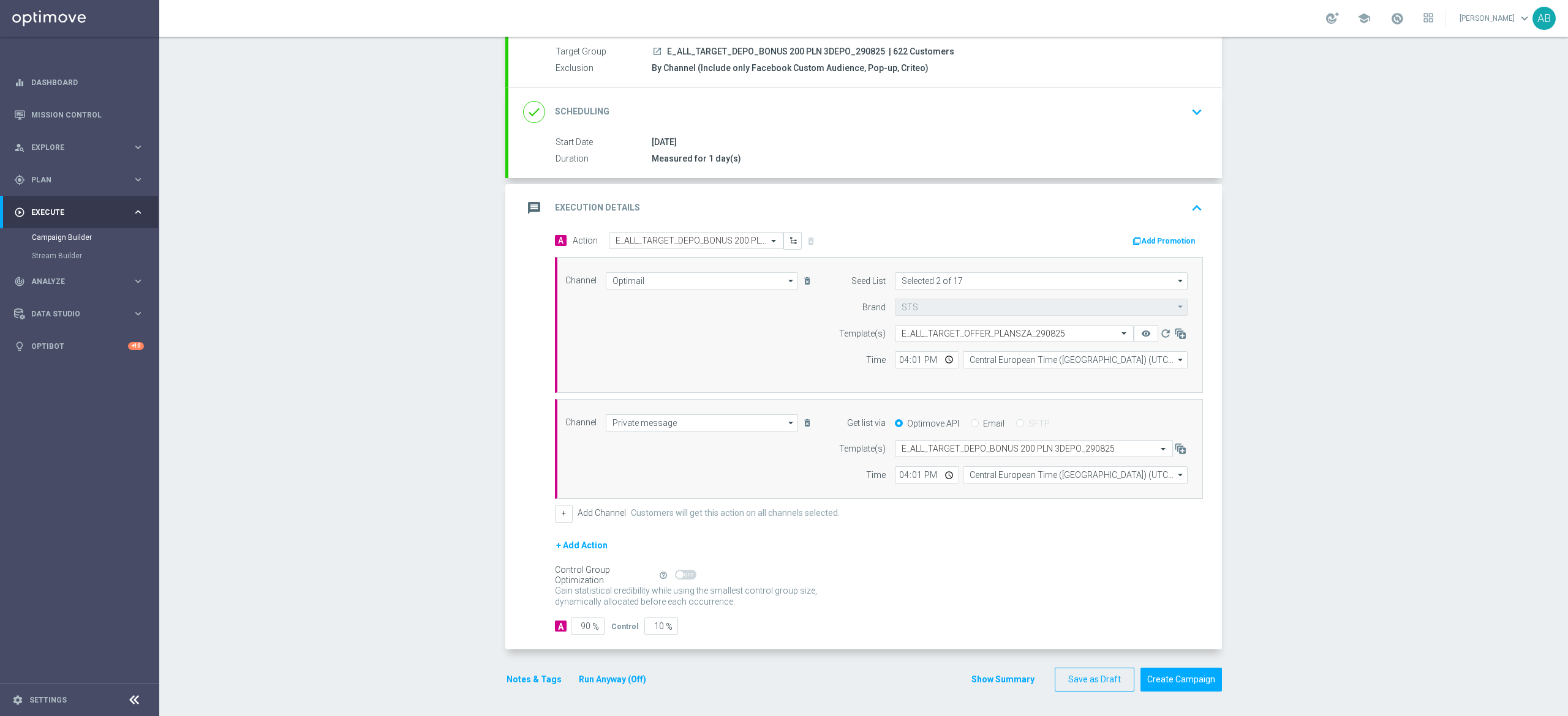
click at [1296, 315] on div "Campaign Builder Scheduled Campaign Triggered Campaign Status: Draft done Targe…" at bounding box center [863, 377] width 1408 height 680
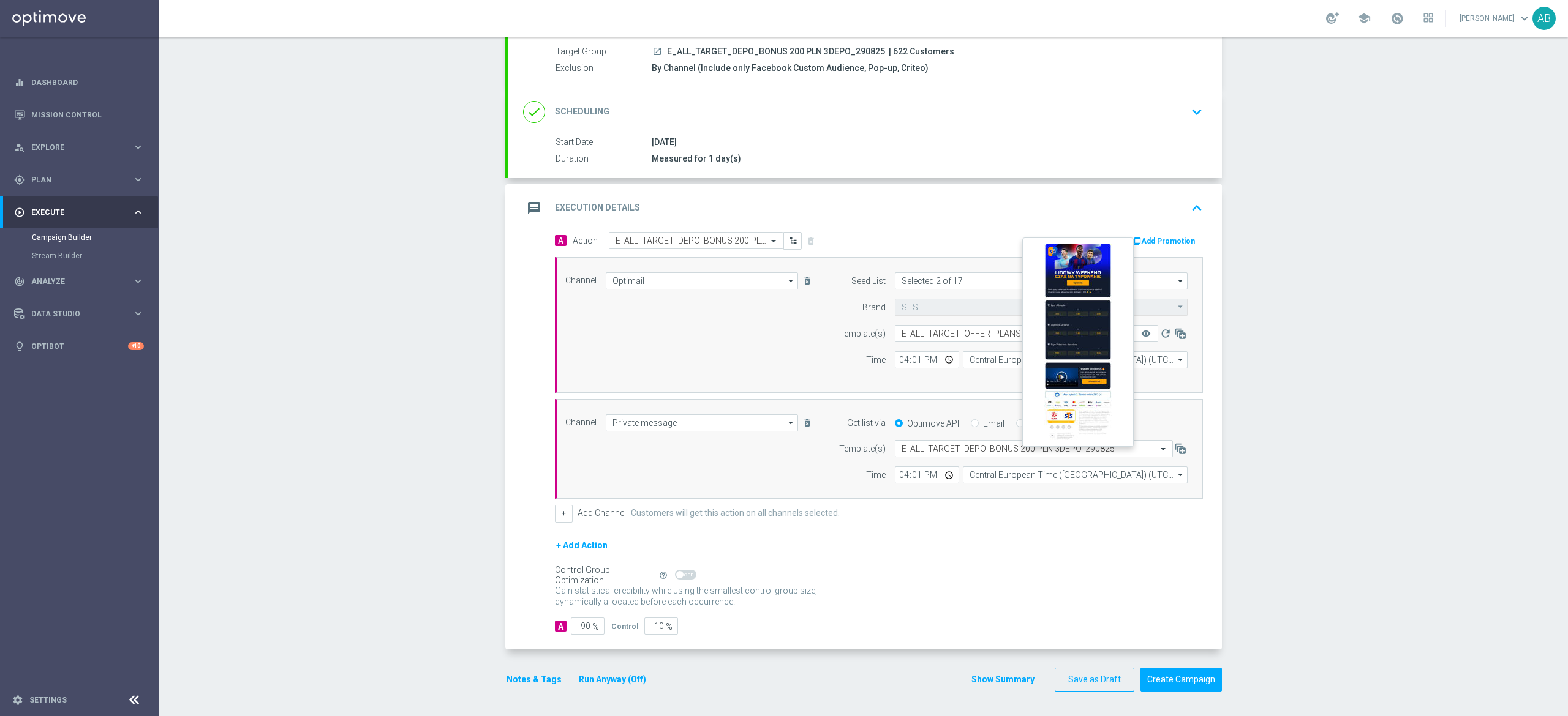
click at [1137, 336] on button "remove_red_eye" at bounding box center [1145, 334] width 24 height 17
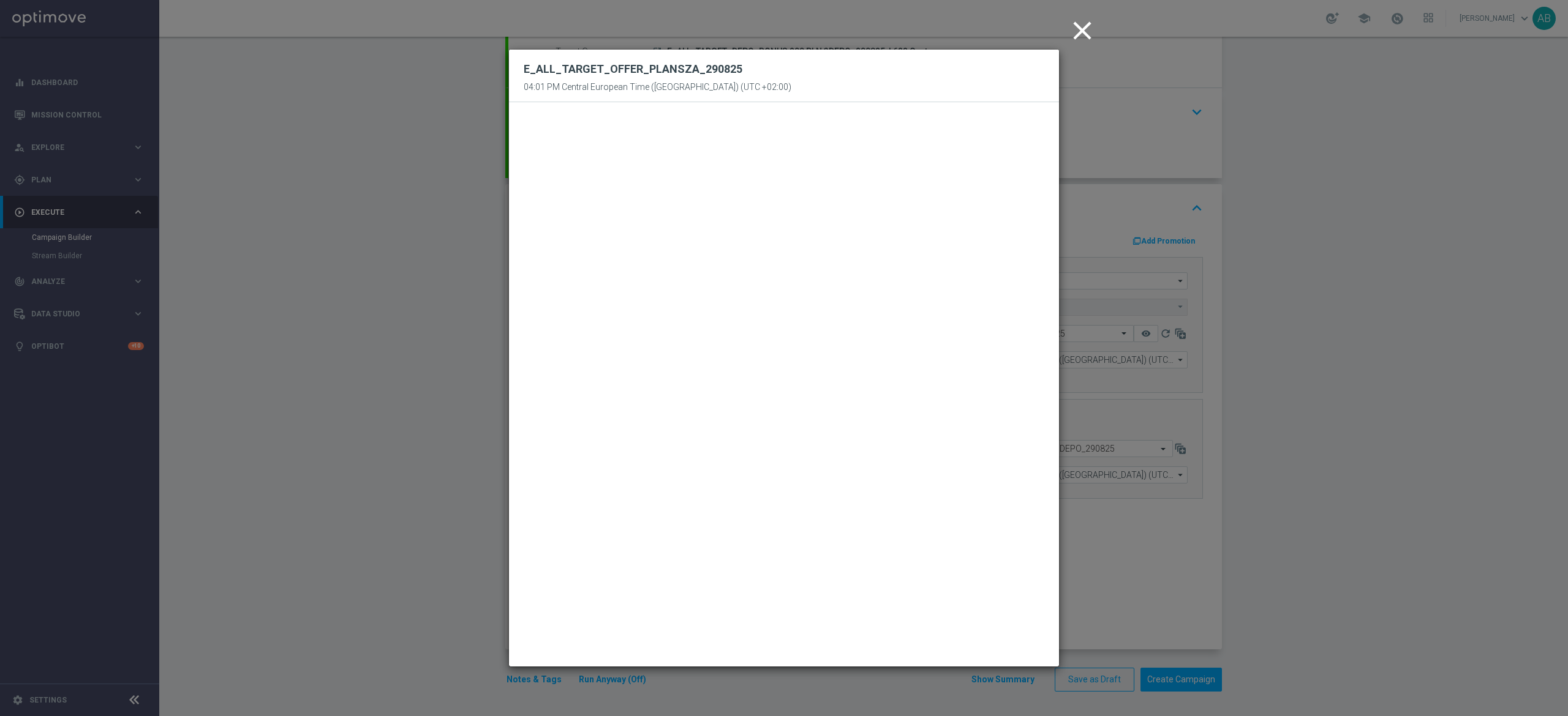
click at [1312, 281] on modal-container "close E_ALL_TARGET_OFFER_PLANSZA_[DATE] 04:01 PM Central European Time ([GEOGRA…" at bounding box center [784, 358] width 1568 height 716
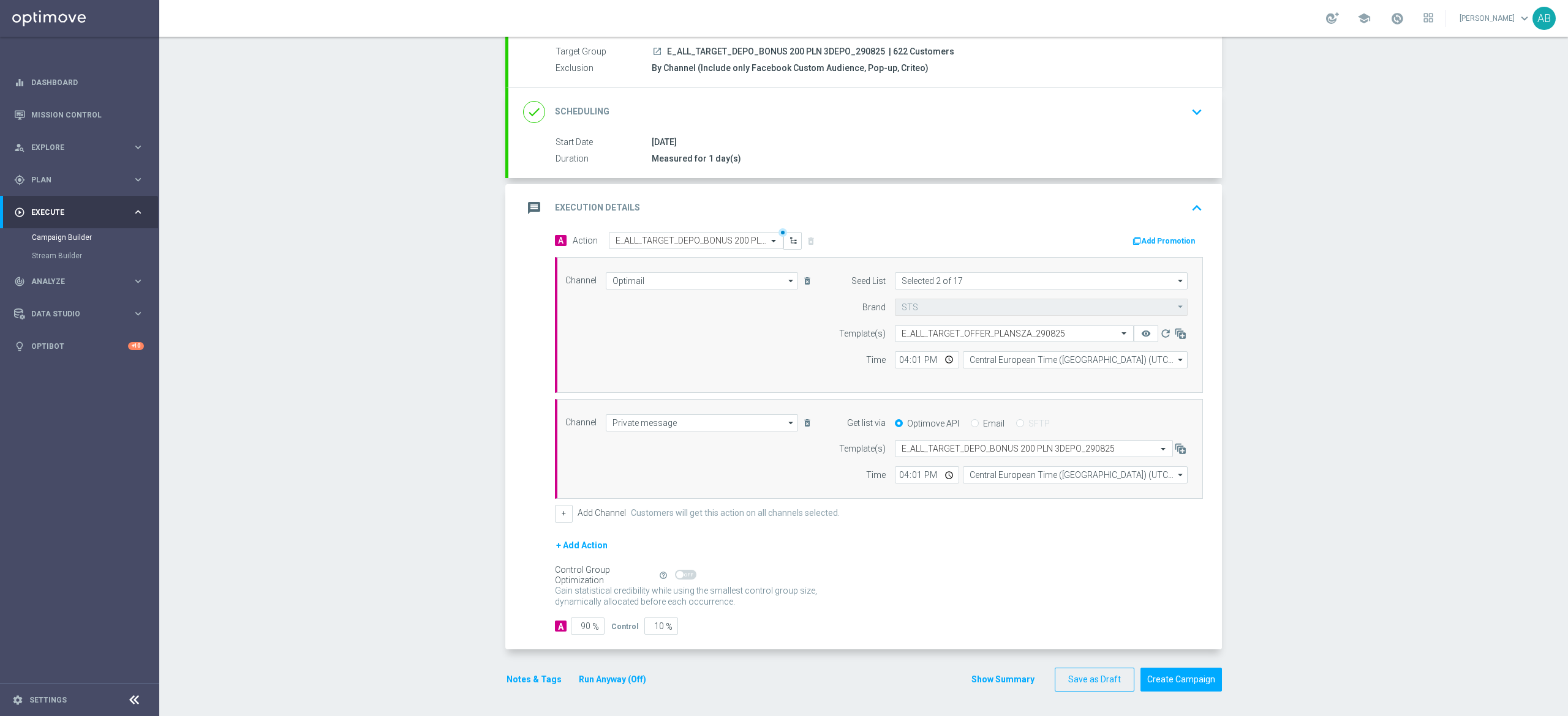
click at [1378, 271] on div "Campaign Builder Scheduled Campaign Triggered Campaign Status: Draft done Targe…" at bounding box center [863, 377] width 1408 height 680
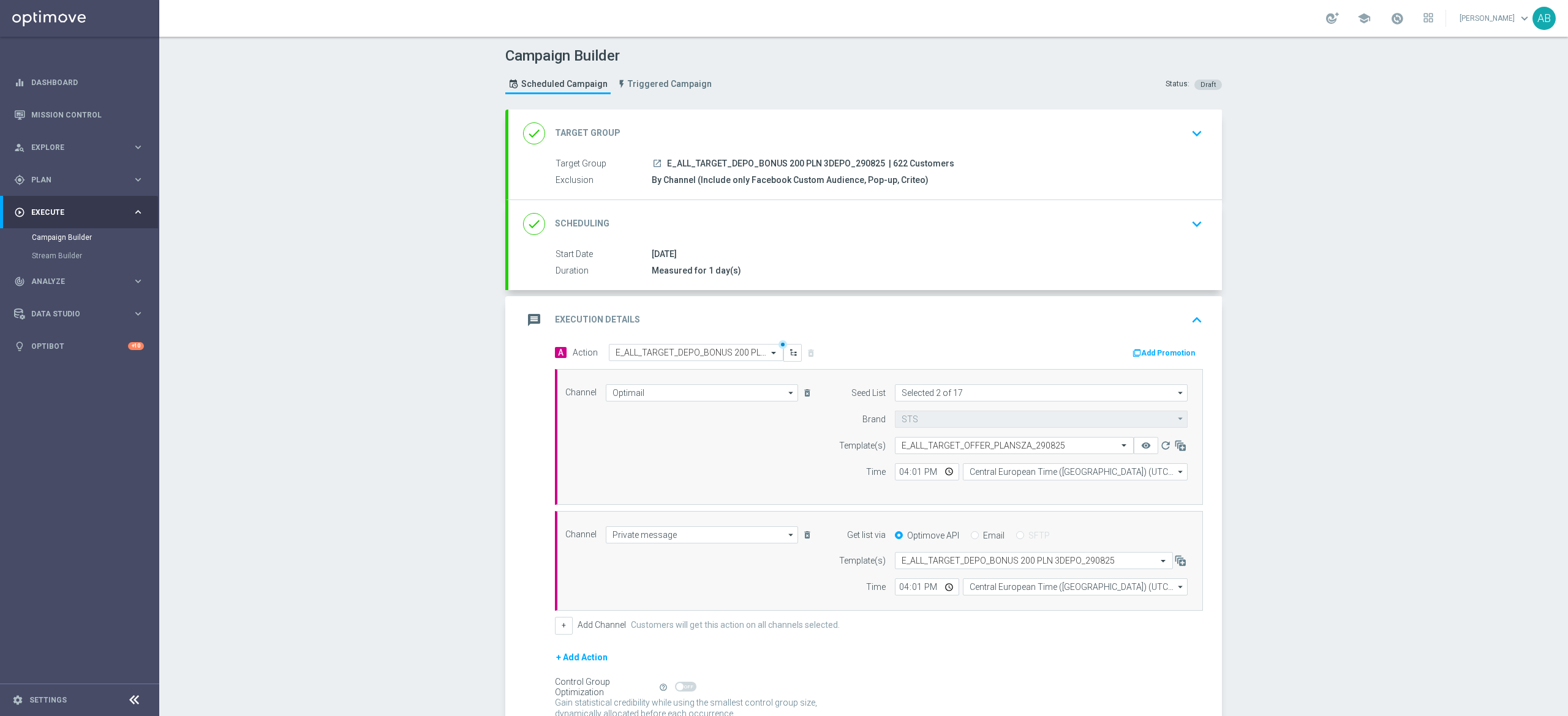
scroll to position [115, 0]
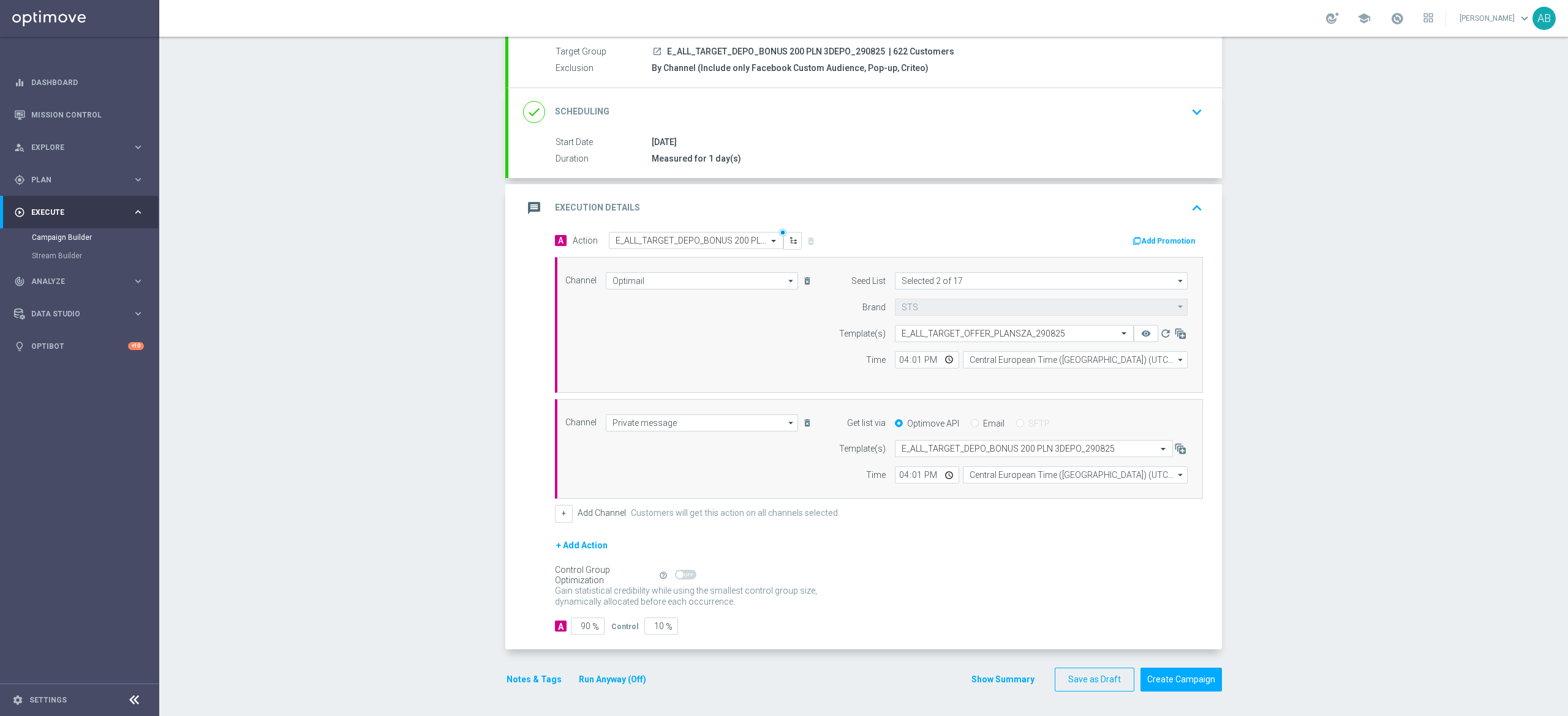
click at [528, 682] on button "Notes & Tags" at bounding box center [534, 680] width 57 height 15
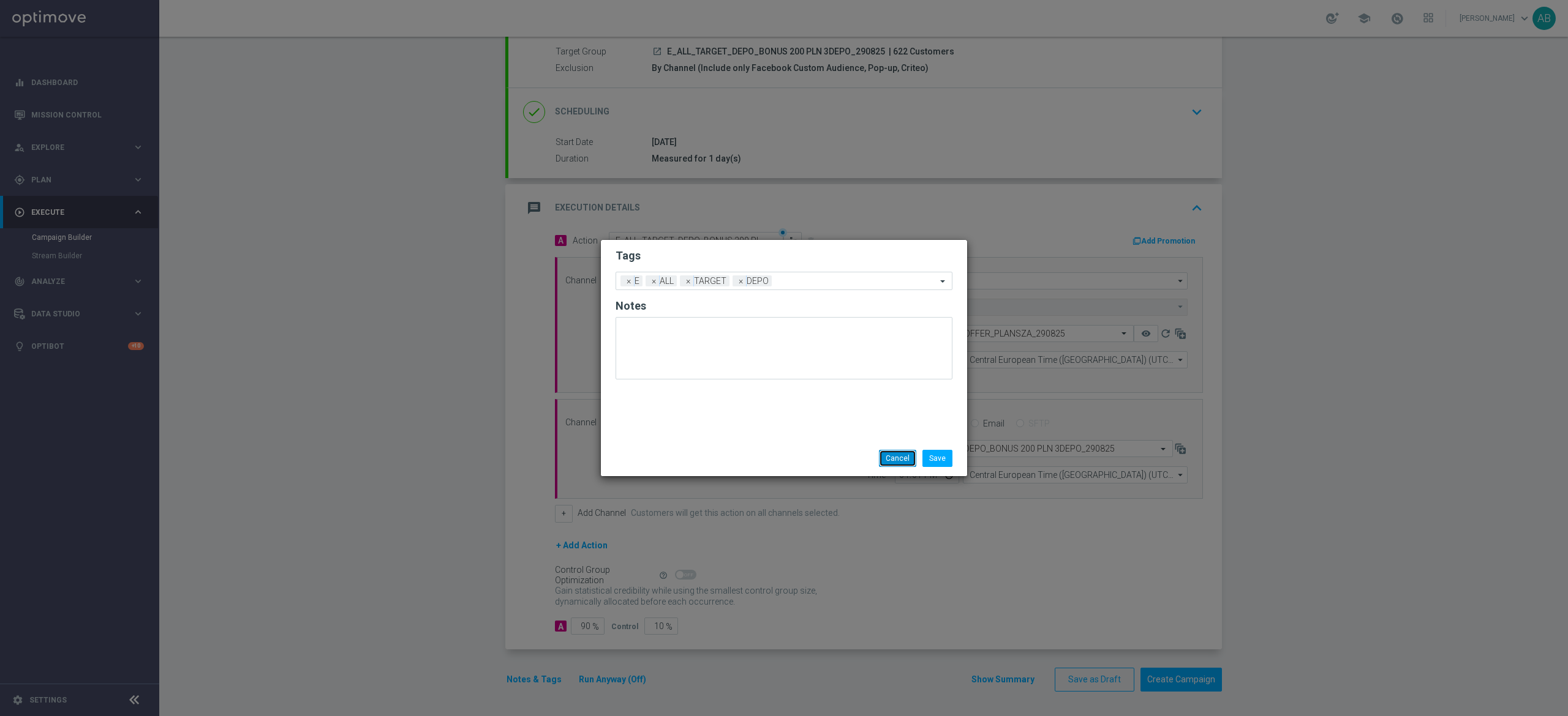
click at [888, 450] on button "Cancel" at bounding box center [897, 458] width 37 height 17
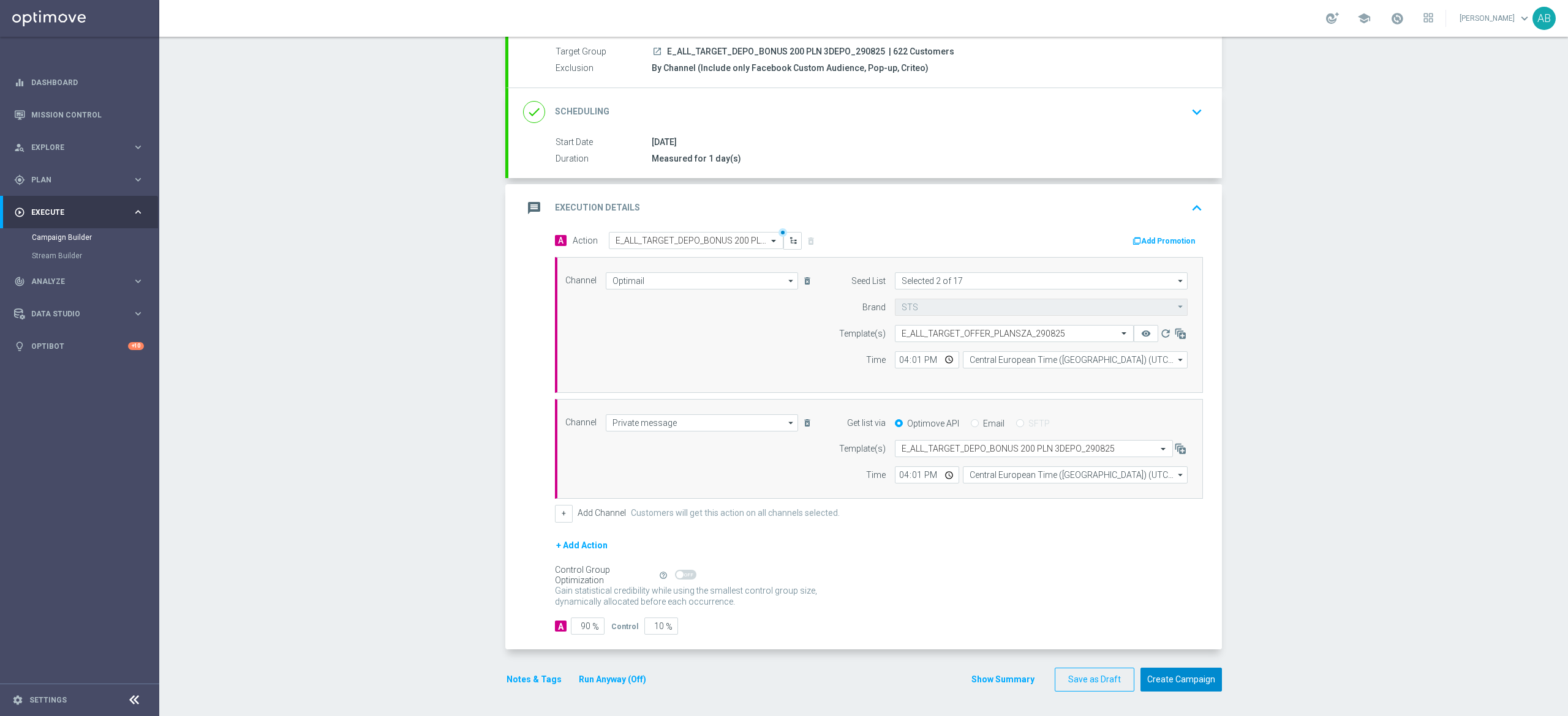
click at [1154, 670] on button "Create Campaign" at bounding box center [1181, 680] width 81 height 24
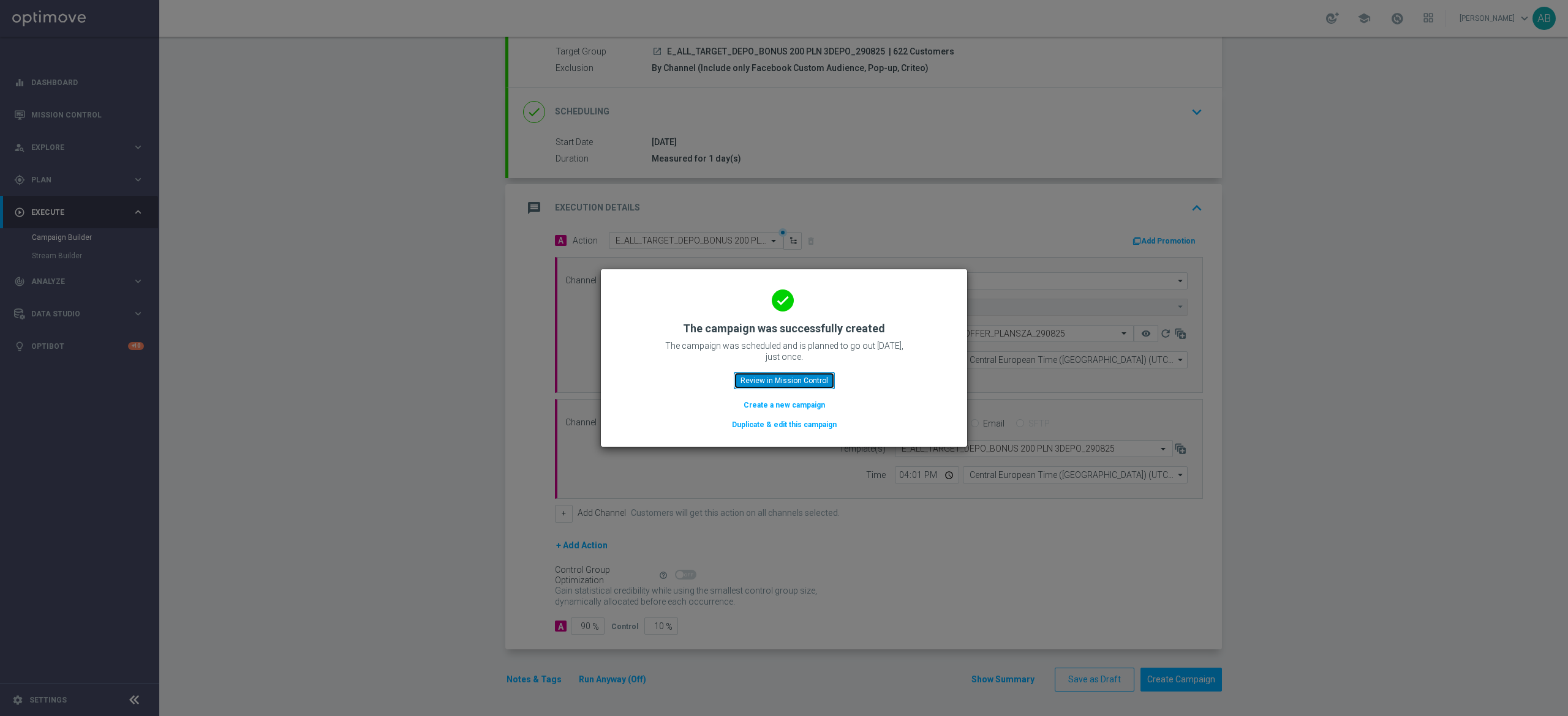
click at [797, 380] on button "Review in Mission Control" at bounding box center [784, 380] width 101 height 17
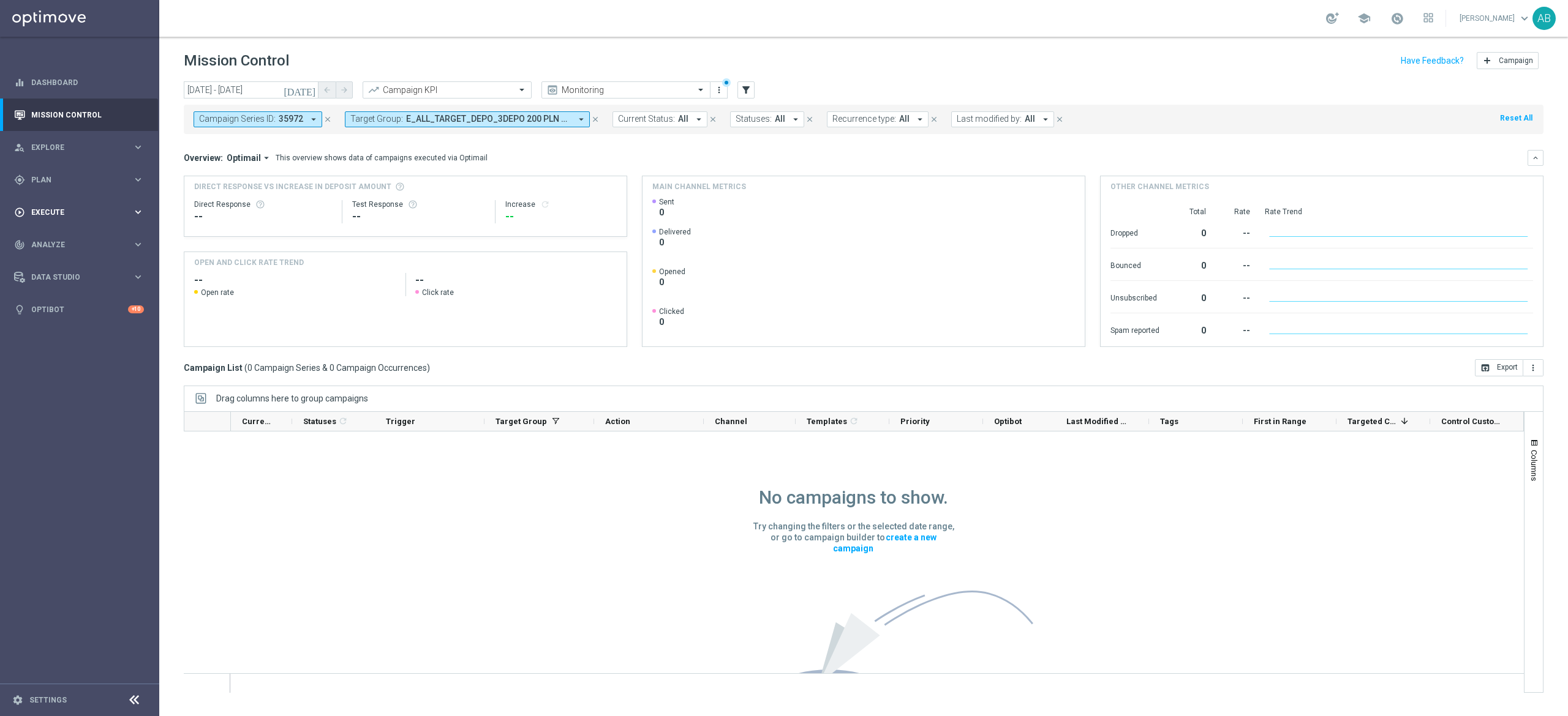
click at [49, 209] on span "Execute" at bounding box center [82, 213] width 101 height 8
click at [55, 233] on link "Campaign Builder" at bounding box center [80, 238] width 96 height 10
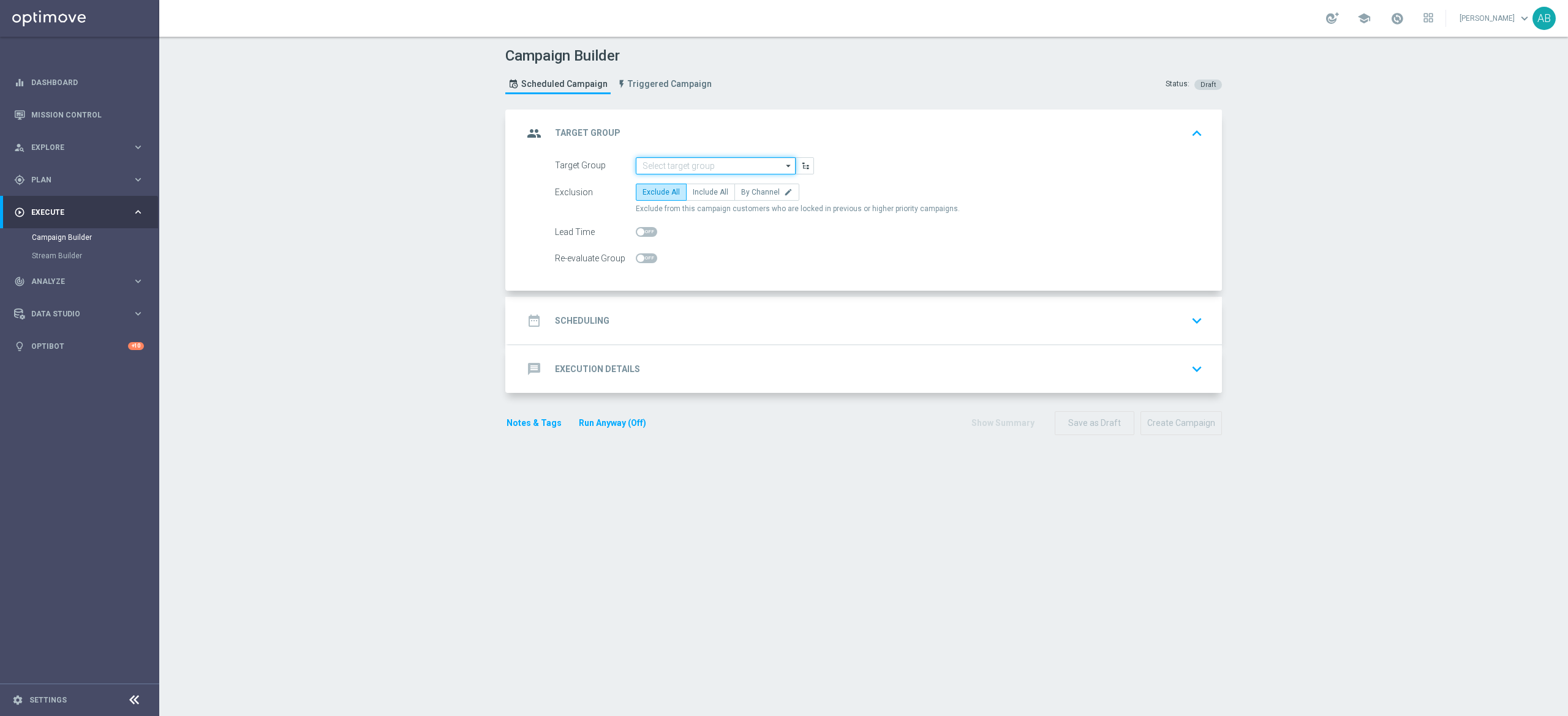
click at [695, 164] on input at bounding box center [716, 166] width 160 height 17
paste input "E_ALL_TARGET_ZBR_200 PLN 1DEPO_290825"
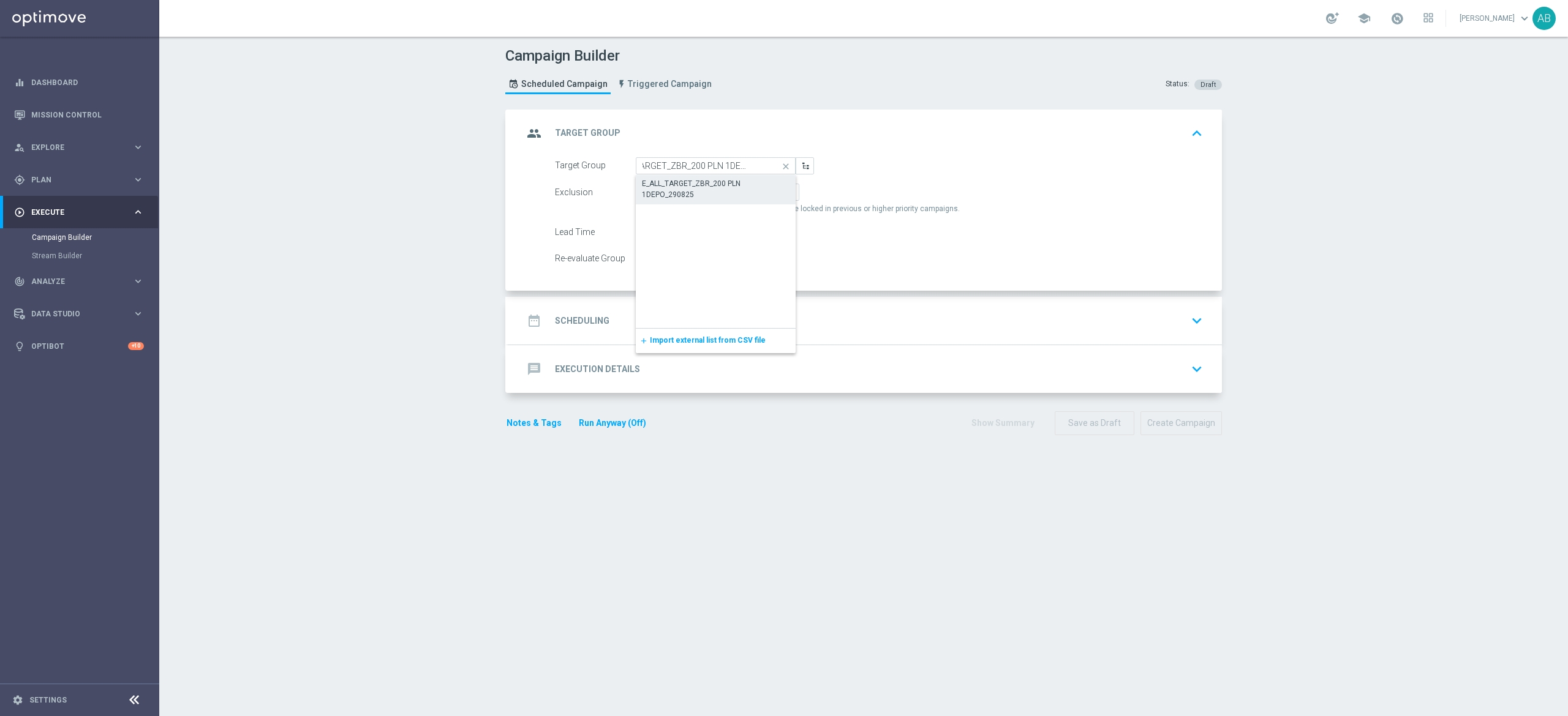
click at [691, 178] on div "E_ALL_TARGET_ZBR_200 PLN 1DEPO_290825" at bounding box center [716, 189] width 160 height 28
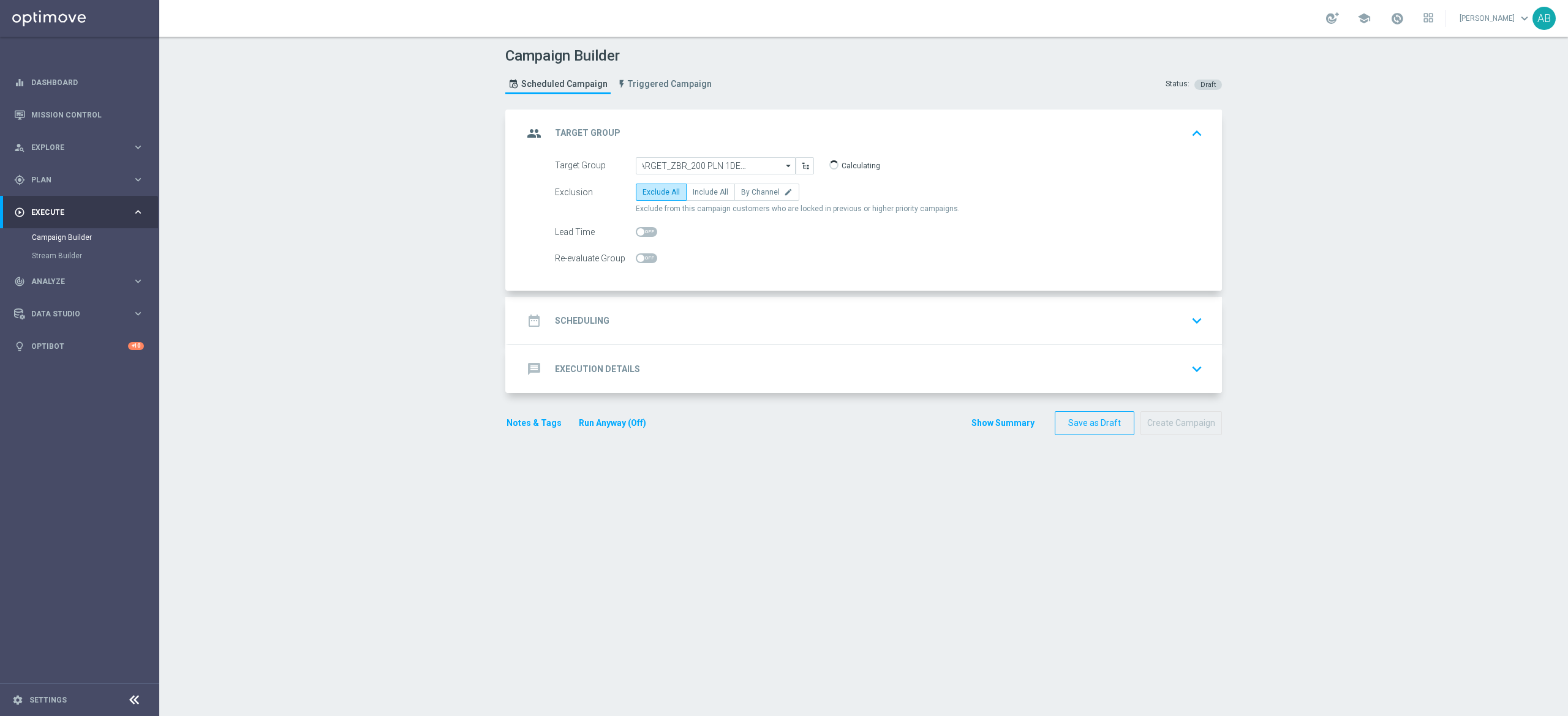
type input "E_ALL_TARGET_ZBR_200 PLN 1DEPO_290825"
click at [750, 194] on span "By Channel" at bounding box center [760, 192] width 38 height 8
click at [749, 194] on input "By Channel edit" at bounding box center [744, 194] width 8 height 8
radio input "true"
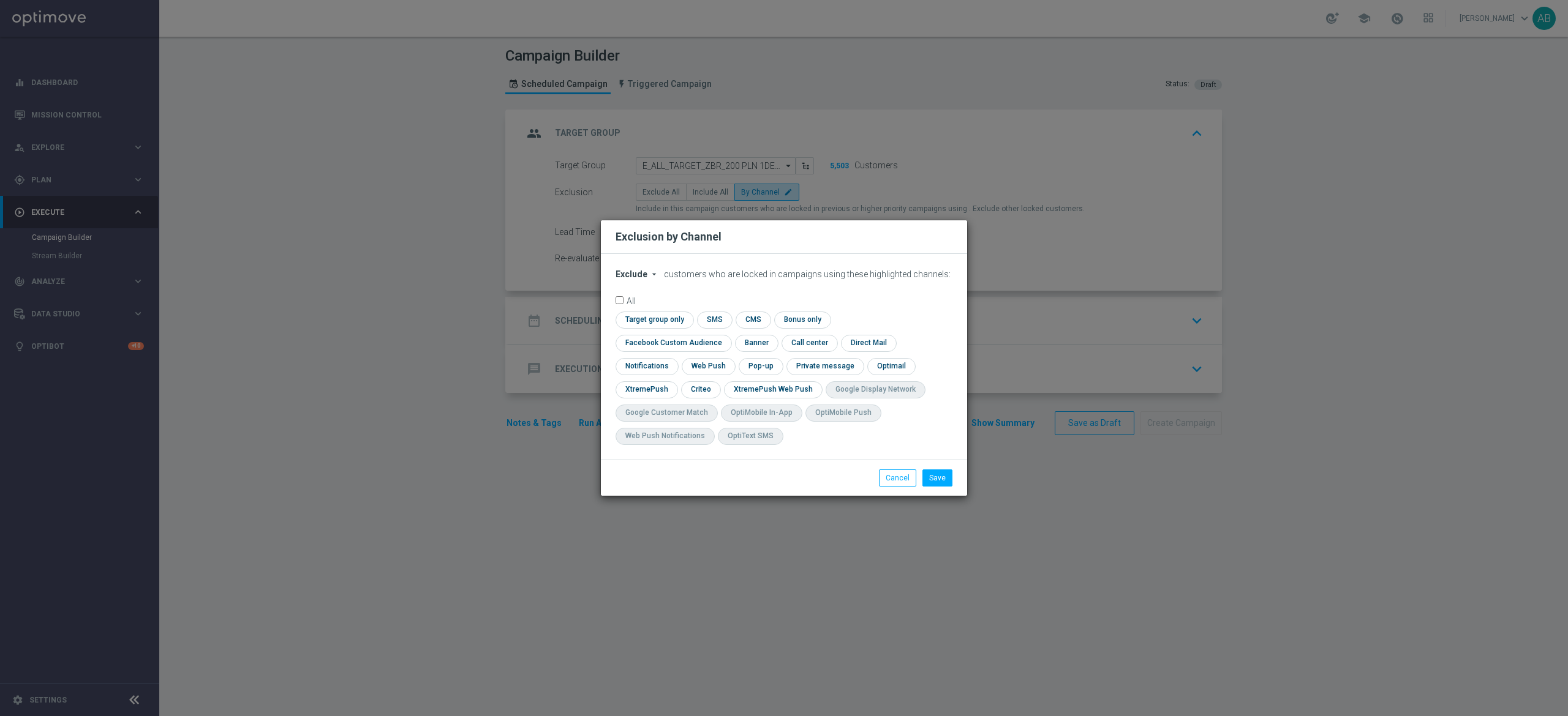
click at [651, 279] on icon "arrow_drop_down" at bounding box center [654, 274] width 10 height 10
click at [0, 0] on span "Include" at bounding box center [0, 0] width 0 height 0
click at [726, 335] on input "checkbox" at bounding box center [671, 343] width 111 height 17
checkbox input "true"
click at [694, 396] on input "checkbox" at bounding box center [700, 389] width 38 height 17
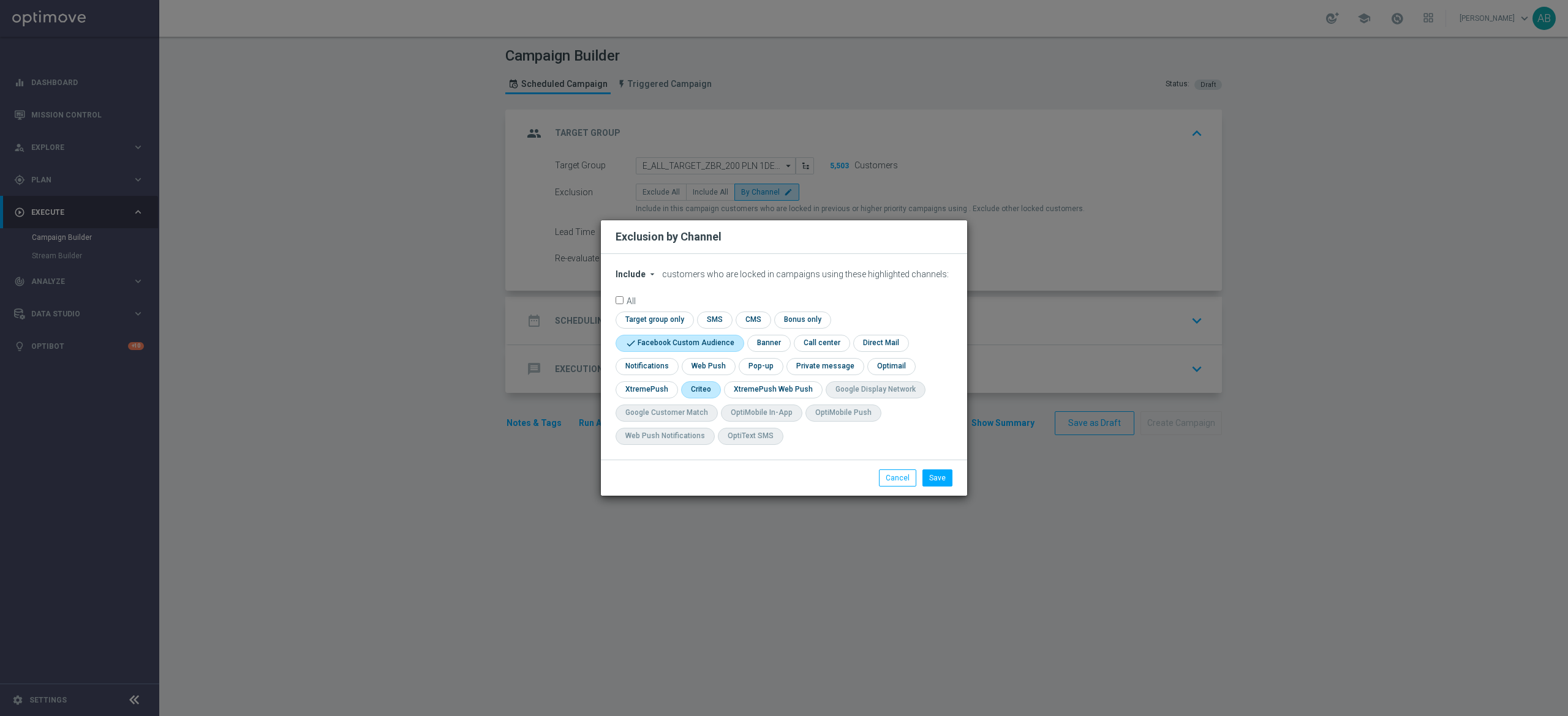
checkbox input "true"
click at [765, 366] on input "checkbox" at bounding box center [760, 366] width 42 height 17
checkbox input "true"
click at [944, 484] on button "Save" at bounding box center [937, 478] width 30 height 17
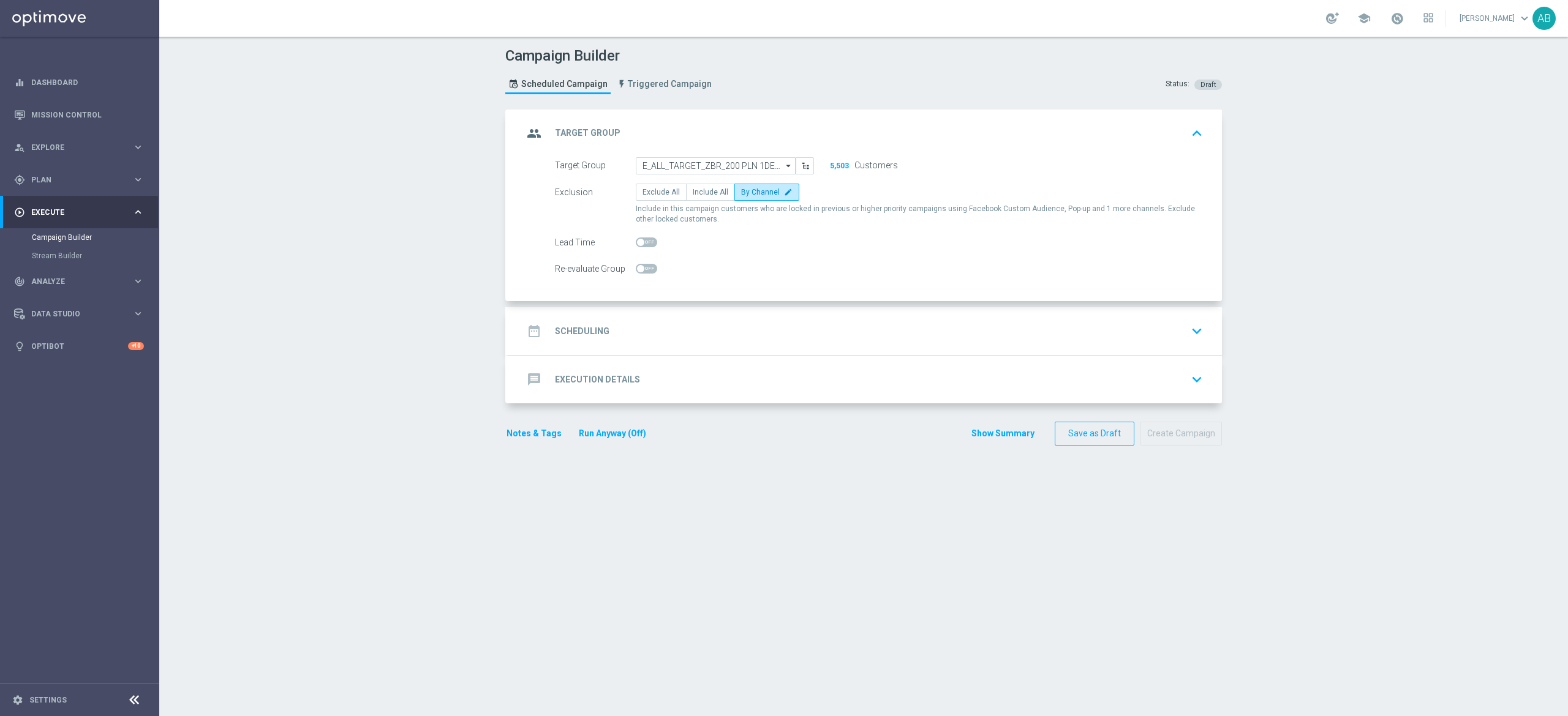
click at [712, 320] on div "date_range Scheduling keyboard_arrow_down" at bounding box center [866, 331] width 714 height 48
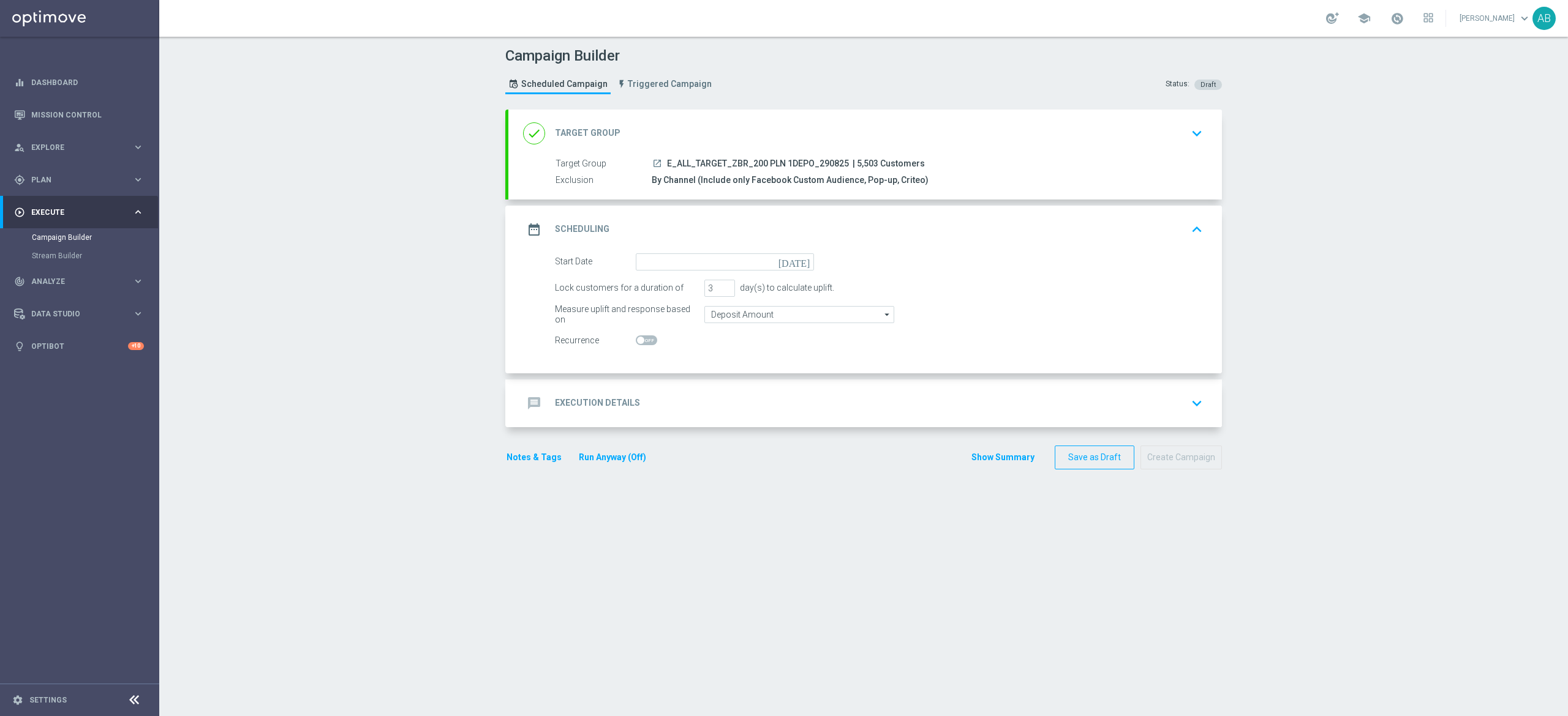
click at [690, 271] on form "Start Date [DATE] Lock customers for a duration of 3 day(s) to calculate uplift…" at bounding box center [879, 301] width 648 height 96
click at [693, 264] on input at bounding box center [725, 262] width 178 height 17
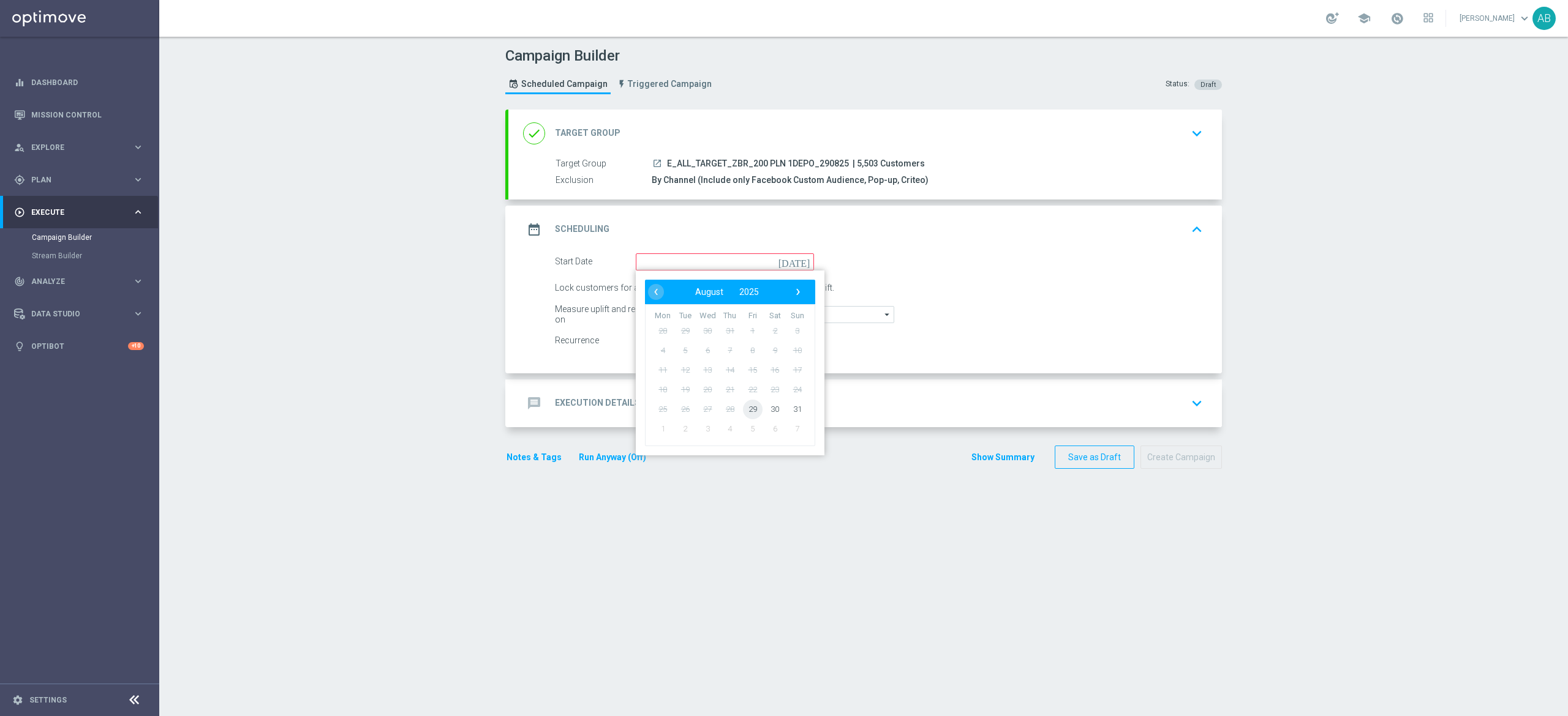
click at [743, 408] on span "29" at bounding box center [753, 409] width 20 height 20
type input "[DATE]"
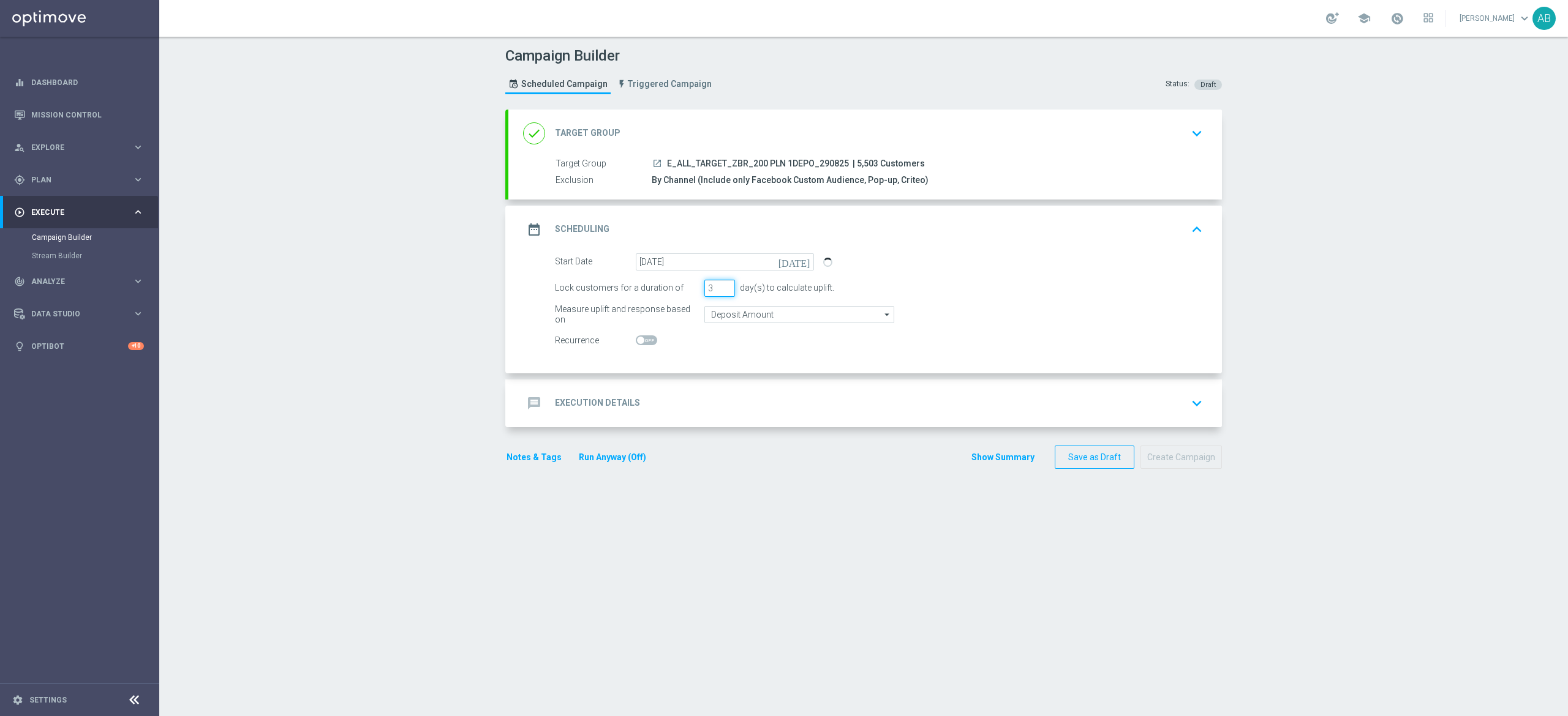
drag, startPoint x: 701, startPoint y: 292, endPoint x: 684, endPoint y: 298, distance: 18.0
click at [685, 298] on form "Start Date [DATE] [DATE] Lock customers for a duration of 3 day(s) to calculate…" at bounding box center [879, 301] width 648 height 96
type input "1"
click at [765, 394] on div "message Execution Details keyboard_arrow_down" at bounding box center [866, 403] width 684 height 23
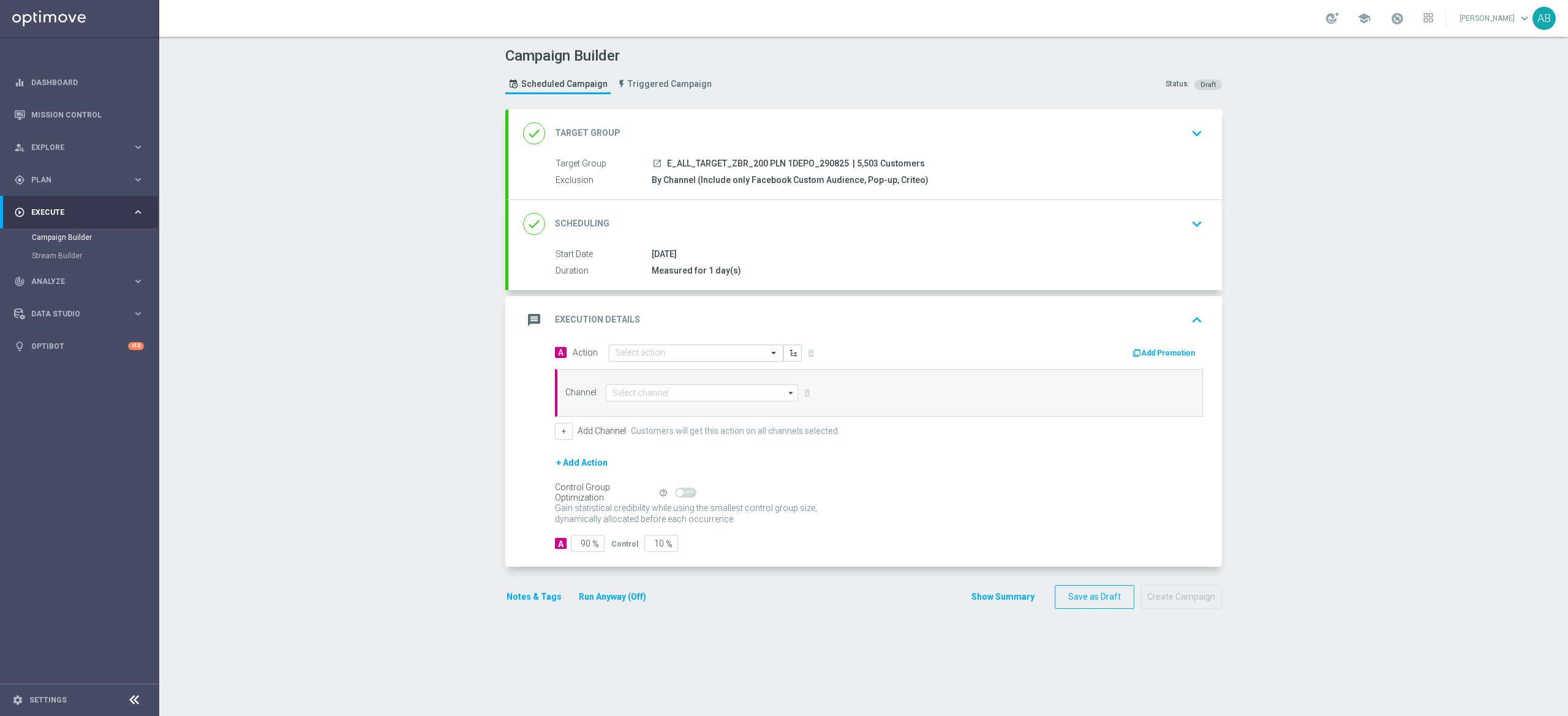
click at [623, 348] on div "Select action" at bounding box center [640, 352] width 50 height 10
paste input "E_ALL_TARGET_ZBR_200 PLN 1DEPO_290825"
type input "E_ALL_TARGET_ZBR_200 PLN 1DEPO_290825"
click at [628, 371] on label "E_ALL_TARGET_ZBR_200 PLN 1DEPO_290825" at bounding box center [693, 374] width 154 height 10
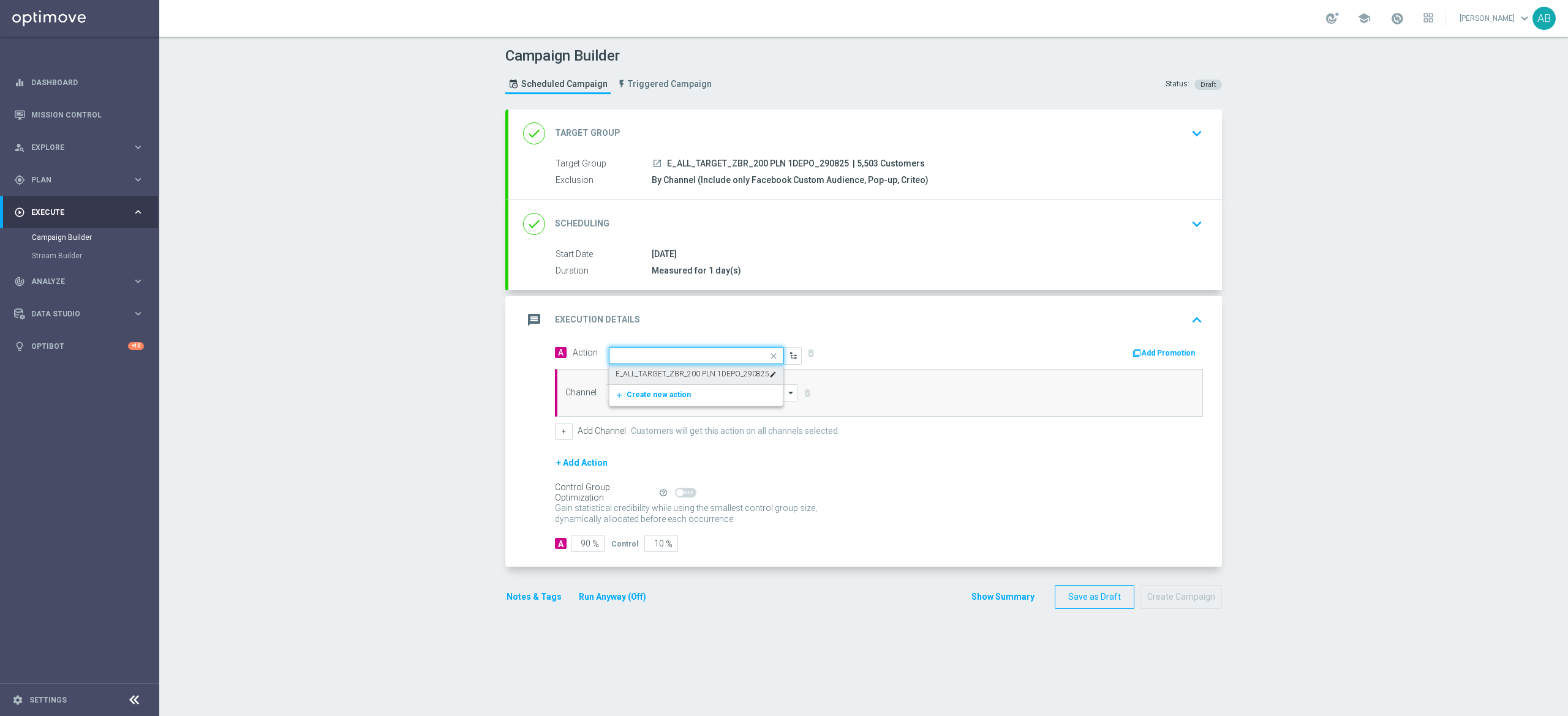
scroll to position [0, 0]
click at [630, 396] on input at bounding box center [702, 393] width 192 height 17
click at [647, 408] on div "Optimail" at bounding box center [702, 410] width 192 height 17
type input "Optimail"
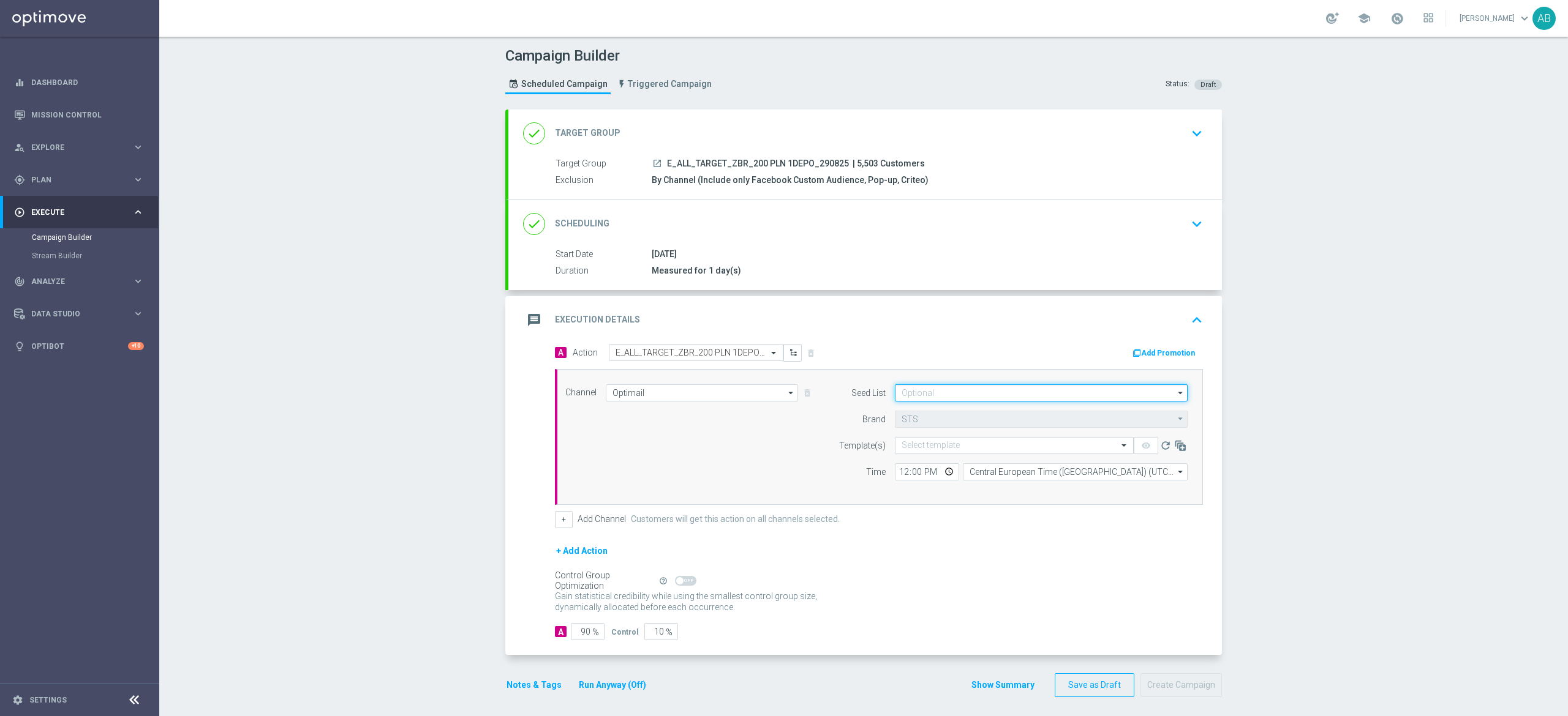
click at [925, 389] on input at bounding box center [1041, 393] width 292 height 17
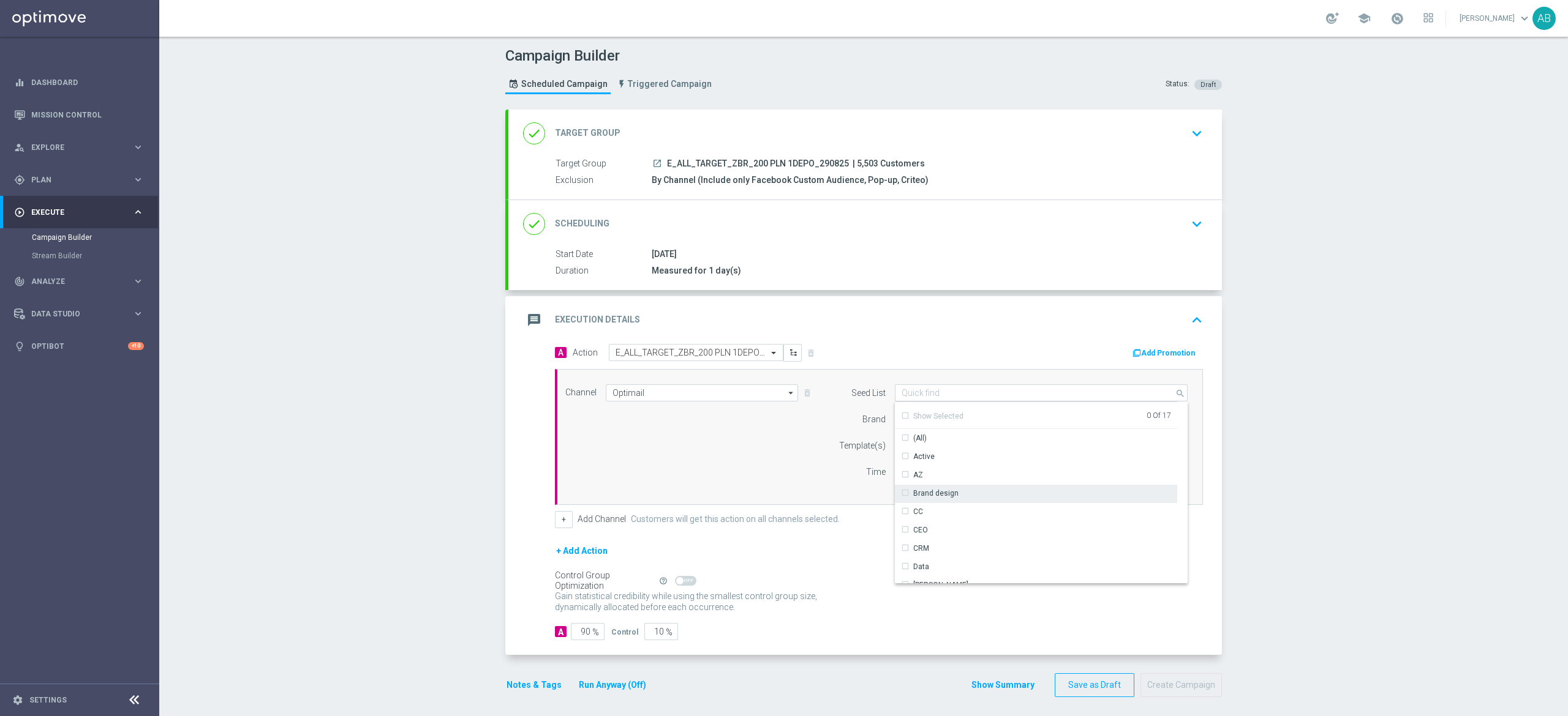
click at [958, 496] on div "Brand design" at bounding box center [1036, 493] width 283 height 17
click at [943, 543] on div "Reactivation" at bounding box center [1036, 536] width 283 height 17
click at [809, 476] on div "Channel Optimail Optimail arrow_drop_down Drag here to set row groups Drag here…" at bounding box center [877, 437] width 641 height 106
type input "Selected 2 of 17"
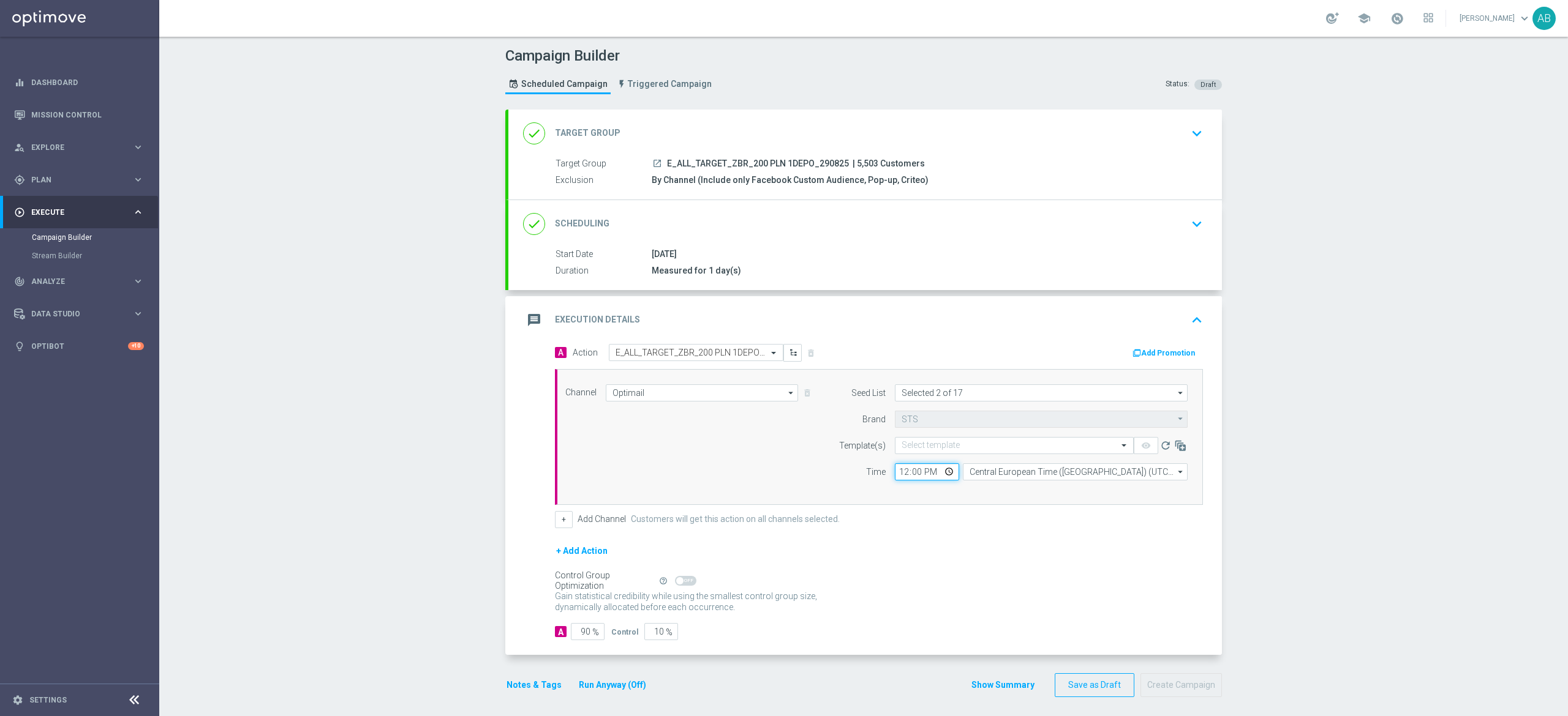
click at [898, 472] on input "12:00" at bounding box center [927, 472] width 64 height 17
type input "16:01"
click at [556, 521] on button "+" at bounding box center [563, 520] width 17 height 17
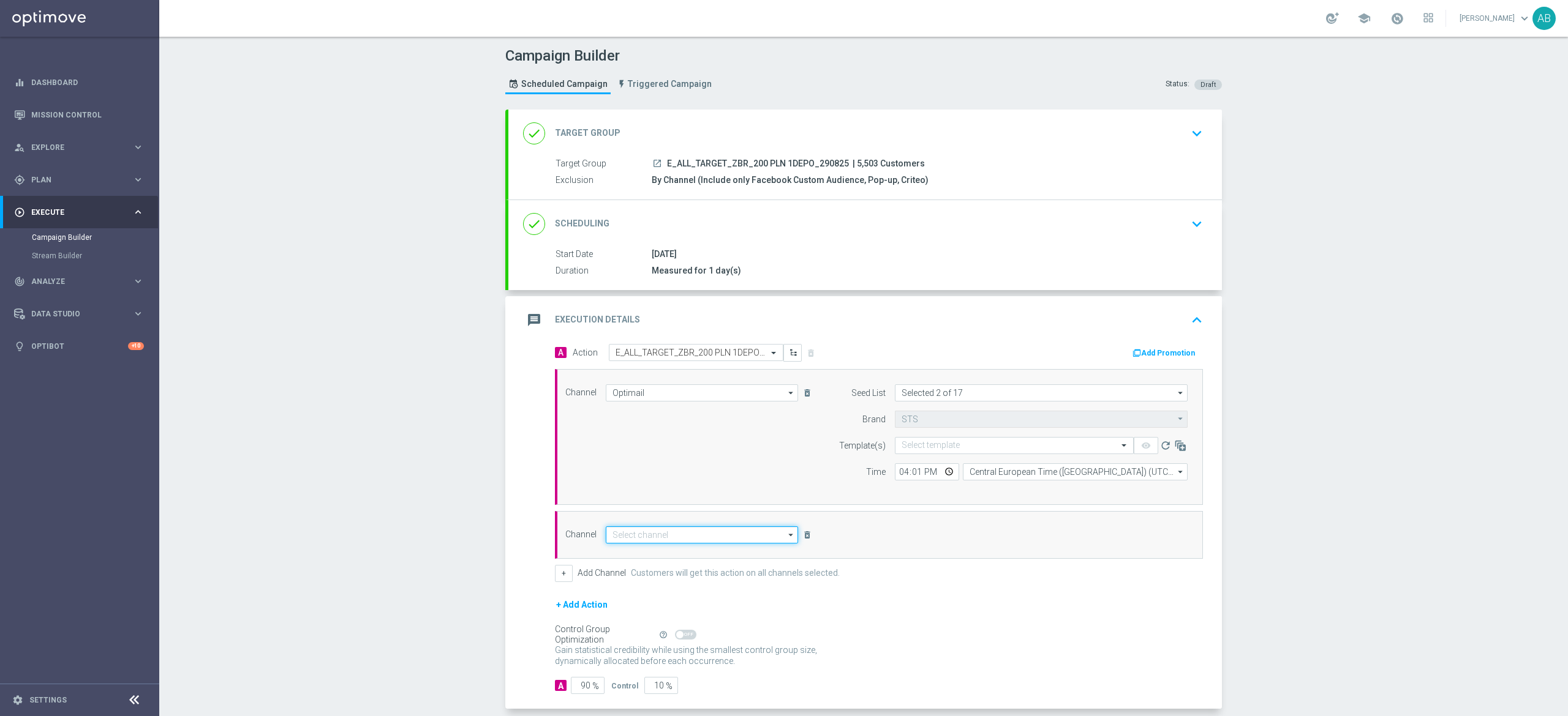
click at [628, 533] on input at bounding box center [702, 535] width 192 height 17
click at [633, 558] on div "Private message" at bounding box center [641, 553] width 57 height 11
type input "Private message"
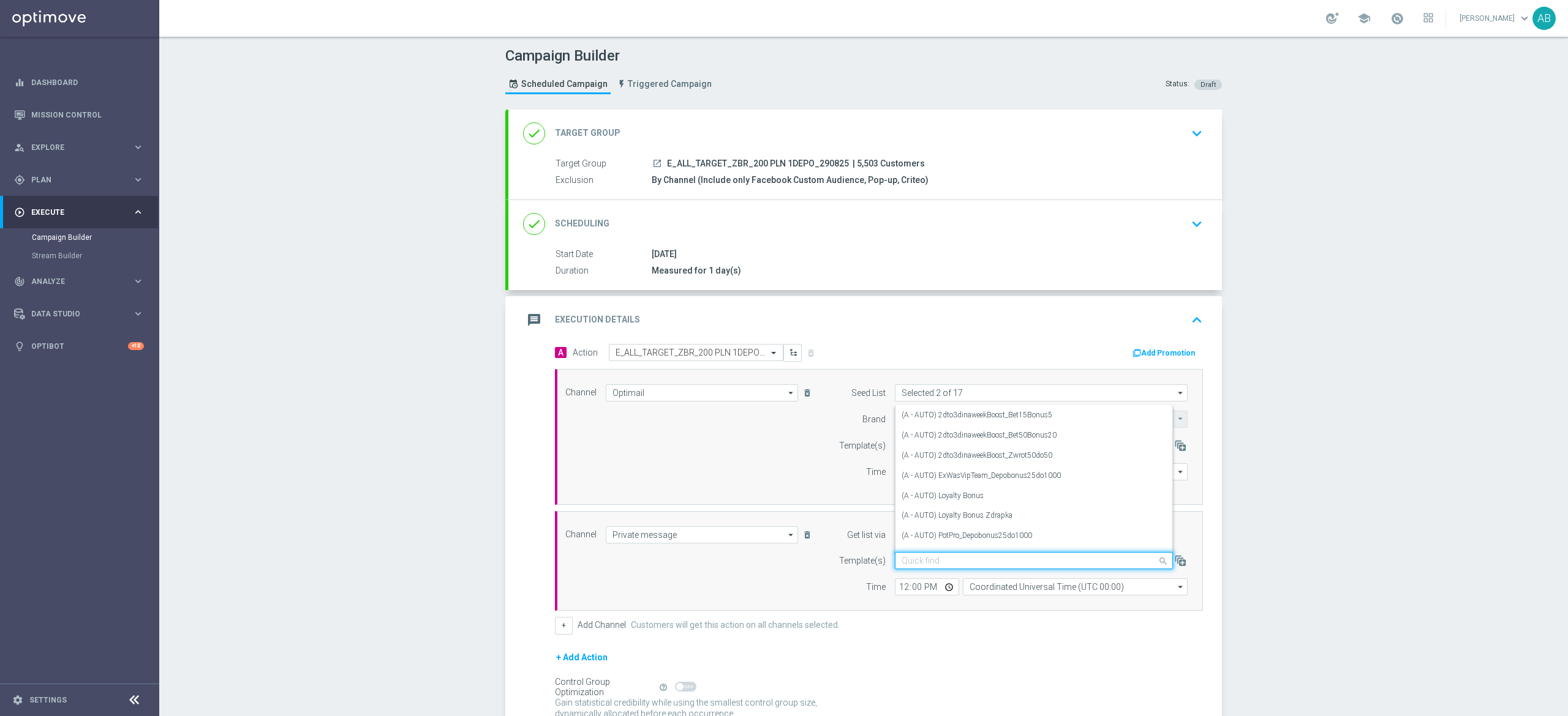
click at [924, 565] on input "text" at bounding box center [1022, 561] width 240 height 10
paste input "E_ALL_TARGET_ZBR_200 PLN 1DEPO_290825"
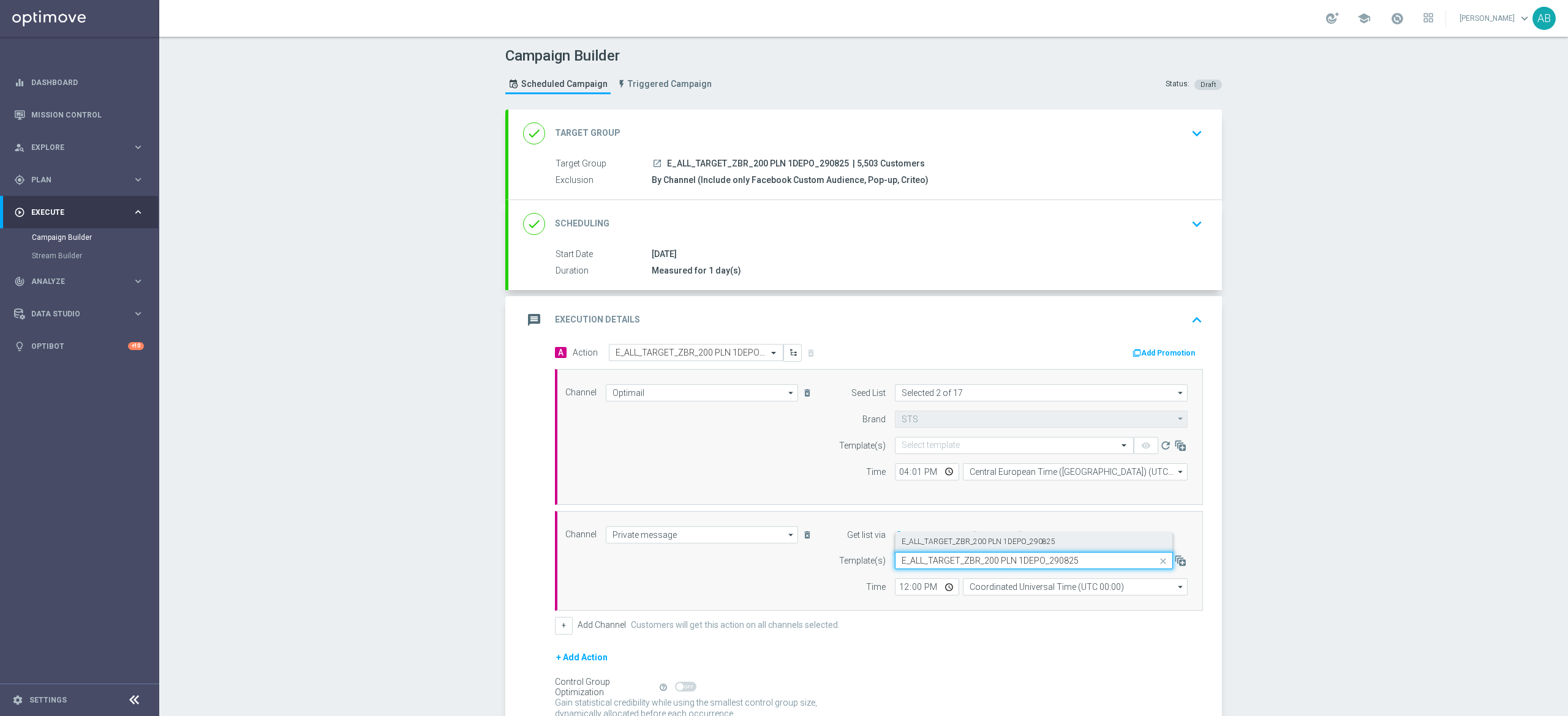
click at [927, 545] on label "E_ALL_TARGET_ZBR_200 PLN 1DEPO_290825" at bounding box center [979, 542] width 154 height 10
type input "E_ALL_TARGET_ZBR_200 PLN 1DEPO_290825"
click at [898, 592] on input "12:00" at bounding box center [927, 587] width 64 height 17
type input "16:01"
click at [1030, 592] on input "Coordinated Universal Time (UTC 00:00)" at bounding box center [1075, 587] width 225 height 17
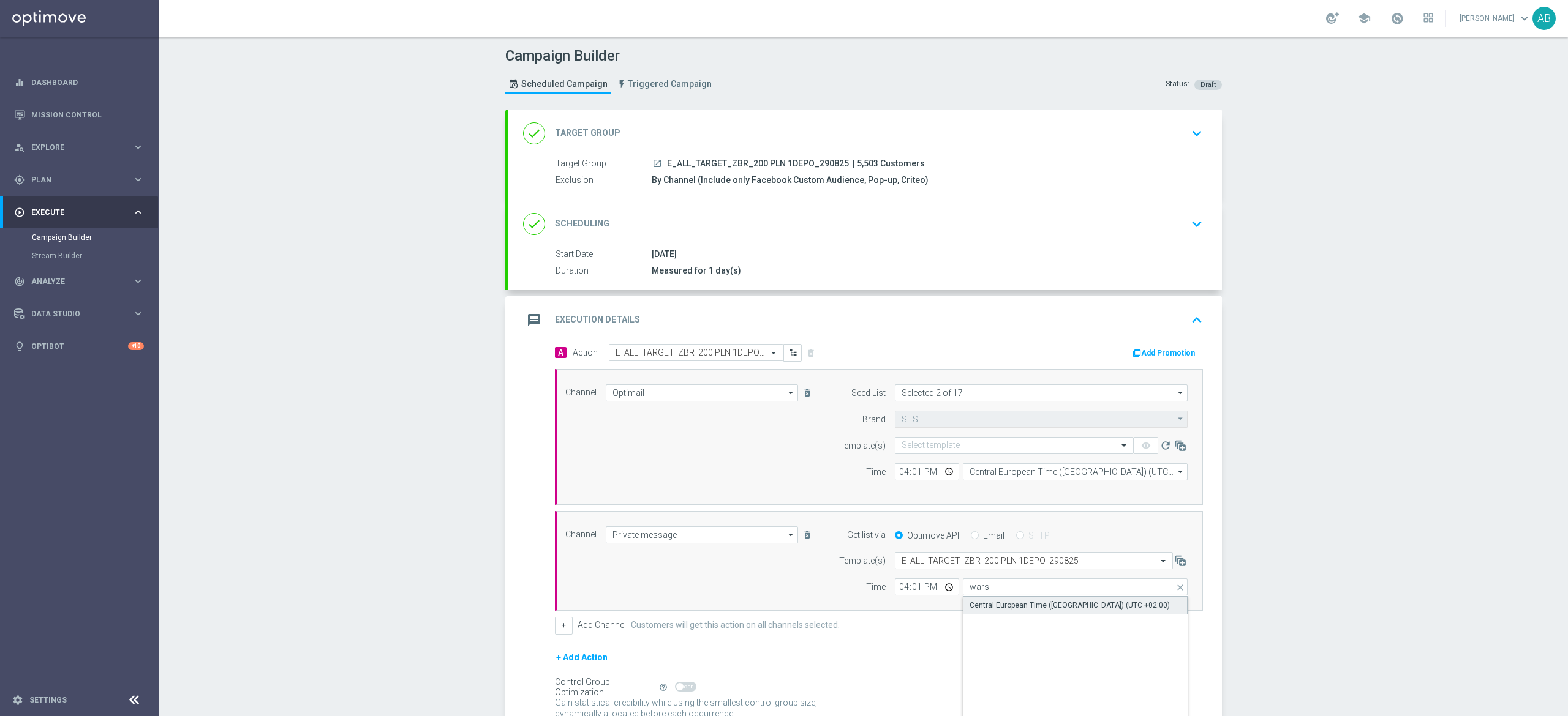
click at [981, 611] on div "Central European Time ([GEOGRAPHIC_DATA]) (UTC +02:00)" at bounding box center [1070, 606] width 200 height 11
type input "Central European Time ([GEOGRAPHIC_DATA]) (UTC +02:00)"
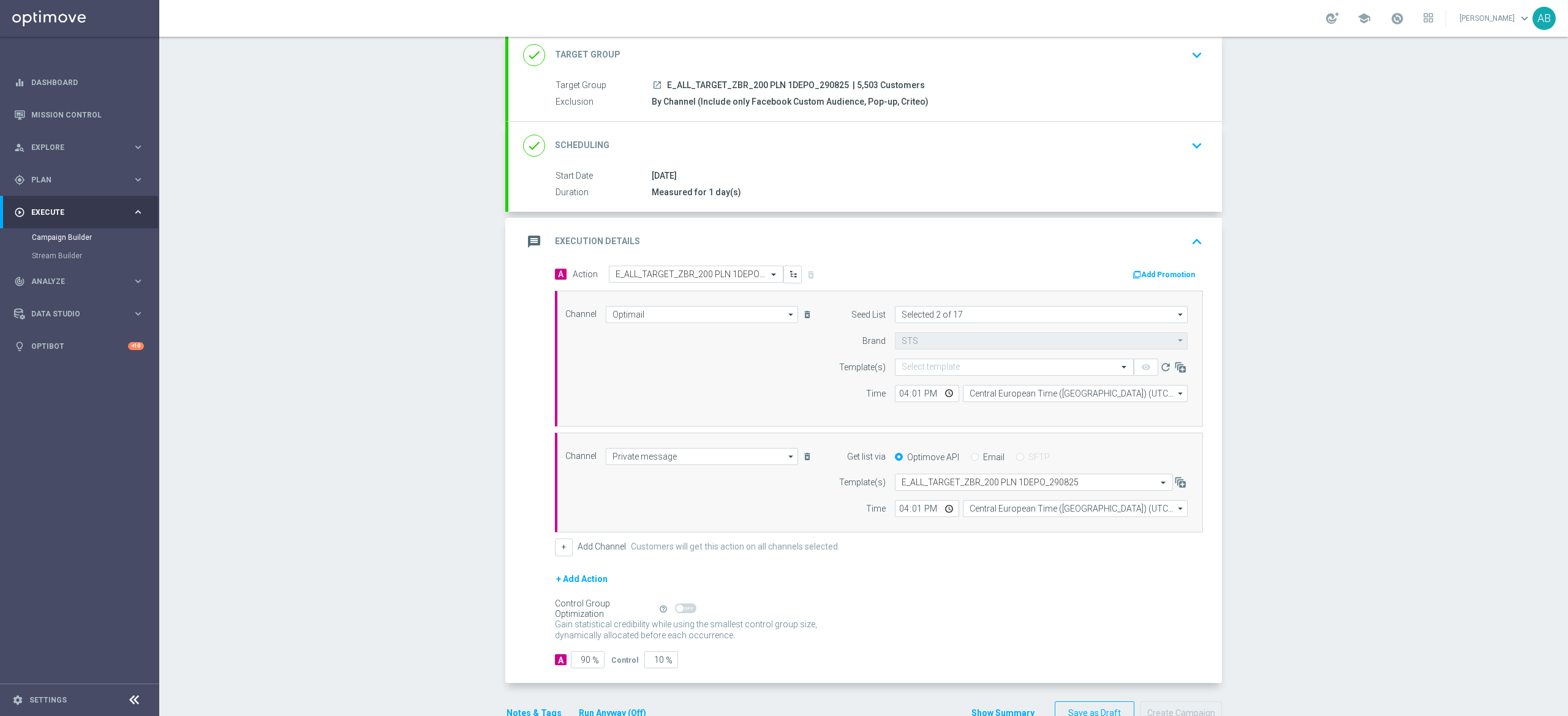
scroll to position [115, 0]
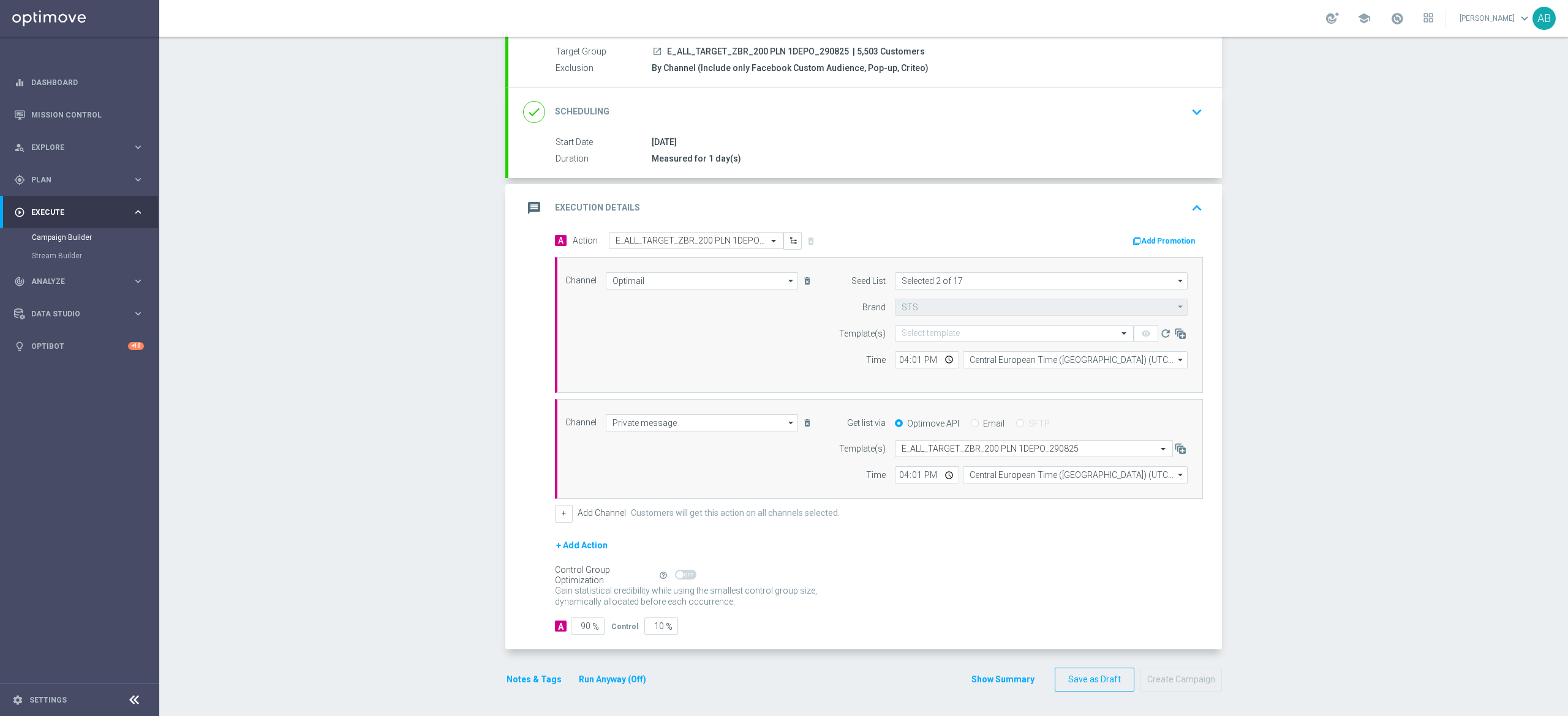
click at [520, 687] on button "Notes & Tags" at bounding box center [534, 680] width 57 height 15
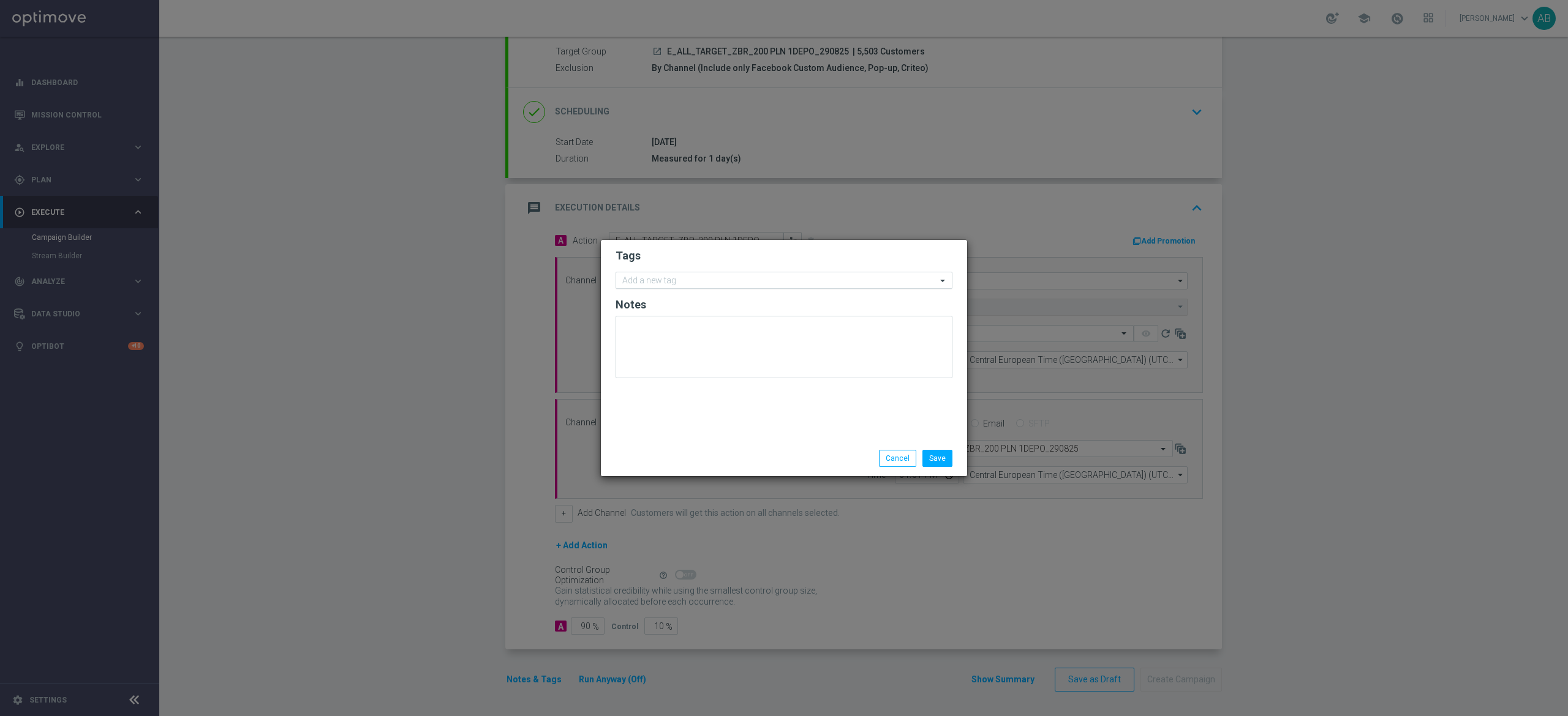
click at [721, 278] on input "text" at bounding box center [779, 281] width 314 height 10
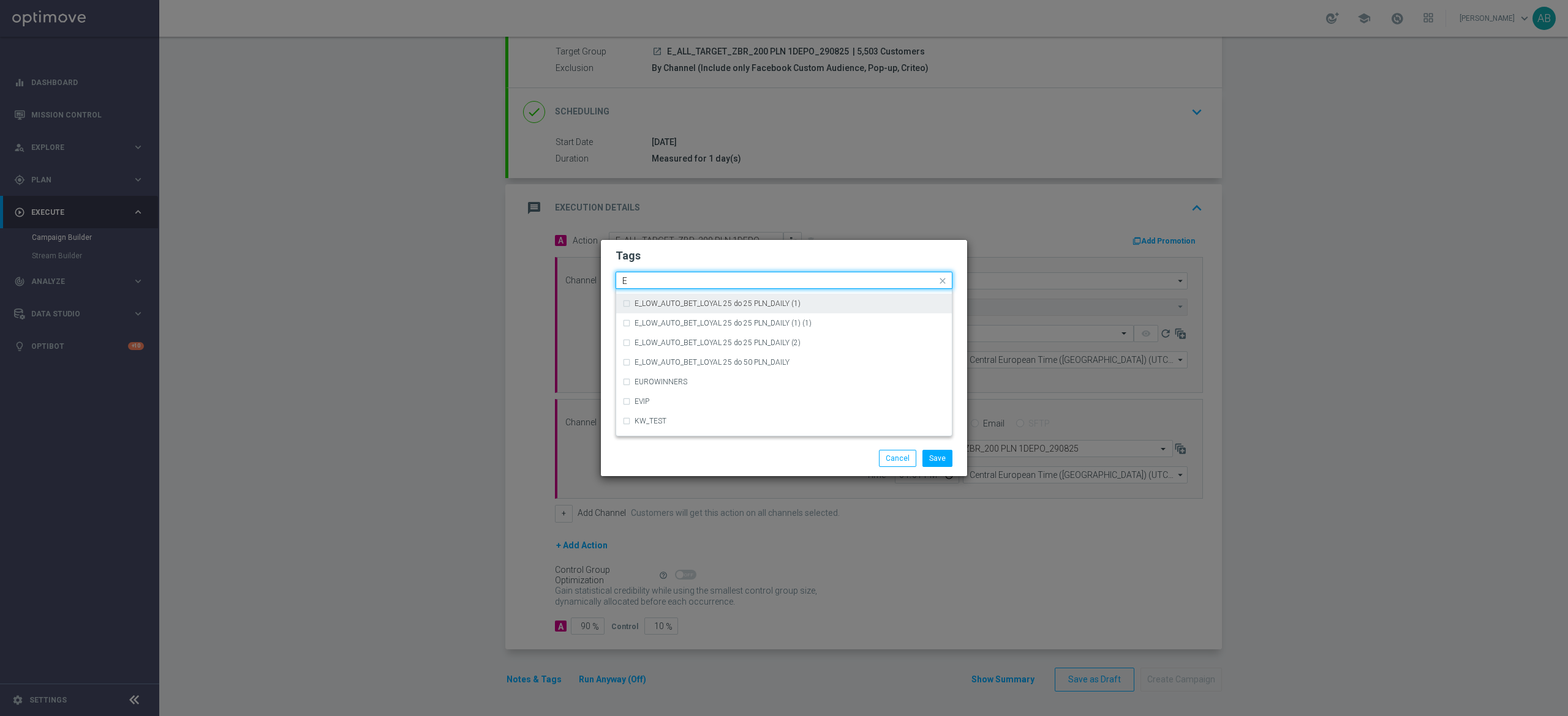
scroll to position [1714, 0]
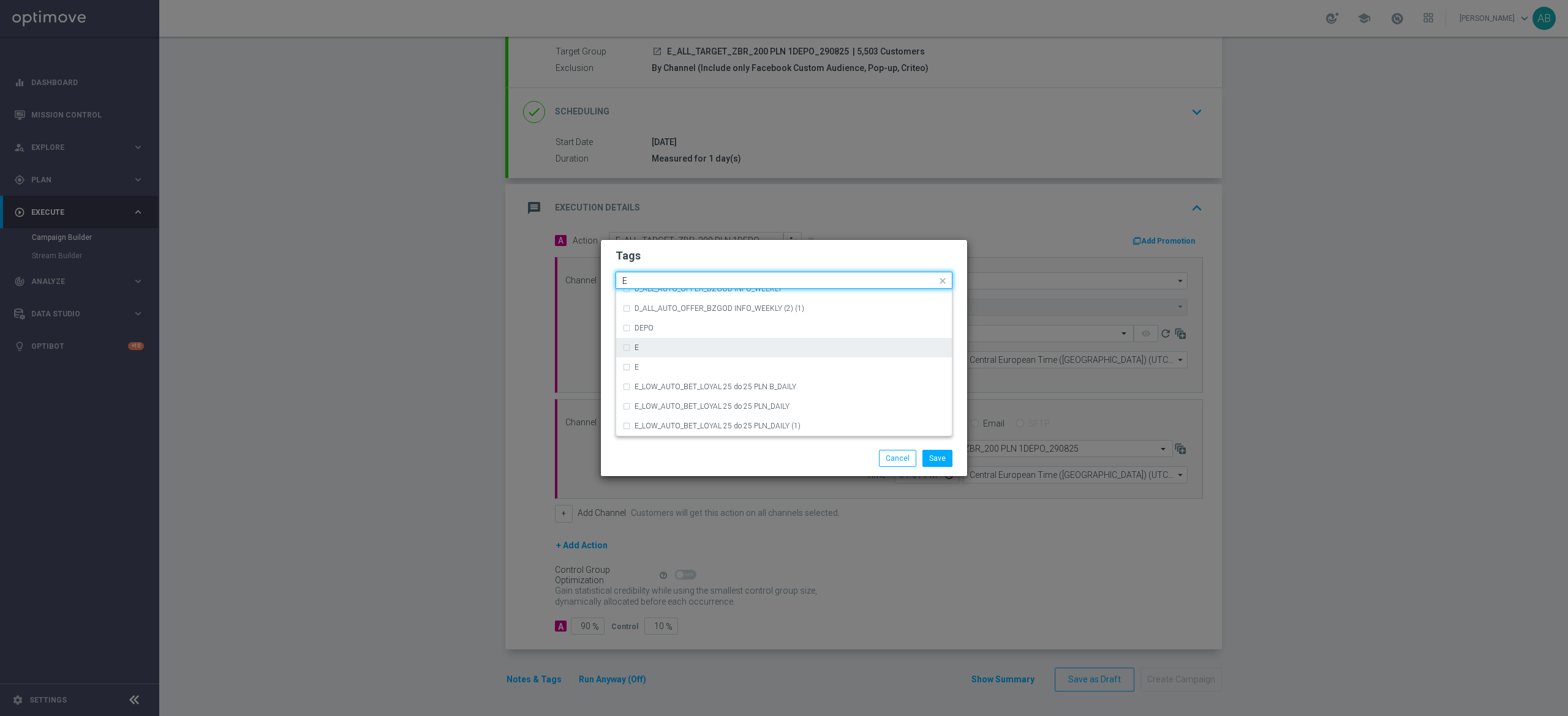
click at [690, 346] on div "E" at bounding box center [790, 348] width 311 height 8
type input "E"
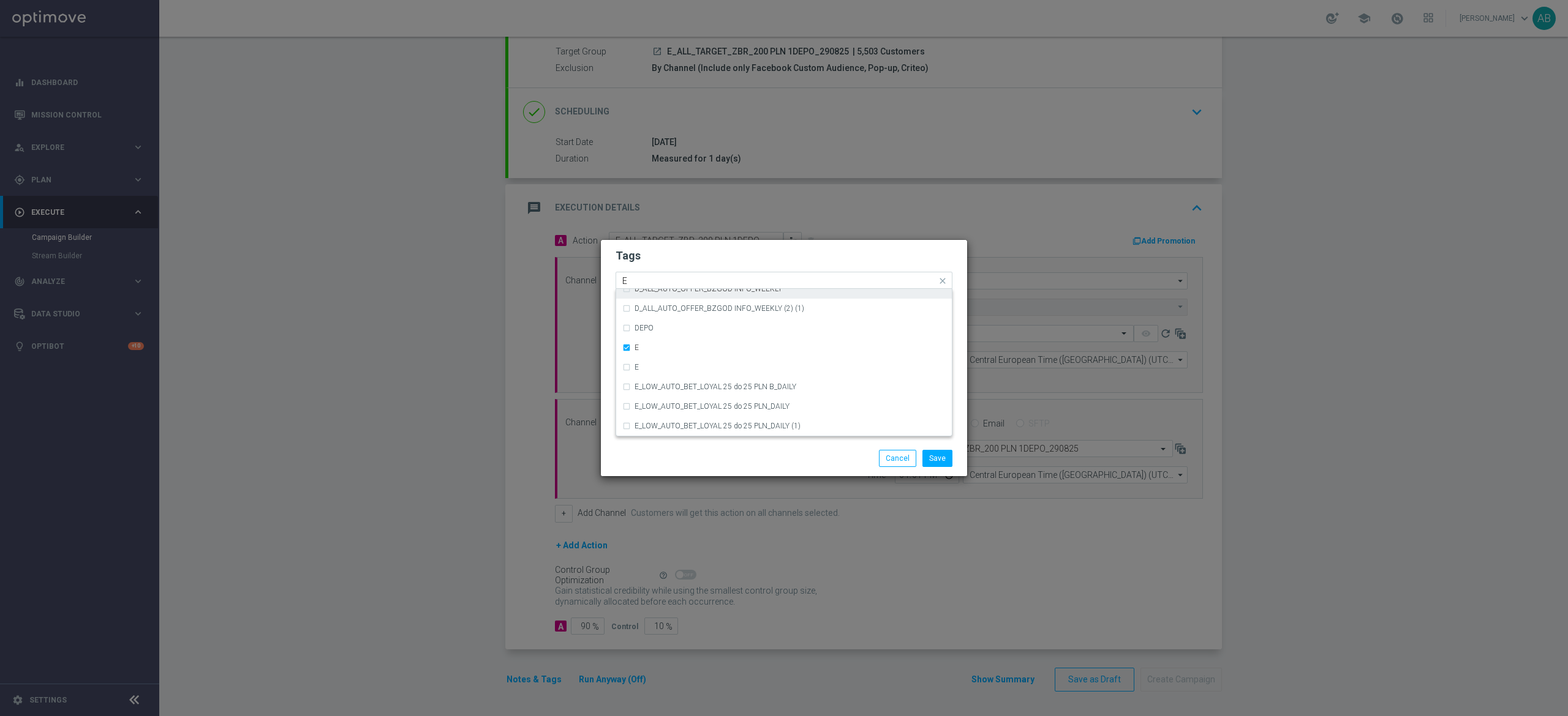
click at [651, 280] on input "E" at bounding box center [779, 281] width 314 height 10
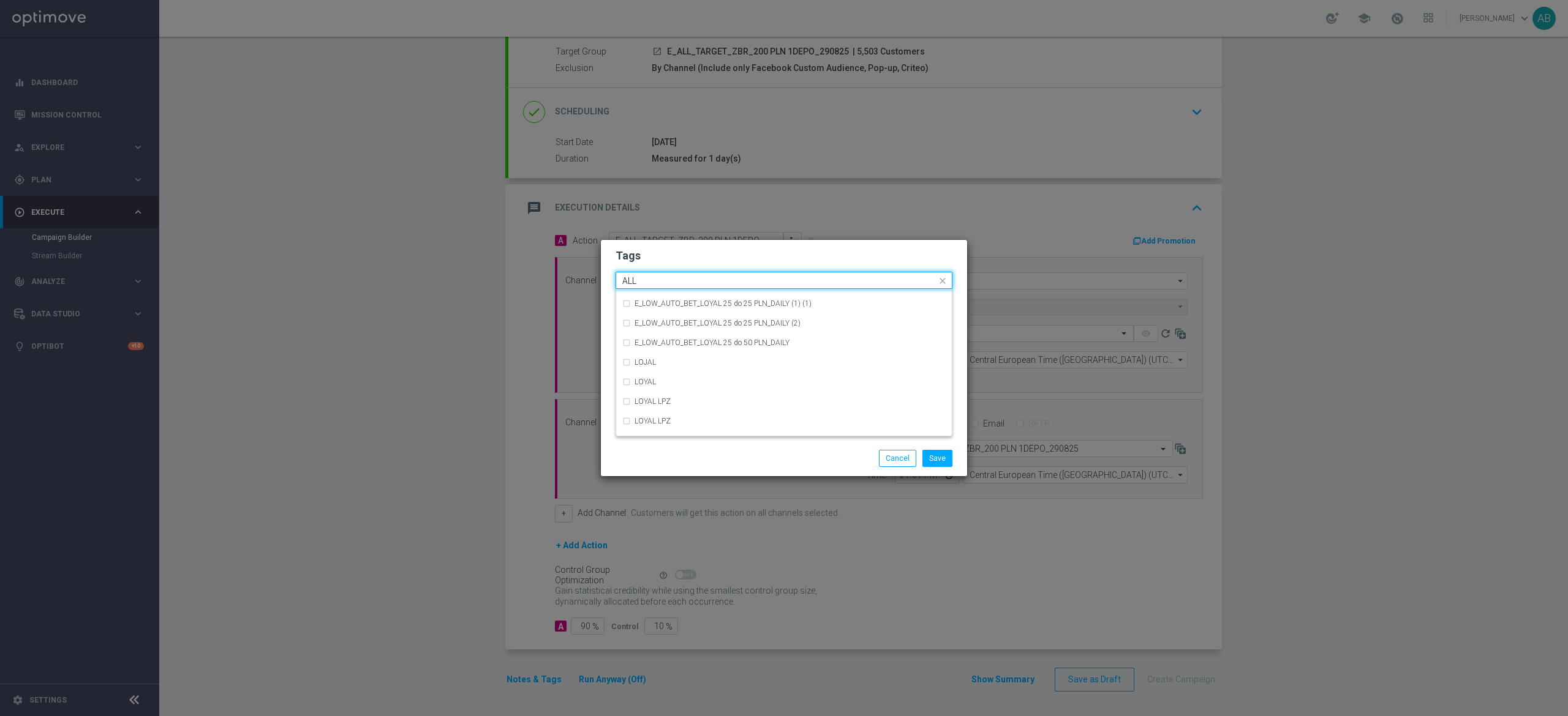
scroll to position [0, 0]
click at [630, 300] on div "ALL" at bounding box center [784, 299] width 323 height 20
click at [645, 282] on input "ALL" at bounding box center [779, 281] width 314 height 10
type input "A"
click at [646, 380] on label "TARGET" at bounding box center [649, 381] width 28 height 8
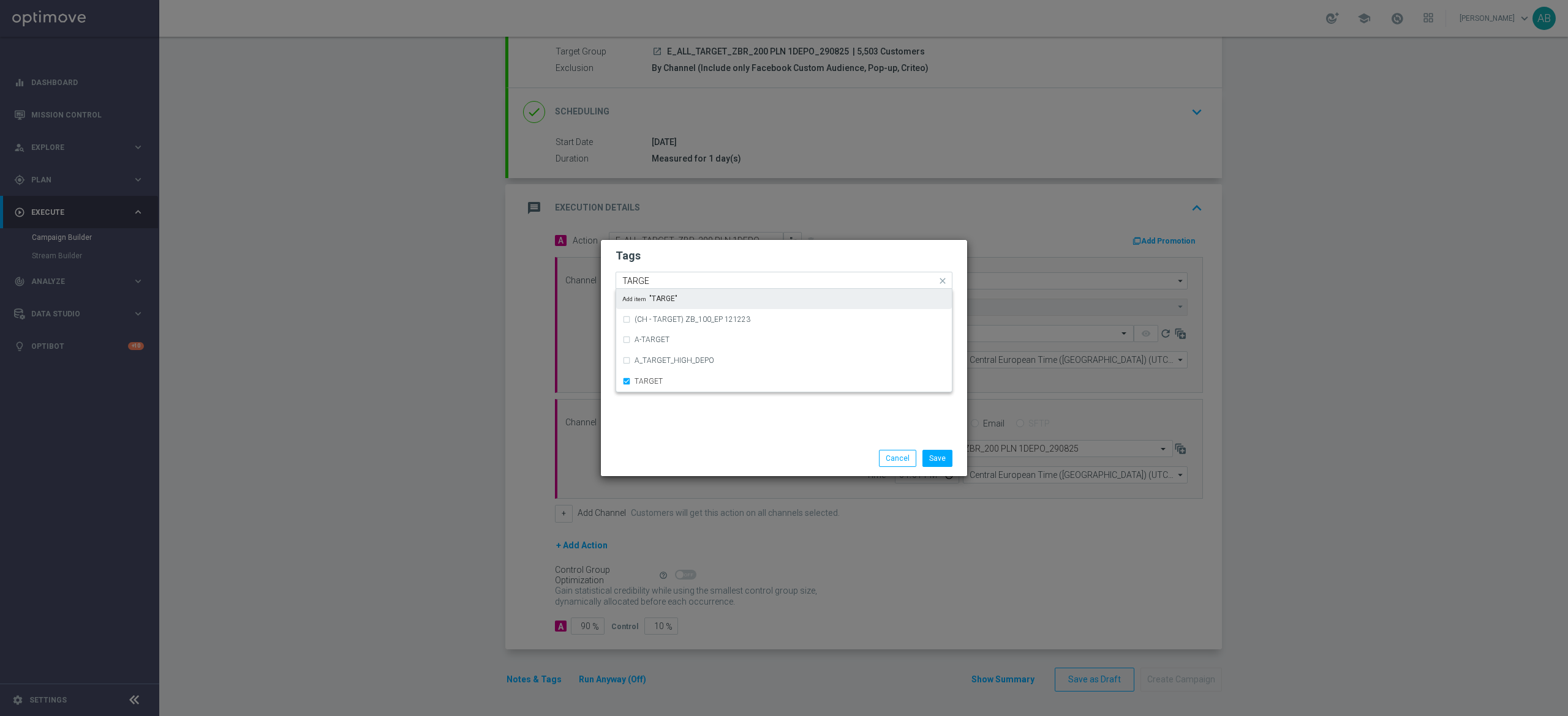
click at [686, 280] on input "TARGE" at bounding box center [779, 281] width 314 height 10
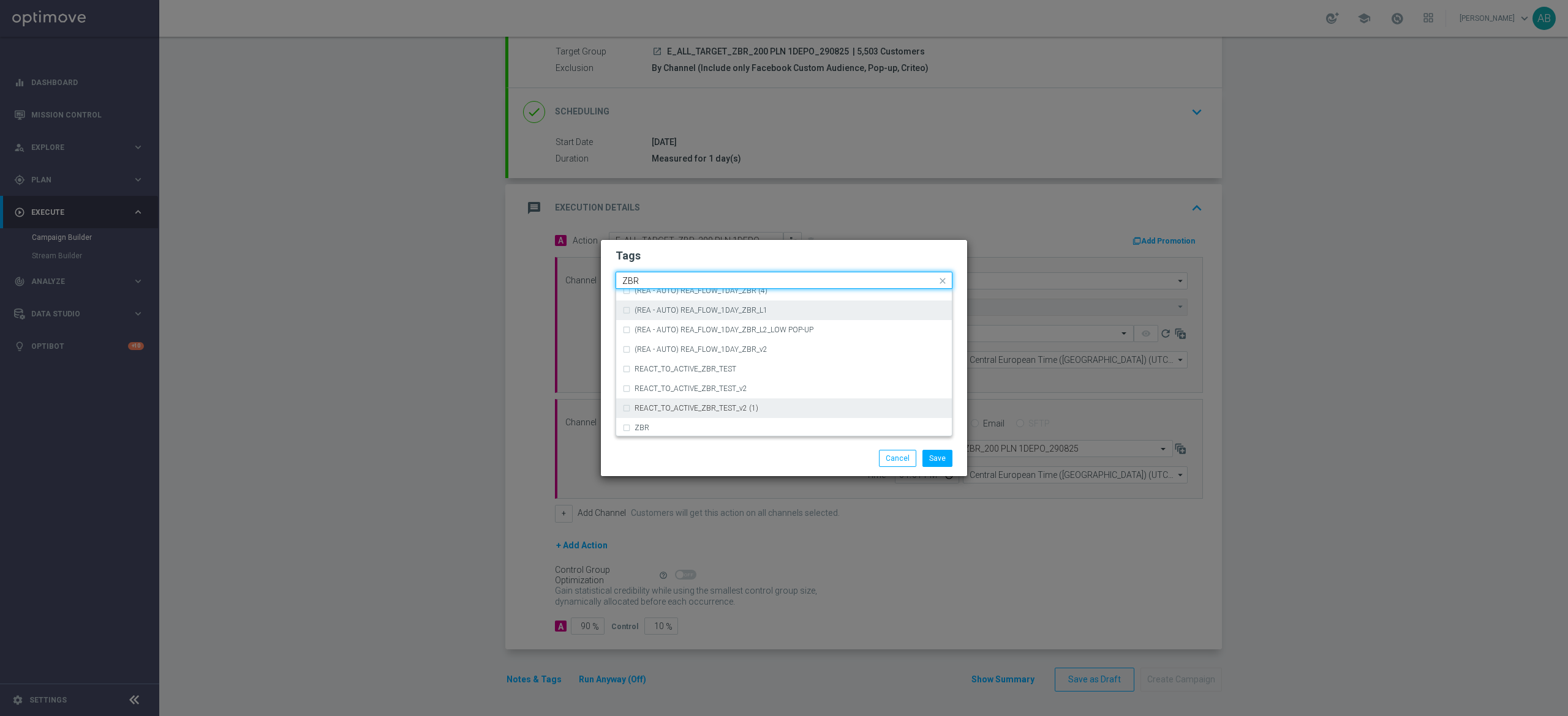
scroll to position [127, 0]
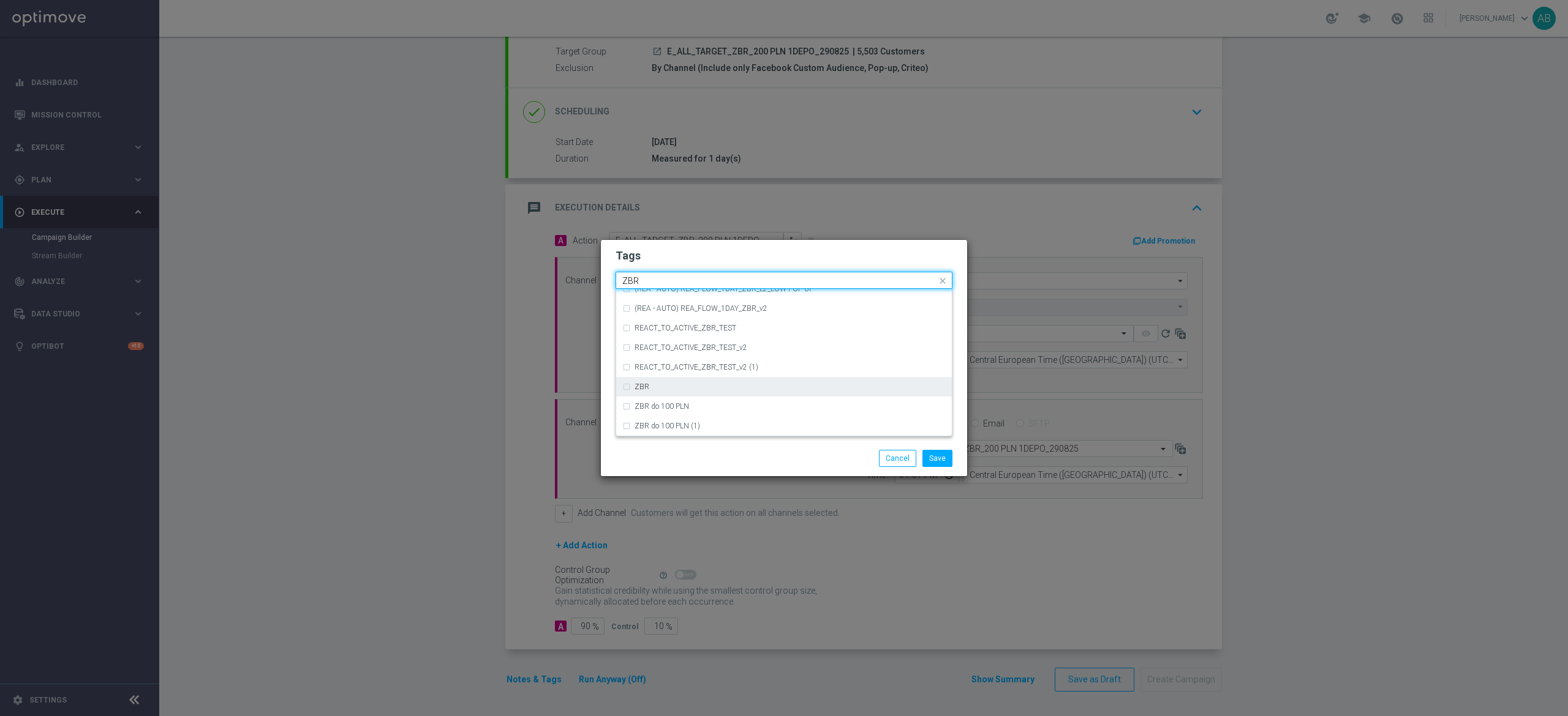
click at [718, 385] on div "ZBR" at bounding box center [790, 387] width 311 height 8
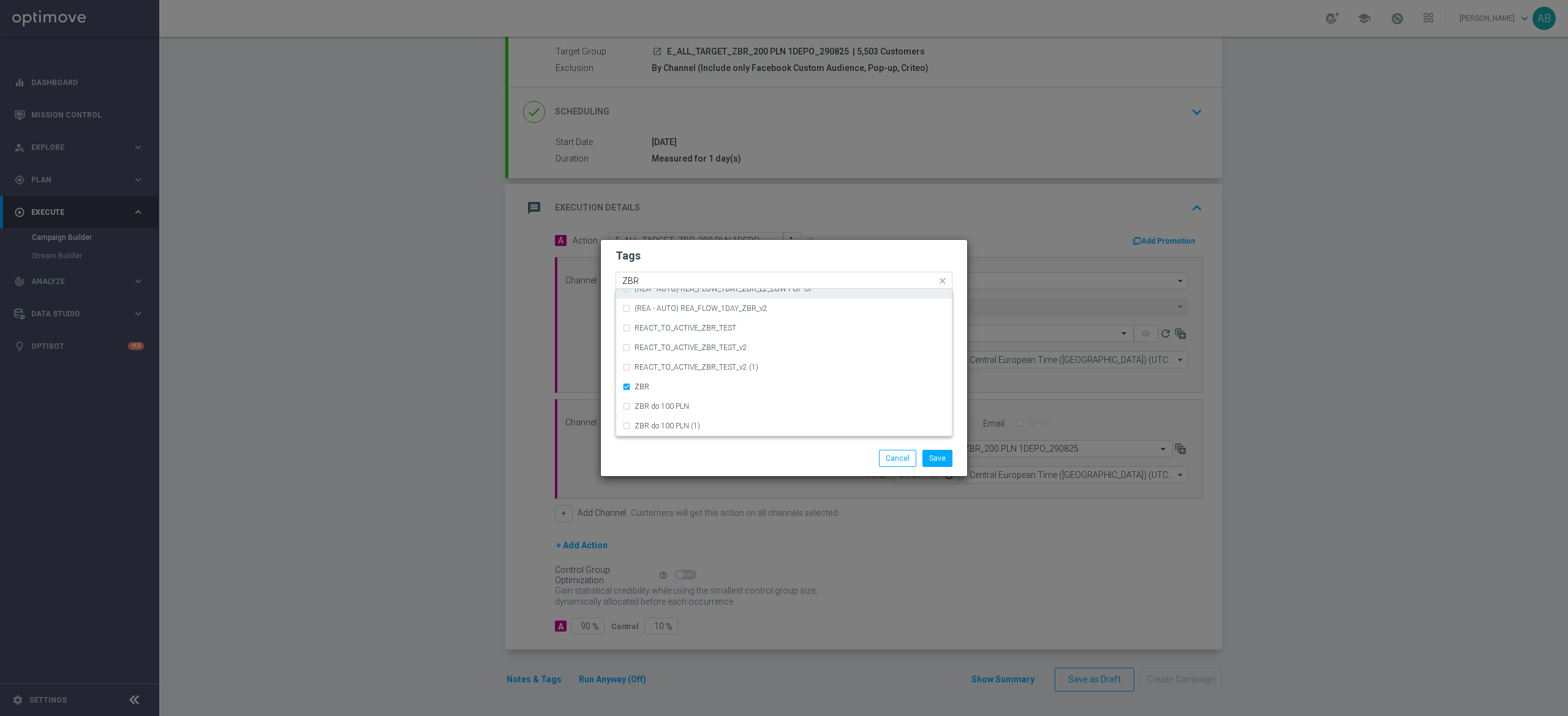
click at [665, 278] on input "ZBR" at bounding box center [779, 281] width 314 height 10
type input "Z"
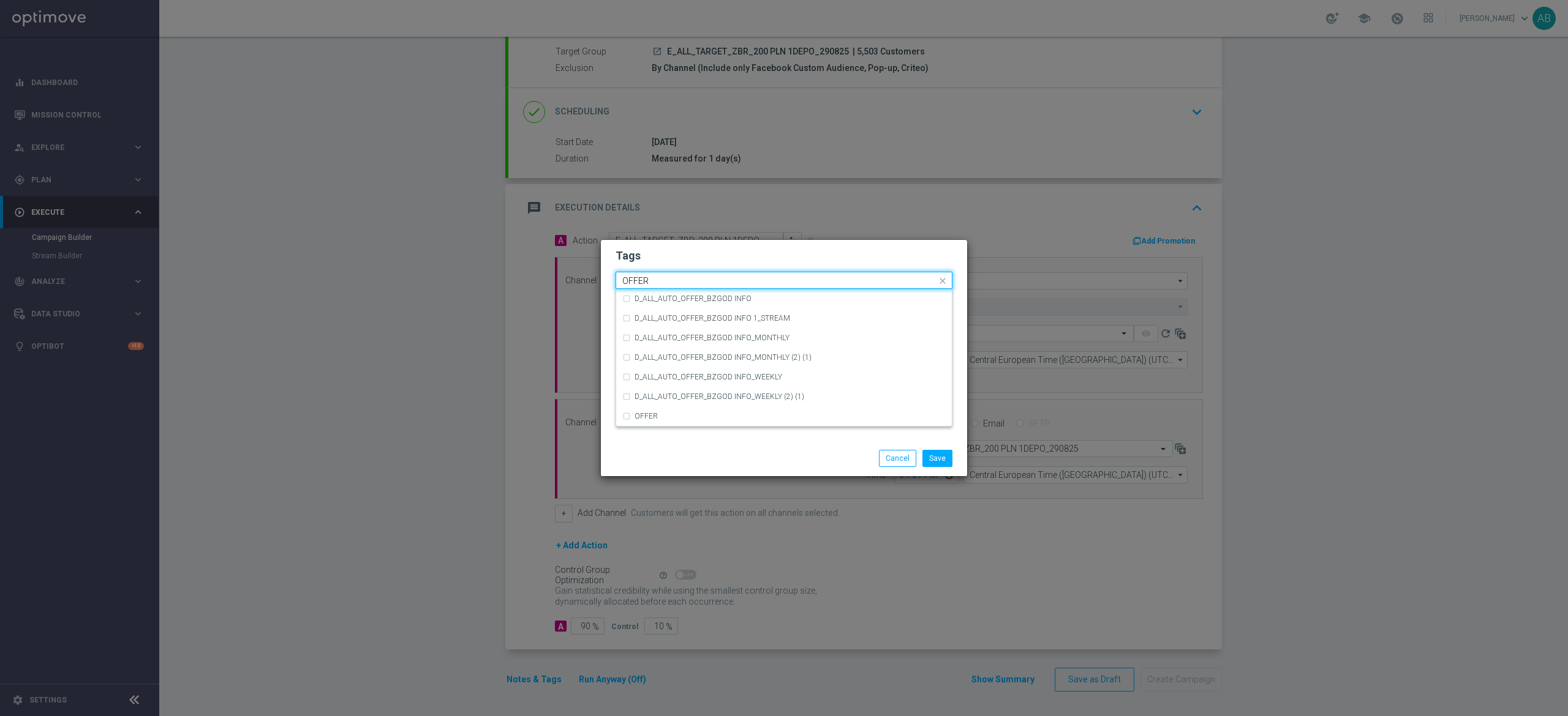
scroll to position [0, 0]
click at [631, 416] on div "OFFER" at bounding box center [784, 416] width 323 height 20
type input "OFFER"
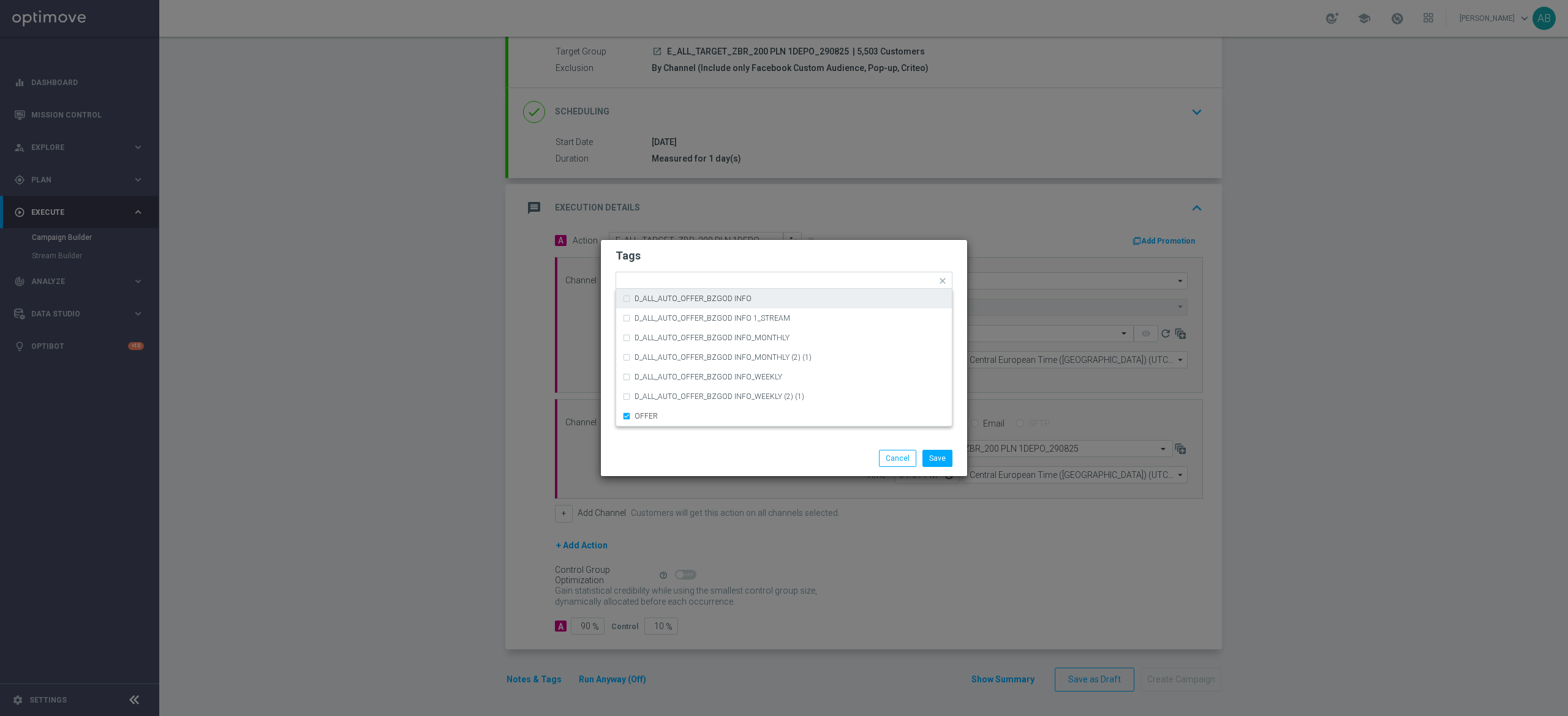
click at [713, 257] on h2 "Tags" at bounding box center [784, 255] width 337 height 15
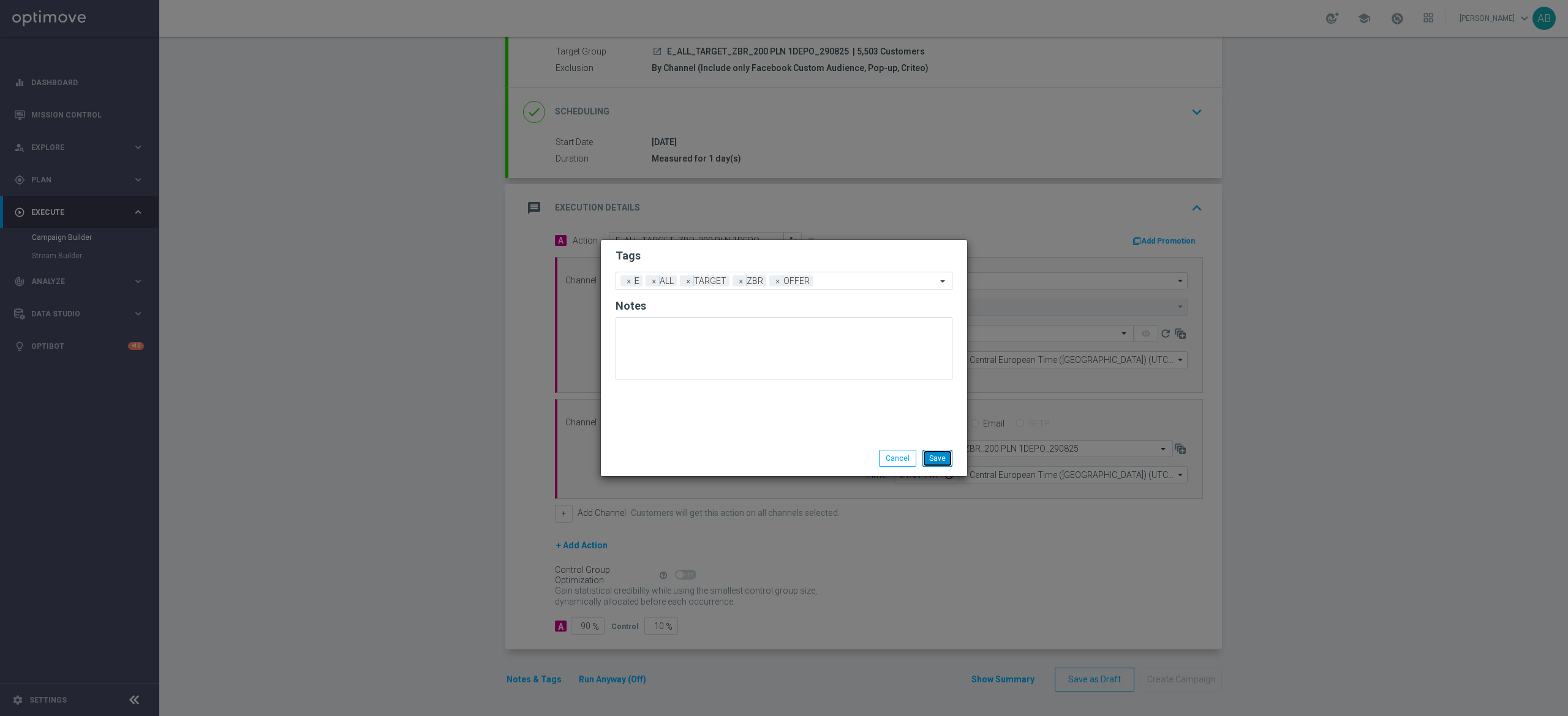
click at [942, 455] on button "Save" at bounding box center [937, 458] width 30 height 17
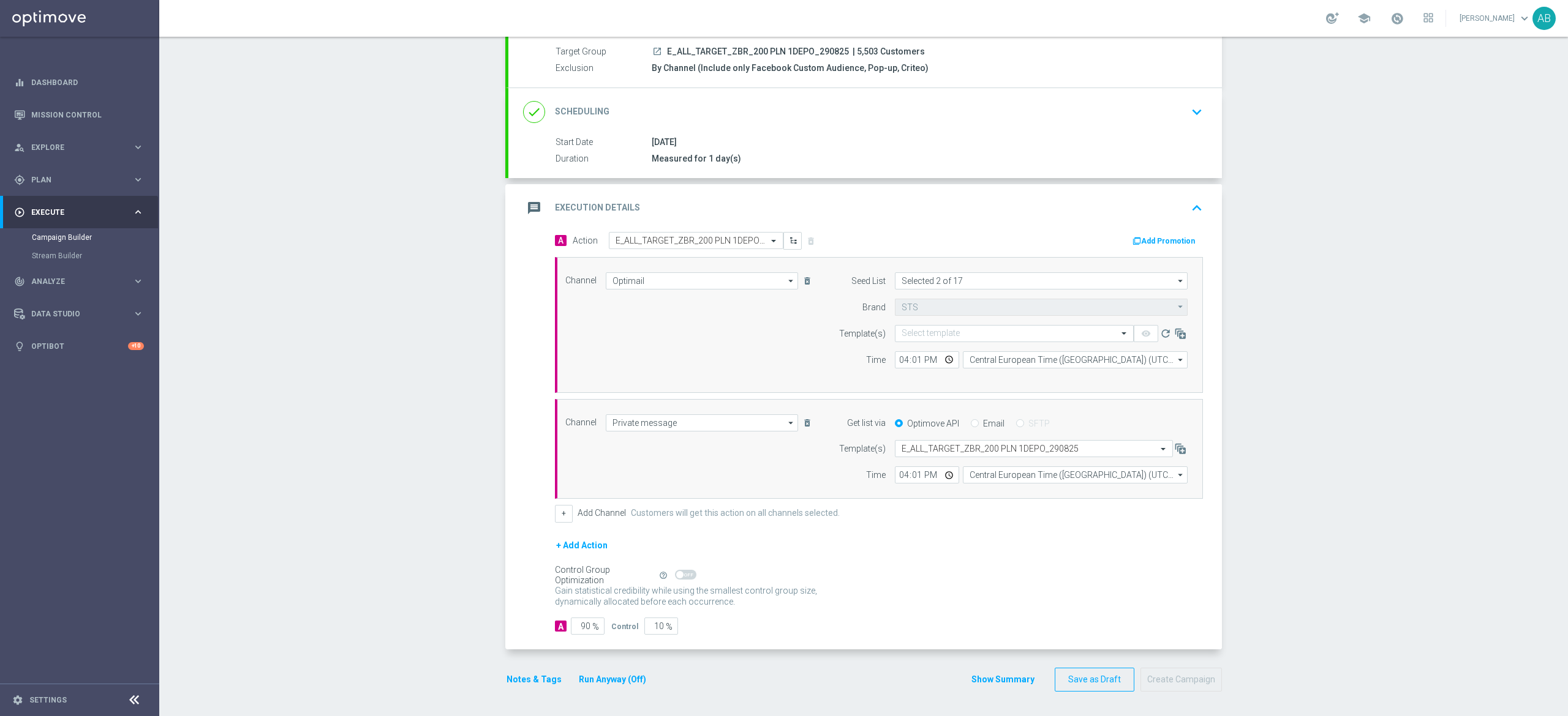
click at [507, 673] on button "Notes & Tags" at bounding box center [534, 680] width 57 height 15
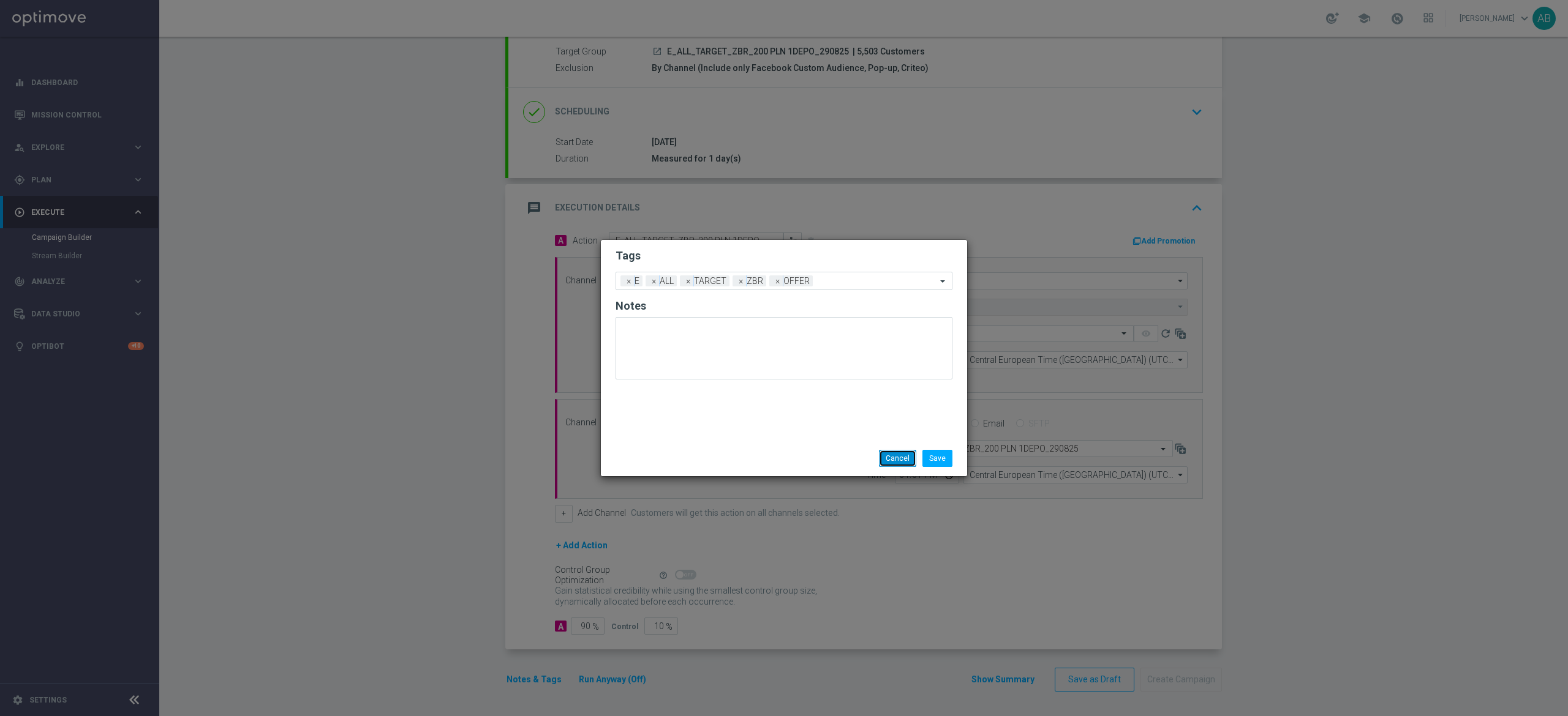
click at [882, 464] on button "Cancel" at bounding box center [897, 458] width 37 height 17
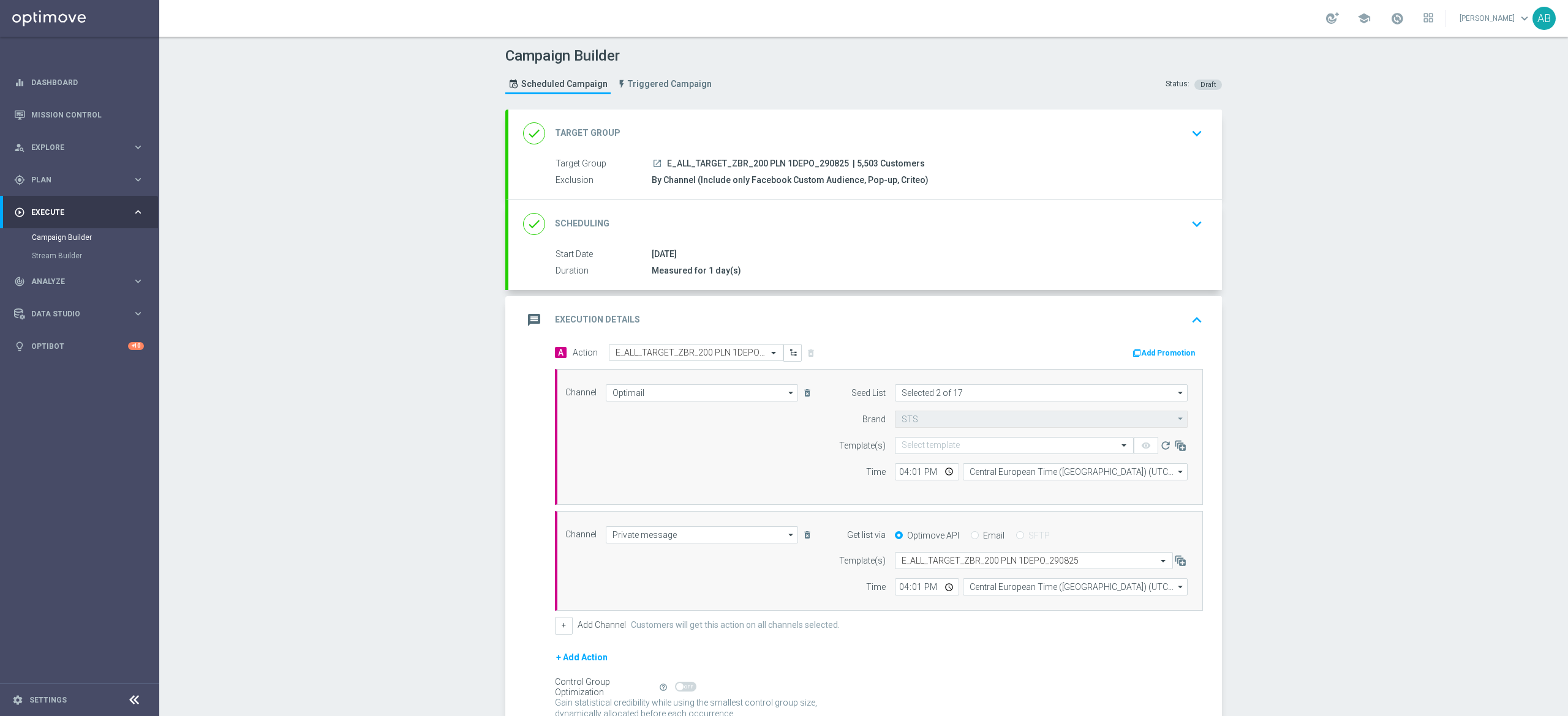
click at [1182, 238] on div "done Scheduling keyboard_arrow_down" at bounding box center [866, 224] width 714 height 48
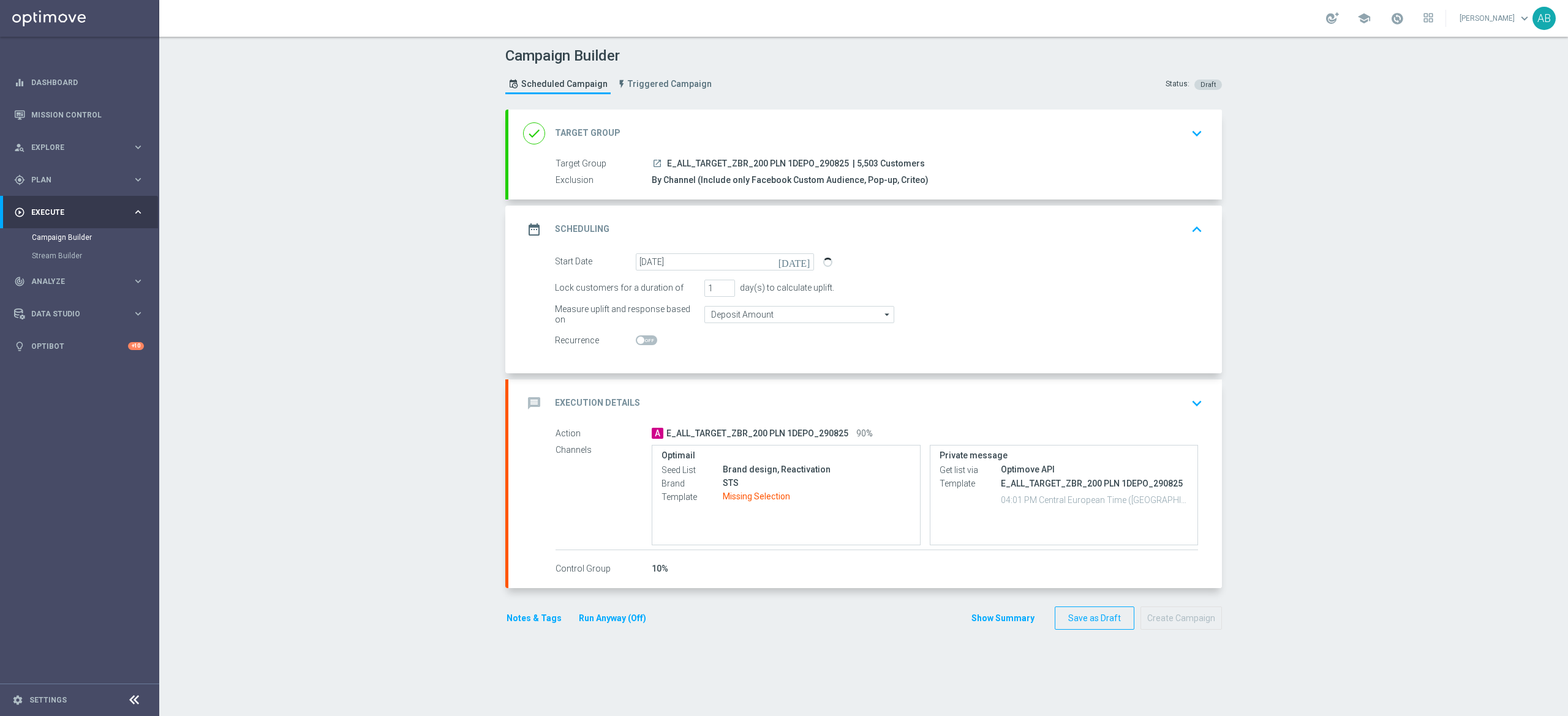
drag, startPoint x: 1176, startPoint y: 410, endPoint x: 1118, endPoint y: 411, distance: 58.0
click at [1187, 410] on button "keyboard_arrow_down" at bounding box center [1197, 403] width 21 height 23
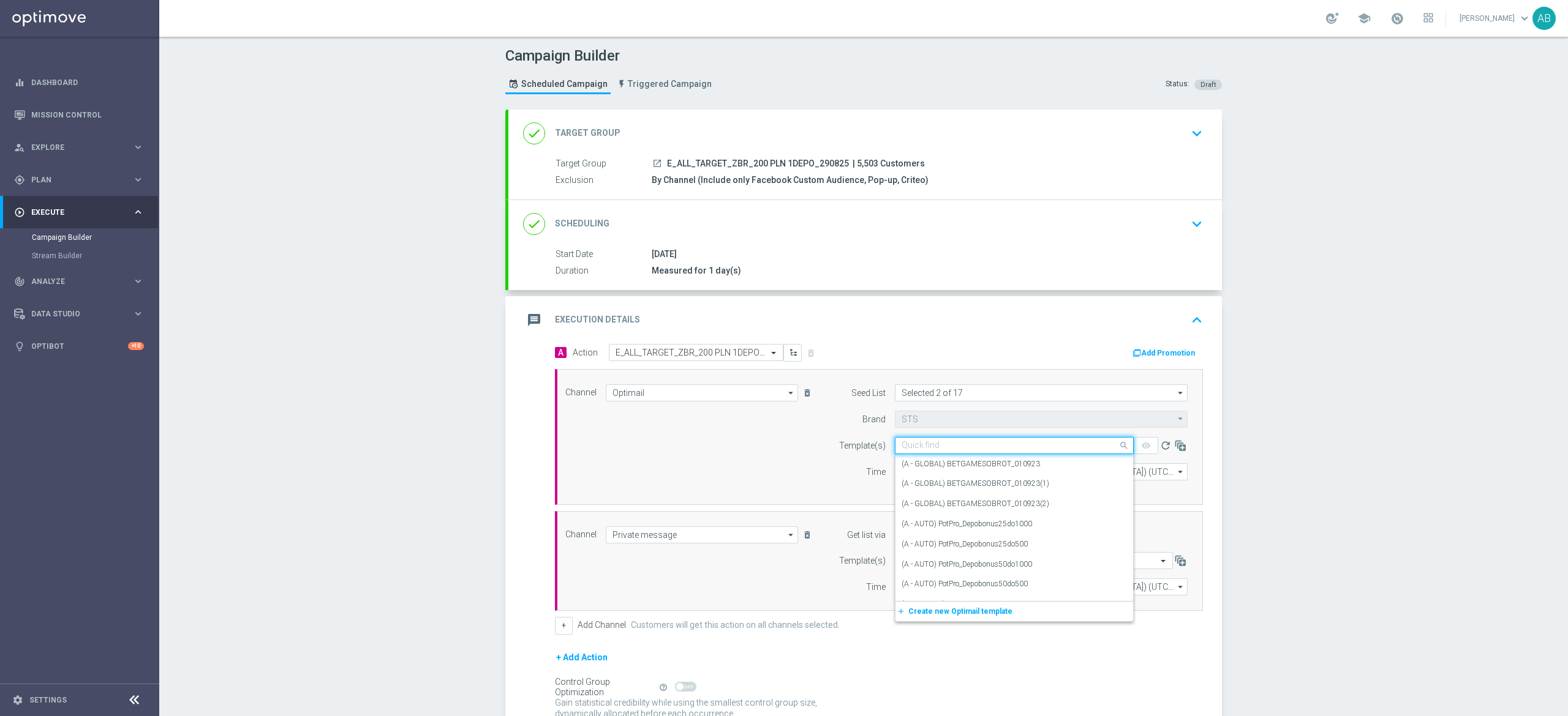
click at [924, 451] on input "text" at bounding box center [1002, 445] width 201 height 10
paste input "E_ALL_TARGET_OFFER_PLANSZA_290825"
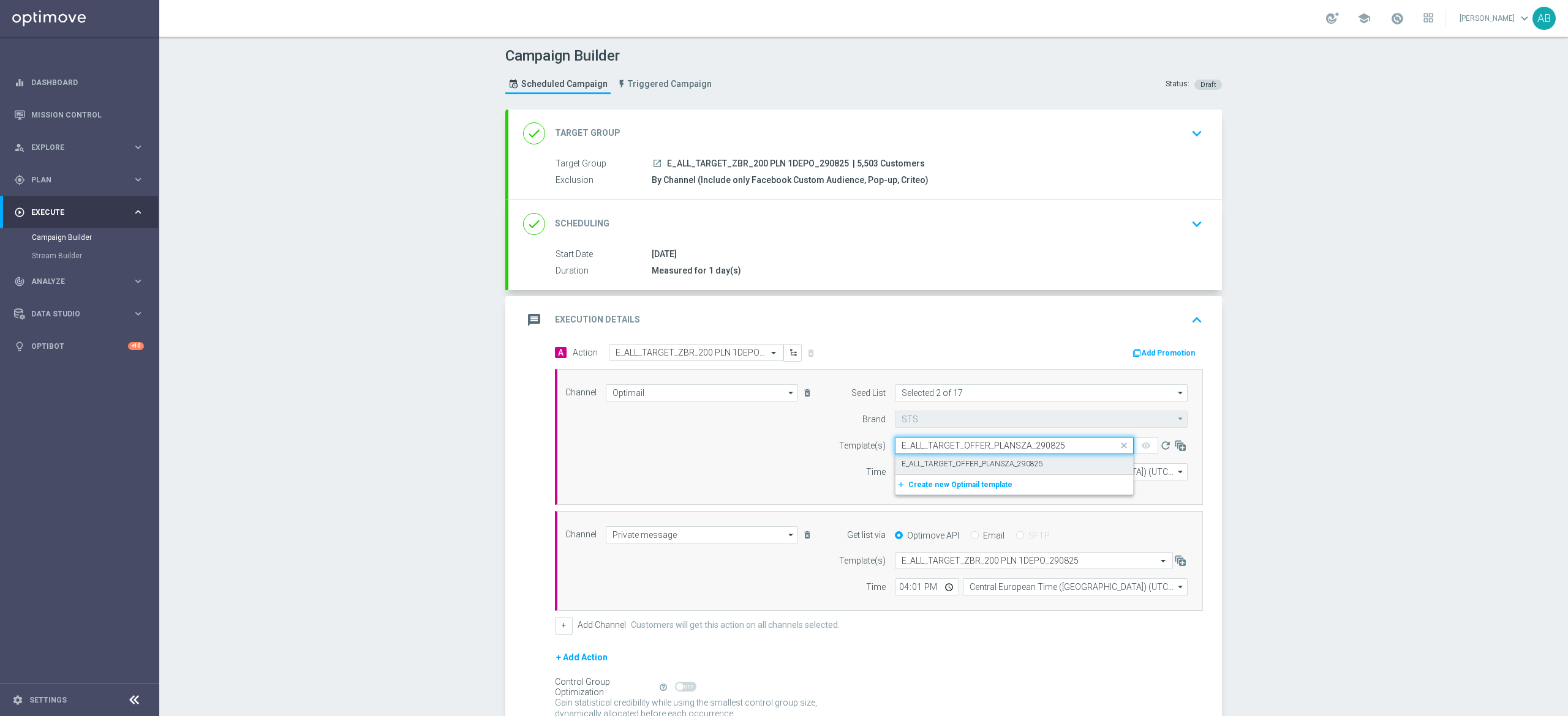
click at [931, 464] on label "E_ALL_TARGET_OFFER_PLANSZA_290825" at bounding box center [973, 464] width 141 height 10
type input "E_ALL_TARGET_OFFER_PLANSZA_290825"
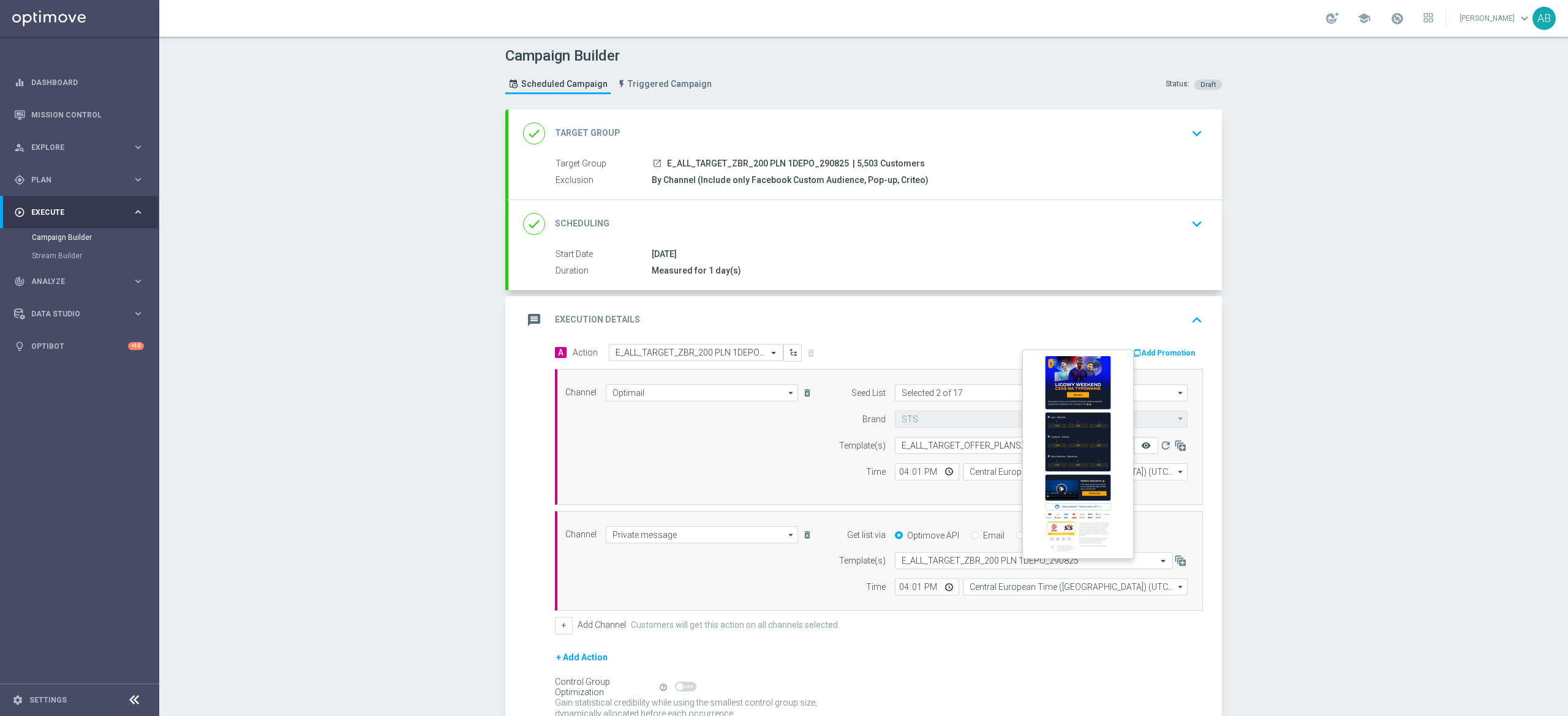
click at [1141, 447] on icon "remove_red_eye" at bounding box center [1146, 445] width 10 height 10
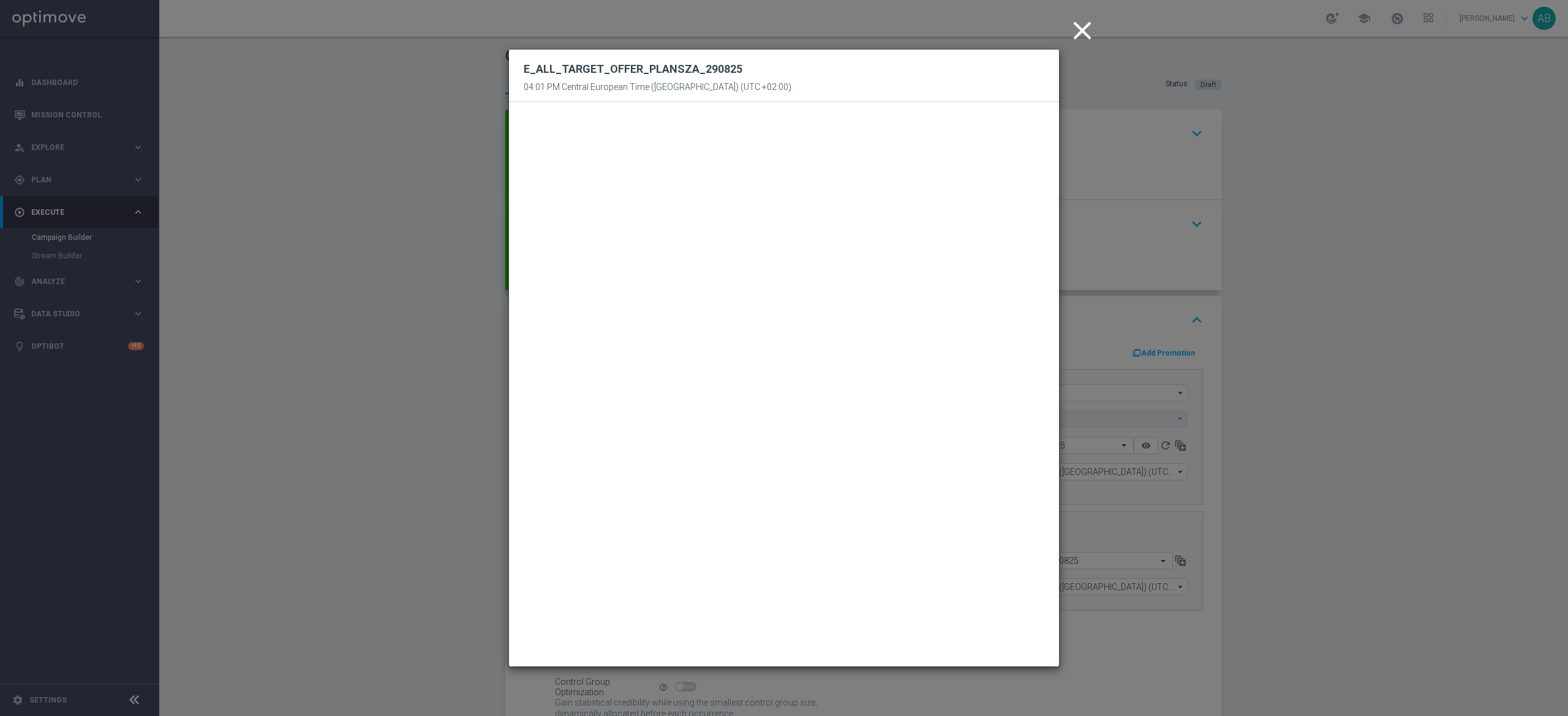
click at [1377, 284] on modal-container "close E_ALL_TARGET_OFFER_PLANSZA_[DATE] 04:01 PM Central European Time ([GEOGRA…" at bounding box center [784, 358] width 1568 height 716
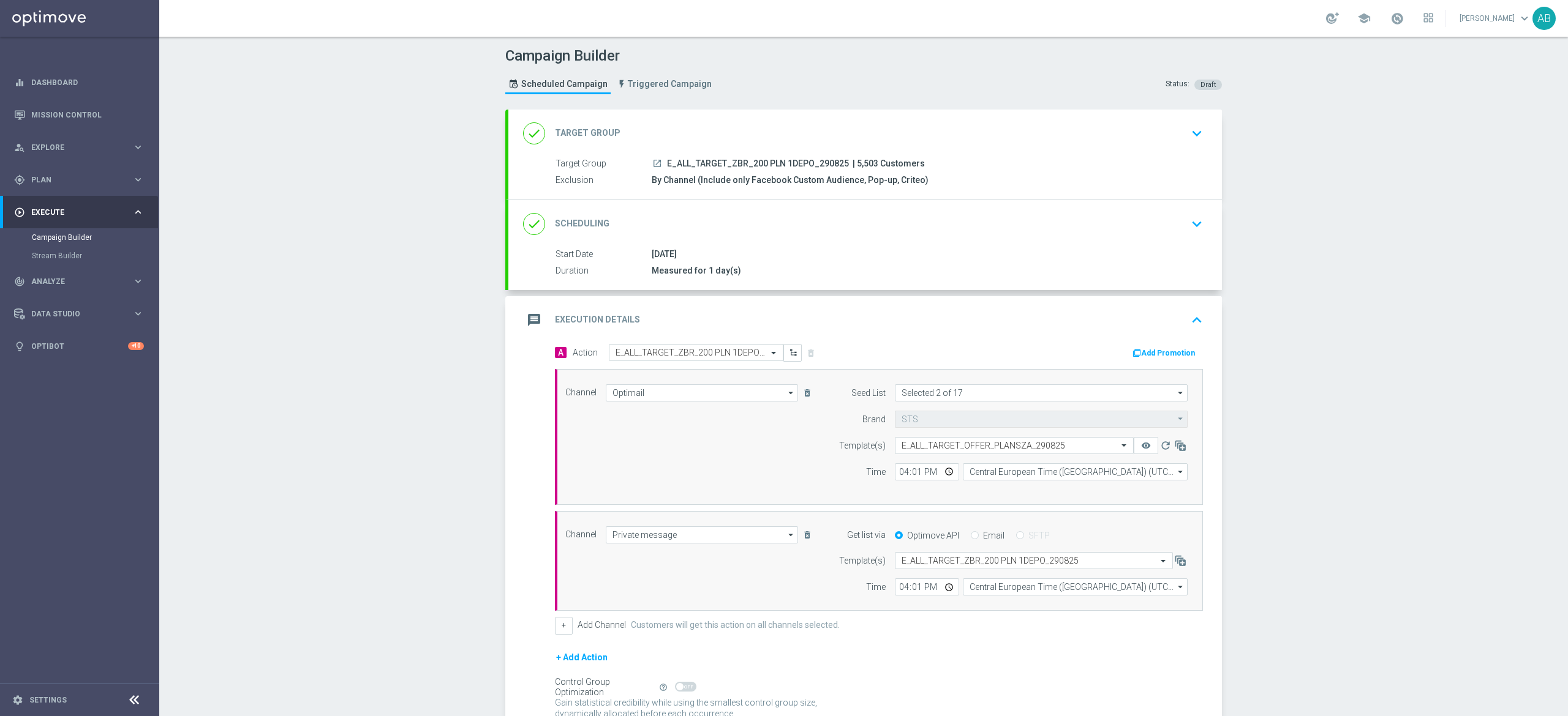
click at [1108, 247] on div "done Scheduling keyboard_arrow_down" at bounding box center [866, 224] width 714 height 48
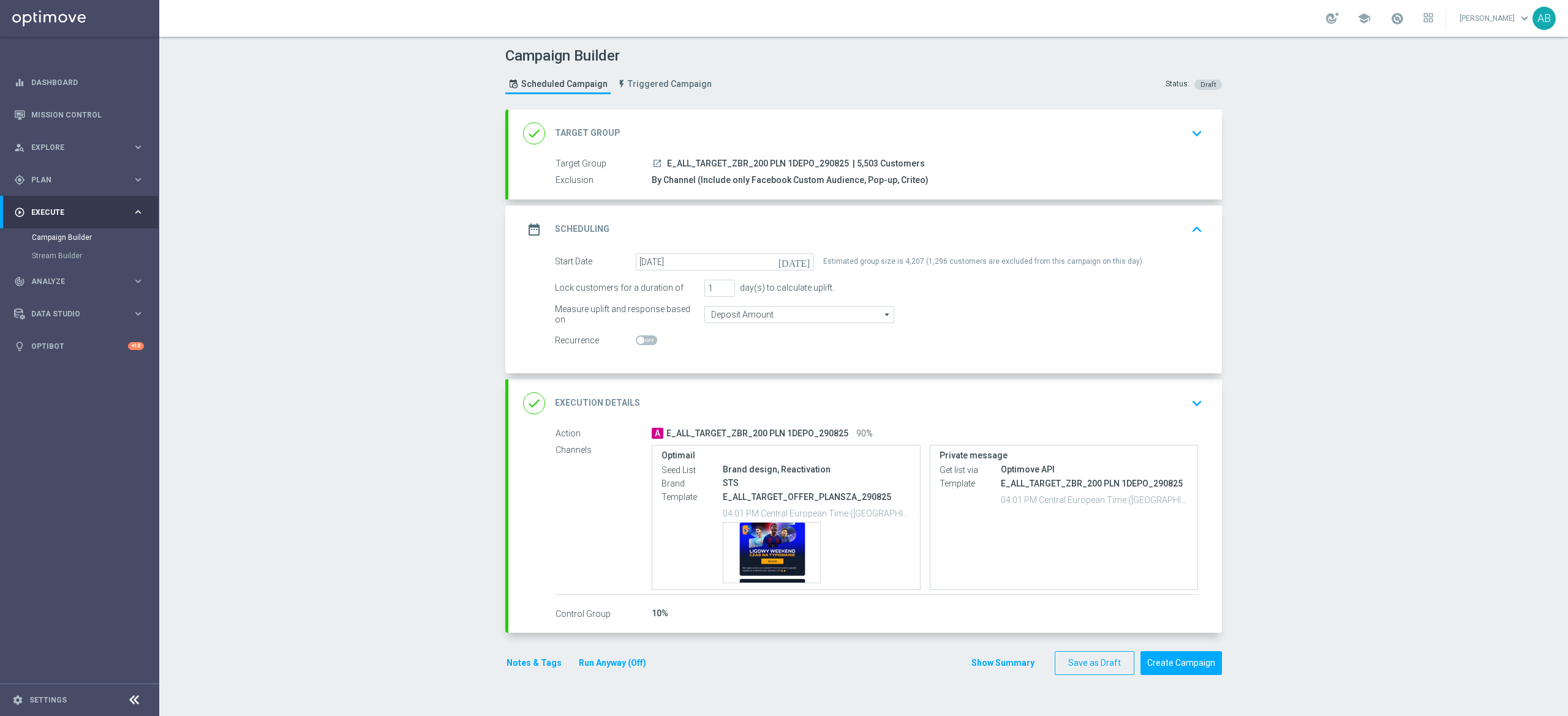
click at [1191, 406] on icon "keyboard_arrow_down" at bounding box center [1196, 403] width 18 height 18
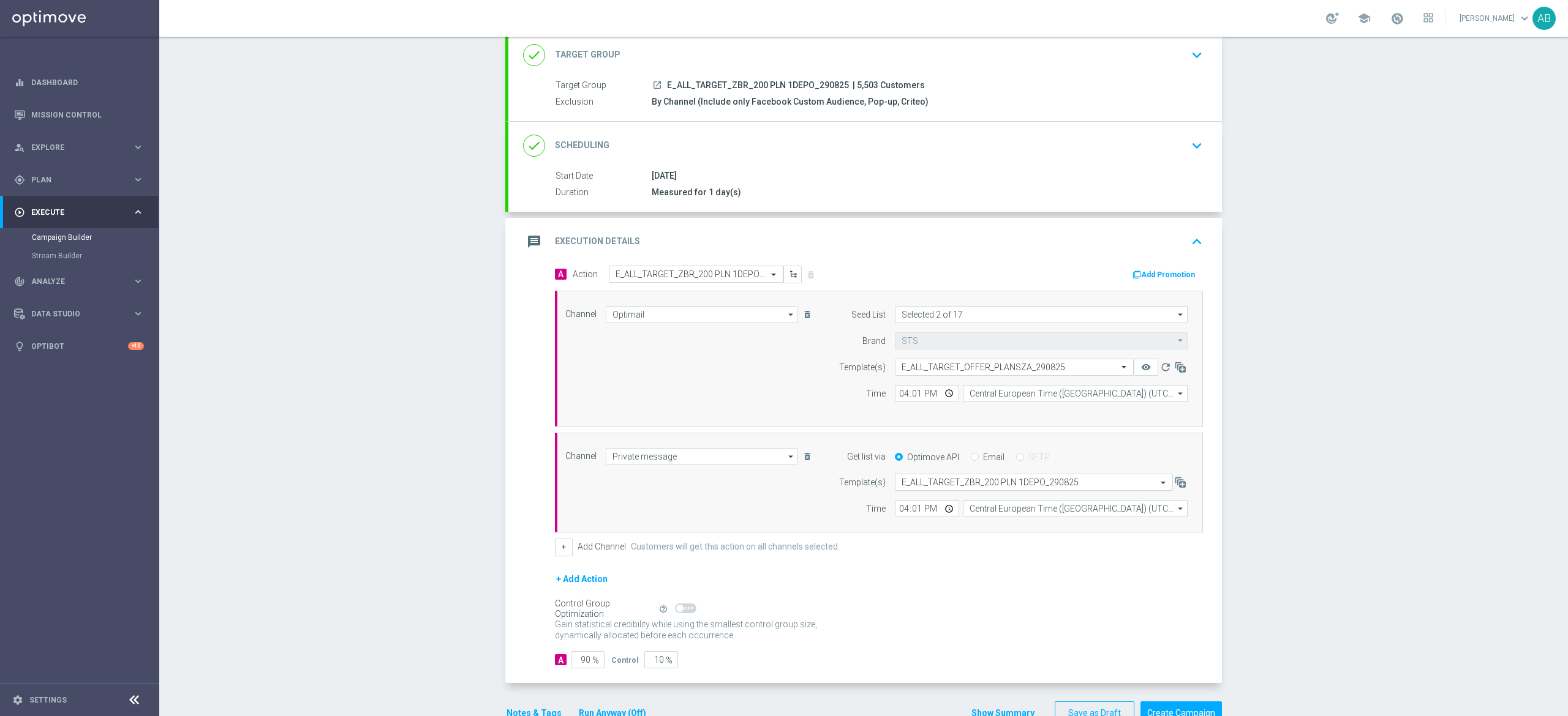
scroll to position [115, 0]
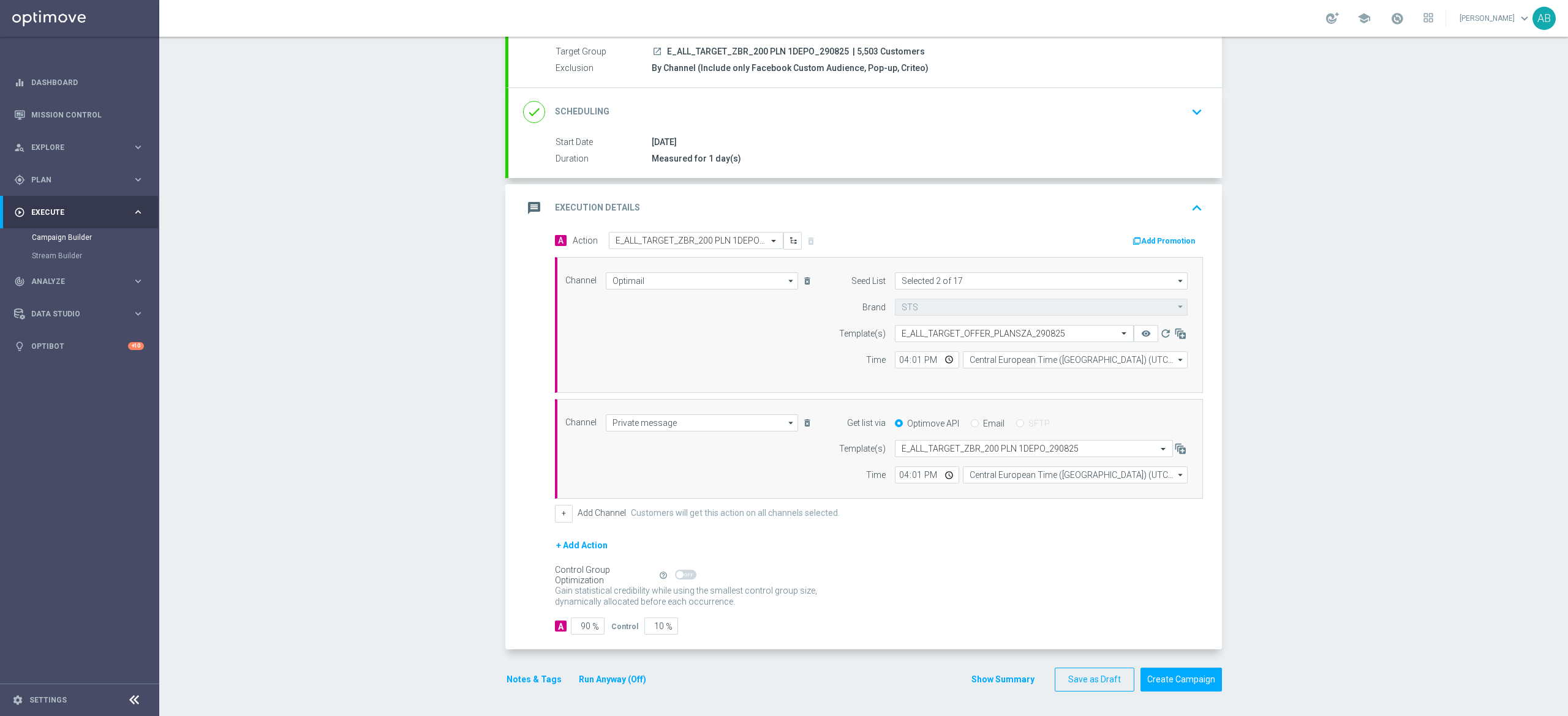
click at [538, 682] on button "Notes & Tags" at bounding box center [534, 680] width 57 height 15
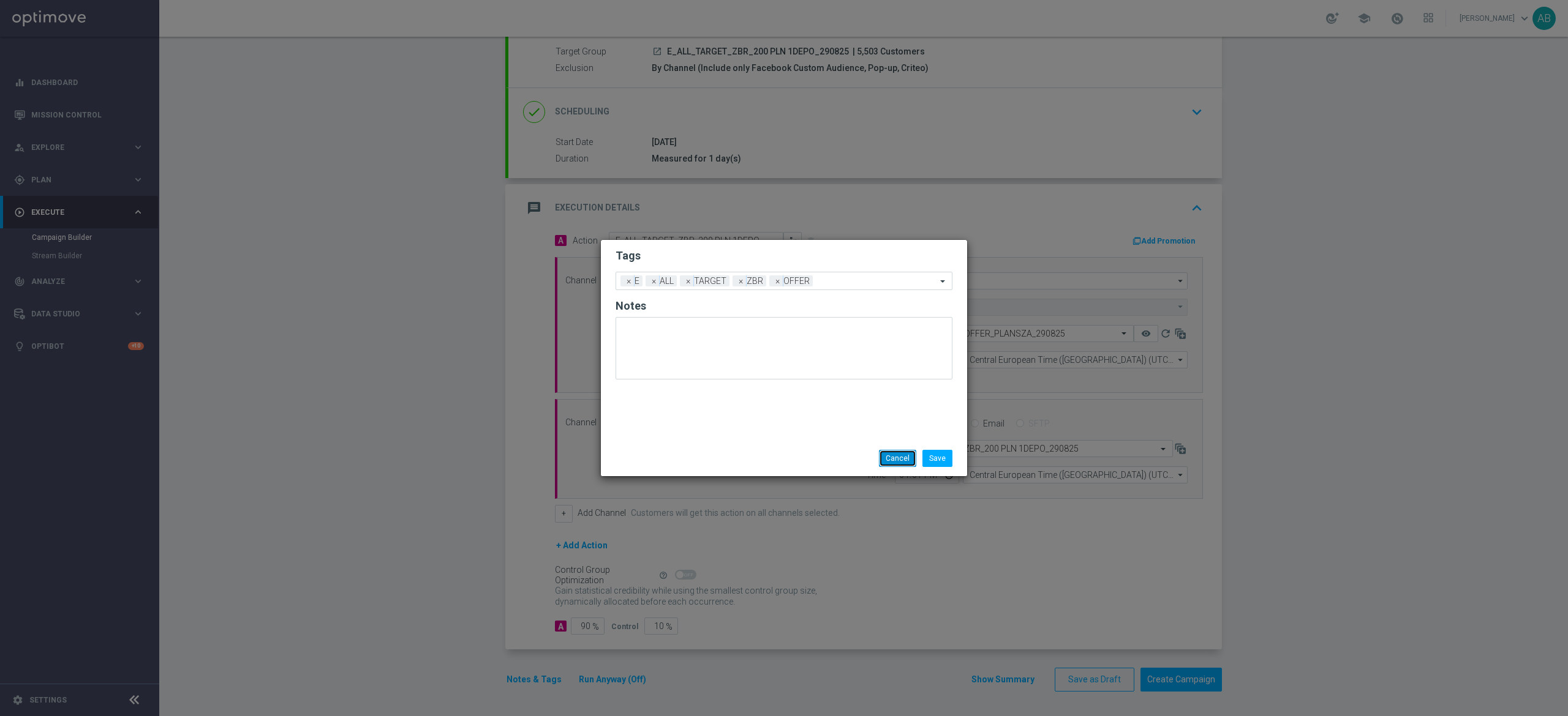
click at [893, 453] on button "Cancel" at bounding box center [897, 458] width 37 height 17
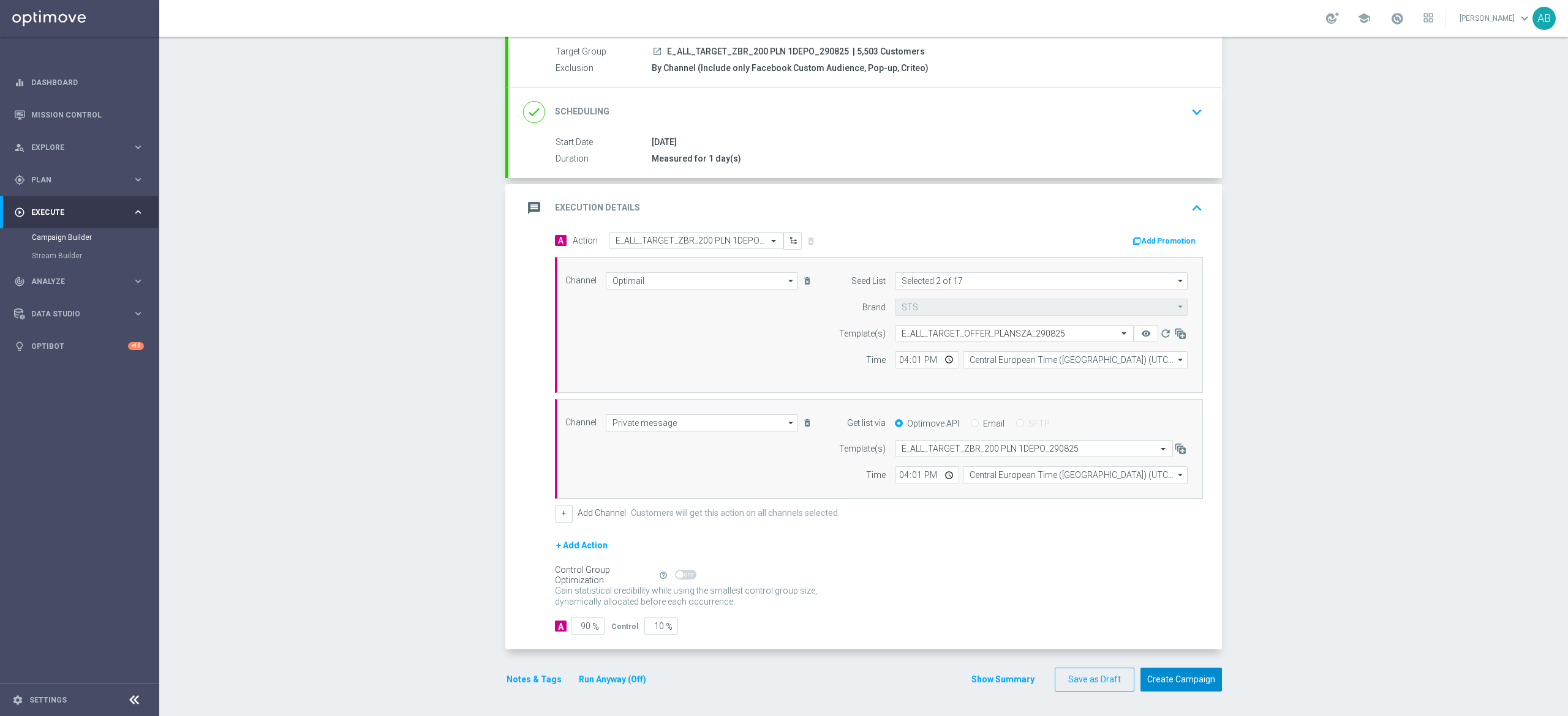
click at [1194, 675] on button "Create Campaign" at bounding box center [1181, 680] width 81 height 24
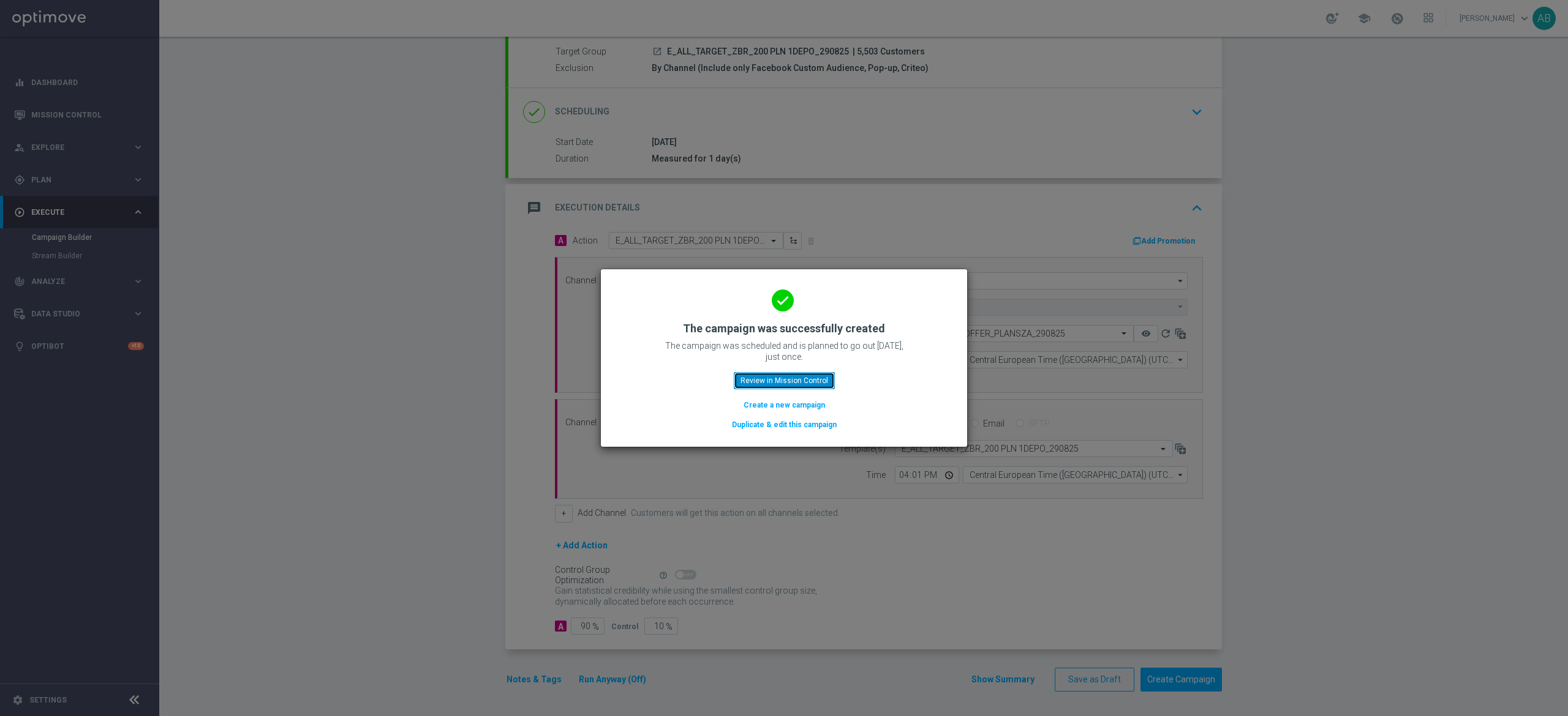
click at [760, 377] on button "Review in Mission Control" at bounding box center [784, 380] width 101 height 17
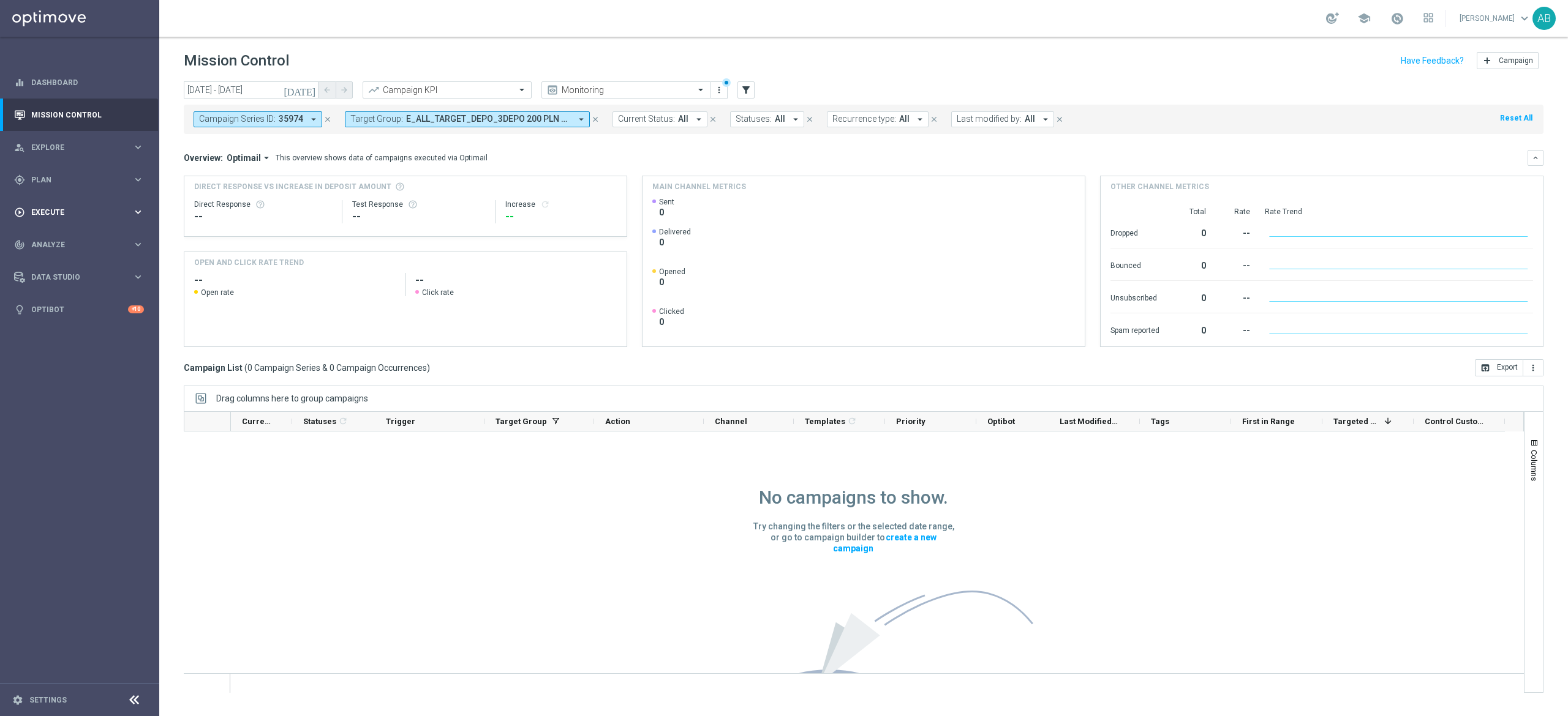
click at [57, 215] on div "play_circle_outline Execute" at bounding box center [73, 213] width 118 height 11
click at [66, 176] on span "Plan" at bounding box center [82, 180] width 101 height 8
click at [48, 302] on span "Execute" at bounding box center [82, 304] width 101 height 8
click at [64, 227] on div "play_circle_outline Execute keyboard_arrow_right" at bounding box center [79, 212] width 158 height 32
click at [62, 210] on span "Execute" at bounding box center [82, 213] width 101 height 8
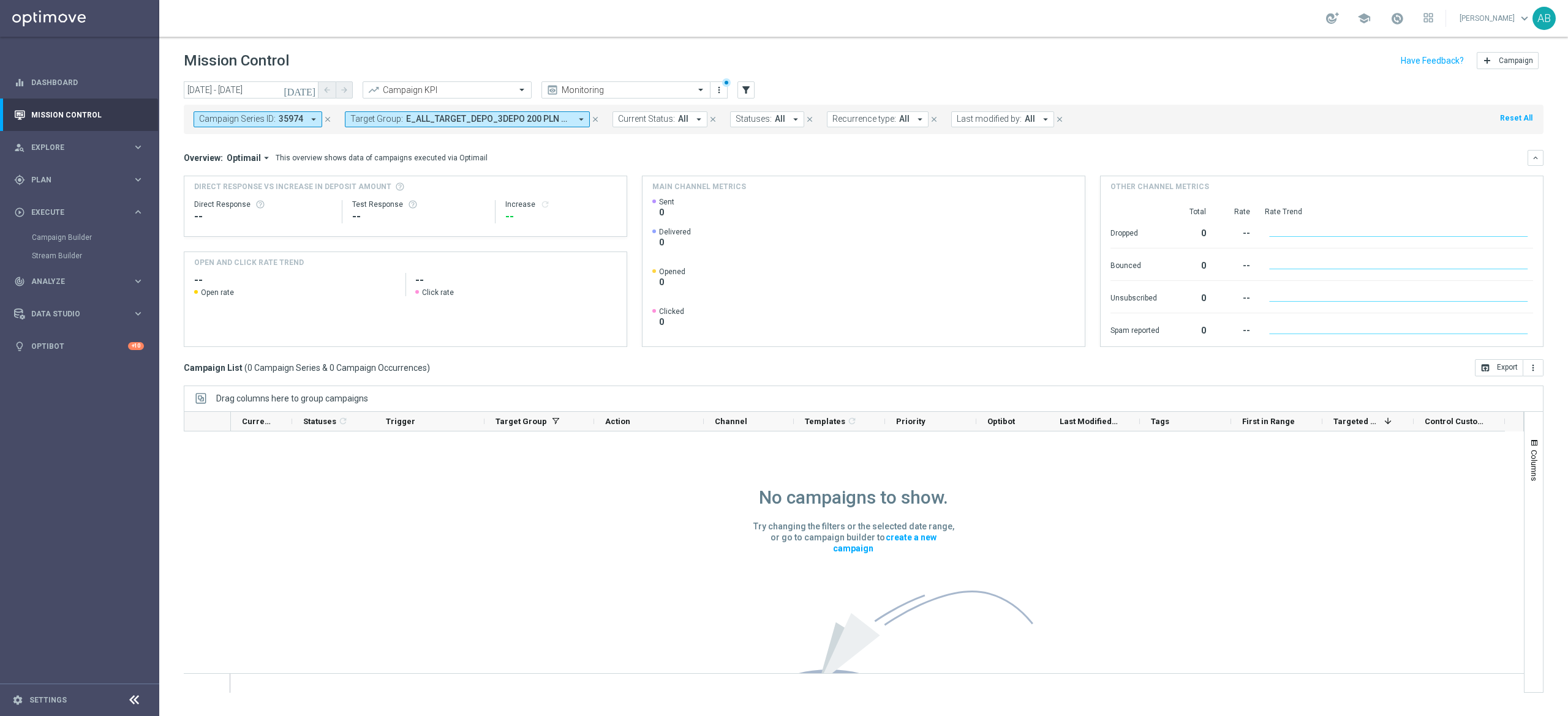
click at [55, 231] on div "Campaign Builder" at bounding box center [95, 238] width 126 height 18
click at [52, 236] on link "Campaign Builder" at bounding box center [80, 238] width 96 height 10
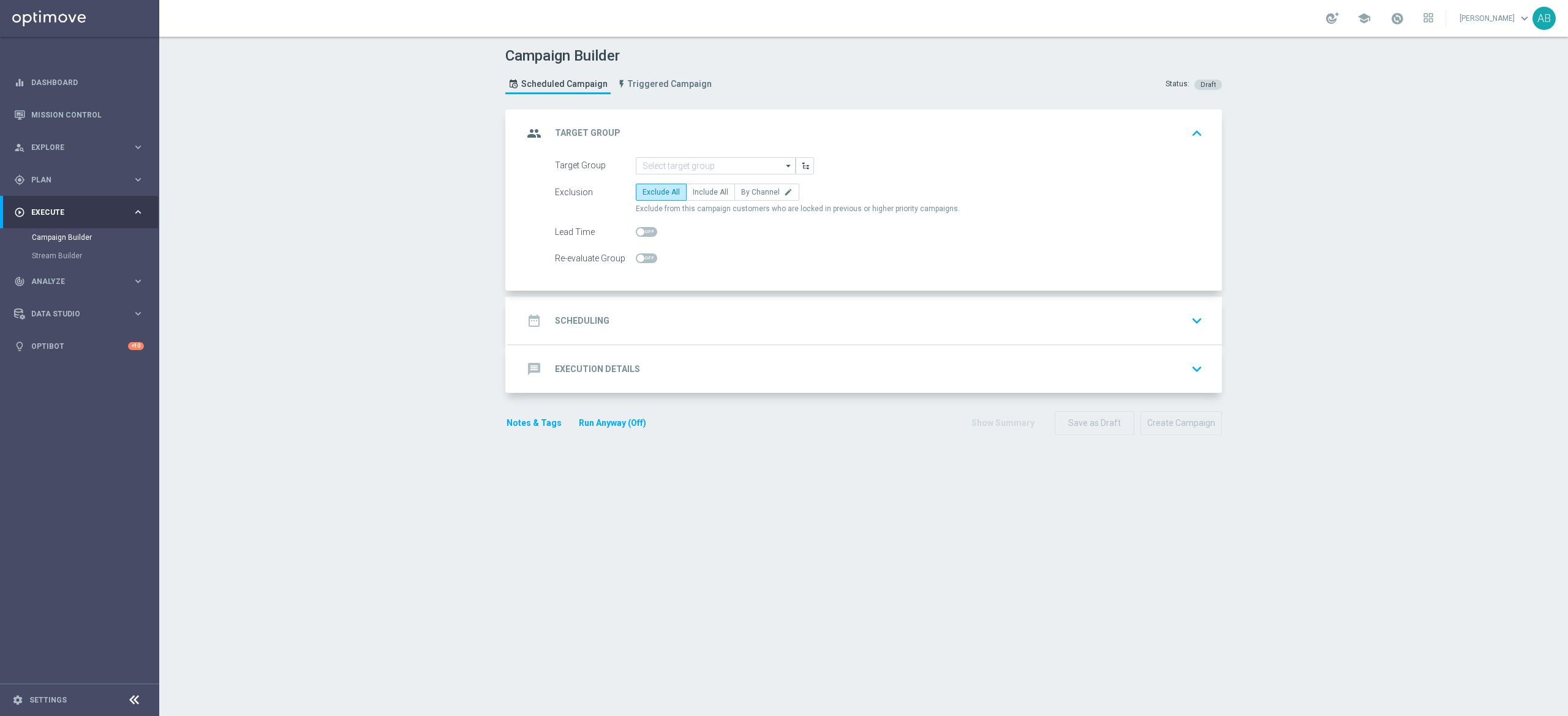
click at [701, 175] on form "Target Group arrow_drop_down Drag here to set row groups Drag here to set colum…" at bounding box center [879, 213] width 648 height 110
click at [704, 169] on input at bounding box center [716, 166] width 160 height 17
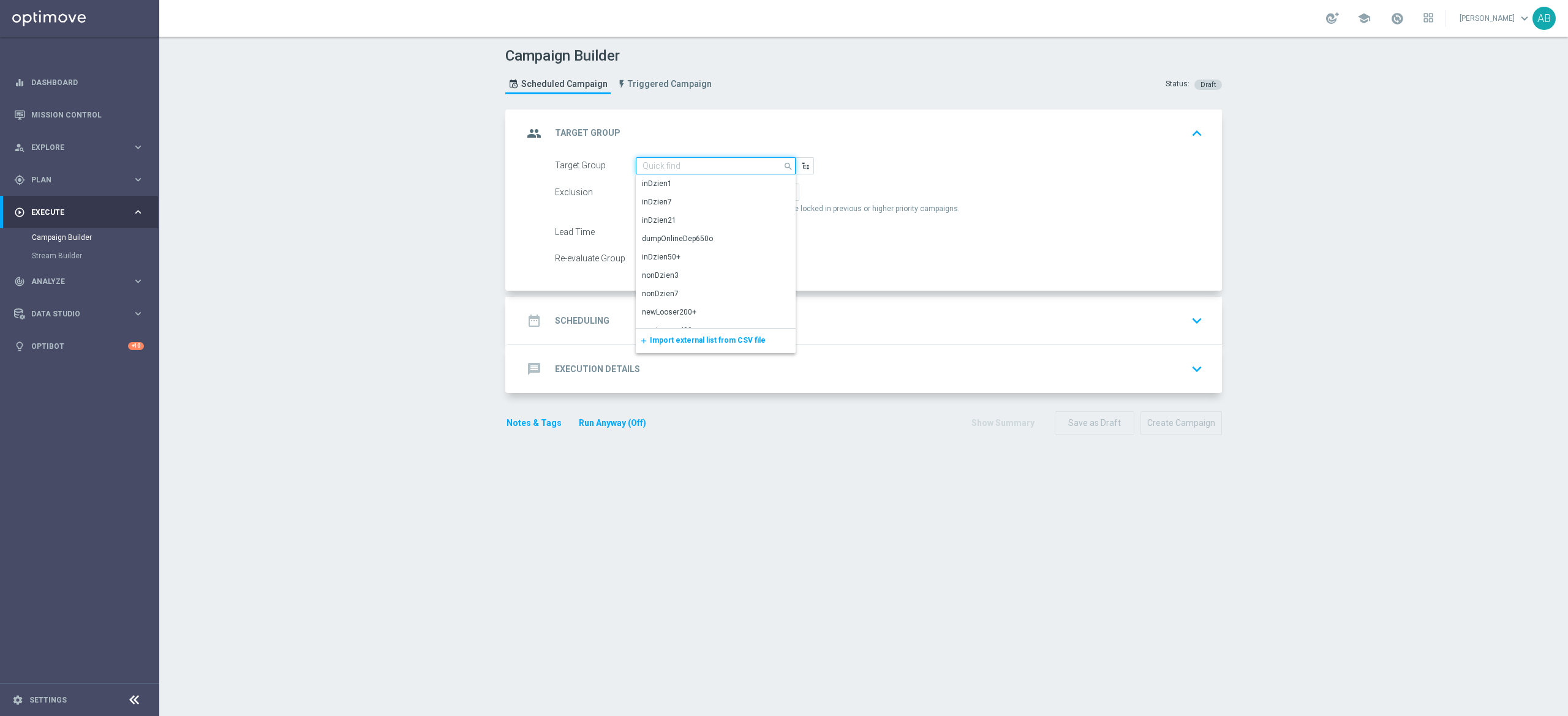
paste input "E_ALL_TARGET_ZBR_200 PLN 2DEPO_290825"
click at [700, 180] on div "E_ALL_TARGET_ZBR_200 PLN 2DEPO_290825" at bounding box center [716, 189] width 148 height 22
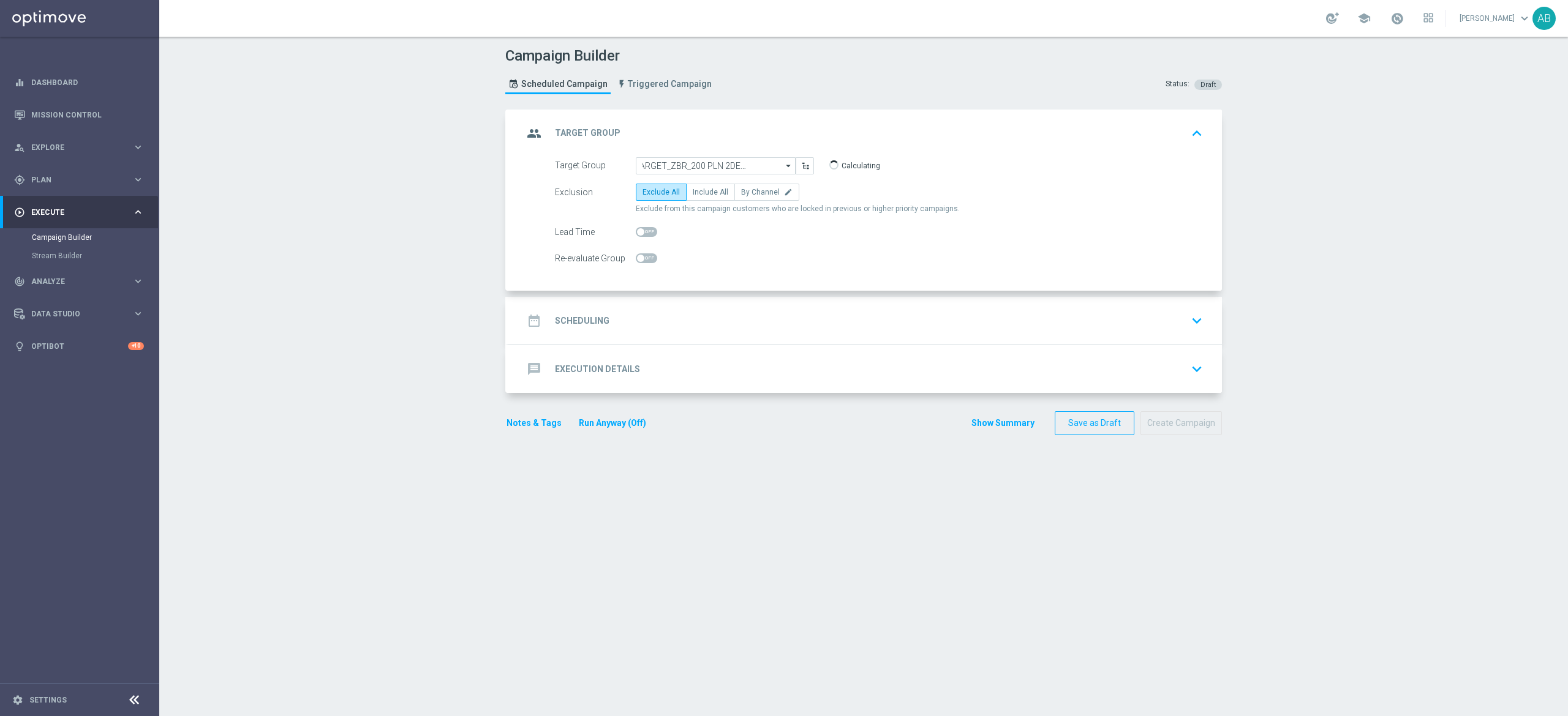
type input "E_ALL_TARGET_ZBR_200 PLN 2DEPO_290825"
click at [751, 191] on span "By Channel" at bounding box center [760, 192] width 38 height 8
click at [749, 191] on input "By Channel edit" at bounding box center [744, 194] width 8 height 8
radio input "true"
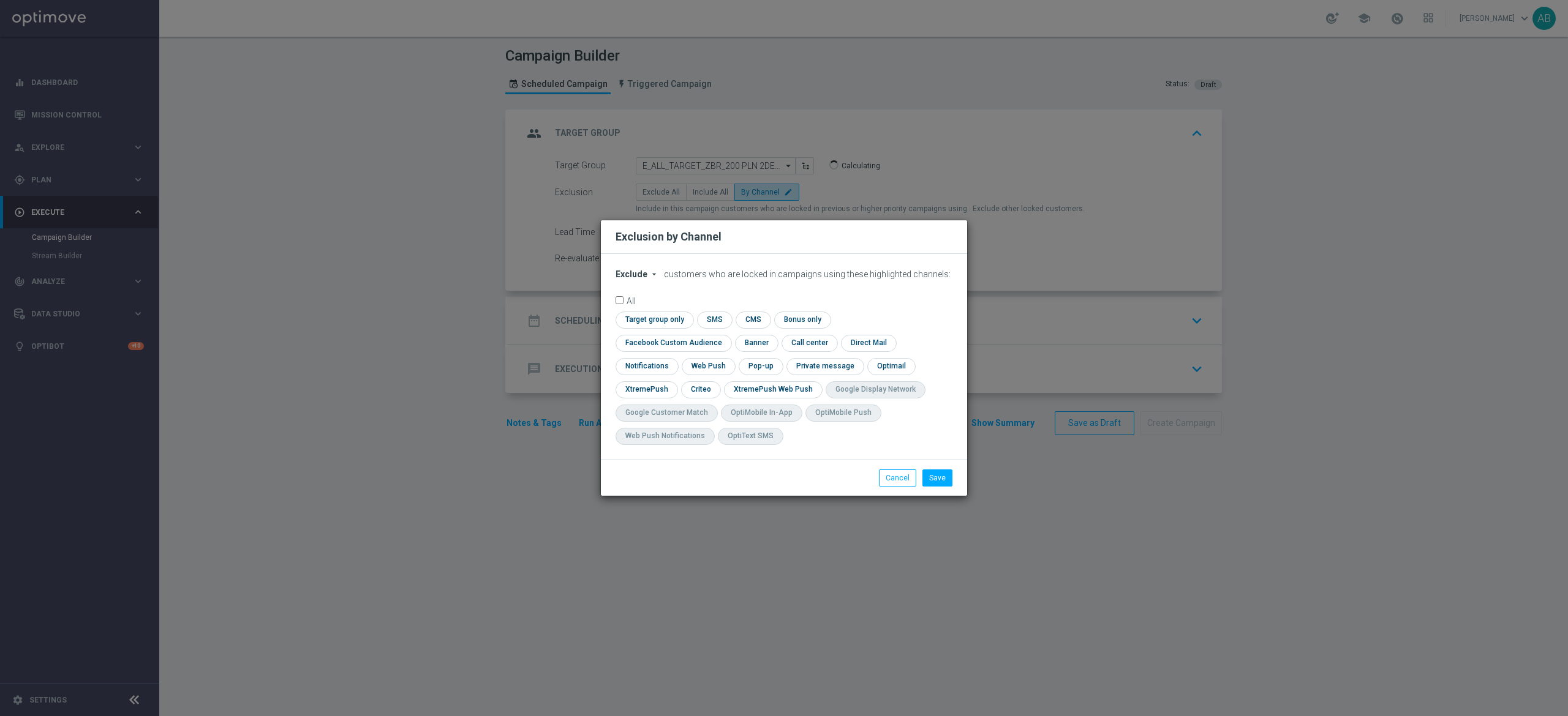
click at [636, 279] on span "Exclude" at bounding box center [632, 274] width 32 height 10
click at [650, 310] on div "Include" at bounding box center [639, 302] width 45 height 15
click at [726, 335] on input "checkbox" at bounding box center [671, 343] width 111 height 17
checkbox input "true"
click at [697, 388] on input "checkbox" at bounding box center [700, 389] width 38 height 17
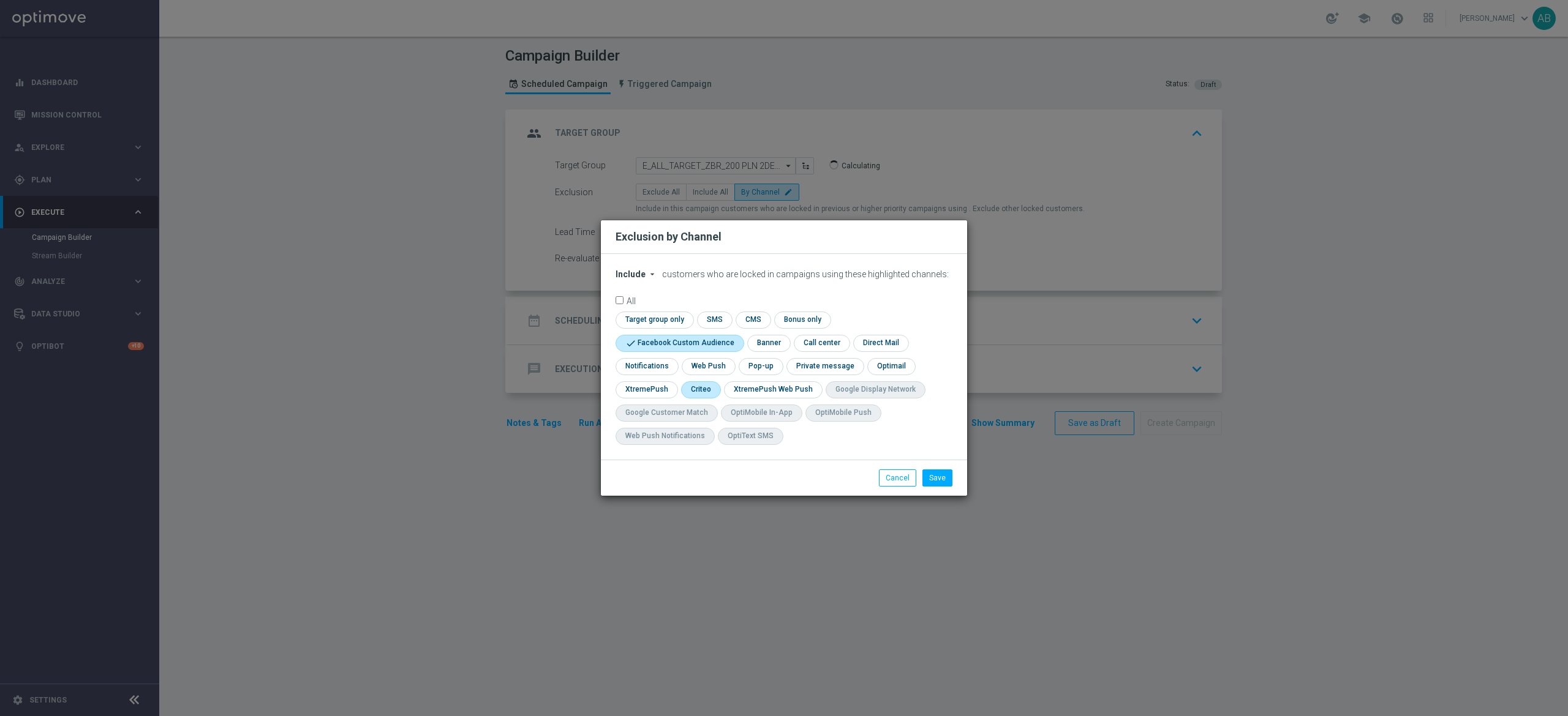
checkbox input "true"
click at [768, 367] on input "checkbox" at bounding box center [760, 366] width 42 height 17
checkbox input "true"
click at [940, 474] on button "Save" at bounding box center [937, 478] width 30 height 17
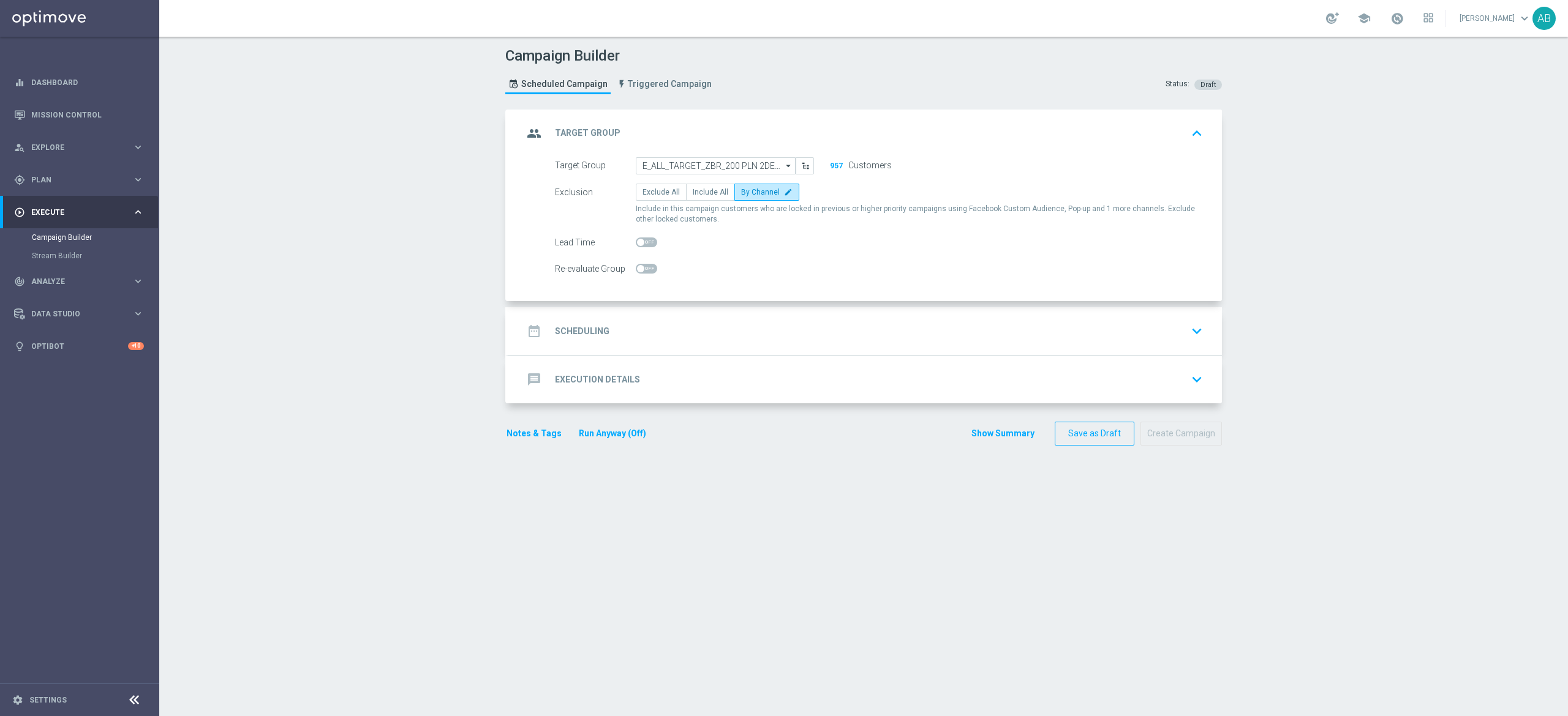
click at [681, 323] on div "date_range Scheduling keyboard_arrow_down" at bounding box center [866, 331] width 684 height 23
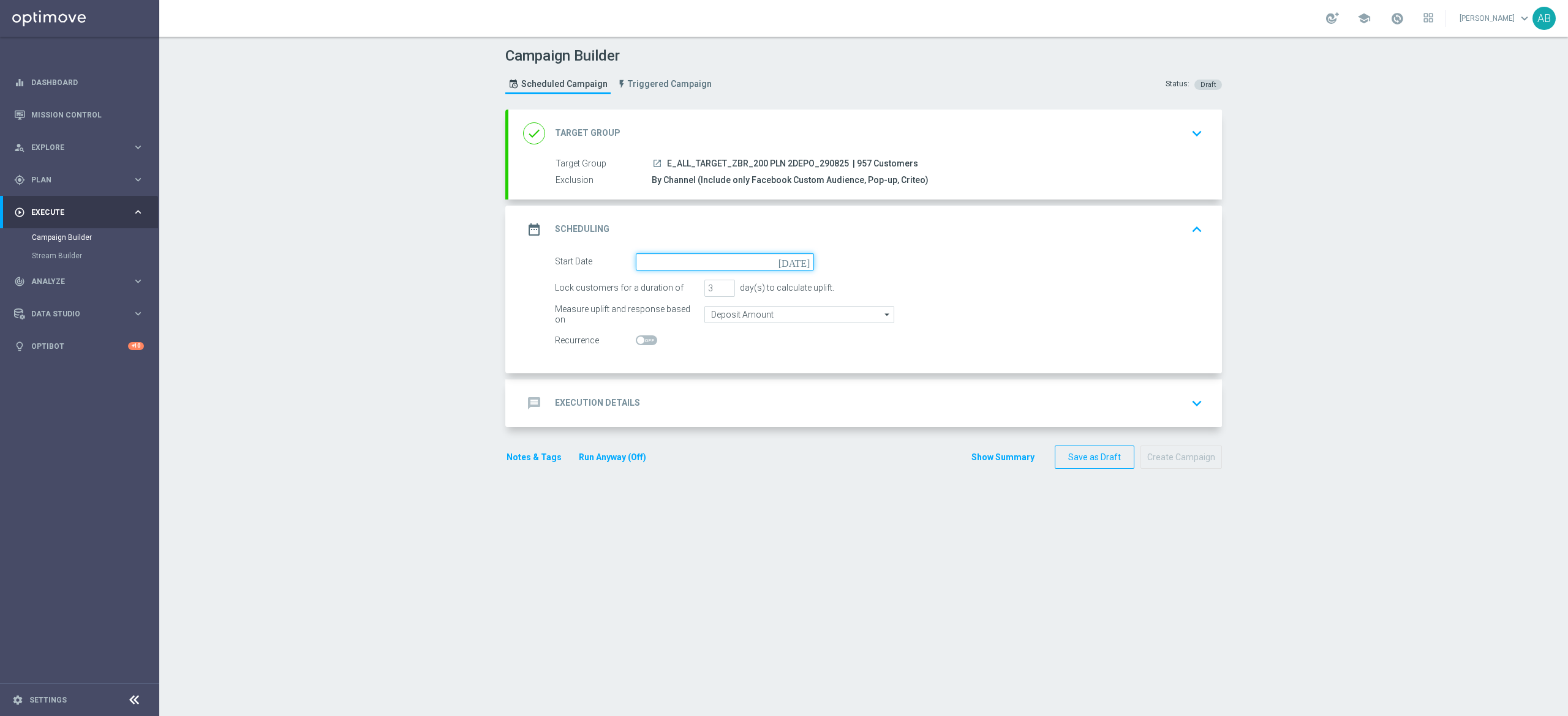
click at [695, 255] on input at bounding box center [725, 262] width 178 height 17
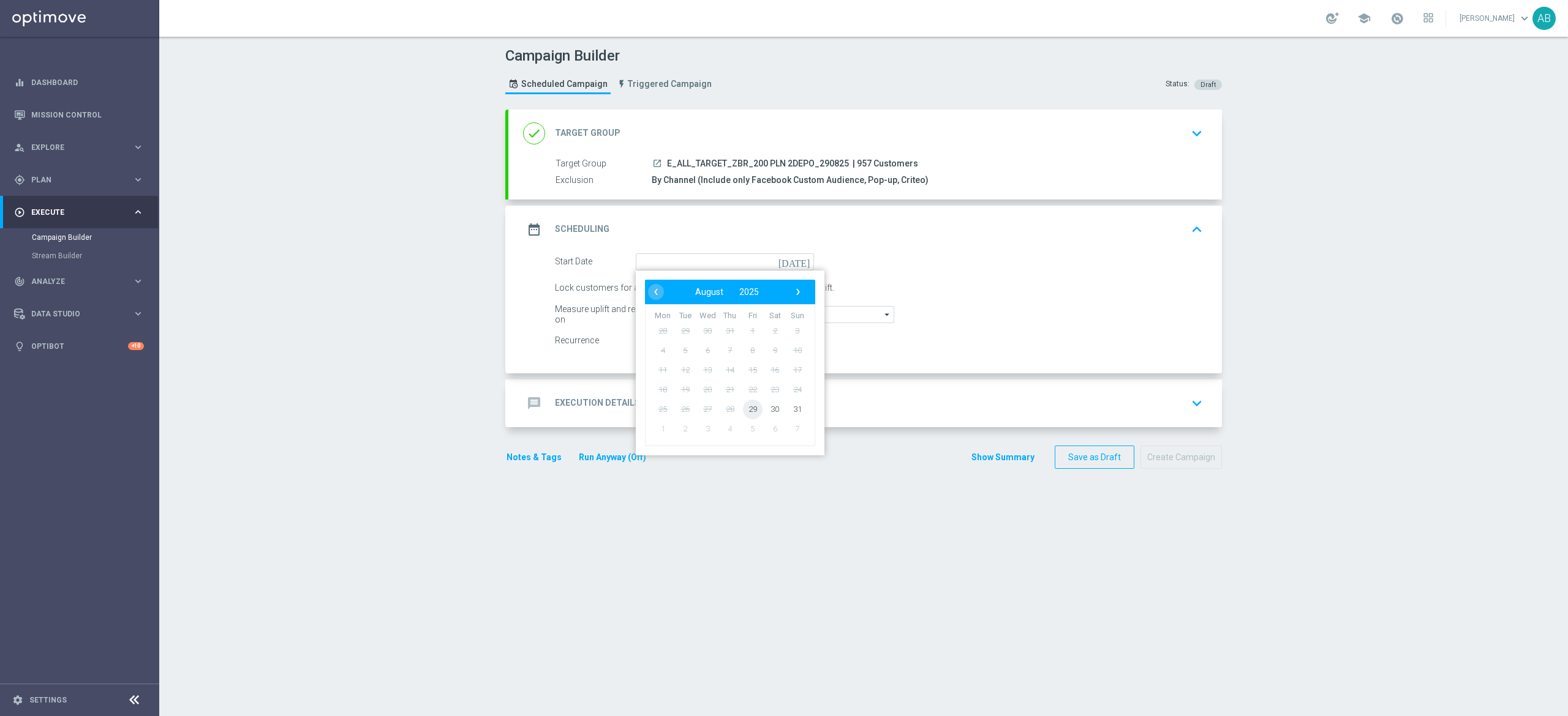
click at [743, 408] on span "29" at bounding box center [753, 409] width 20 height 20
type input "[DATE]"
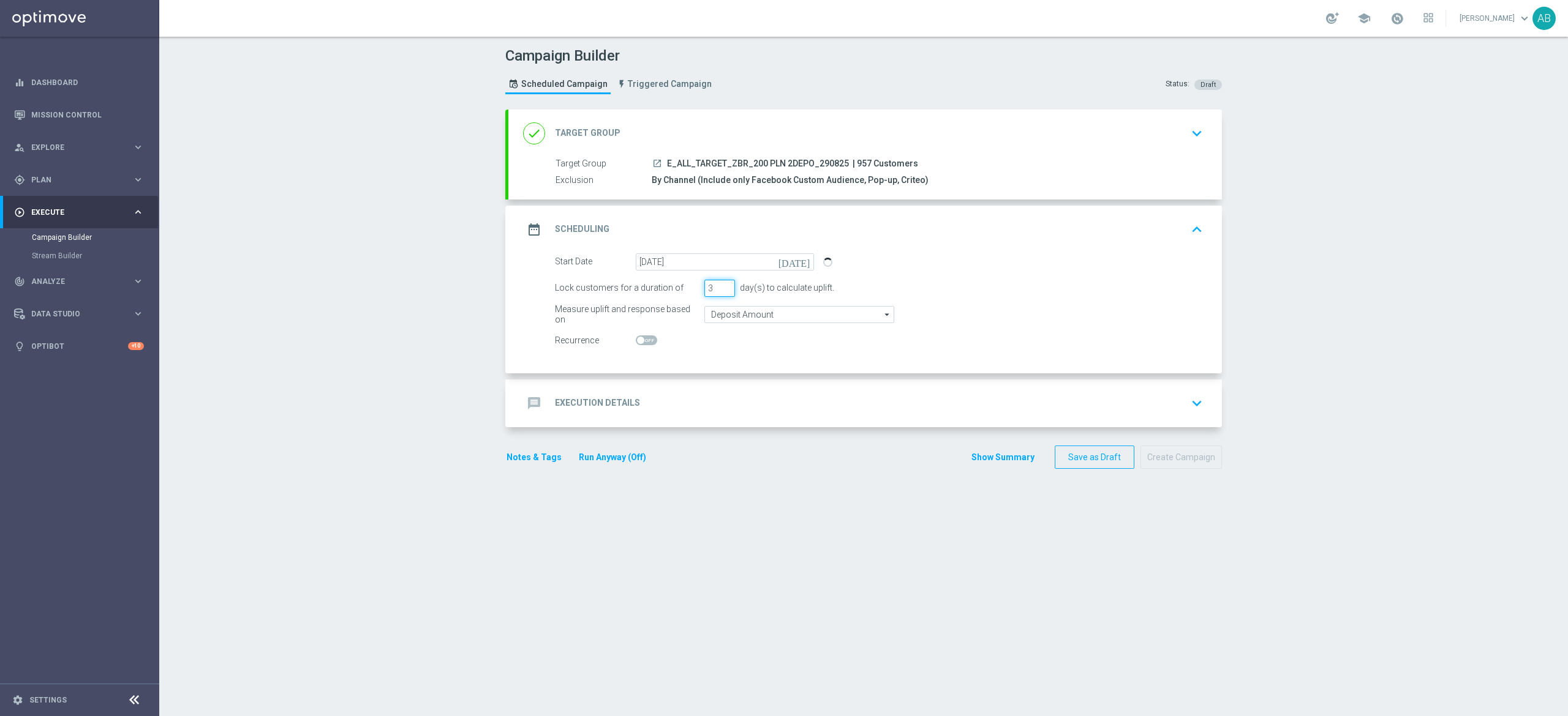
drag, startPoint x: 703, startPoint y: 295, endPoint x: 689, endPoint y: 303, distance: 16.1
click at [689, 303] on form "Start Date [DATE] [DATE] Lock customers for a duration of 3 day(s) to calculate…" at bounding box center [879, 301] width 648 height 96
type input "1"
click at [647, 394] on div "message Execution Details keyboard_arrow_down" at bounding box center [866, 403] width 684 height 23
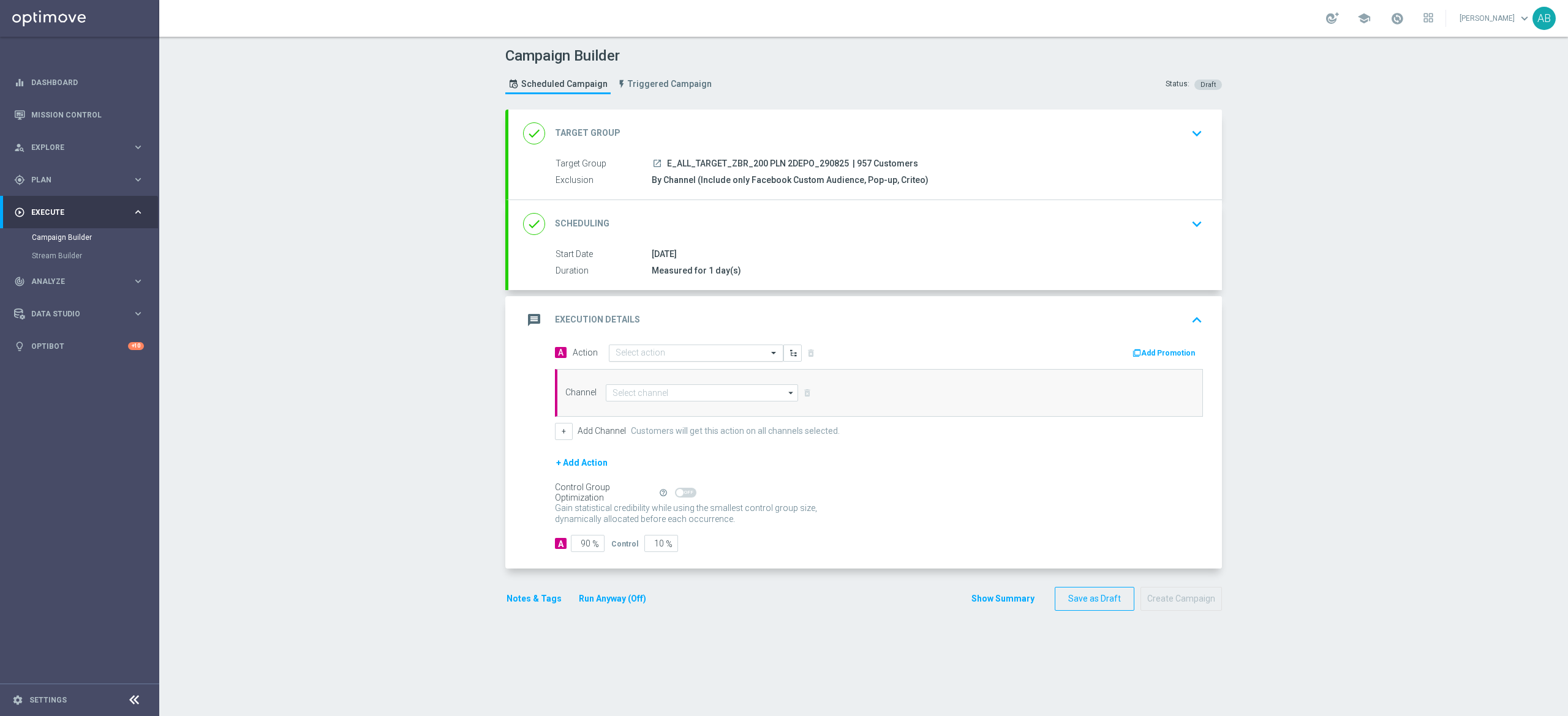
click at [628, 344] on div "message Execution Details keyboard_arrow_up A Action Select action delete_forev…" at bounding box center [866, 433] width 714 height 273
click at [628, 352] on input "text" at bounding box center [684, 353] width 136 height 10
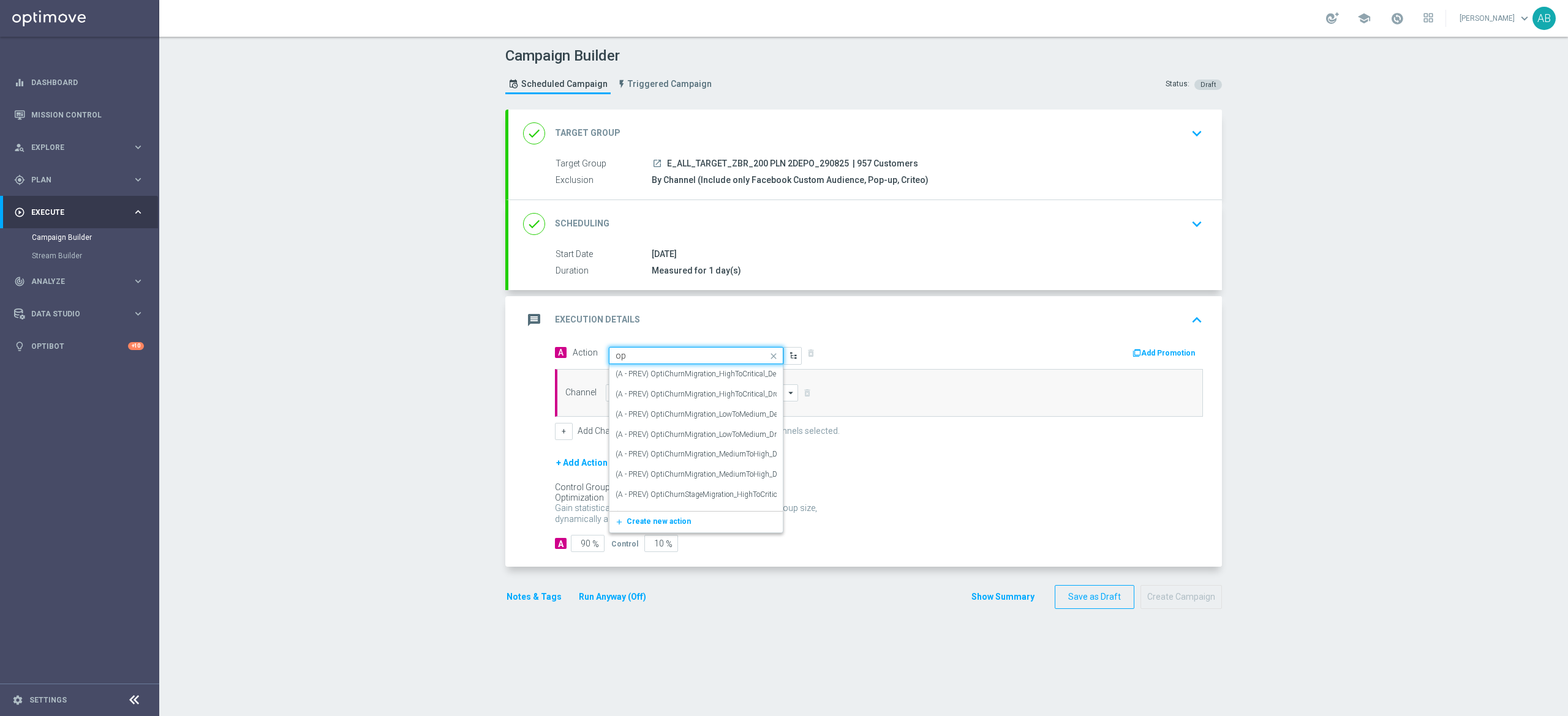
type input "o"
paste input "E_ALL_TARGET_ZBR_200 PLN 2DEPO_290825"
type input "E_ALL_TARGET_ZBR_200 PLN 2DEPO_290825"
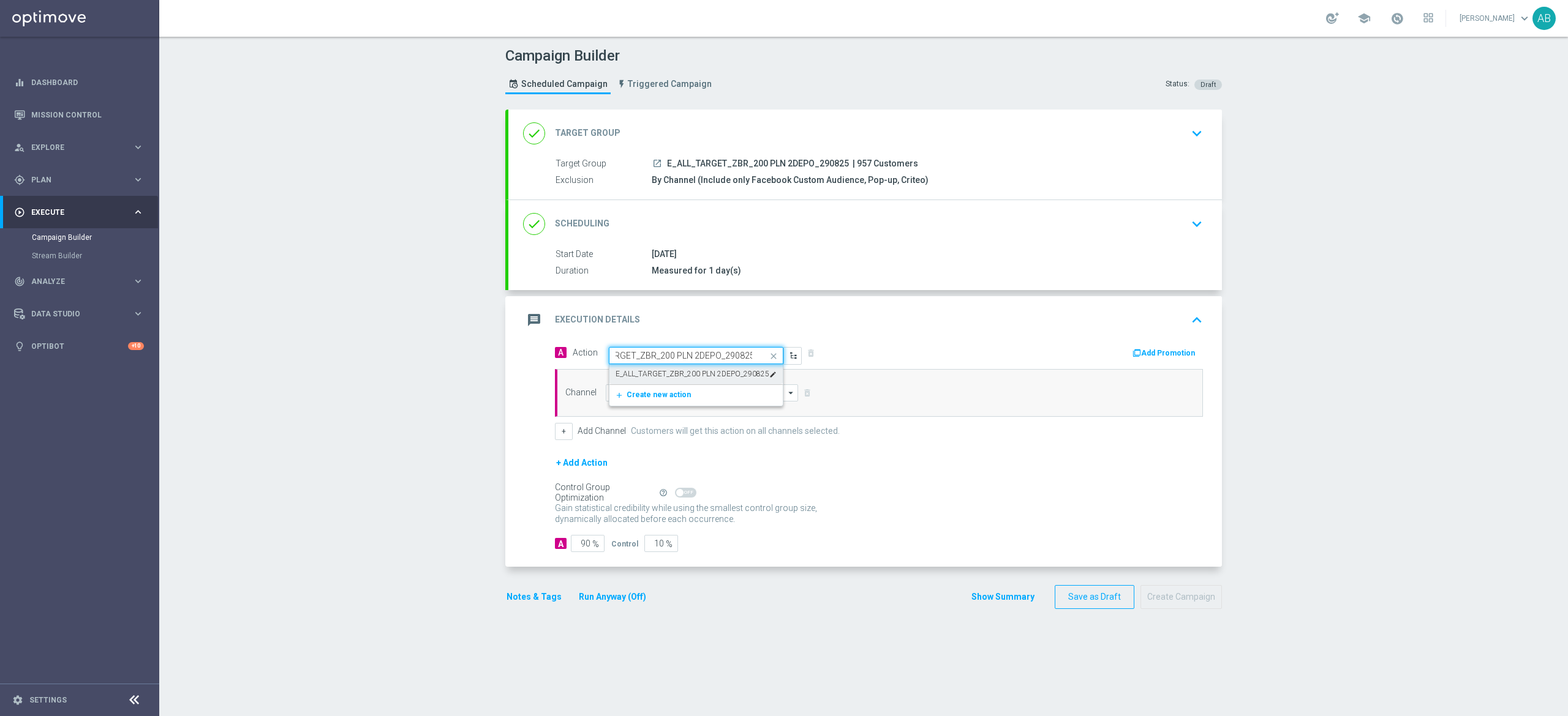
click at [630, 371] on label "E_ALL_TARGET_ZBR_200 PLN 2DEPO_290825" at bounding box center [693, 374] width 154 height 10
click at [630, 396] on input at bounding box center [702, 393] width 192 height 17
click at [609, 406] on div "Optimail" at bounding box center [702, 411] width 192 height 18
type input "Optimail"
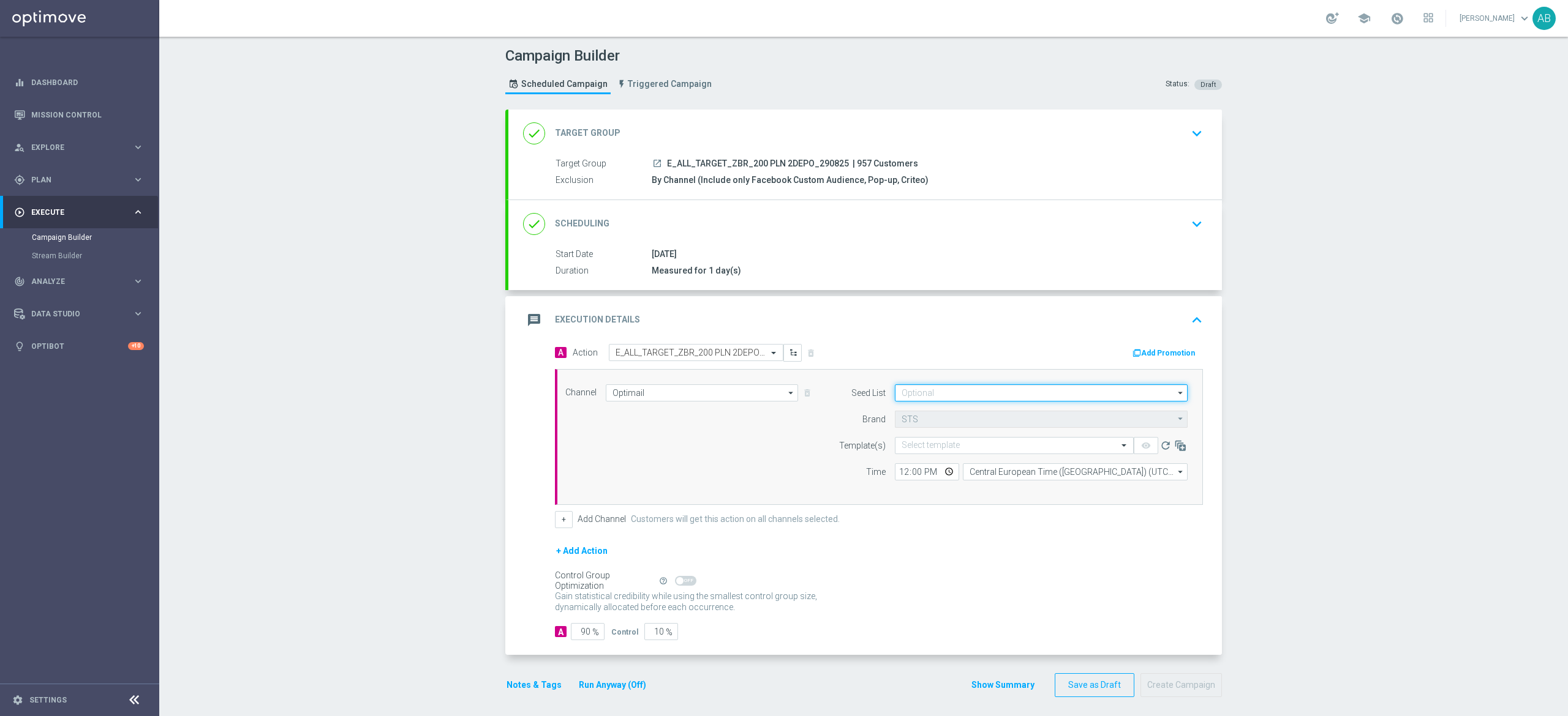
click at [917, 394] on input at bounding box center [1041, 393] width 292 height 17
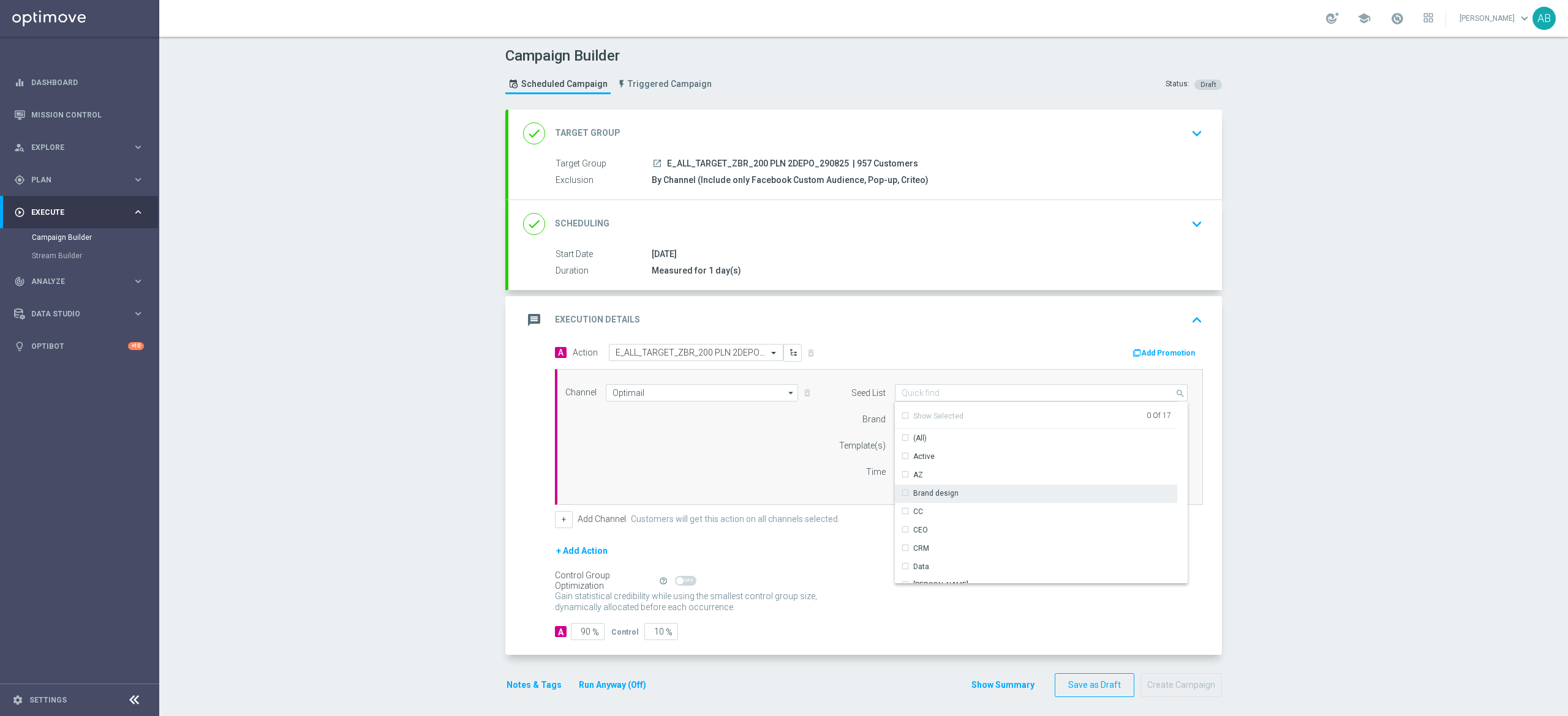
click at [942, 494] on div "Brand design" at bounding box center [935, 494] width 45 height 11
click at [946, 533] on div "Reactivation" at bounding box center [1036, 536] width 283 height 17
click at [709, 474] on div "Channel Optimail Optimail arrow_drop_down Drag here to set row groups Drag here…" at bounding box center [877, 437] width 641 height 106
type input "Selected 2 of 17"
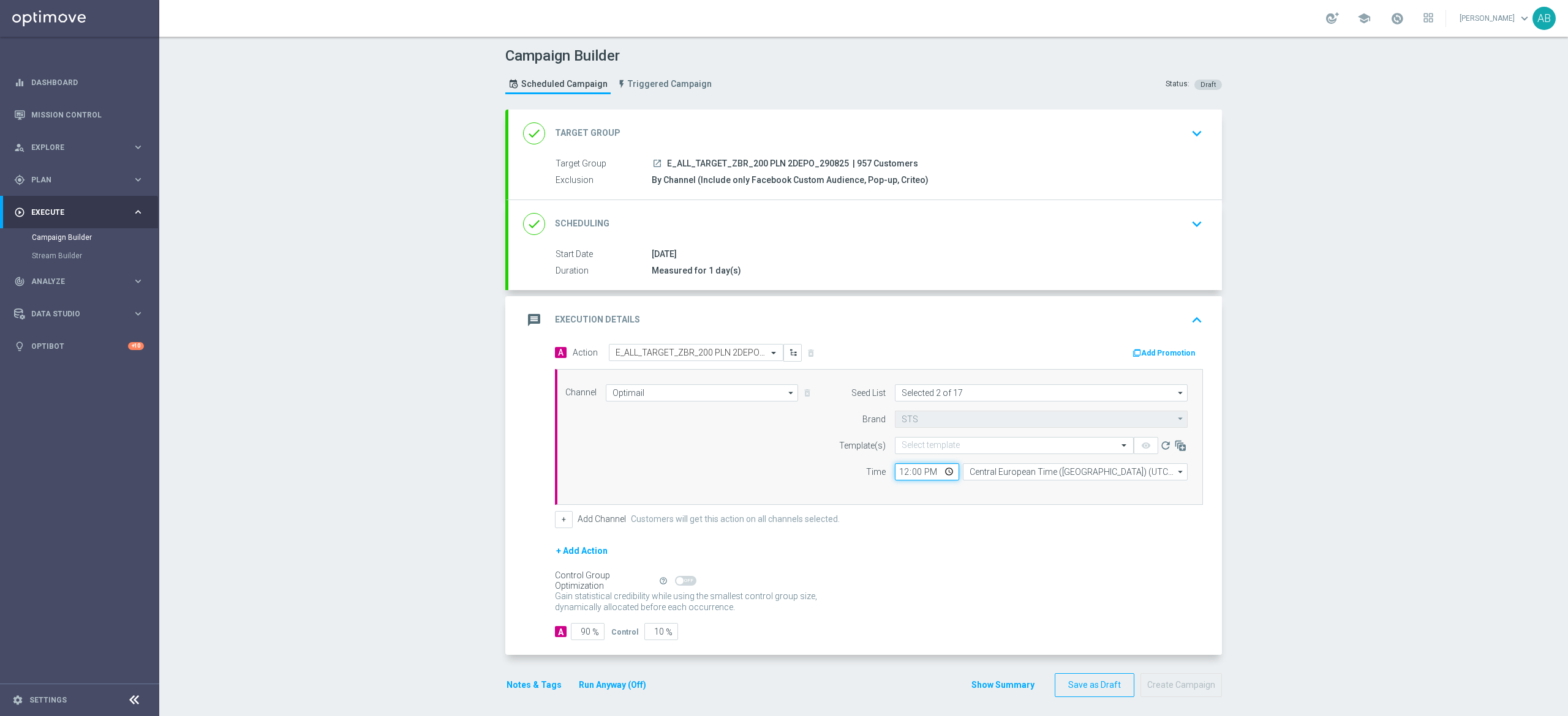
click at [895, 478] on input "12:00" at bounding box center [927, 472] width 64 height 17
type input "16:01"
click at [558, 523] on button "+" at bounding box center [563, 520] width 17 height 17
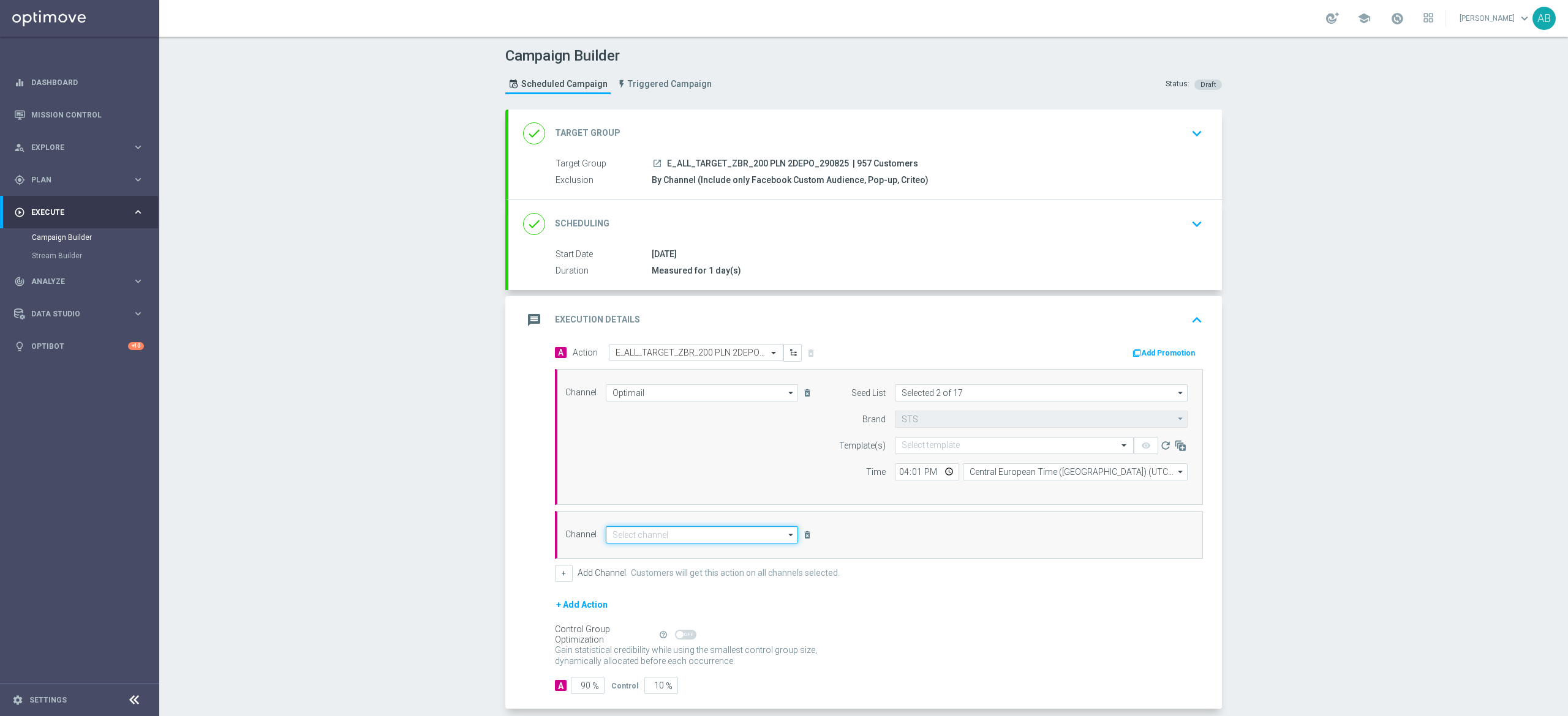
click at [620, 541] on input at bounding box center [702, 535] width 192 height 17
click at [612, 554] on div "Private message" at bounding box center [641, 553] width 57 height 11
type input "Private message"
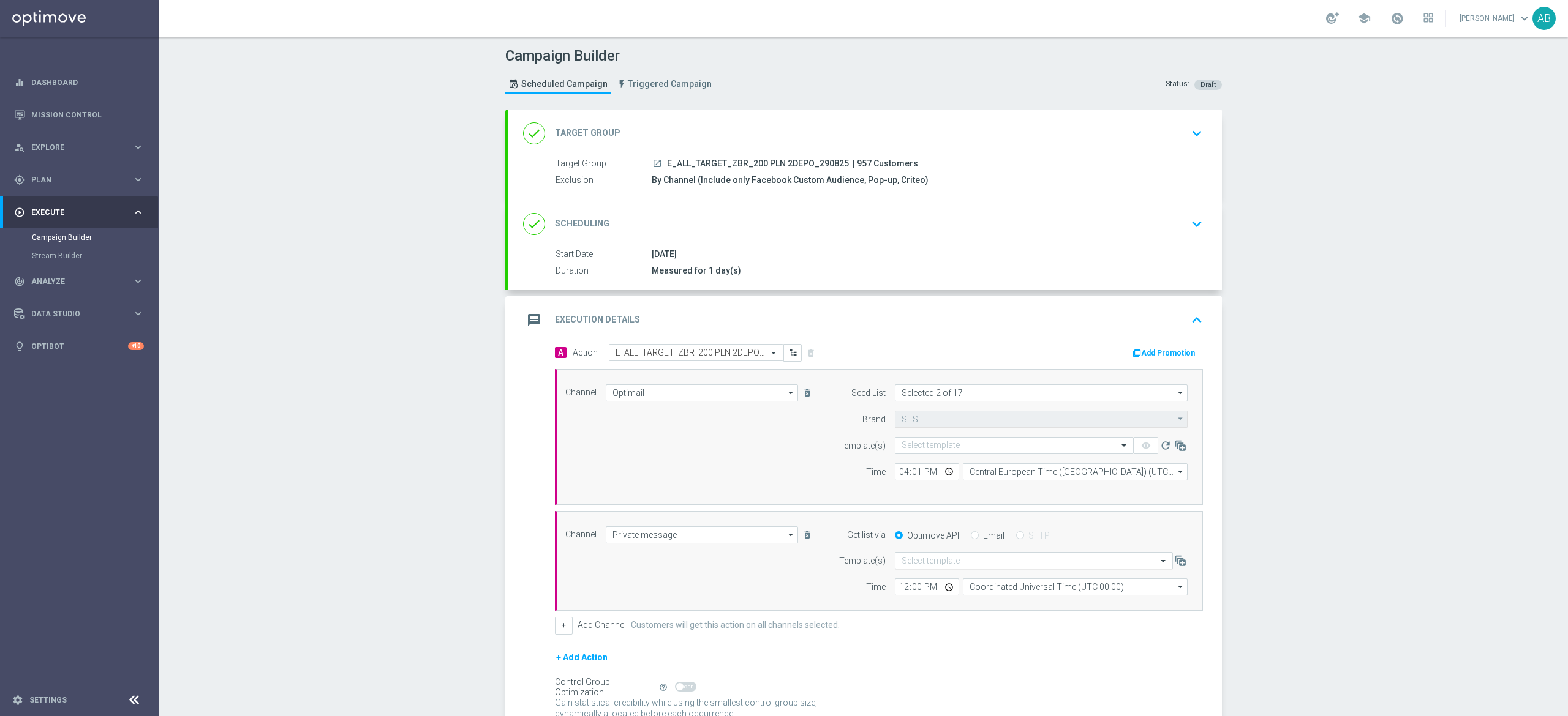
click at [966, 561] on input "text" at bounding box center [1022, 561] width 240 height 10
paste input "E_ALL_TARGET_ZBR_200 PLN 2DEPO_290825"
click at [910, 543] on label "E_ALL_TARGET_ZBR_200 PLN 2DEPO_290825" at bounding box center [979, 542] width 154 height 10
type input "E_ALL_TARGET_ZBR_200 PLN 2DEPO_290825"
click at [896, 589] on input "12:00" at bounding box center [927, 587] width 64 height 17
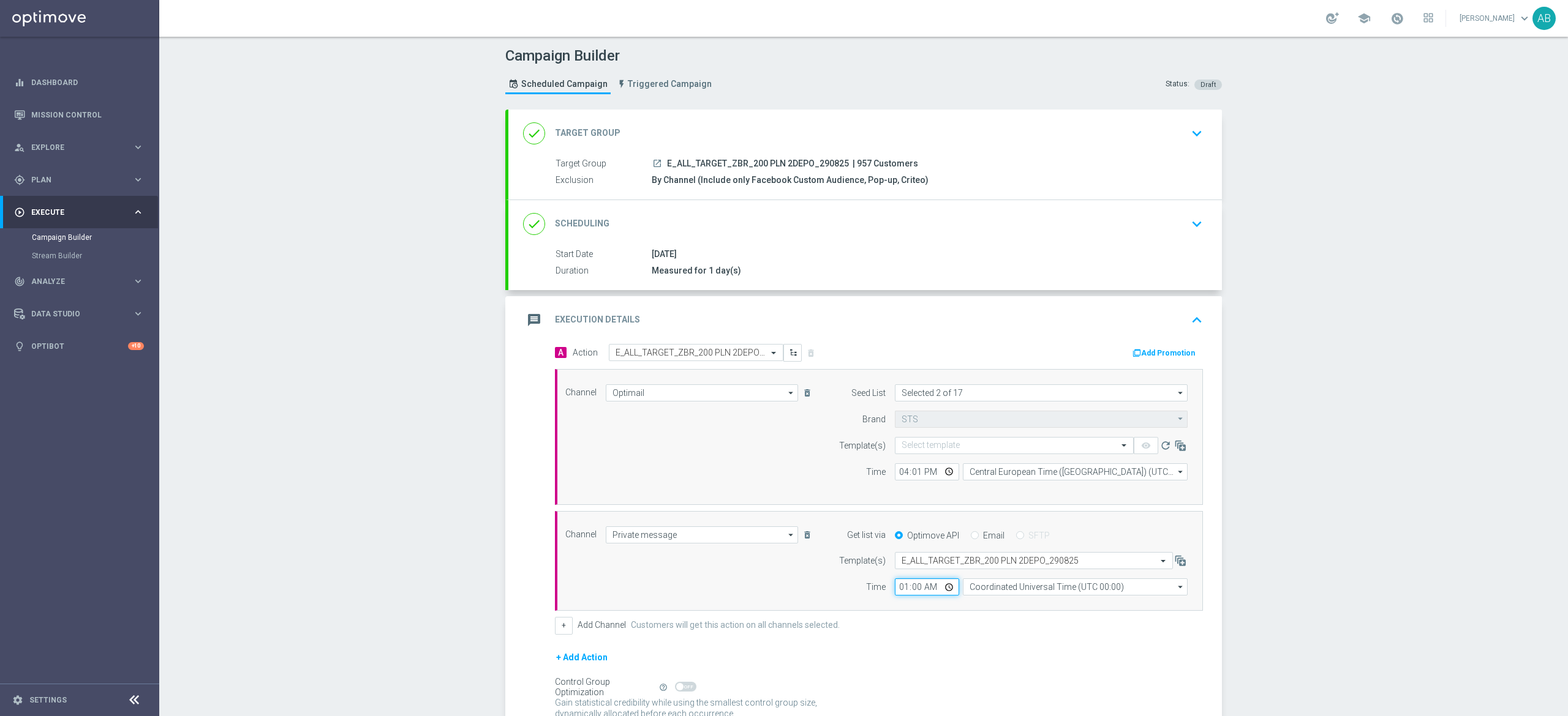
type input "17:00"
type input "16:01"
click at [976, 585] on input "Coordinated Universal Time (UTC 00:00)" at bounding box center [1075, 587] width 225 height 17
click at [997, 602] on div "Central European Time ([GEOGRAPHIC_DATA]) (UTC +02:00)" at bounding box center [1069, 605] width 200 height 11
type input "Central European Time ([GEOGRAPHIC_DATA]) (UTC +02:00)"
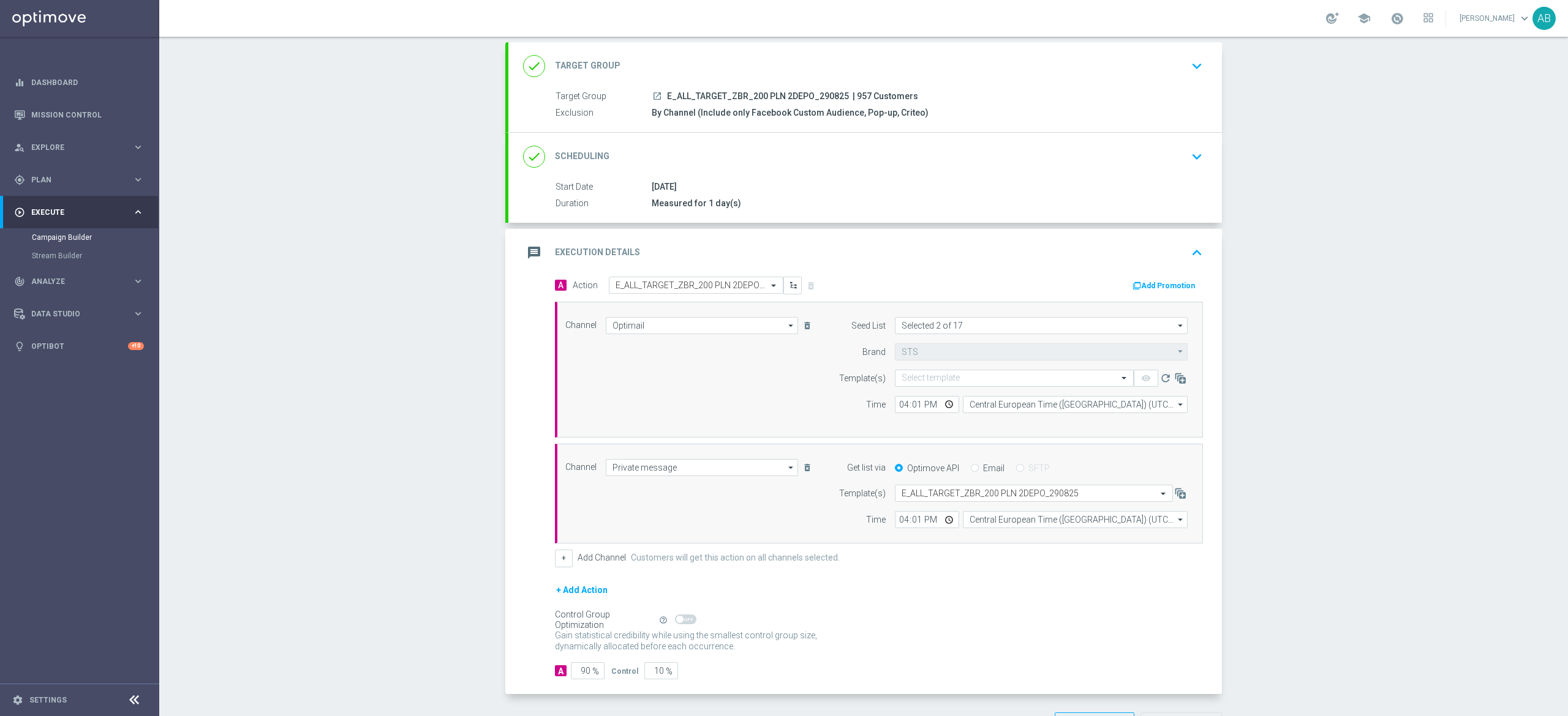
scroll to position [115, 0]
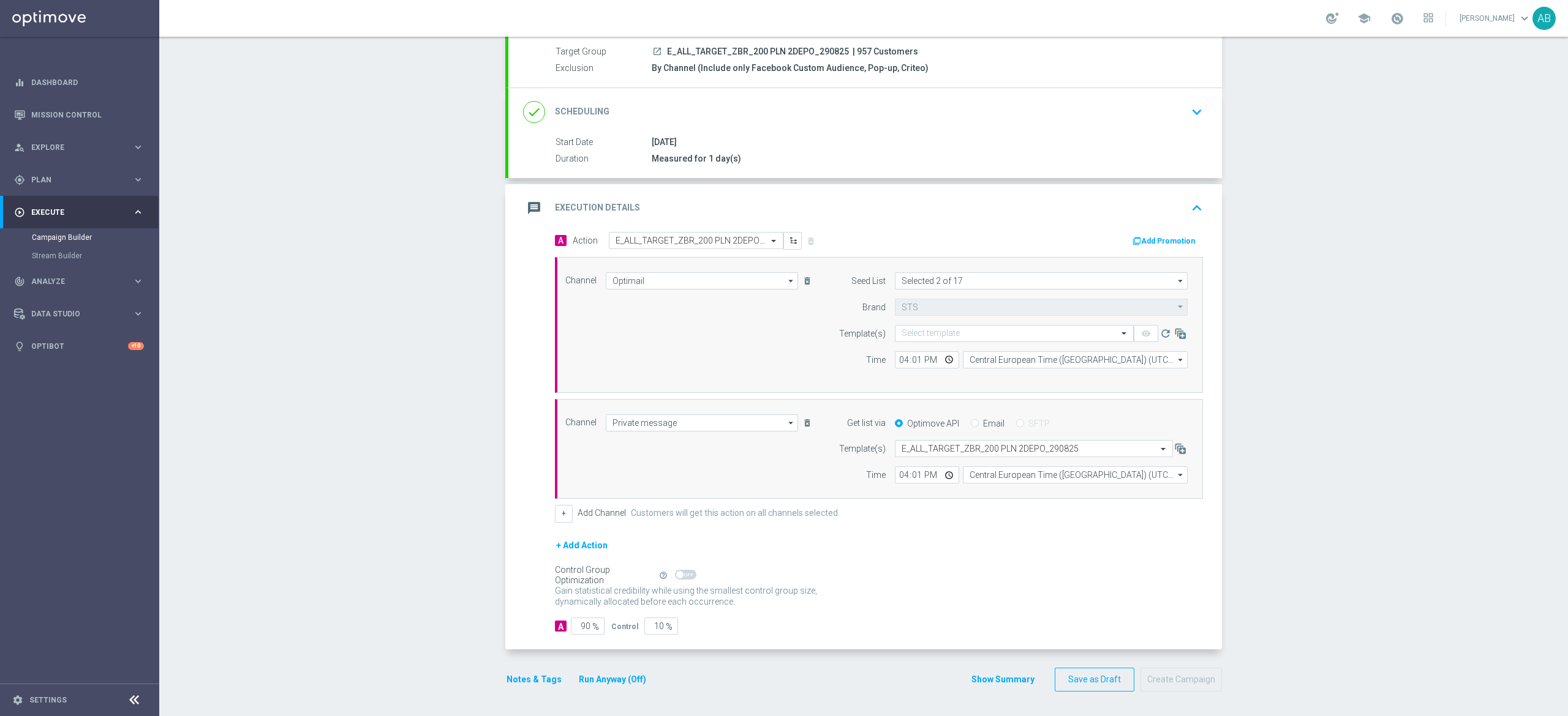
click at [518, 682] on button "Notes & Tags" at bounding box center [534, 680] width 57 height 15
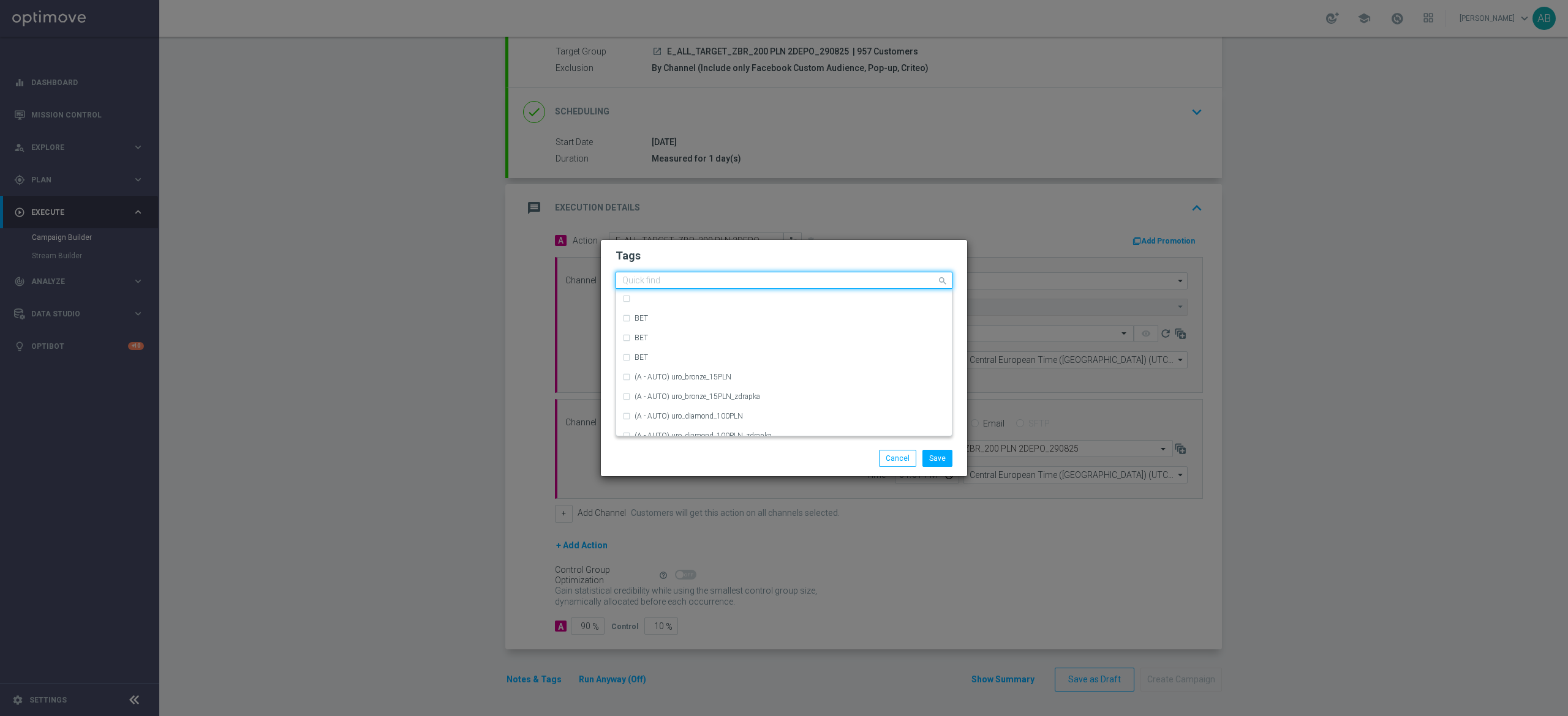
click at [653, 281] on input "text" at bounding box center [779, 281] width 314 height 10
click at [667, 342] on div "E" at bounding box center [784, 348] width 323 height 20
type input "E"
click at [651, 274] on div "Quick find × E E" at bounding box center [777, 280] width 320 height 15
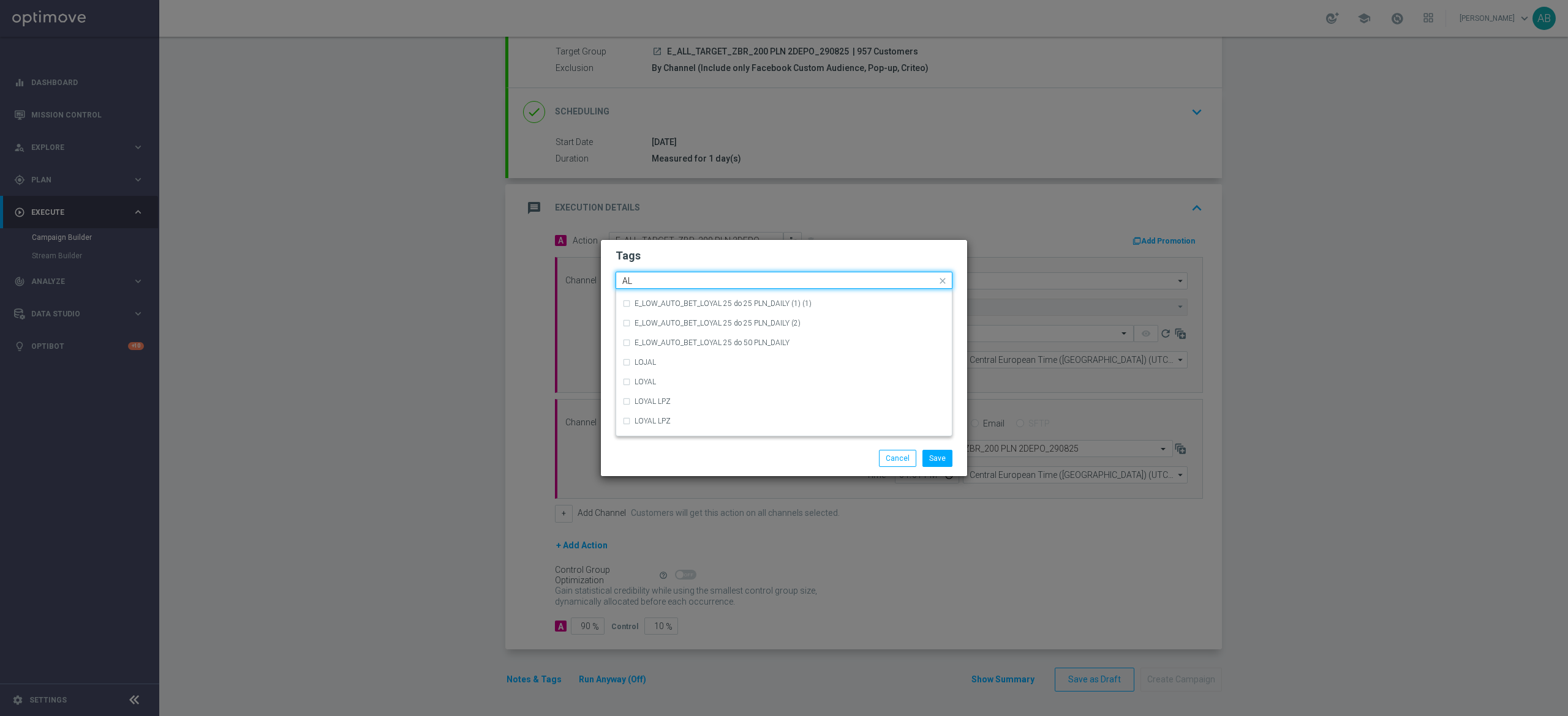
scroll to position [0, 0]
click at [662, 298] on div "ALL" at bounding box center [790, 299] width 311 height 8
click at [666, 279] on input "ALL" at bounding box center [779, 281] width 314 height 10
type input "A"
click at [666, 352] on div "TARGET" at bounding box center [784, 357] width 323 height 20
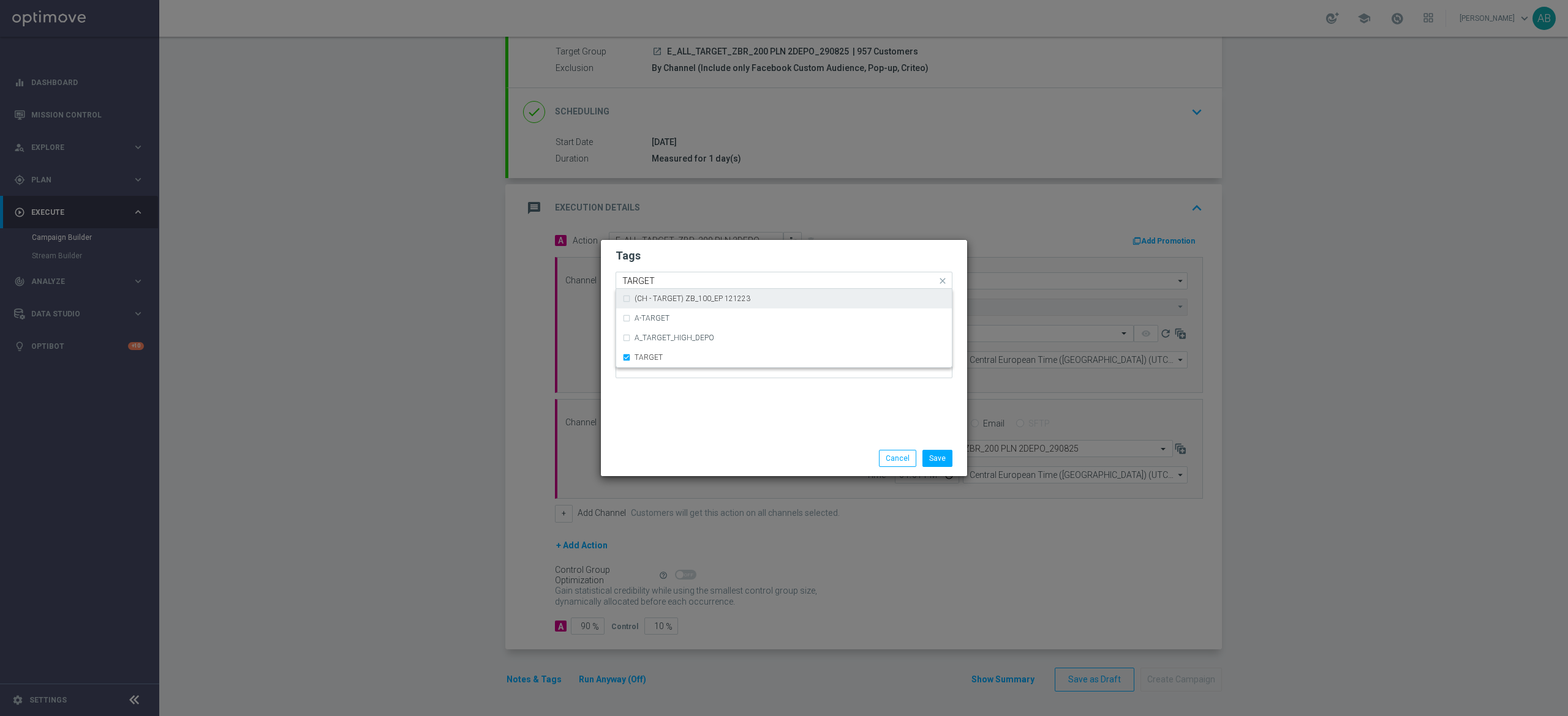
click at [676, 278] on input "TARGET" at bounding box center [779, 281] width 314 height 10
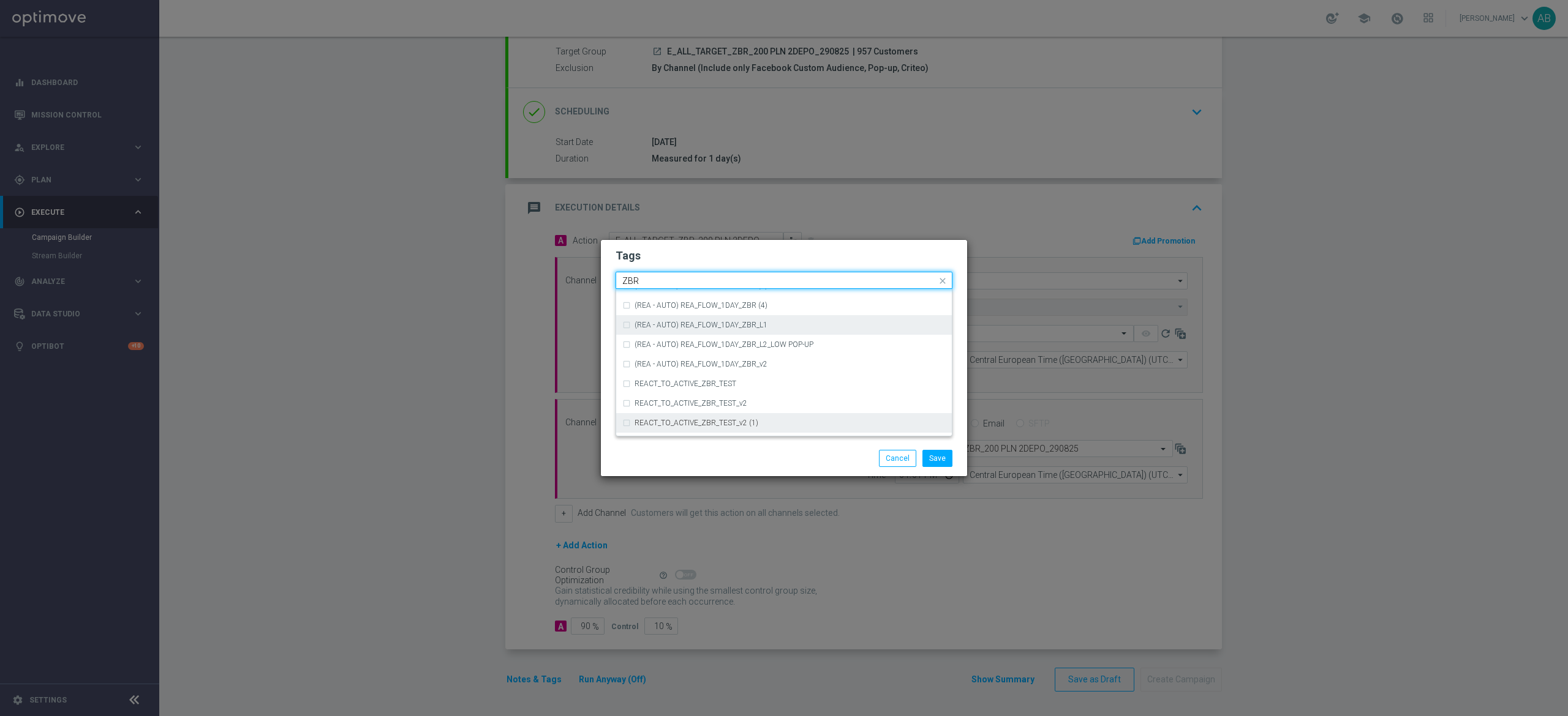
scroll to position [127, 0]
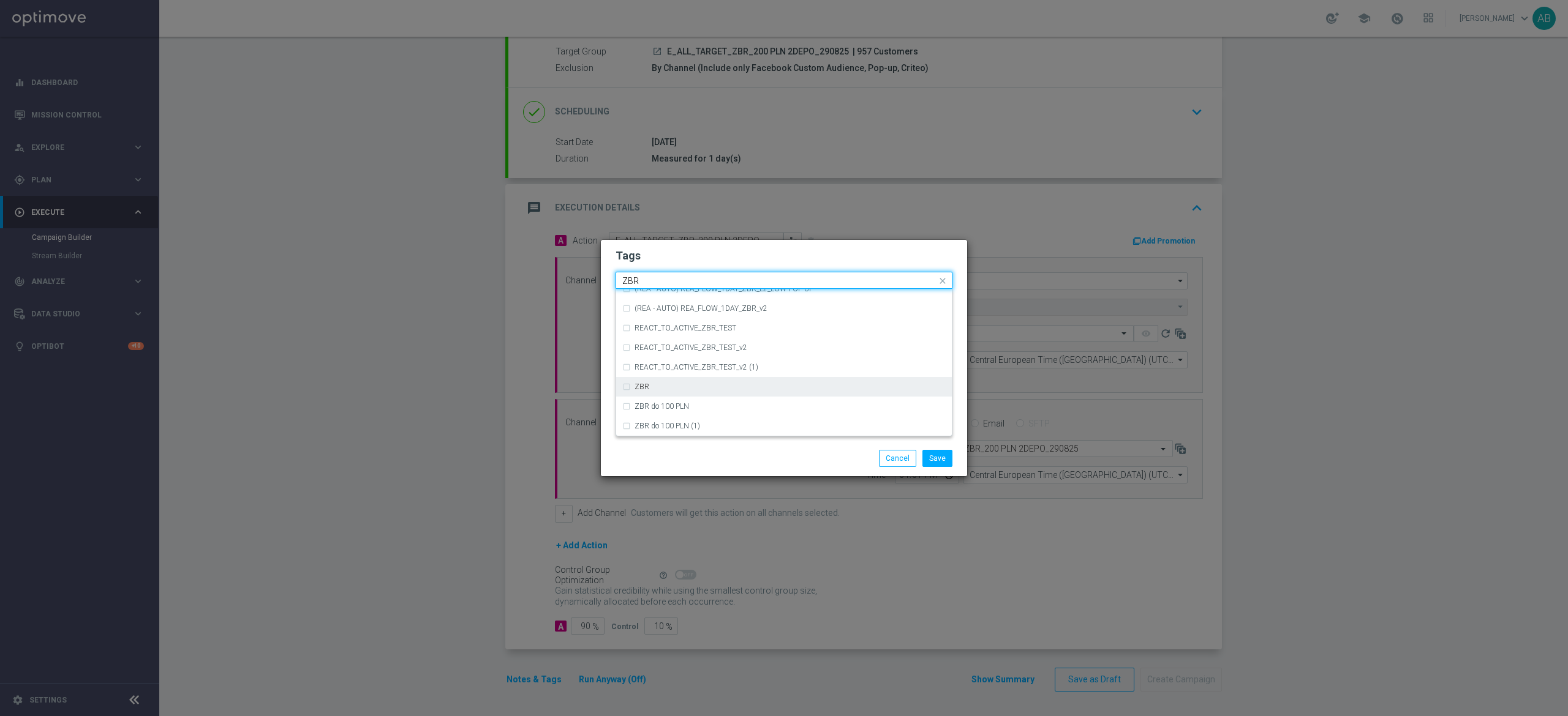
click at [676, 381] on div "ZBR" at bounding box center [784, 387] width 323 height 20
click at [648, 280] on input "ZBR" at bounding box center [779, 281] width 314 height 10
type input "Z"
click at [626, 410] on div "OFFER" at bounding box center [784, 416] width 323 height 20
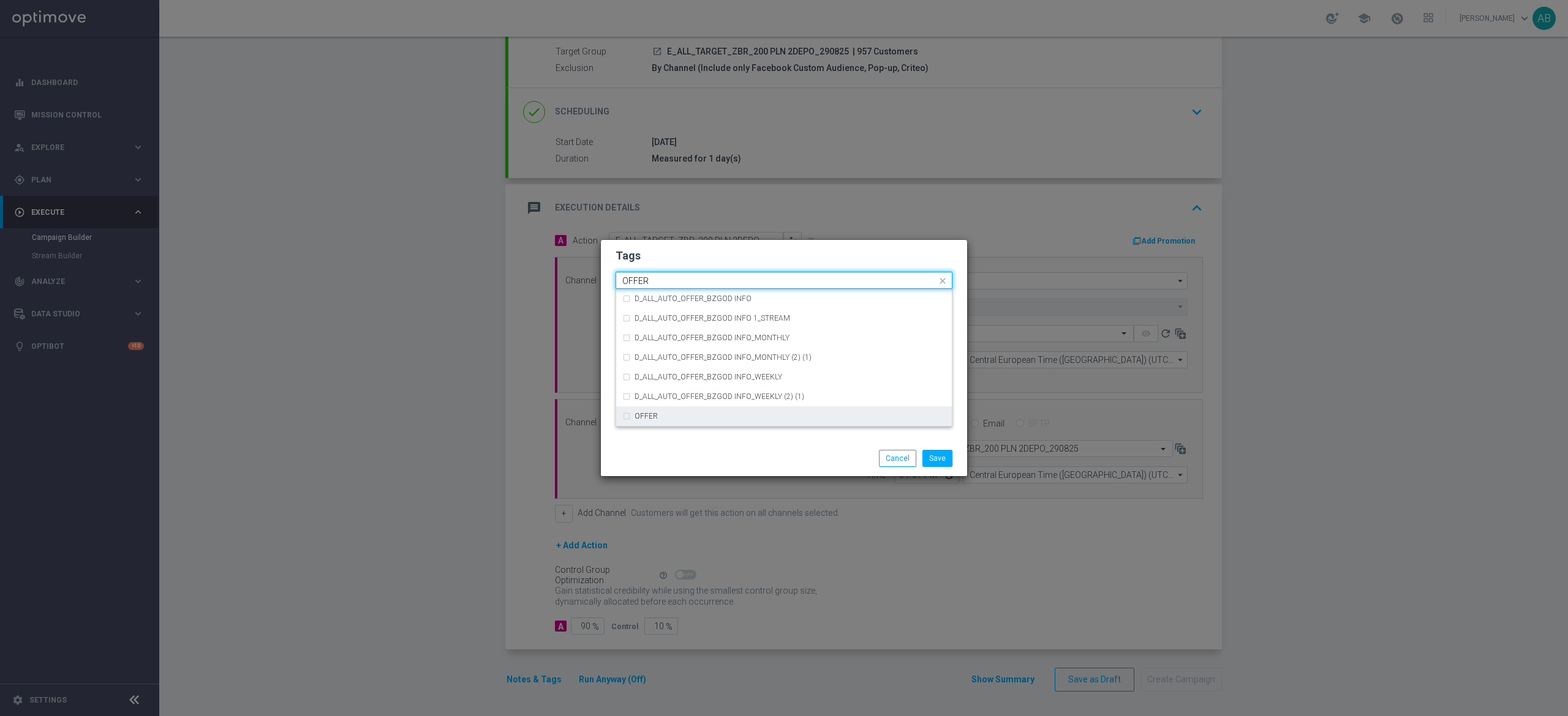
type input "OFFER"
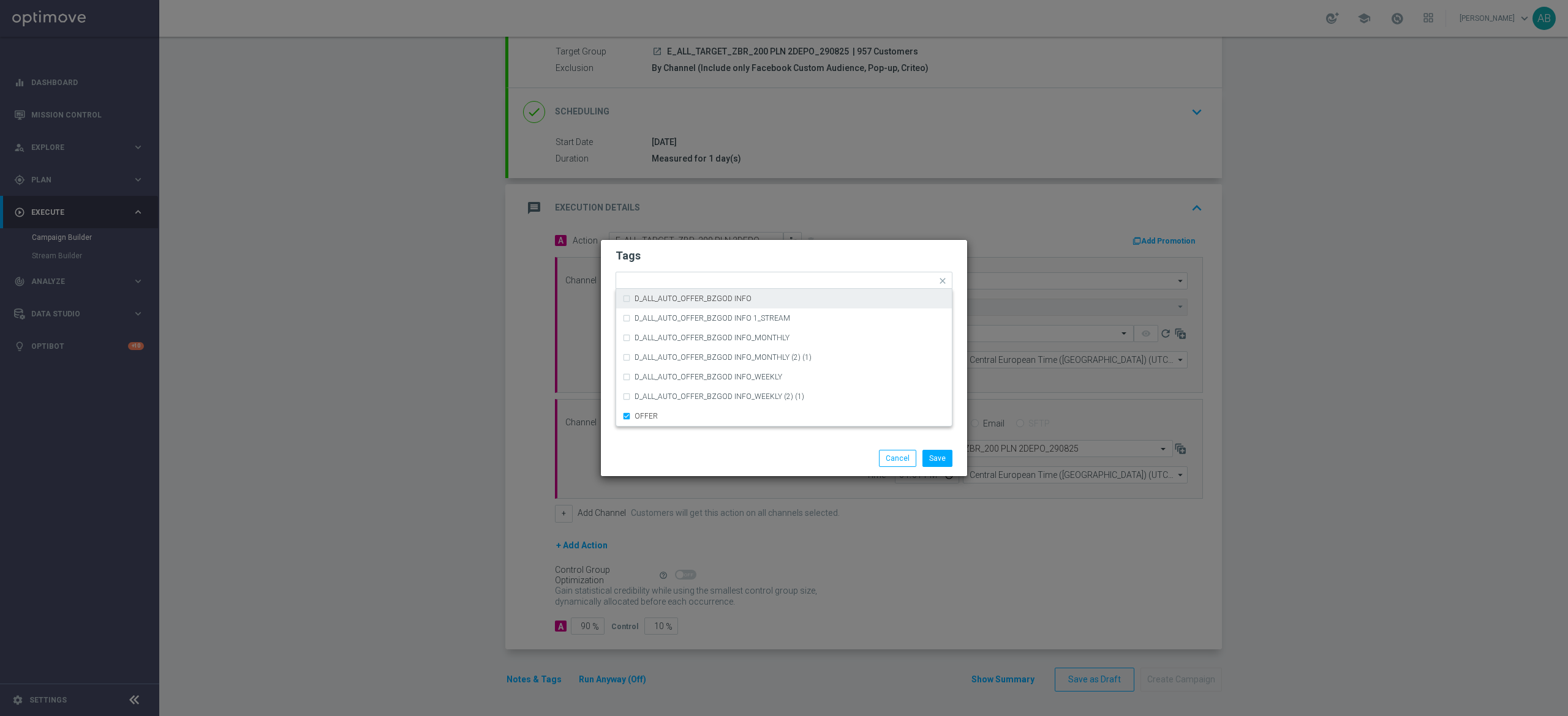
click at [663, 246] on form "Tags Quick find × E × ALL × TARGET × ZBR × OFFER D_ALL_AUTO_OFFER_BZGOD INFO D_…" at bounding box center [784, 316] width 337 height 142
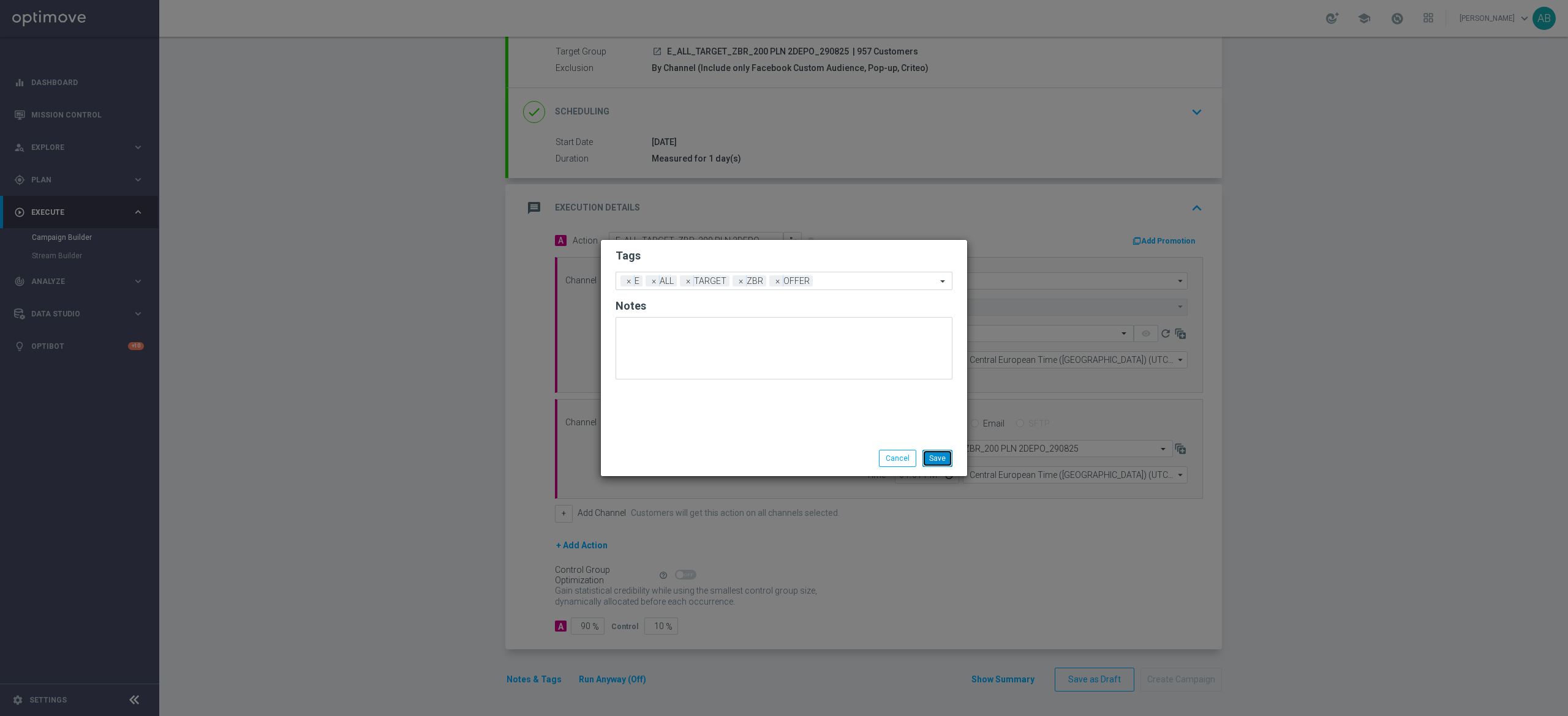
click at [944, 463] on button "Save" at bounding box center [937, 458] width 30 height 17
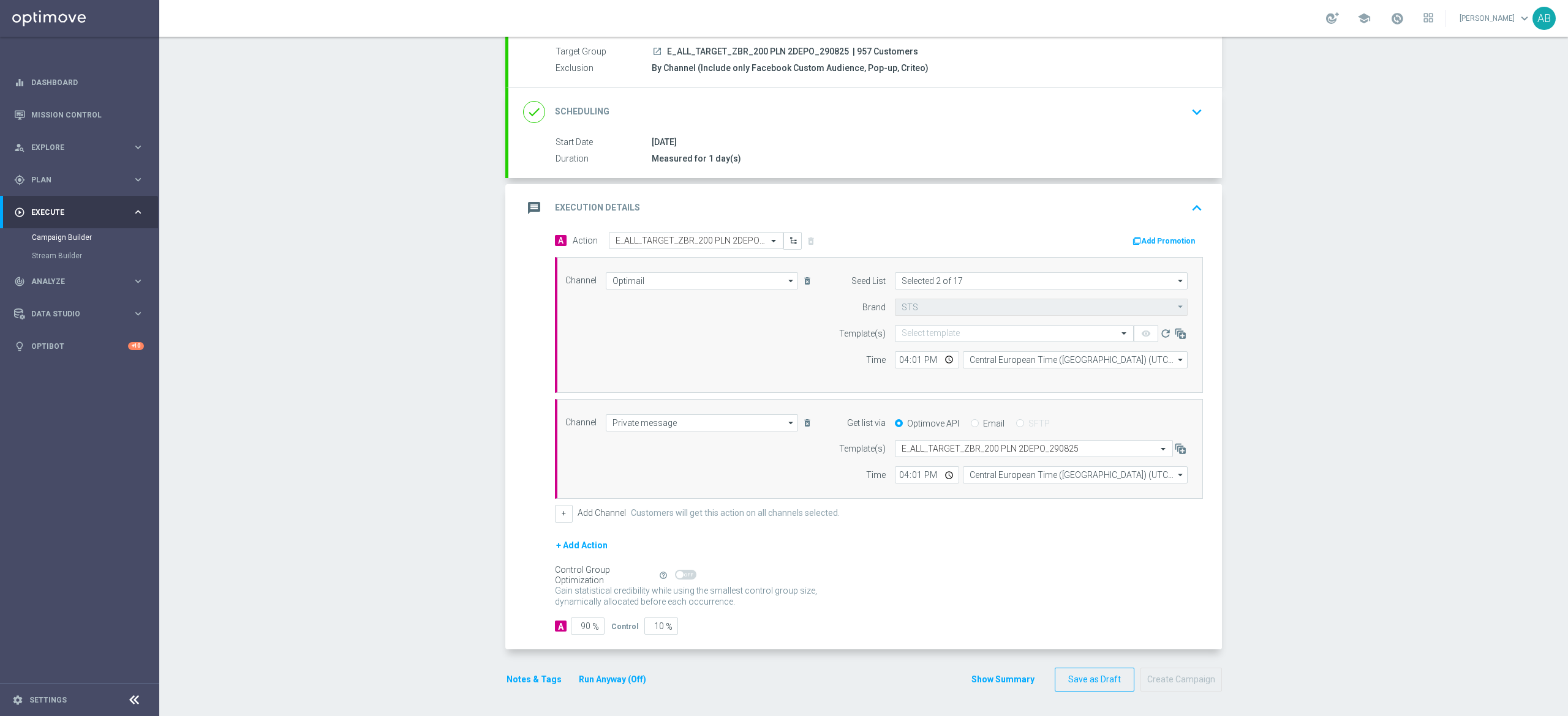
click at [537, 682] on button "Notes & Tags" at bounding box center [534, 680] width 57 height 15
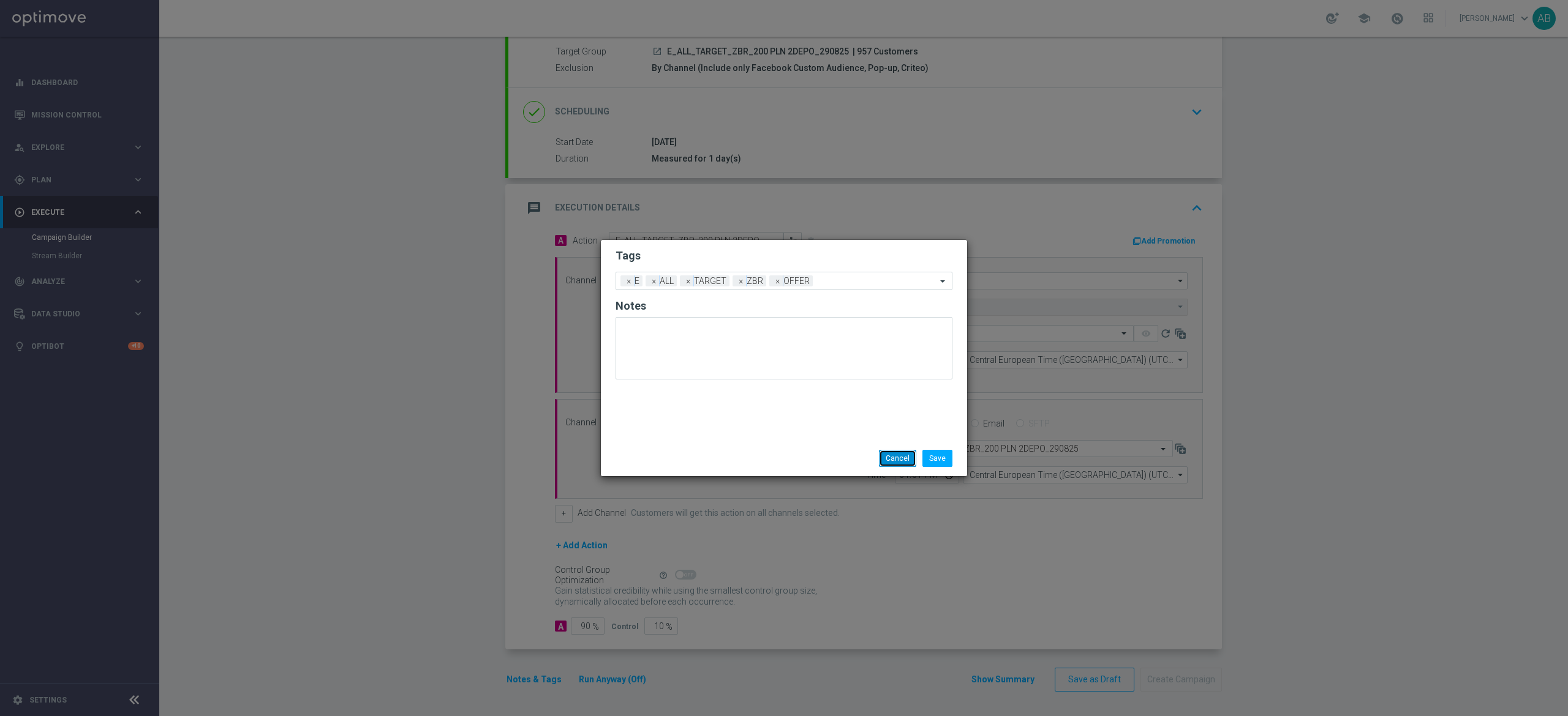
click at [887, 454] on button "Cancel" at bounding box center [897, 458] width 37 height 17
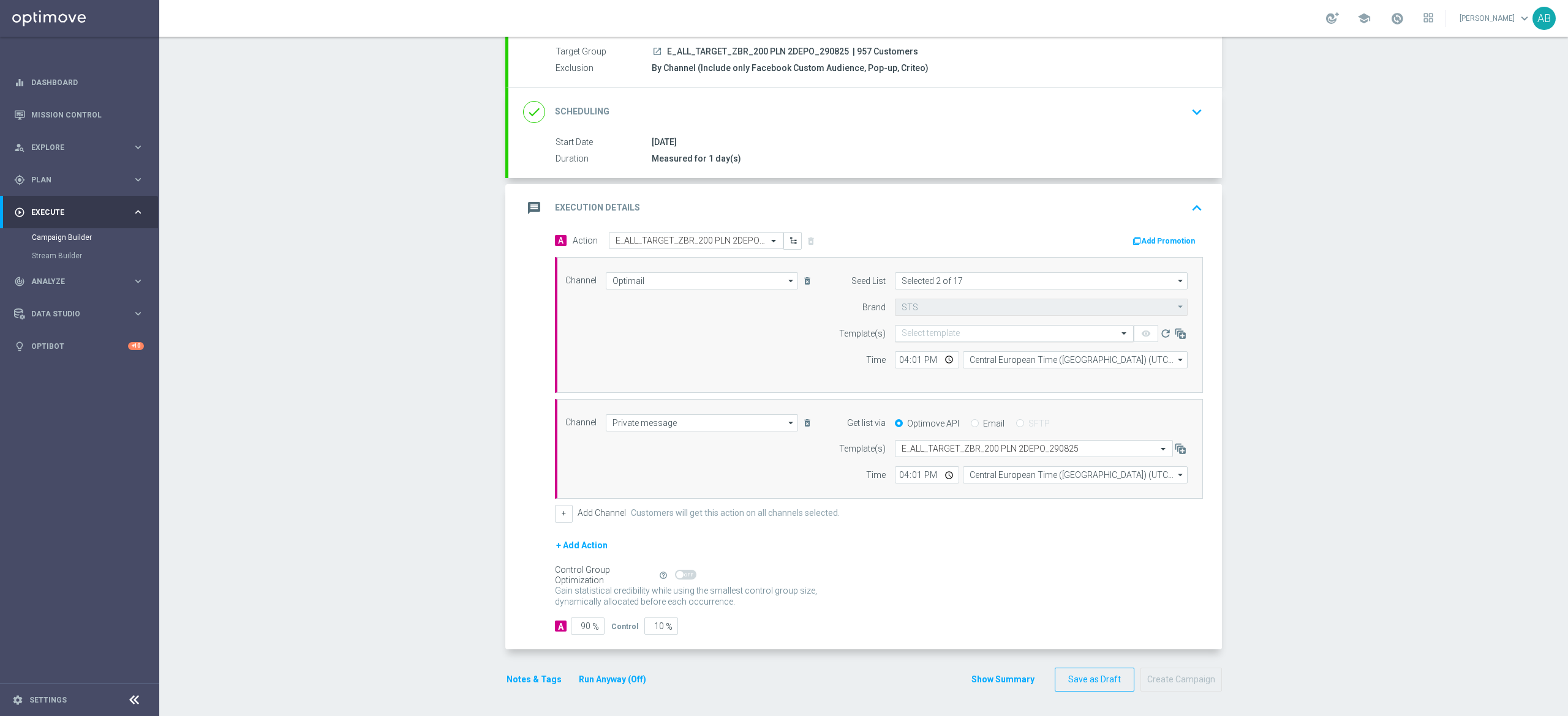
click at [936, 329] on input "text" at bounding box center [1002, 334] width 201 height 10
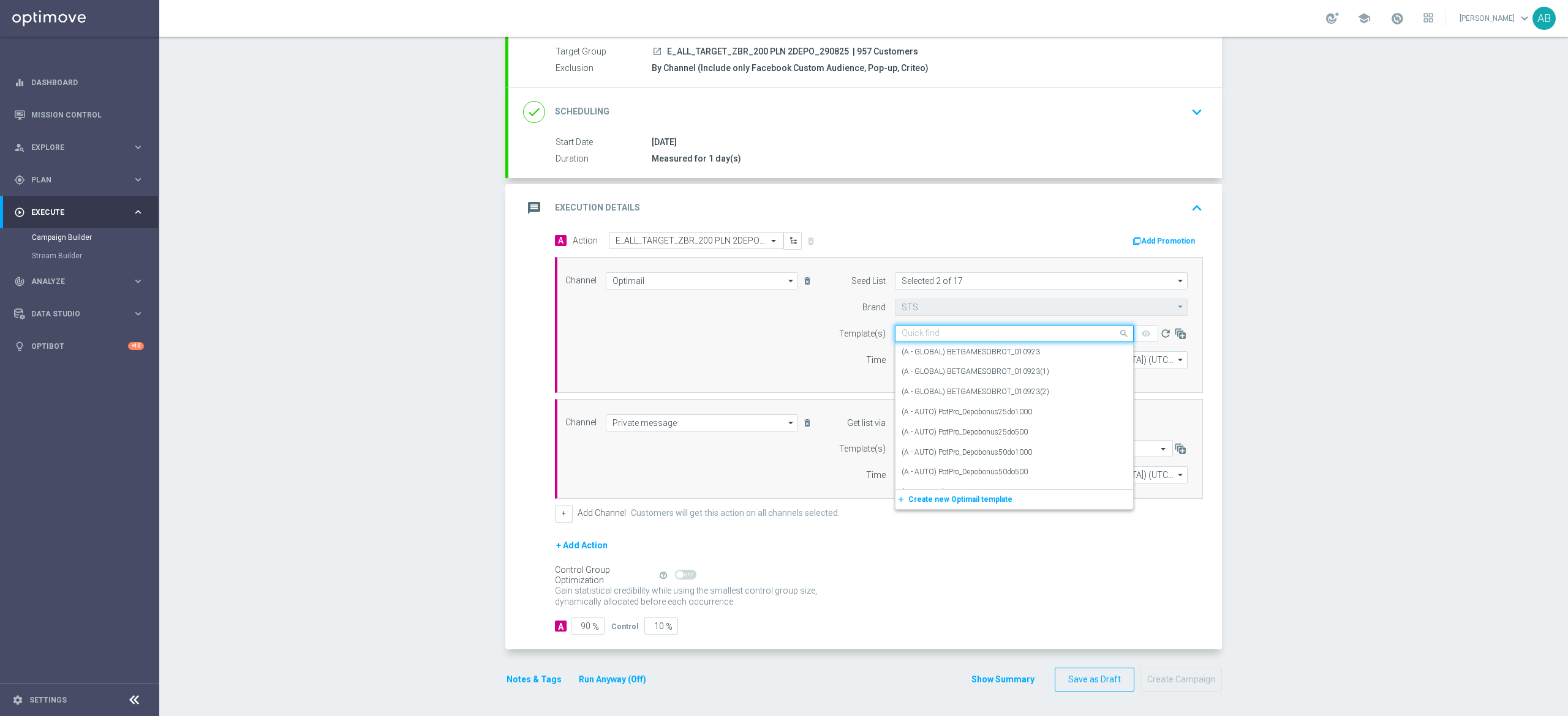
paste input "E_ALL_TARGET_OFFER_PLANSZA_290825"
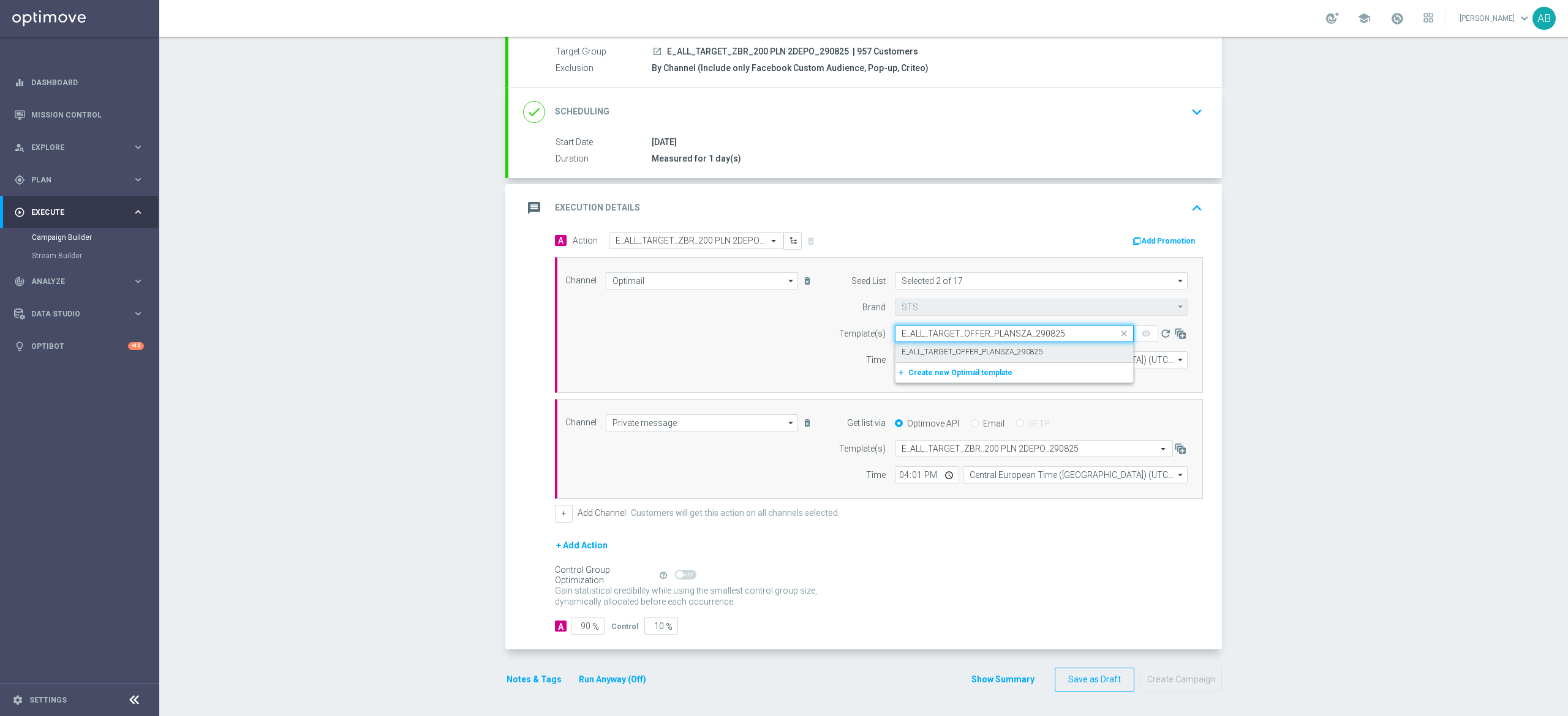
click at [931, 343] on div "E_ALL_TARGET_OFFER_PLANSZA_290825" at bounding box center [1015, 352] width 225 height 20
type input "E_ALL_TARGET_OFFER_PLANSZA_290825"
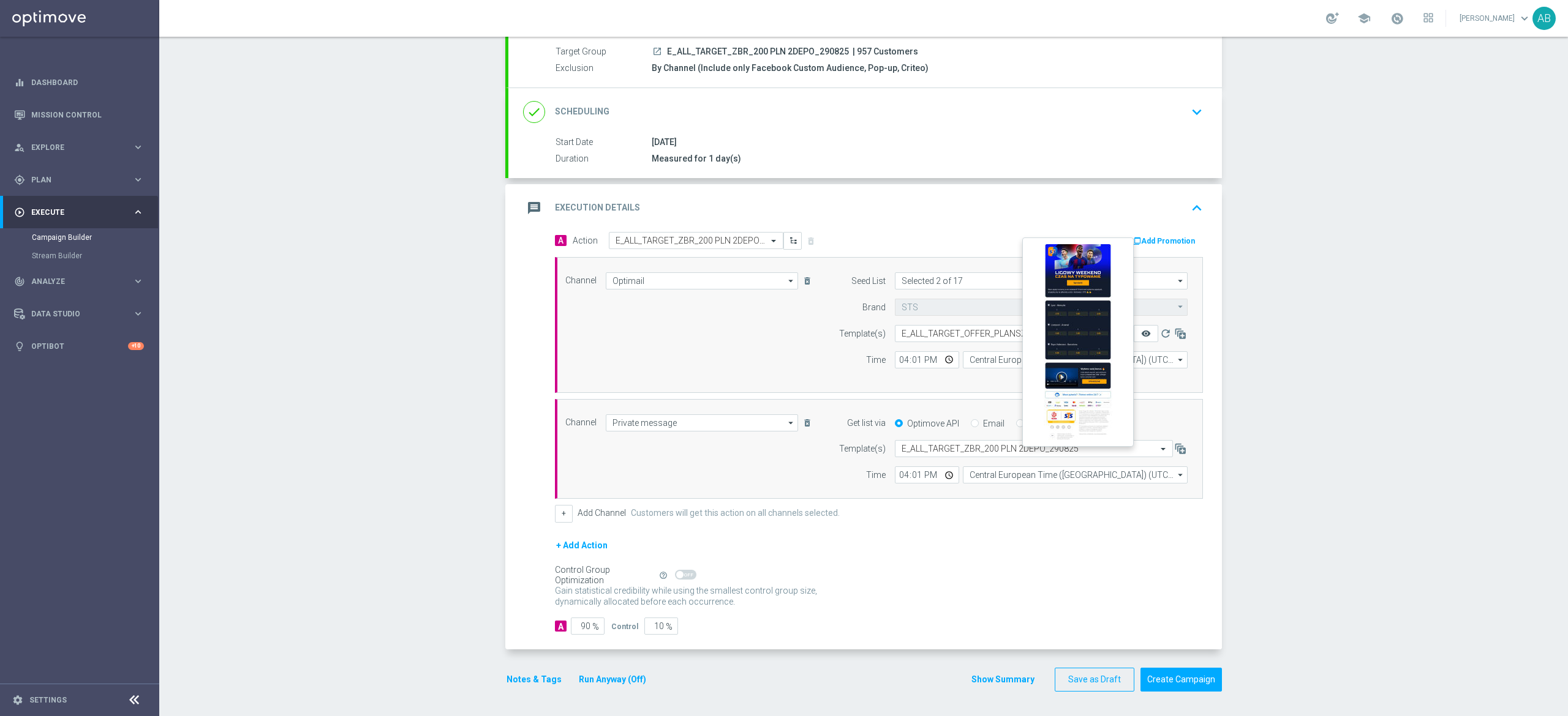
click at [1141, 329] on icon "remove_red_eye" at bounding box center [1146, 334] width 10 height 10
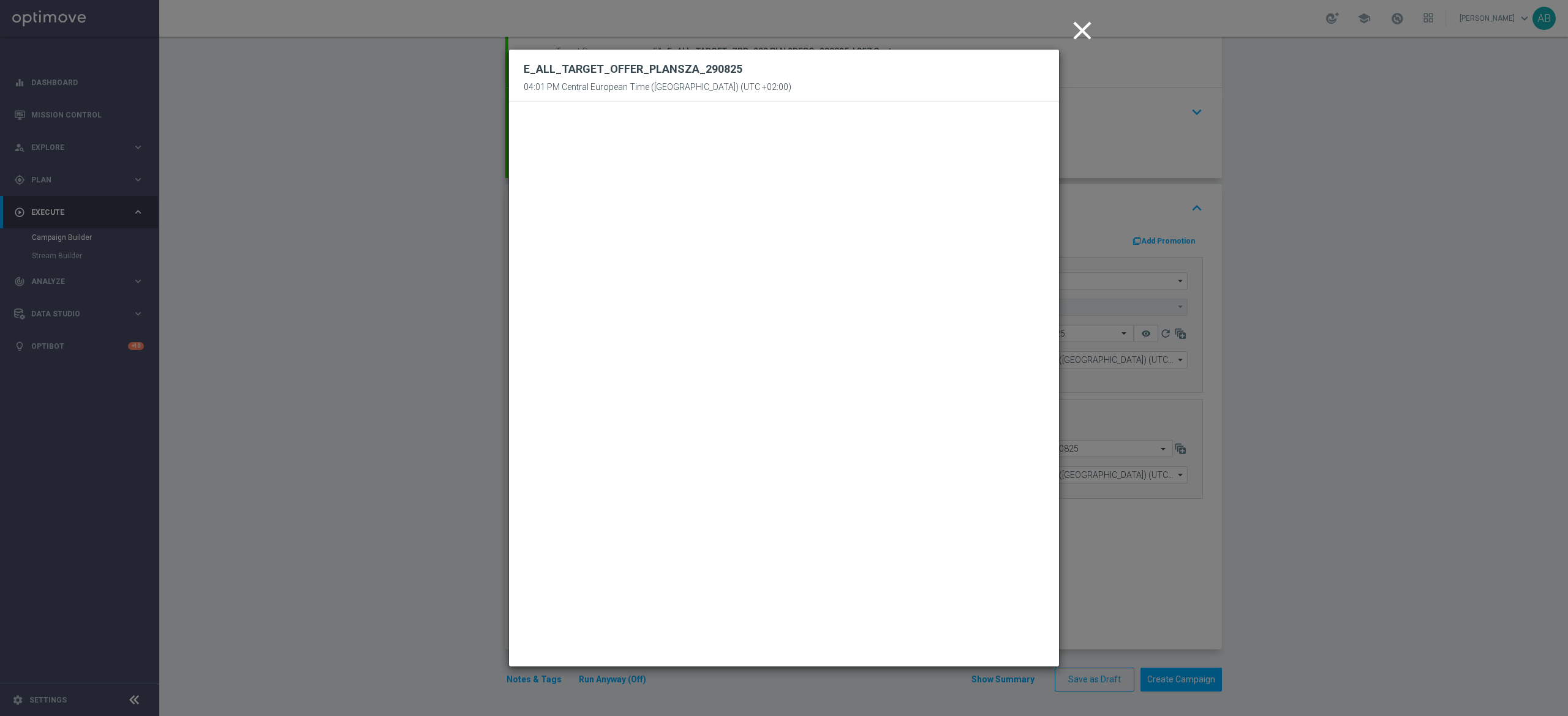
click at [1294, 220] on modal-container "close E_ALL_TARGET_OFFER_PLANSZA_[DATE] 04:01 PM Central European Time ([GEOGRA…" at bounding box center [784, 358] width 1568 height 716
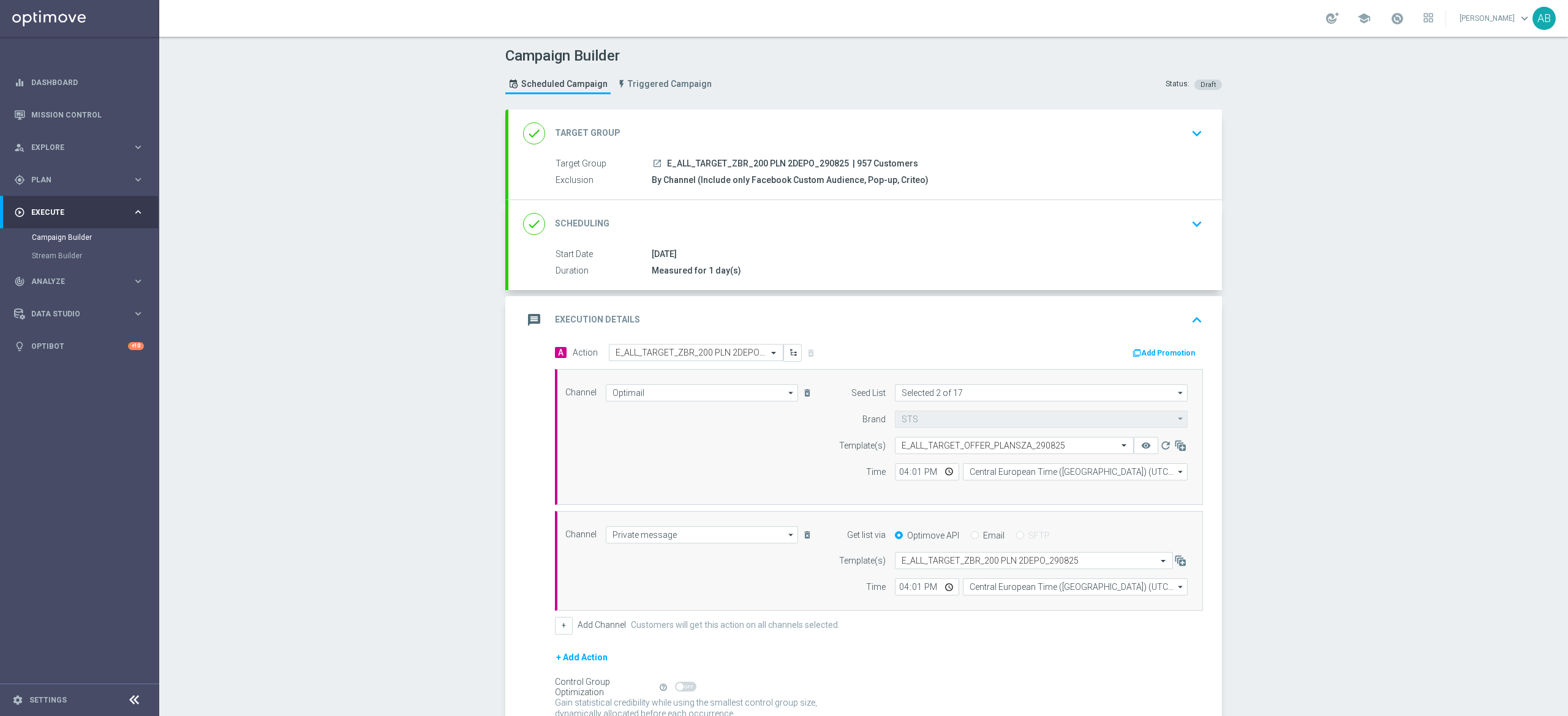
click at [1069, 243] on div "done Scheduling keyboard_arrow_down" at bounding box center [866, 224] width 714 height 48
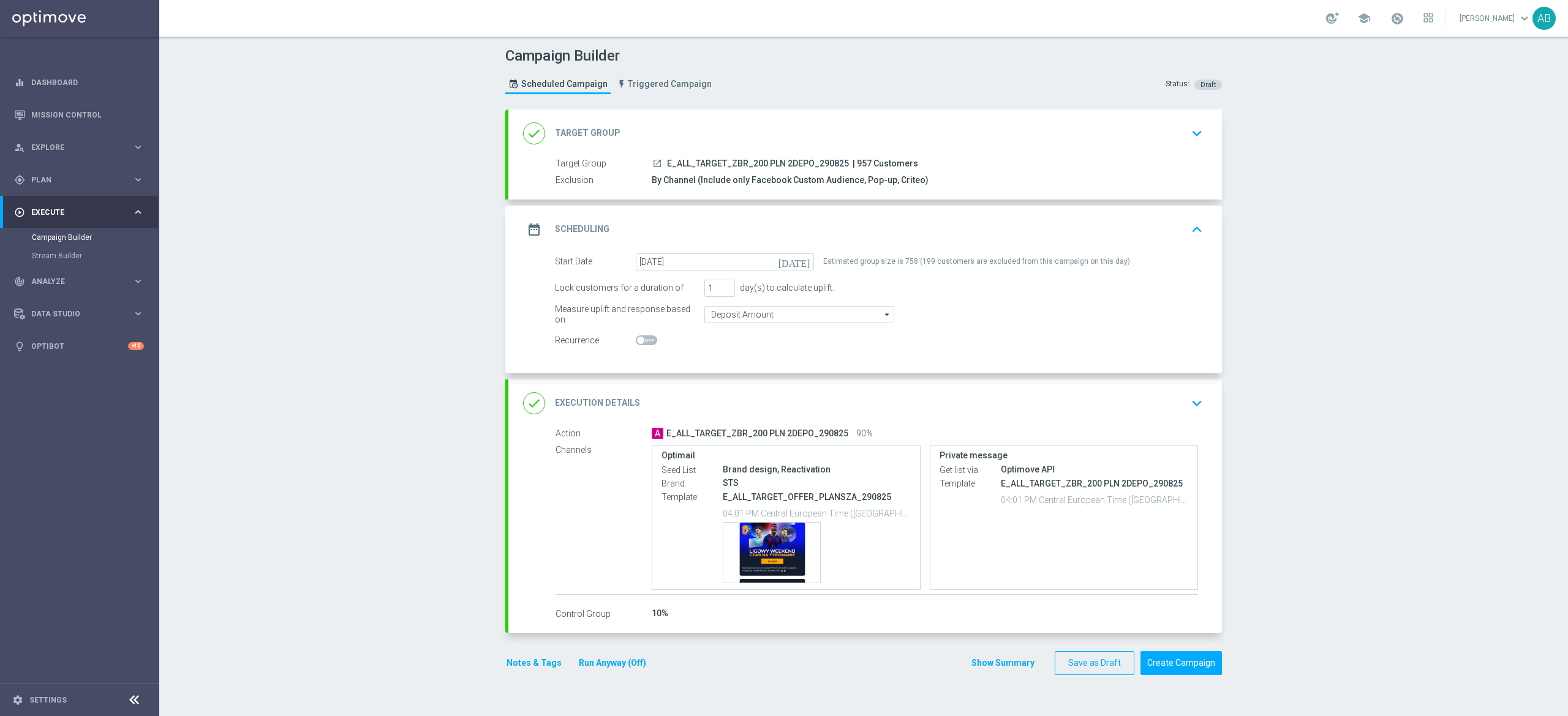
click at [1191, 408] on icon "keyboard_arrow_down" at bounding box center [1196, 403] width 18 height 18
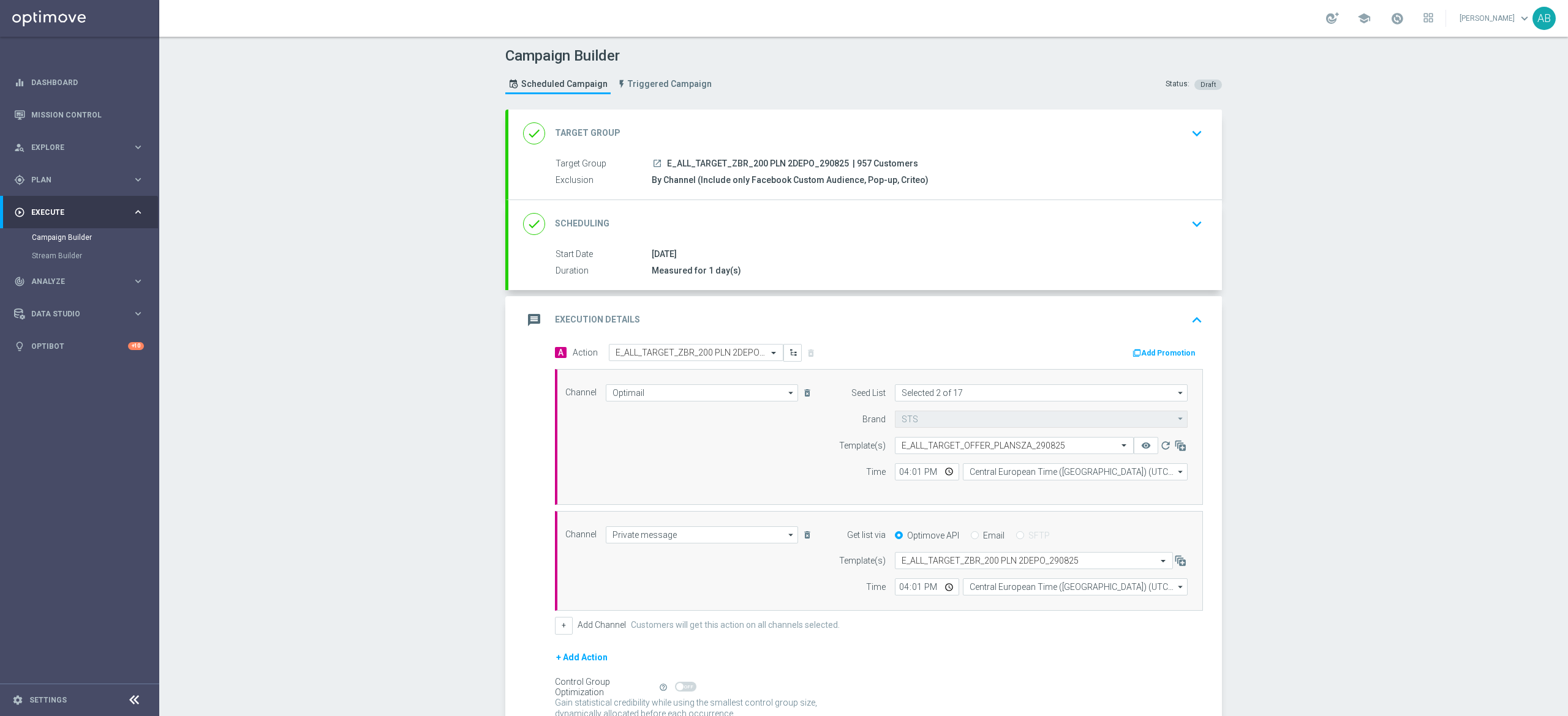
scroll to position [115, 0]
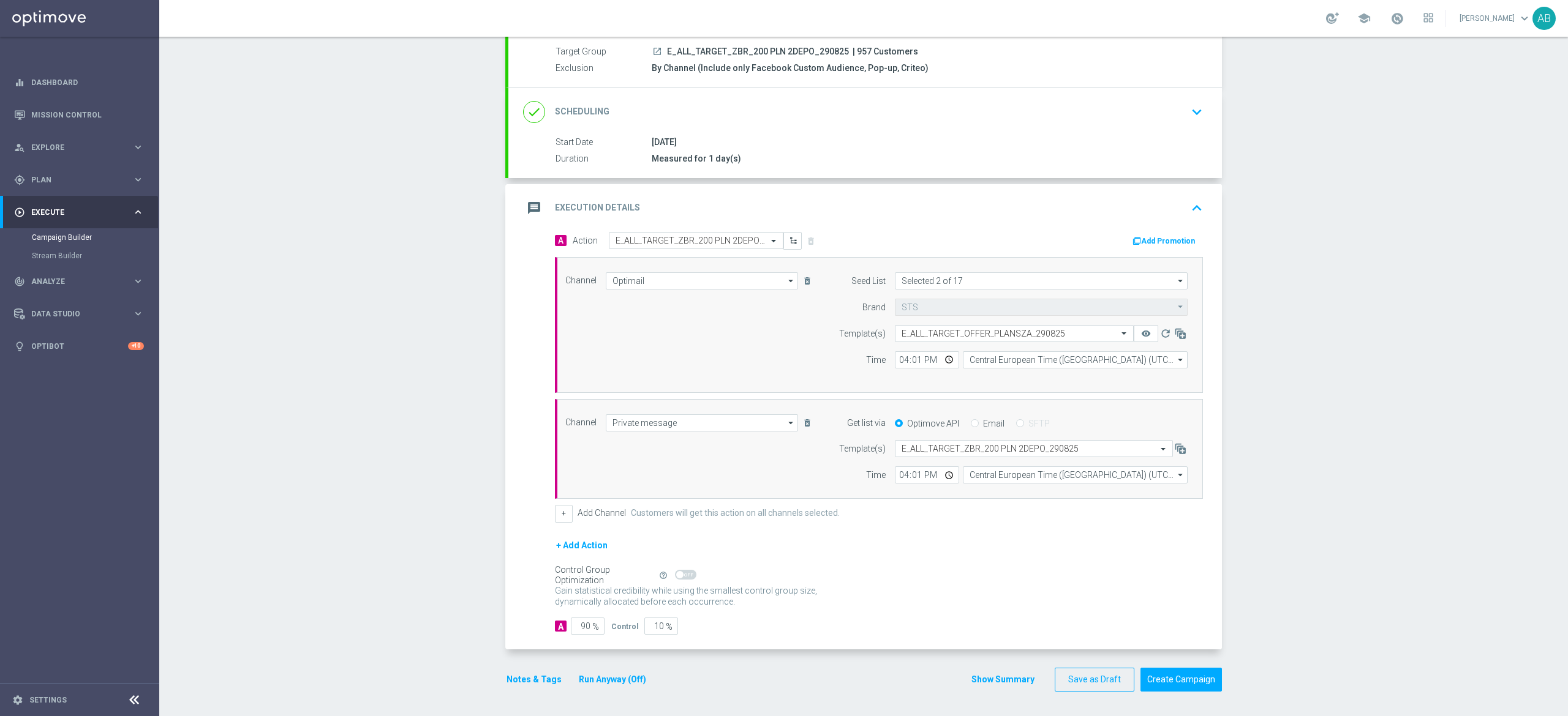
click at [532, 672] on button "Notes & Tags" at bounding box center [534, 680] width 57 height 15
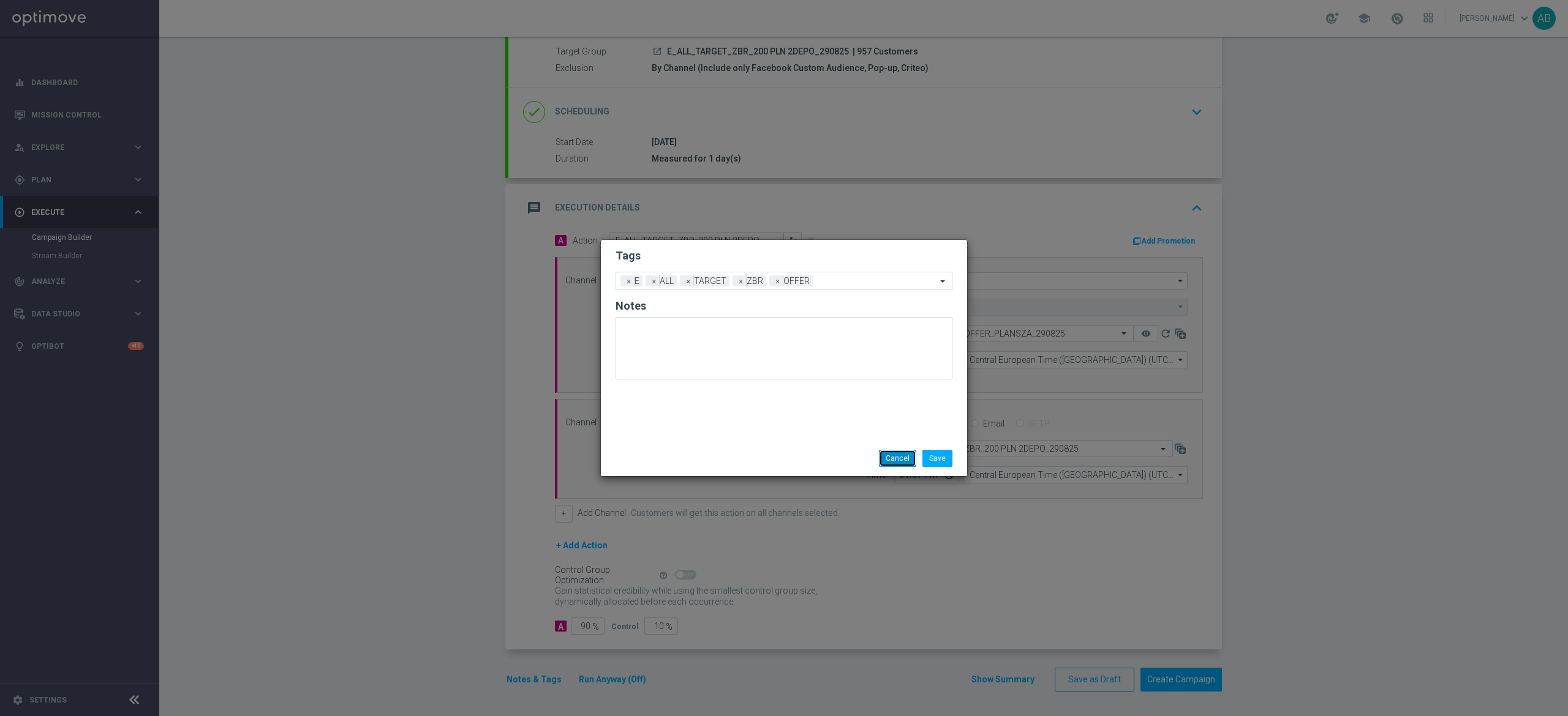
click at [904, 462] on button "Cancel" at bounding box center [897, 458] width 37 height 17
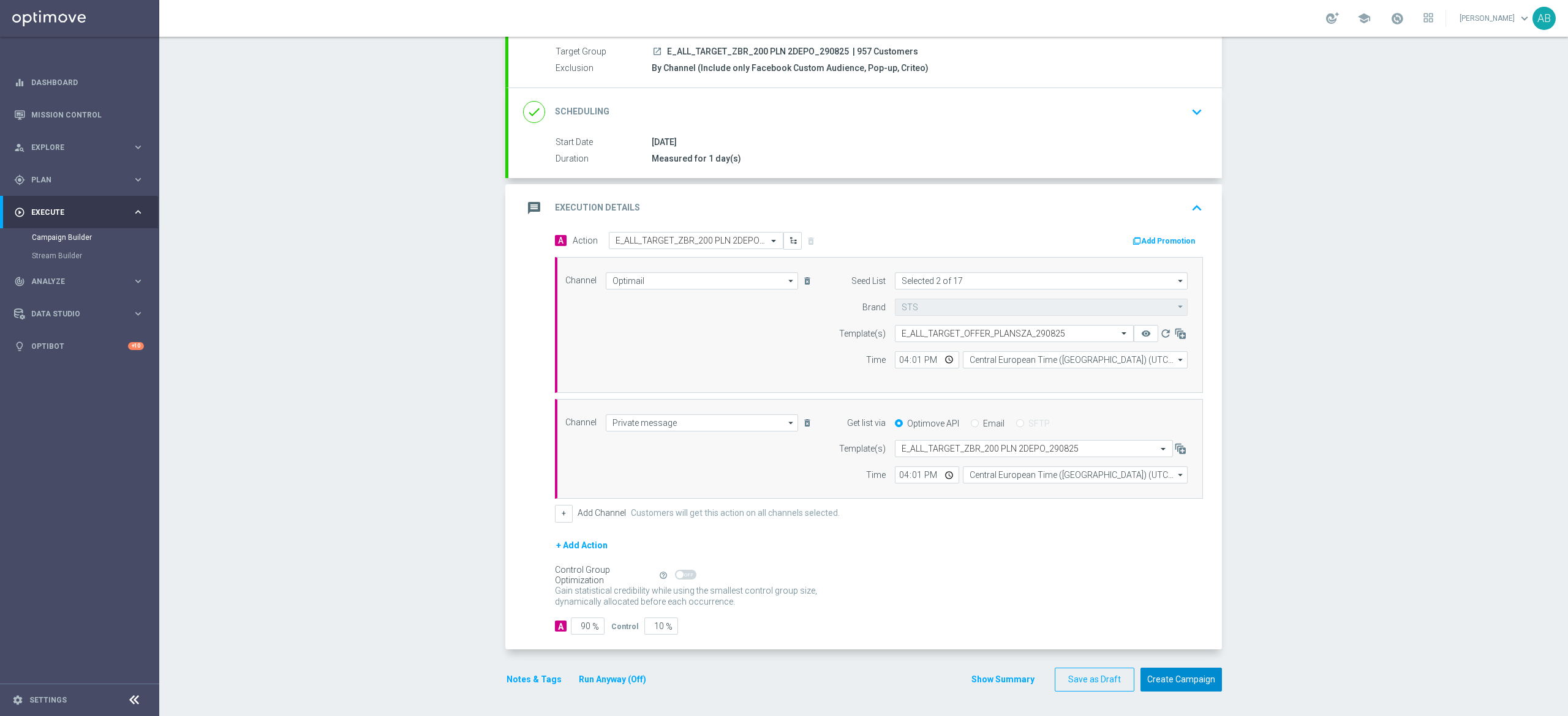
click at [1182, 673] on button "Create Campaign" at bounding box center [1181, 680] width 81 height 24
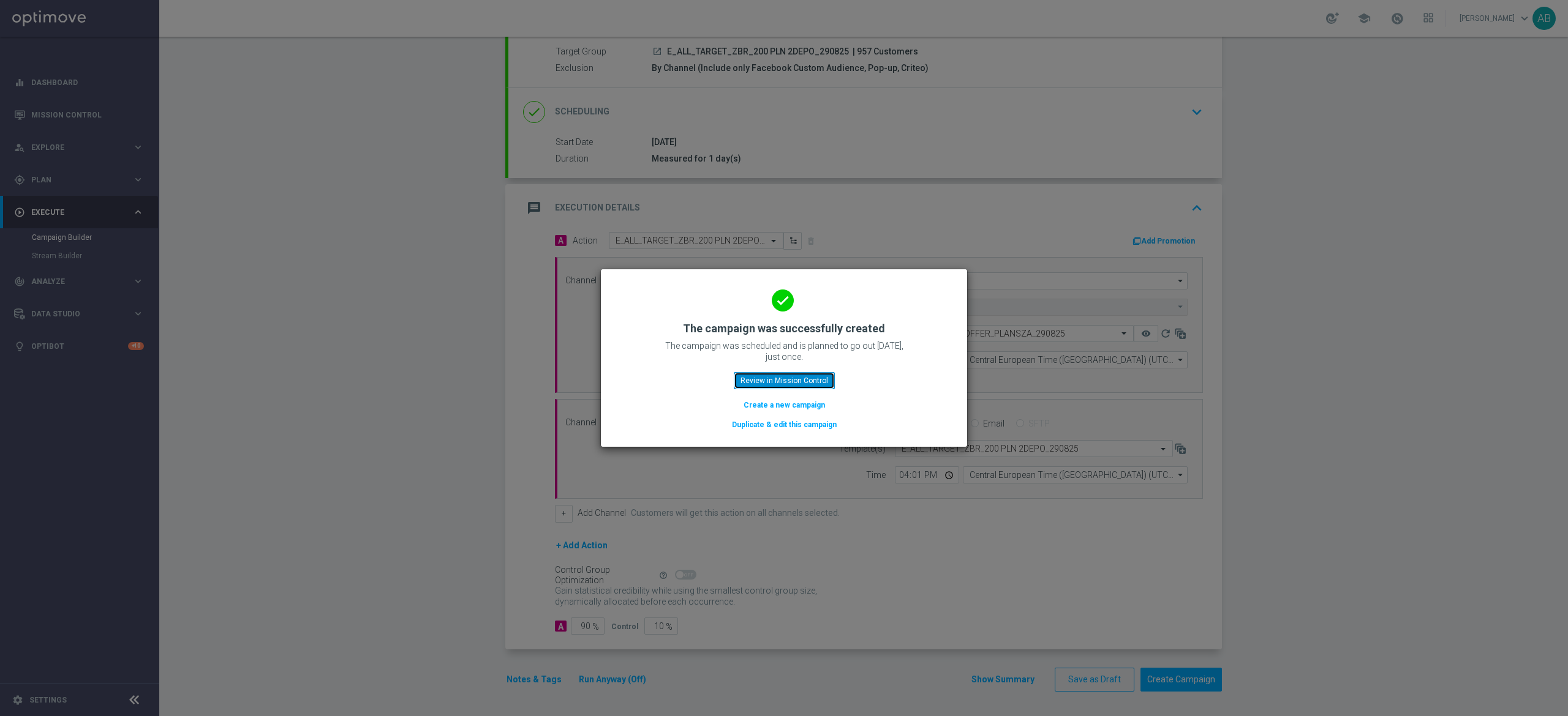
click at [821, 378] on button "Review in Mission Control" at bounding box center [784, 380] width 101 height 17
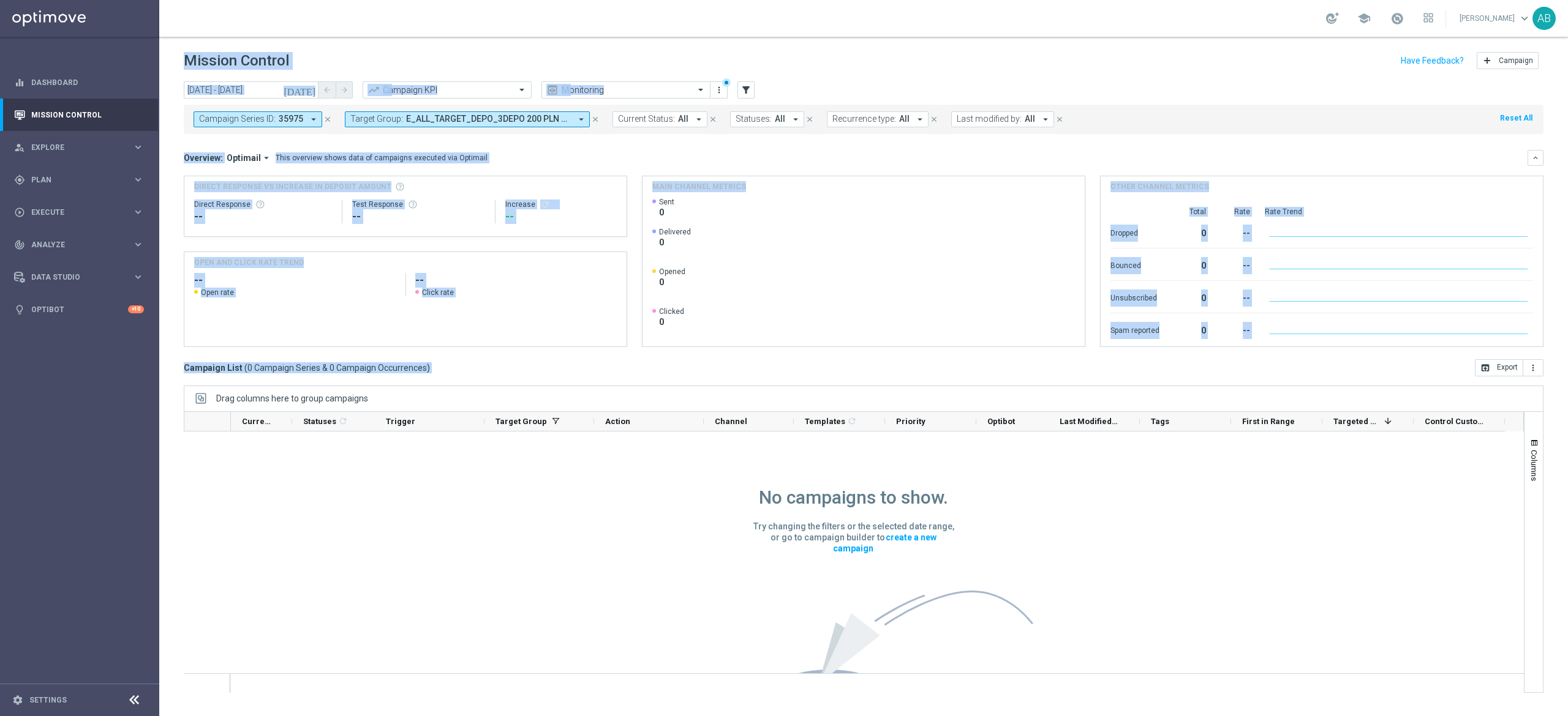
click at [174, 499] on div "[DATE] [DATE] - [DATE] arrow_back arrow_forward Campaign KPI trending_up Monito…" at bounding box center [863, 393] width 1408 height 624
